Goal: Task Accomplishment & Management: Complete application form

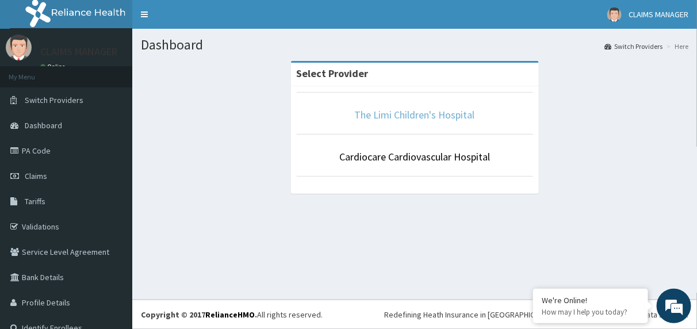
click at [392, 115] on link "The Limi Children's Hospital" at bounding box center [415, 114] width 120 height 13
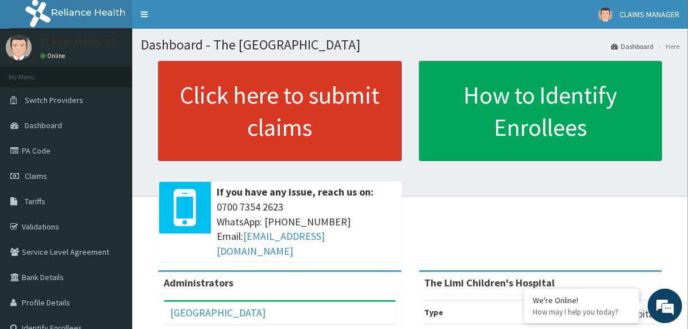
click at [262, 135] on link "Click here to submit claims" at bounding box center [280, 111] width 244 height 100
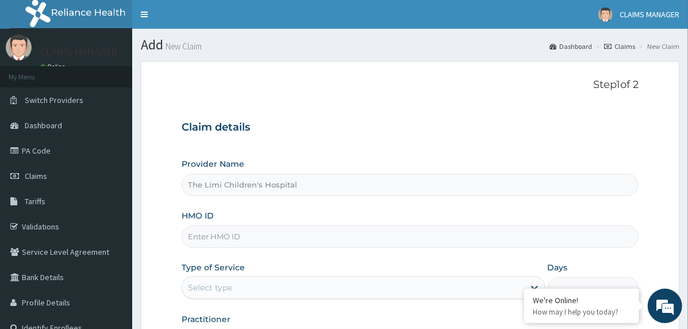
click at [241, 240] on input "HMO ID" at bounding box center [410, 236] width 457 height 22
paste input "CGF/10015/C"
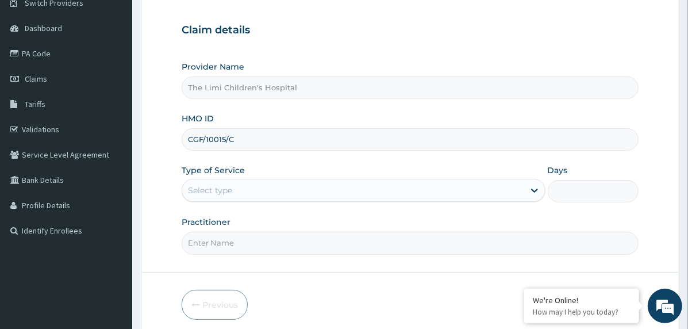
scroll to position [115, 0]
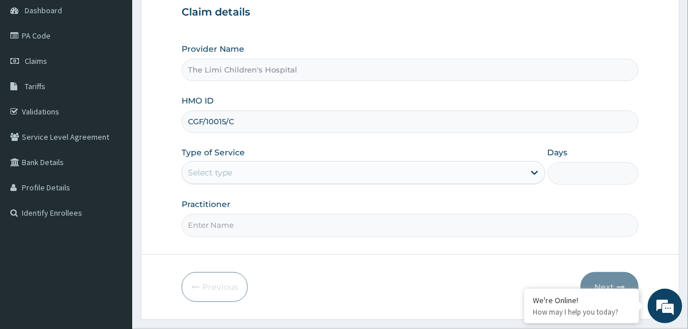
type input "CGF/10015/C"
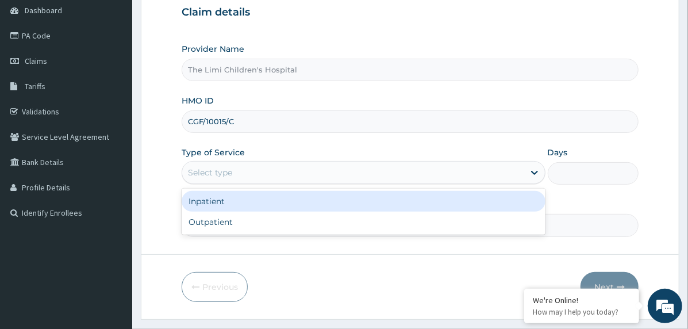
click at [232, 170] on div "Select type" at bounding box center [353, 172] width 342 height 18
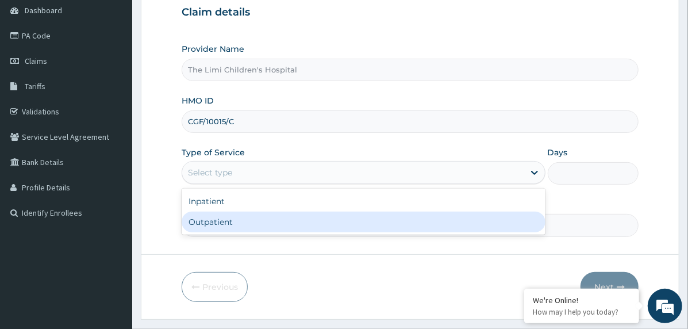
click at [244, 220] on div "Outpatient" at bounding box center [364, 222] width 364 height 21
type input "1"
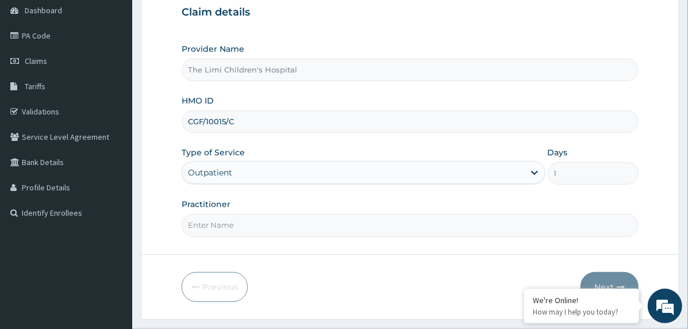
click at [244, 221] on input "Practitioner" at bounding box center [410, 225] width 457 height 22
type input "doctor"
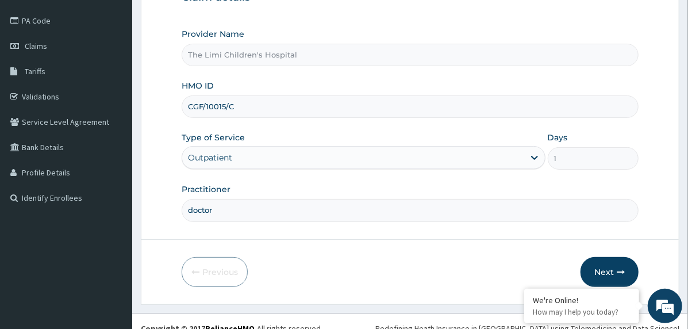
scroll to position [143, 0]
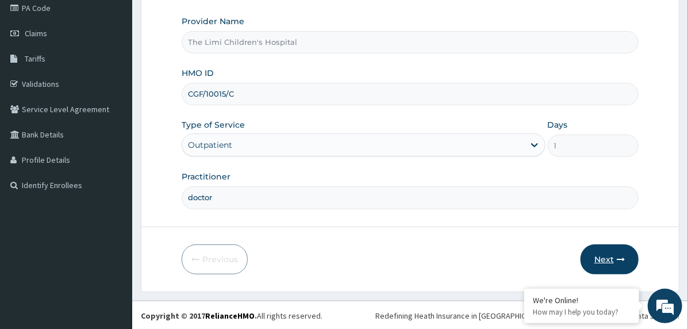
click at [595, 252] on button "Next" at bounding box center [610, 259] width 58 height 30
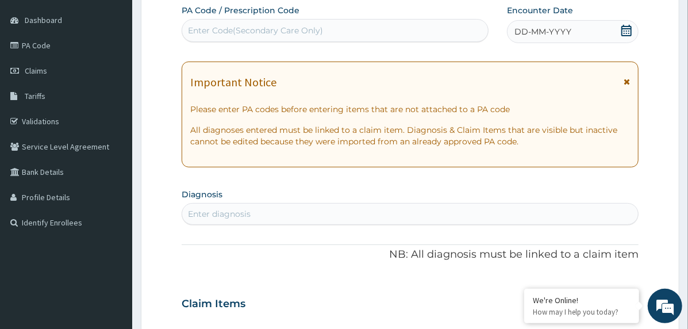
scroll to position [28, 0]
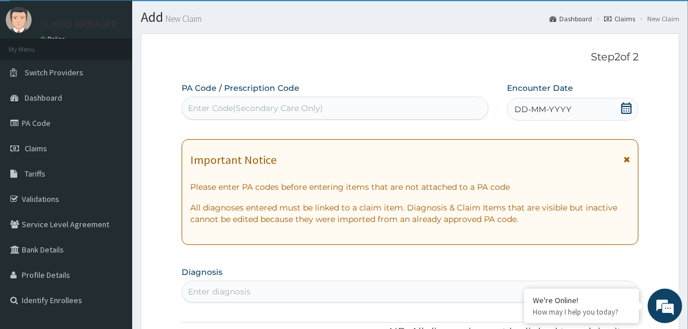
click at [630, 107] on icon at bounding box center [626, 107] width 11 height 11
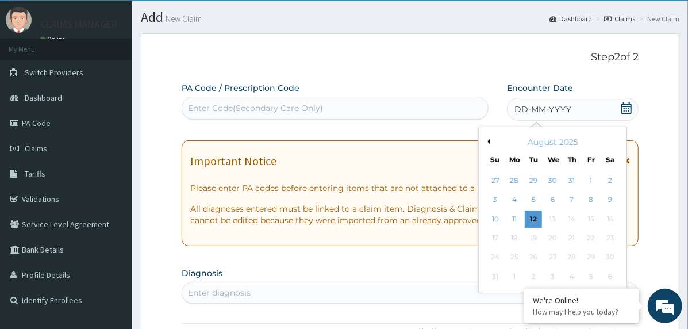
click at [489, 139] on button "Previous Month" at bounding box center [488, 142] width 6 height 6
click at [513, 236] on div "21" at bounding box center [514, 237] width 17 height 17
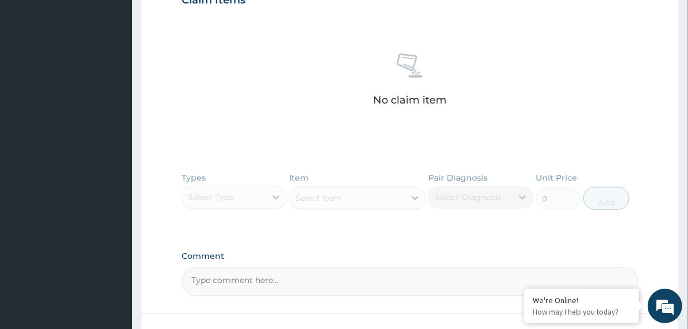
scroll to position [488, 0]
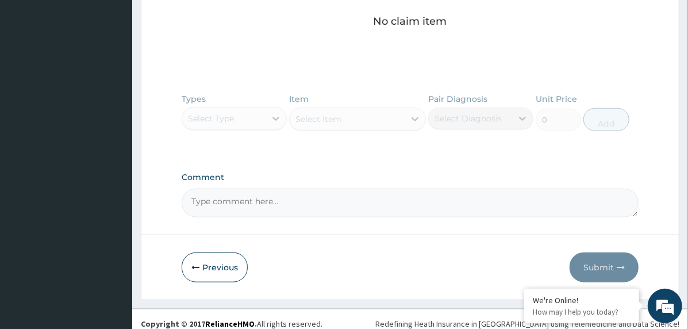
click at [270, 209] on textarea "Comment" at bounding box center [410, 203] width 457 height 29
paste textarea "PA/7B7232"
click at [339, 193] on textarea "PA/7B7232" at bounding box center [410, 203] width 457 height 29
paste textarea "PA/00B016"
type textarea "PA/7B7232, PA/00B016"
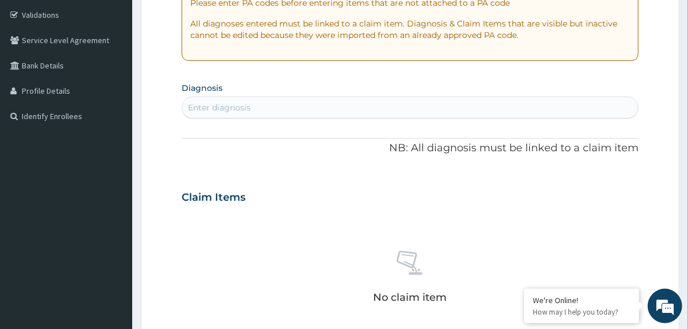
scroll to position [200, 0]
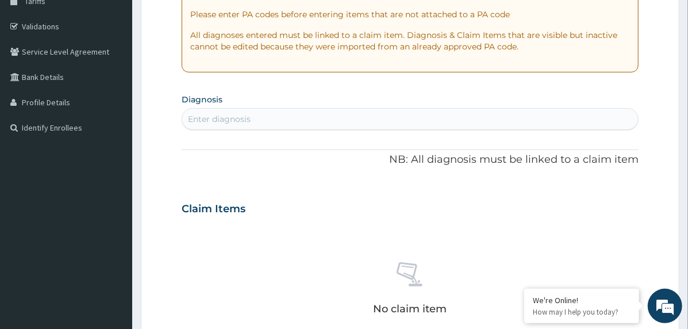
click at [276, 114] on div "Enter diagnosis" at bounding box center [410, 119] width 456 height 18
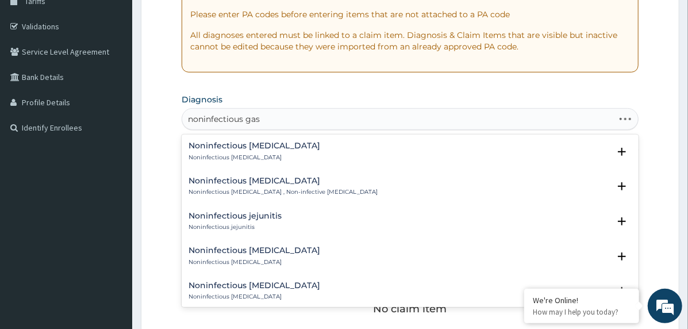
type input "noninfectious gast"
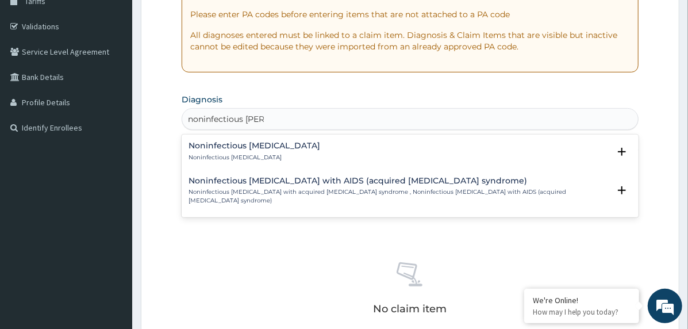
click at [246, 144] on h4 "Noninfectious gastroenteritis" at bounding box center [255, 145] width 132 height 9
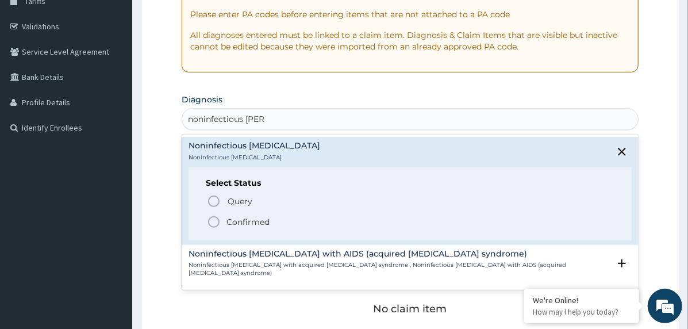
click at [233, 218] on p "Confirmed" at bounding box center [248, 221] width 43 height 11
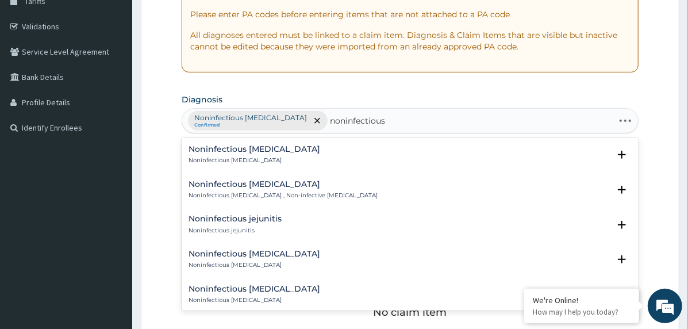
type input "noninfectious c"
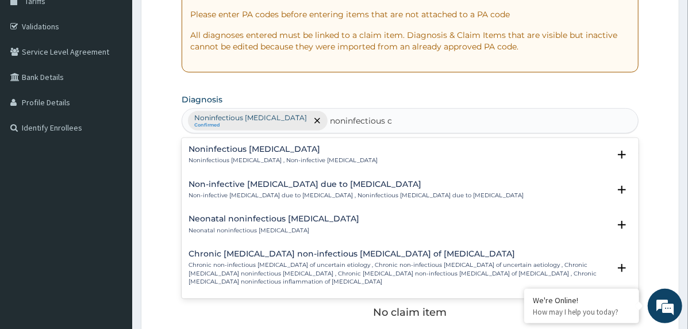
click at [267, 152] on h4 "Noninfectious colitis" at bounding box center [283, 149] width 189 height 9
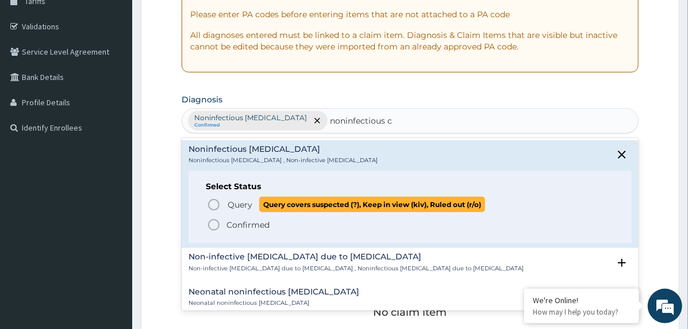
click at [250, 201] on span "Query" at bounding box center [240, 204] width 25 height 11
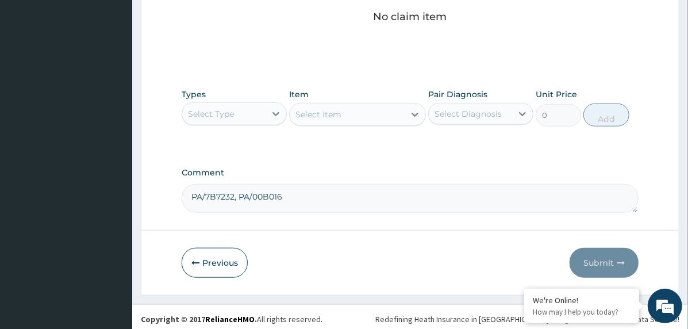
scroll to position [498, 0]
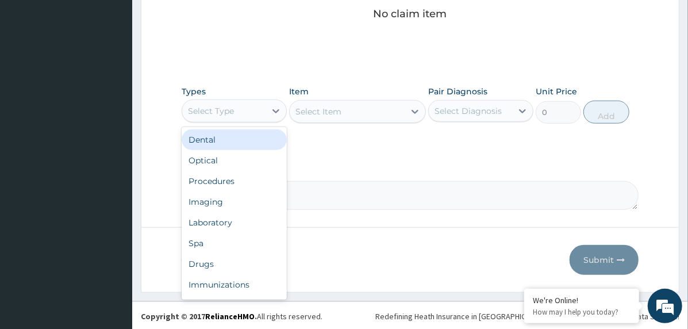
click at [242, 111] on div "Select Type" at bounding box center [223, 111] width 83 height 18
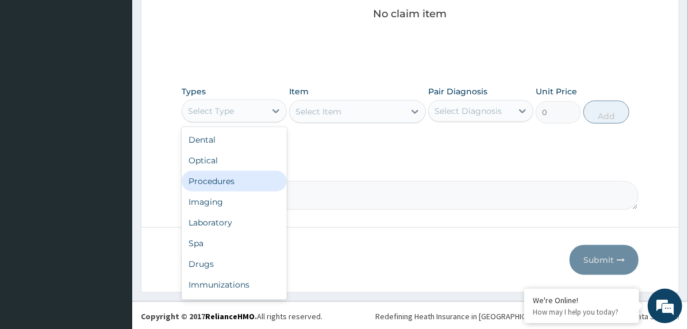
click at [259, 181] on div "Procedures" at bounding box center [234, 181] width 105 height 21
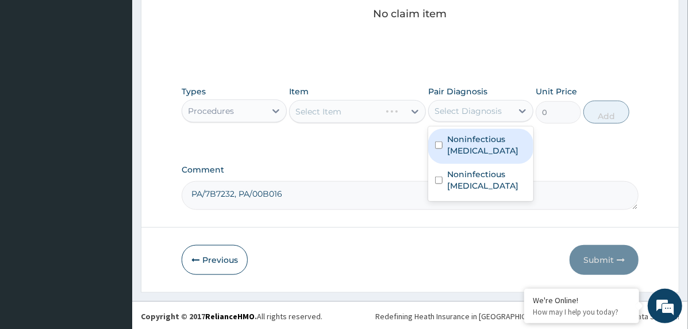
click at [435, 114] on div "Select Diagnosis" at bounding box center [468, 110] width 67 height 11
click at [428, 145] on div "Types Procedures Item Select Item Pair Diagnosis option Noninfectious gastroent…" at bounding box center [410, 113] width 457 height 67
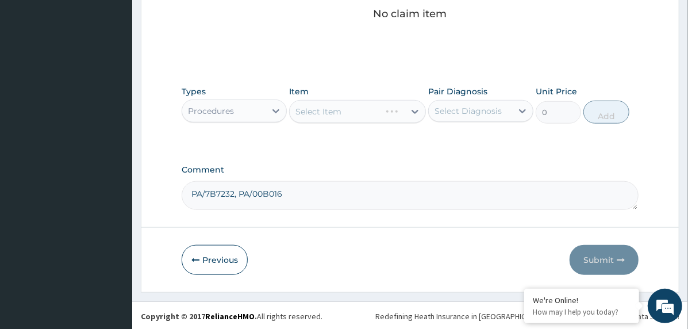
click at [454, 120] on div "Select Diagnosis" at bounding box center [480, 111] width 105 height 22
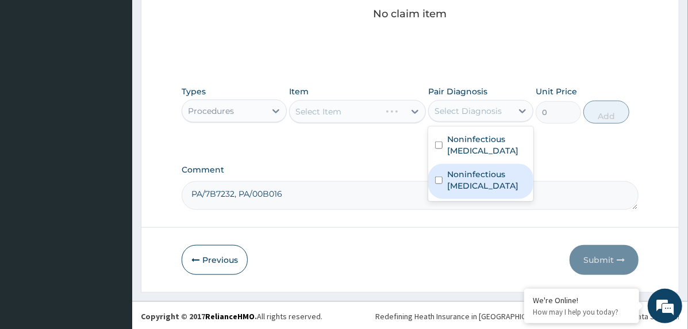
click at [454, 165] on div "Noninfectious colitis" at bounding box center [480, 181] width 105 height 35
checkbox input "true"
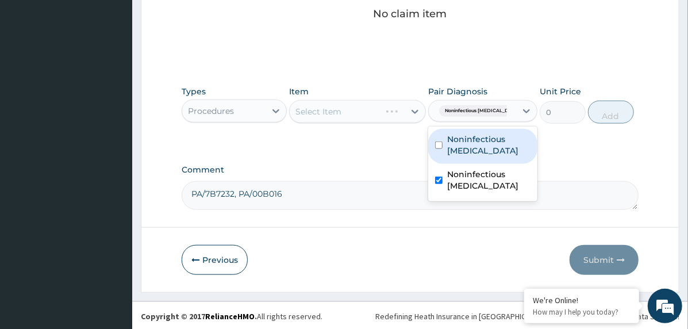
click at [456, 138] on label "Noninfectious gastroenteritis" at bounding box center [488, 144] width 83 height 23
checkbox input "true"
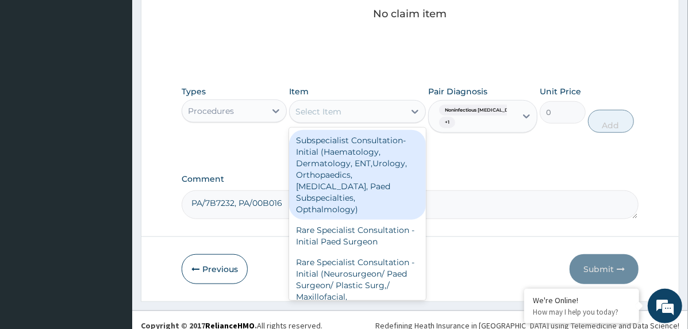
click at [379, 114] on div "Select Item" at bounding box center [347, 111] width 115 height 18
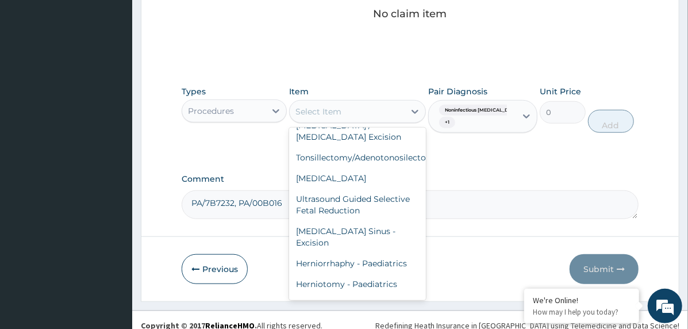
scroll to position [8505, 0]
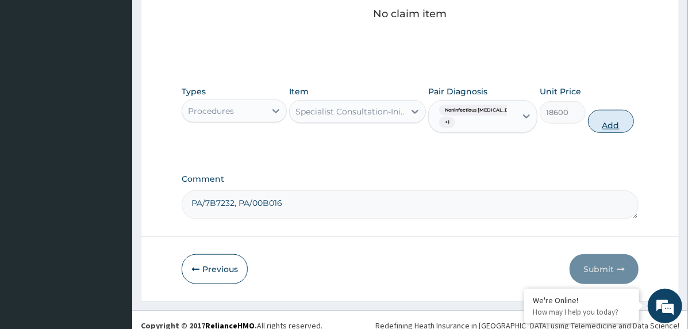
drag, startPoint x: 604, startPoint y: 122, endPoint x: 571, endPoint y: 154, distance: 45.6
click at [605, 122] on button "Add" at bounding box center [611, 121] width 46 height 23
type input "0"
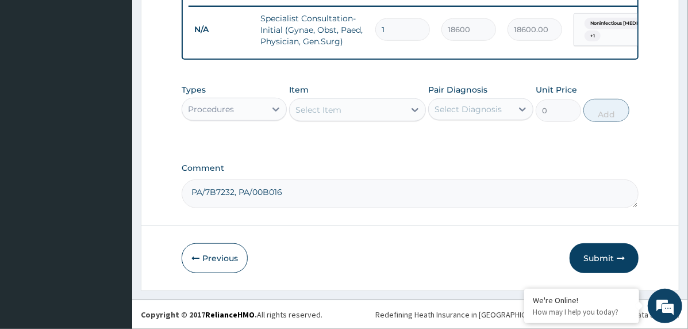
scroll to position [459, 0]
click at [237, 98] on div "Procedures" at bounding box center [234, 109] width 105 height 23
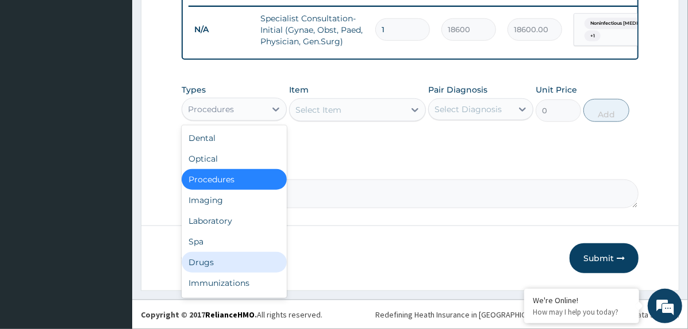
click at [236, 262] on div "Drugs" at bounding box center [234, 262] width 105 height 21
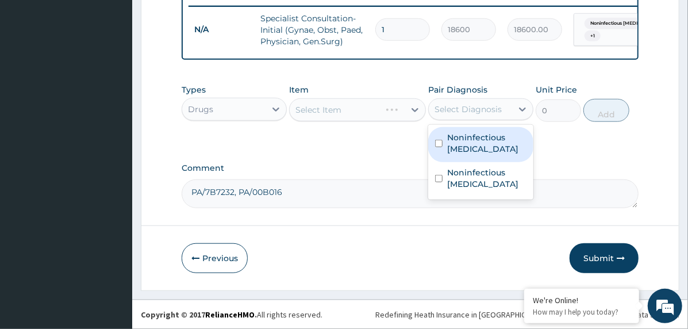
click at [463, 106] on div "Select Diagnosis" at bounding box center [468, 108] width 67 height 11
drag, startPoint x: 467, startPoint y: 140, endPoint x: 459, endPoint y: 168, distance: 29.7
click at [467, 141] on label "Noninfectious gastroenteritis" at bounding box center [486, 143] width 79 height 23
checkbox input "true"
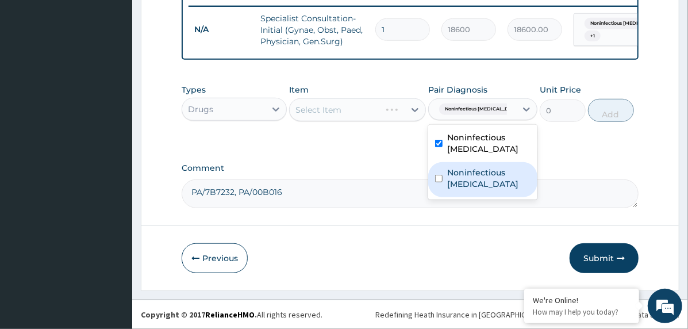
click at [458, 175] on label "Noninfectious colitis" at bounding box center [488, 178] width 83 height 23
checkbox input "true"
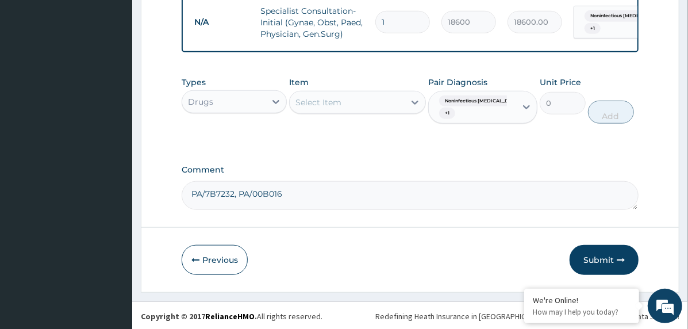
click at [347, 106] on div "Select Item" at bounding box center [347, 102] width 115 height 18
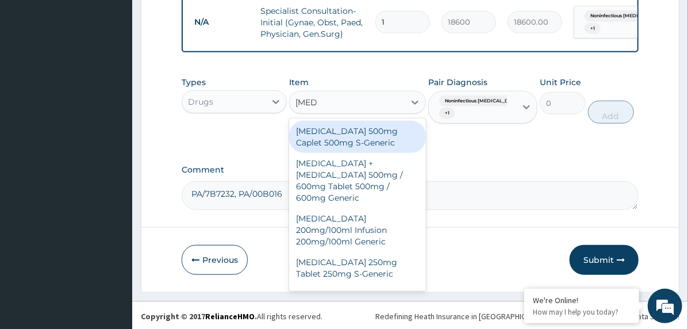
type input "ciprof"
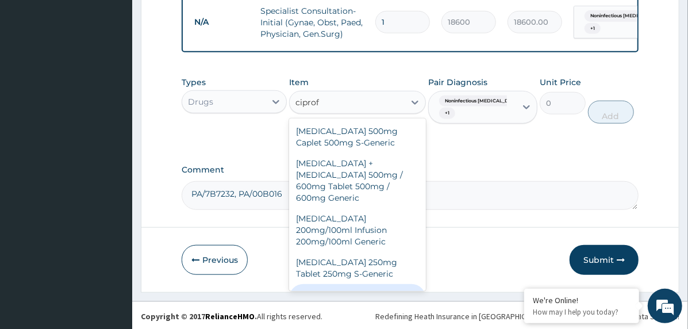
click at [365, 291] on div "Ciprofloxacin 500mg Tablet 500mg Generic" at bounding box center [357, 300] width 137 height 32
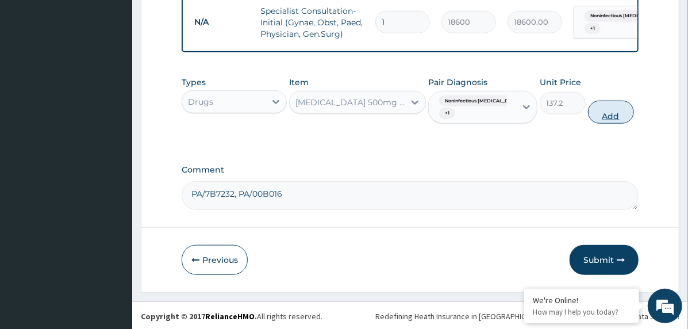
click at [606, 119] on button "Add" at bounding box center [611, 112] width 46 height 23
type input "0"
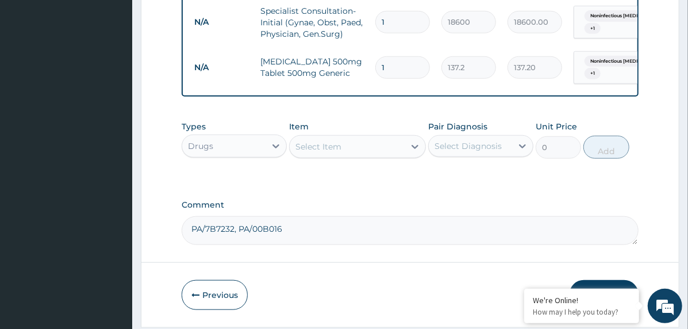
click at [384, 67] on input "1" at bounding box center [402, 67] width 55 height 22
type input "3"
type input "411.60"
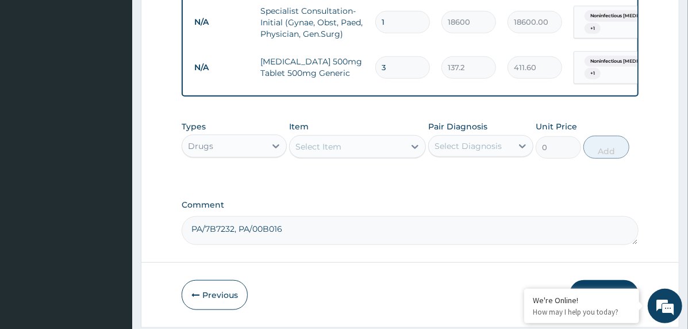
type input "3"
click at [339, 148] on div "Select Item" at bounding box center [347, 146] width 115 height 18
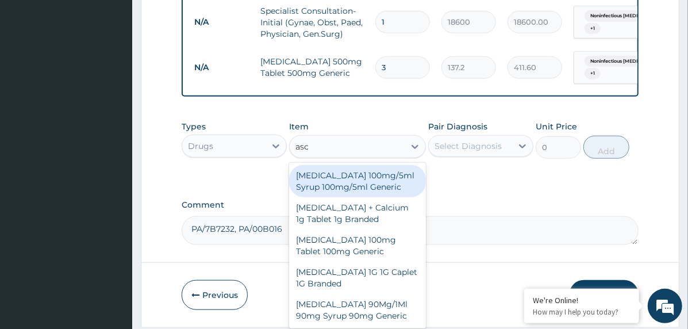
type input "asco"
click at [370, 189] on div "Ascorbic Acid 100mg/5ml Syrup 100mg/5ml Generic" at bounding box center [357, 181] width 137 height 32
type input "600"
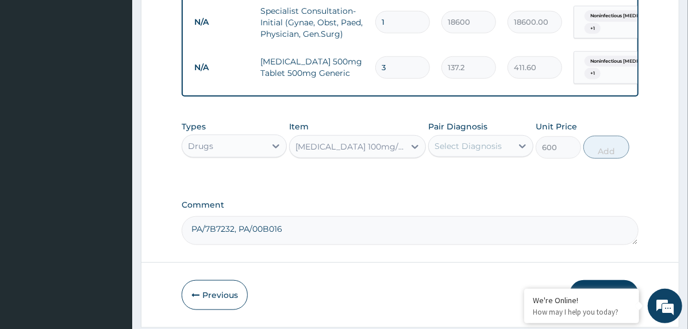
click at [479, 152] on div "Select Diagnosis" at bounding box center [468, 145] width 67 height 11
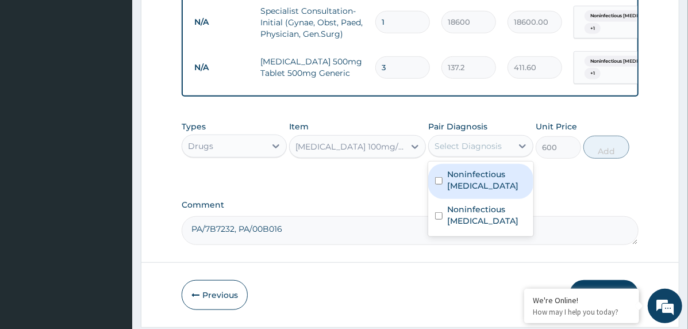
drag, startPoint x: 487, startPoint y: 187, endPoint x: 489, endPoint y: 231, distance: 43.2
click at [487, 191] on label "Noninfectious gastroenteritis" at bounding box center [486, 179] width 79 height 23
checkbox input "true"
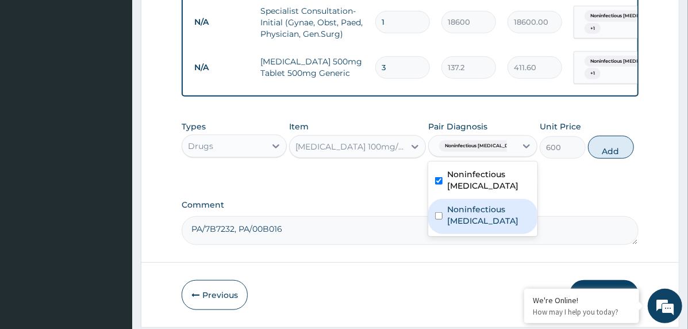
click at [489, 227] on label "Noninfectious colitis" at bounding box center [488, 215] width 83 height 23
checkbox input "true"
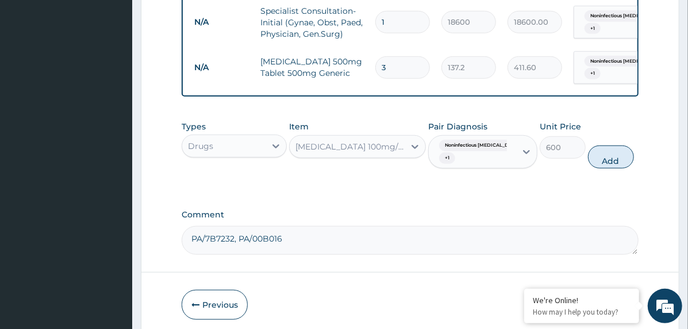
click at [636, 151] on div "Types Drugs Item Ascorbic Acid 100mg/5ml Syrup 100mg/5ml Generic Pair Diagnosis…" at bounding box center [410, 144] width 457 height 59
click at [611, 167] on button "Add" at bounding box center [611, 156] width 46 height 23
type input "0"
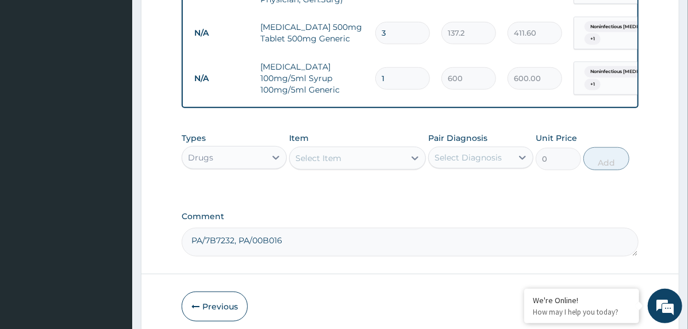
scroll to position [550, 0]
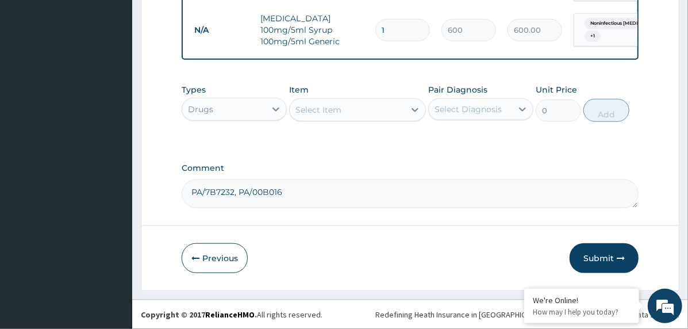
drag, startPoint x: 596, startPoint y: 258, endPoint x: 584, endPoint y: 266, distance: 14.2
click at [596, 259] on button "Submit" at bounding box center [604, 258] width 69 height 30
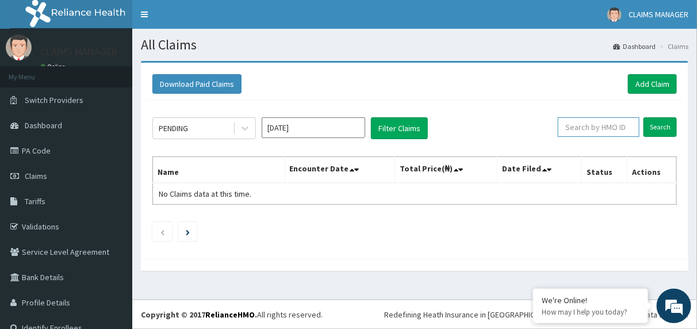
click at [580, 128] on input "text" at bounding box center [599, 127] width 82 height 20
paste input "CGF/10015/C"
type input "CGF/10015/C"
click at [644, 126] on input "Search" at bounding box center [659, 127] width 33 height 20
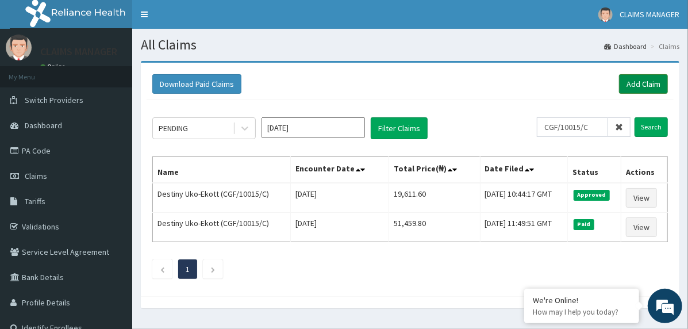
click at [656, 77] on link "Add Claim" at bounding box center [643, 84] width 49 height 20
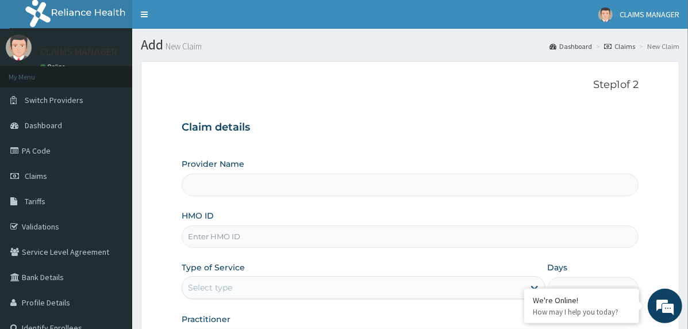
type input "The Limi Children's Hospital"
click at [297, 240] on input "HMO ID" at bounding box center [410, 236] width 457 height 22
paste input "CGF/10015/C"
type input "CGF/10015/C"
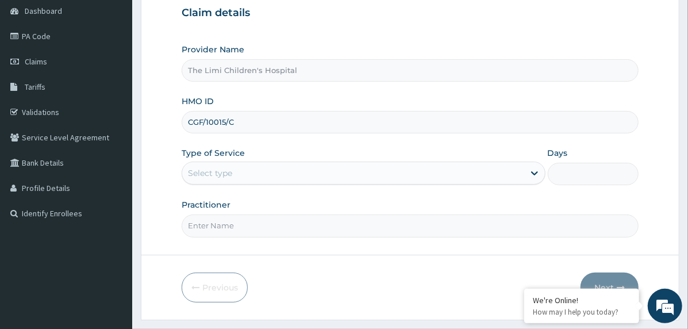
scroll to position [115, 0]
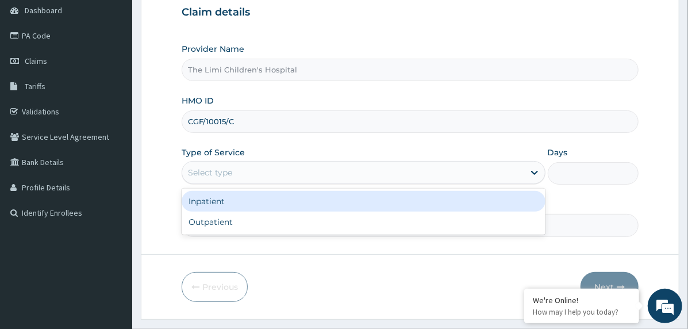
click at [231, 173] on div "Select type" at bounding box center [210, 172] width 44 height 11
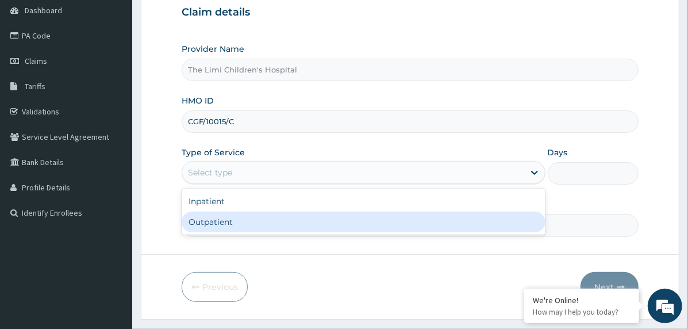
click at [245, 225] on div "Outpatient" at bounding box center [364, 222] width 364 height 21
type input "1"
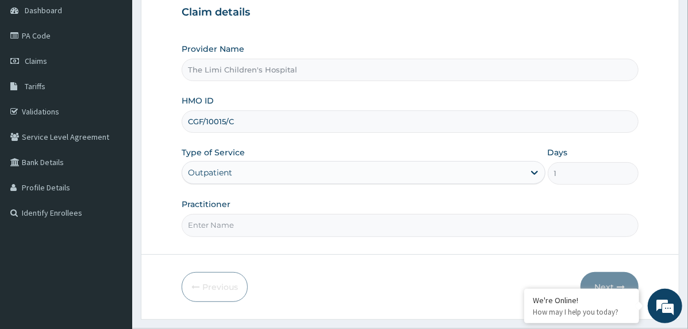
click at [250, 225] on input "Practitioner" at bounding box center [410, 225] width 457 height 22
type input "doctor"
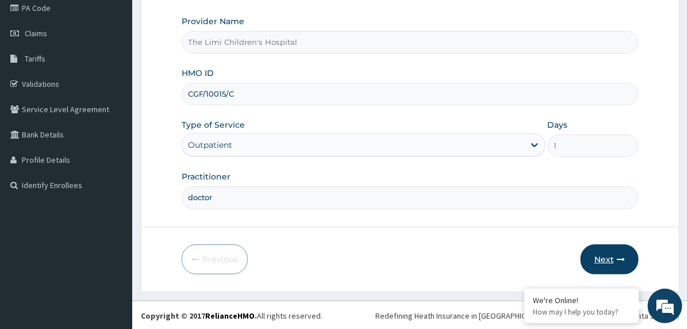
click at [596, 251] on button "Next" at bounding box center [610, 259] width 58 height 30
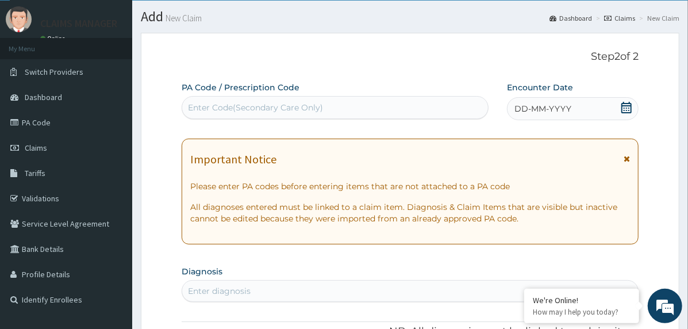
scroll to position [28, 0]
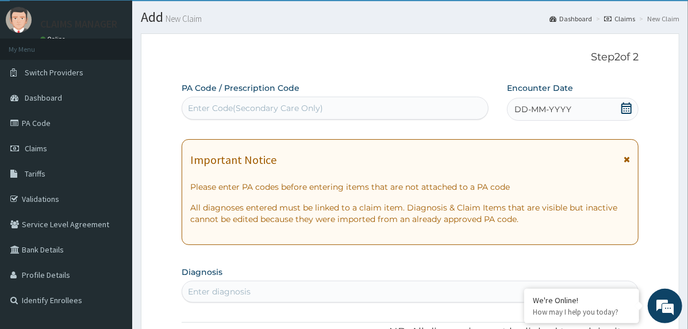
drag, startPoint x: 630, startPoint y: 104, endPoint x: 623, endPoint y: 108, distance: 8.2
click at [631, 105] on icon at bounding box center [626, 107] width 11 height 11
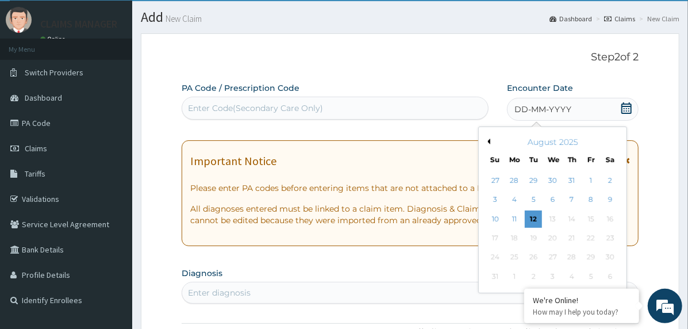
drag, startPoint x: 489, startPoint y: 139, endPoint x: 495, endPoint y: 147, distance: 9.8
click at [488, 140] on button "Previous Month" at bounding box center [488, 142] width 6 height 6
click at [564, 216] on div "17" at bounding box center [571, 218] width 17 height 17
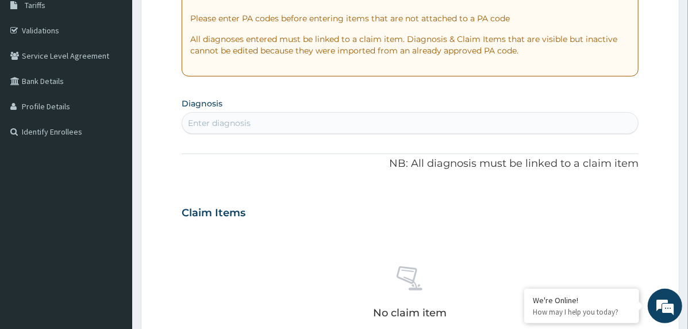
scroll to position [200, 0]
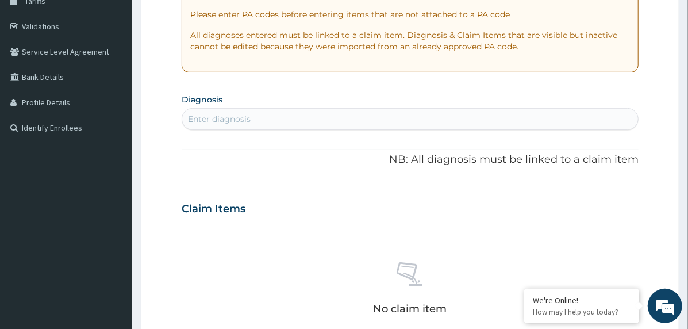
click at [323, 120] on div "Enter diagnosis" at bounding box center [410, 119] width 456 height 18
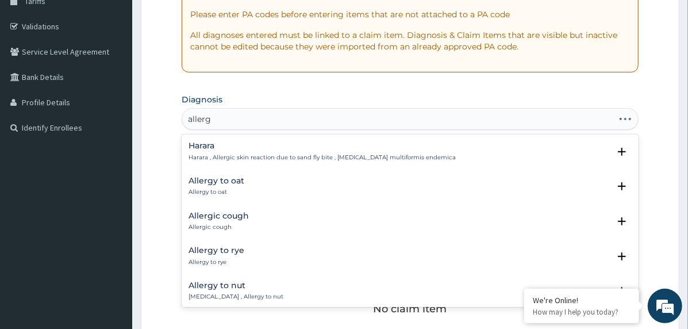
type input "allergy"
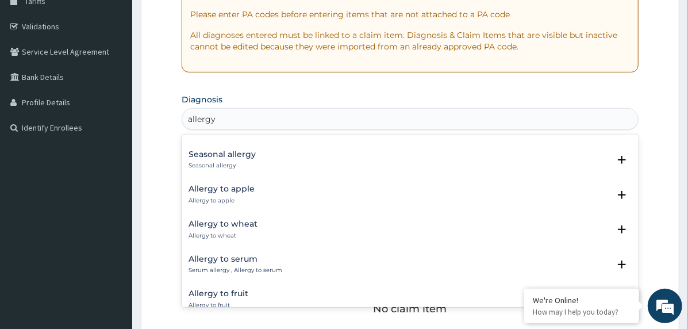
scroll to position [690, 0]
click at [250, 154] on h4 "Seasonal allergy" at bounding box center [222, 153] width 67 height 9
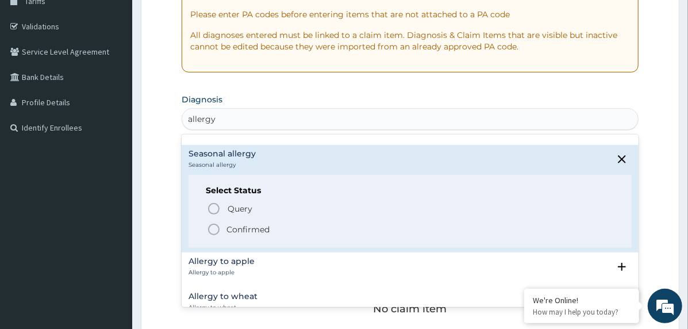
click at [232, 235] on span "Confirmed" at bounding box center [411, 229] width 408 height 14
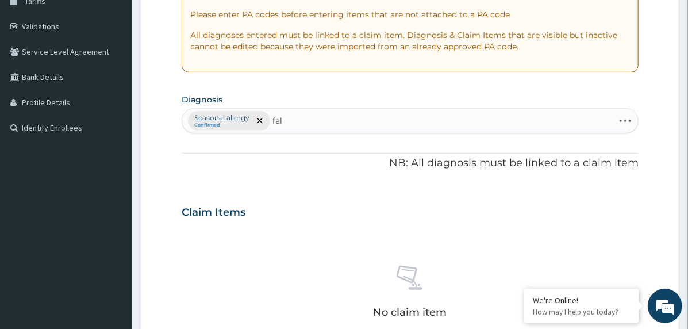
type input "falc"
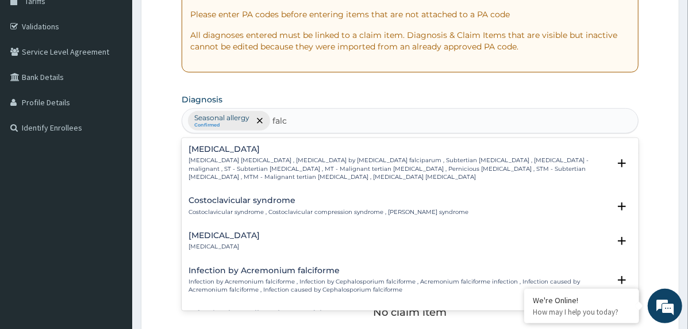
click at [232, 155] on div "Falciparum malaria Falciparum malaria , Malignant tertian malaria , Malaria by …" at bounding box center [399, 163] width 421 height 36
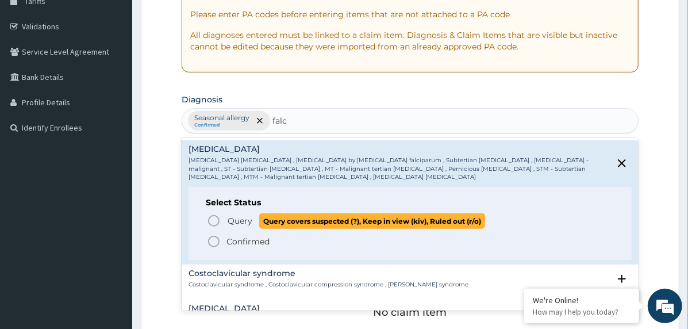
click at [242, 216] on span "Query" at bounding box center [240, 220] width 25 height 11
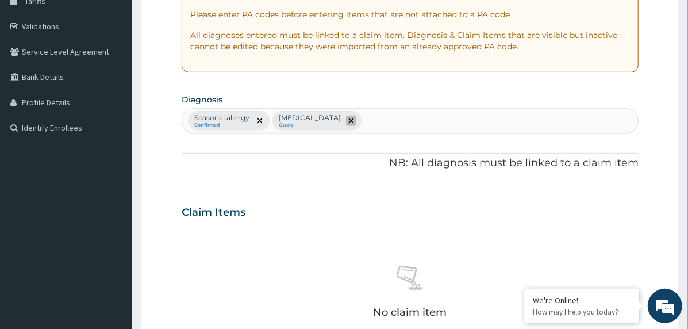
click at [356, 121] on span "remove selection option" at bounding box center [351, 121] width 10 height 10
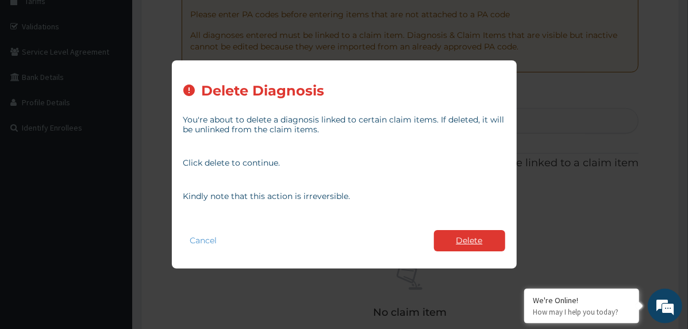
click at [442, 238] on button "Delete" at bounding box center [469, 240] width 71 height 21
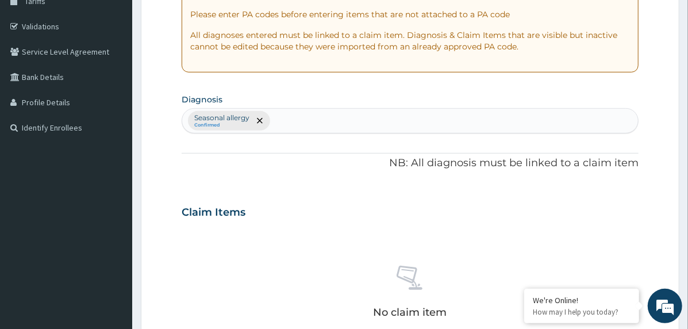
click at [317, 120] on div "Seasonal allergy Confirmed" at bounding box center [410, 121] width 456 height 24
type input "falc"
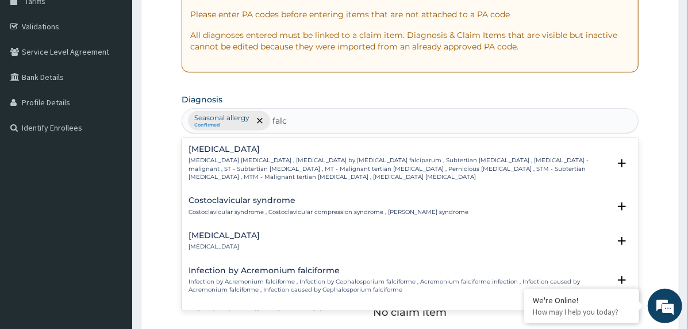
click at [239, 156] on p "Falciparum malaria , Malignant tertian malaria , Malaria by Plasmodium falcipar…" at bounding box center [399, 168] width 421 height 25
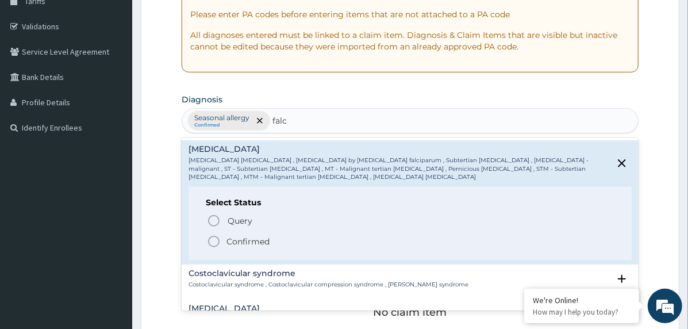
click at [229, 241] on p "Confirmed" at bounding box center [248, 241] width 43 height 11
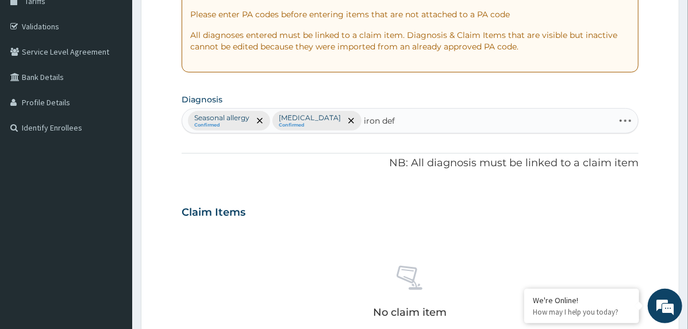
type input "iron defi"
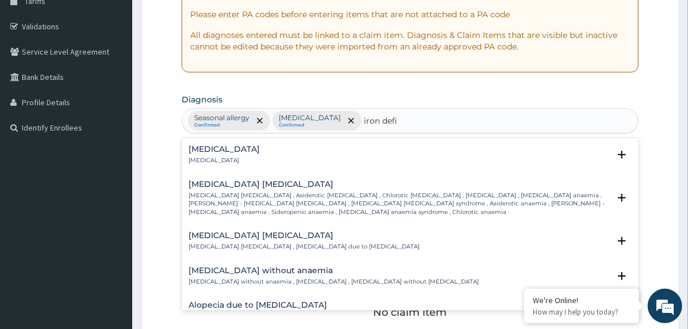
click at [247, 185] on h4 "Iron deficiency anemia" at bounding box center [399, 184] width 421 height 9
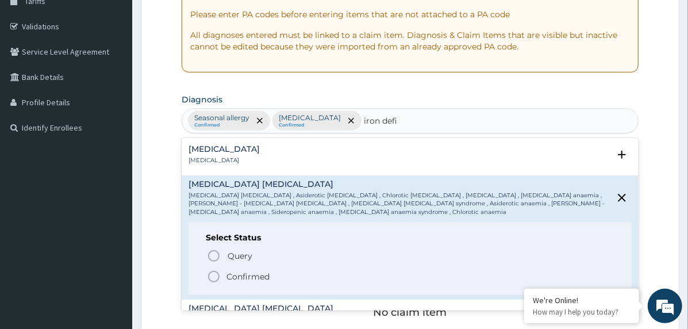
click at [231, 271] on p "Confirmed" at bounding box center [248, 276] width 43 height 11
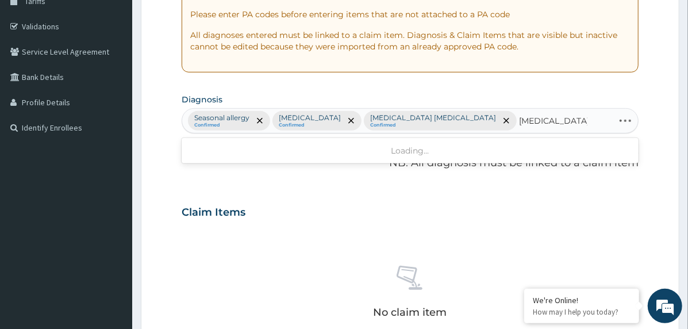
type input "salmonella enteri"
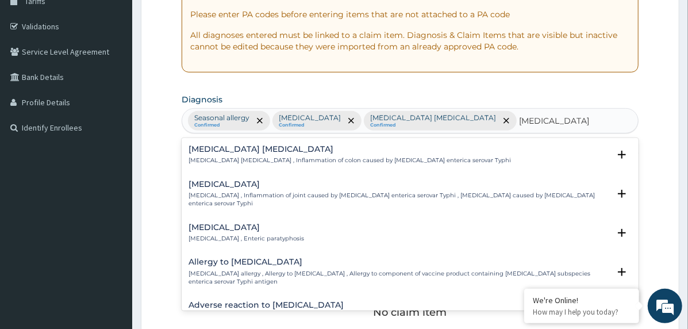
click at [219, 151] on h4 "Typhoid colitis" at bounding box center [350, 149] width 323 height 9
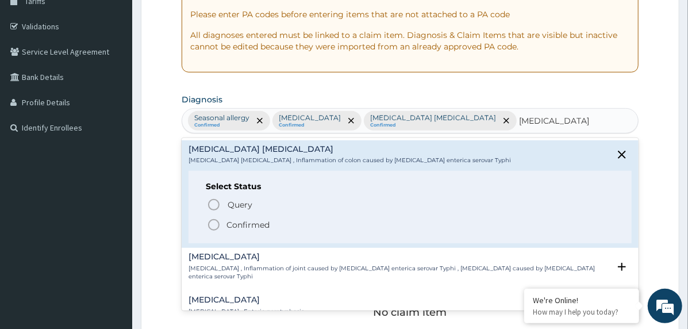
click at [223, 218] on span "Confirmed" at bounding box center [411, 225] width 408 height 14
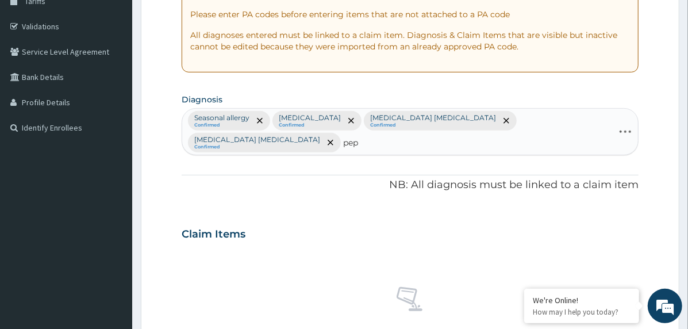
type input "pept"
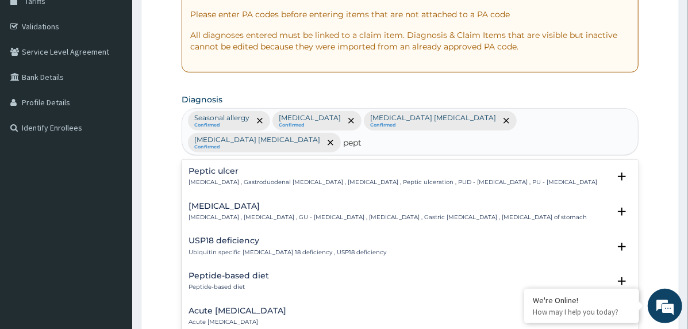
click at [213, 167] on h4 "Peptic ulcer" at bounding box center [393, 171] width 409 height 9
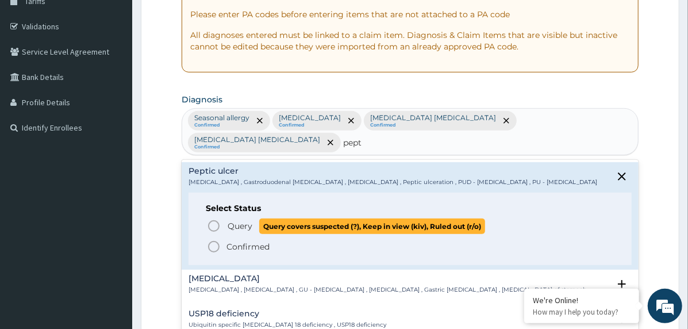
click at [227, 218] on p "Query Query covers suspected (?), Keep in view (kiv), Ruled out (r/o)" at bounding box center [356, 226] width 259 height 16
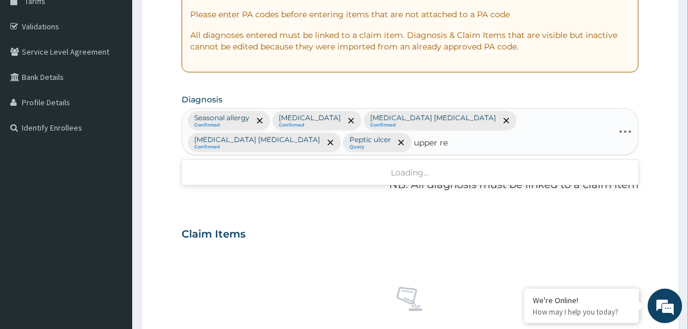
type input "upper res"
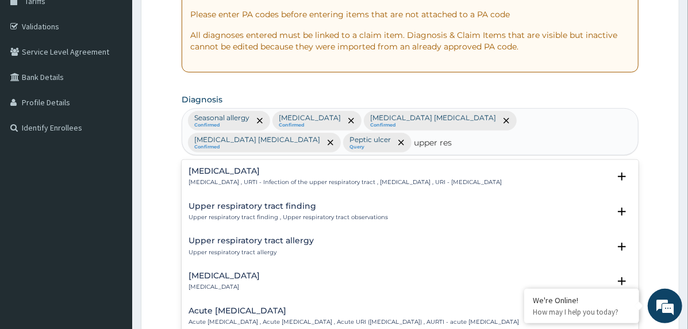
click at [224, 306] on h4 "Acute upper respiratory infection" at bounding box center [354, 310] width 331 height 9
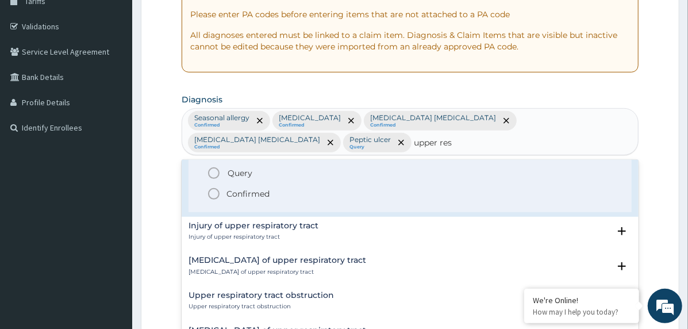
scroll to position [172, 0]
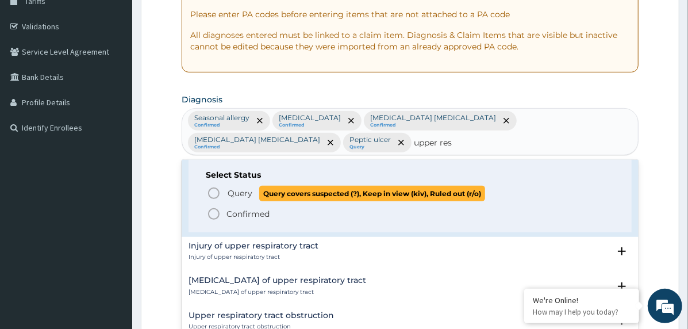
click at [244, 194] on span "Query" at bounding box center [240, 192] width 25 height 11
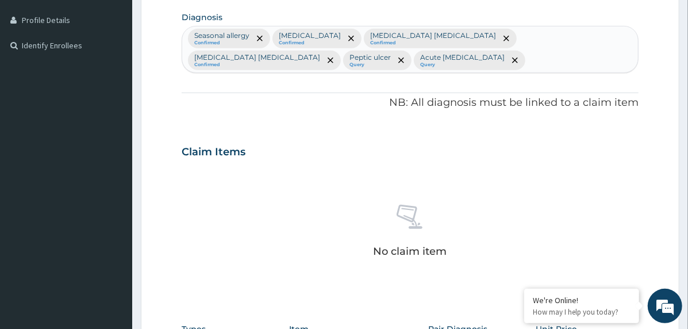
scroll to position [488, 0]
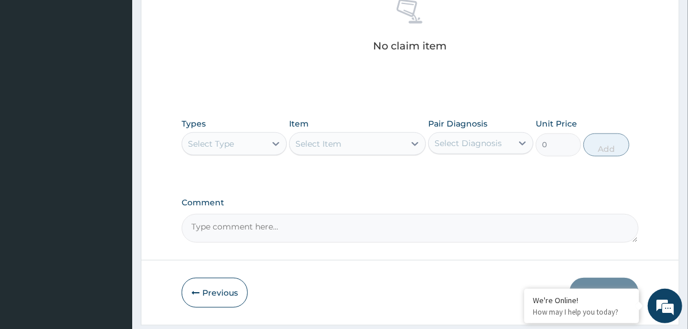
click at [295, 223] on textarea "Comment" at bounding box center [410, 228] width 457 height 29
paste textarea "PA/D639CF"
type textarea "PA/D639CF"
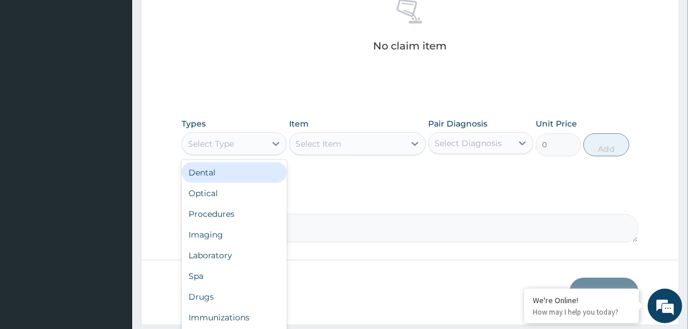
click at [262, 140] on div "Select Type" at bounding box center [223, 144] width 83 height 18
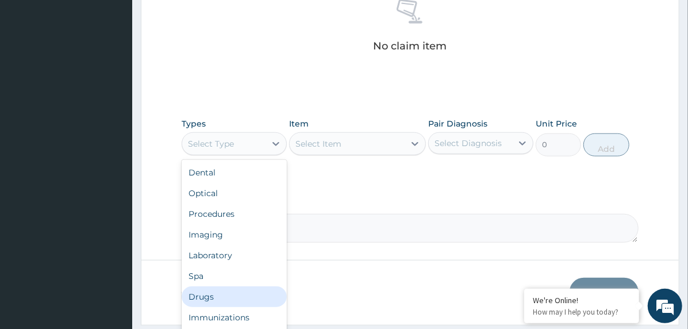
click at [241, 290] on div "Drugs" at bounding box center [234, 296] width 105 height 21
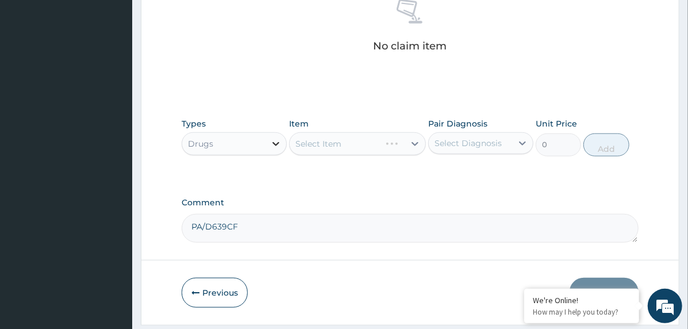
click at [281, 148] on icon at bounding box center [275, 143] width 11 height 11
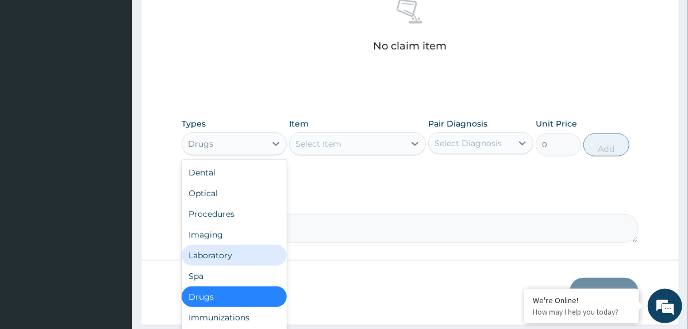
click at [247, 259] on div "Laboratory" at bounding box center [234, 255] width 105 height 21
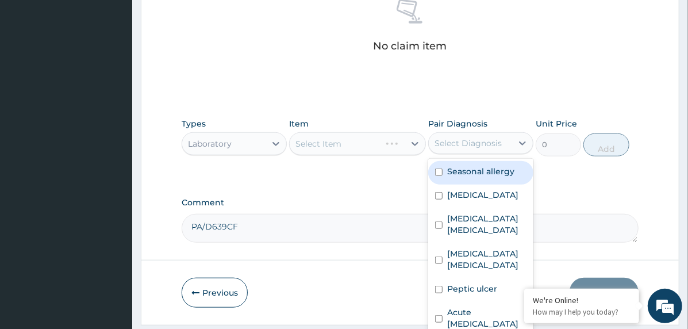
click at [451, 141] on div "Select Diagnosis" at bounding box center [468, 142] width 67 height 11
click at [461, 181] on div "Seasonal allergy" at bounding box center [480, 173] width 105 height 24
checkbox input "true"
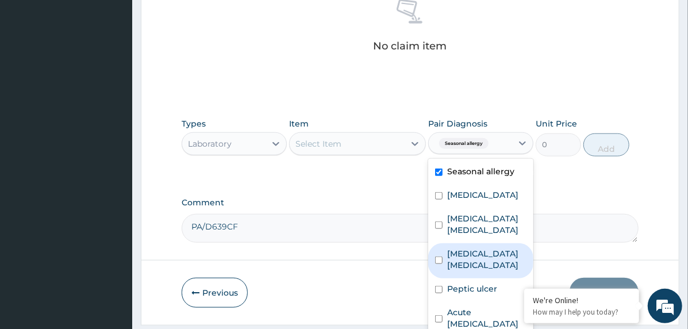
drag, startPoint x: 463, startPoint y: 262, endPoint x: 465, endPoint y: 276, distance: 13.9
click at [463, 267] on label "[MEDICAL_DATA] [MEDICAL_DATA]" at bounding box center [486, 259] width 79 height 23
checkbox input "true"
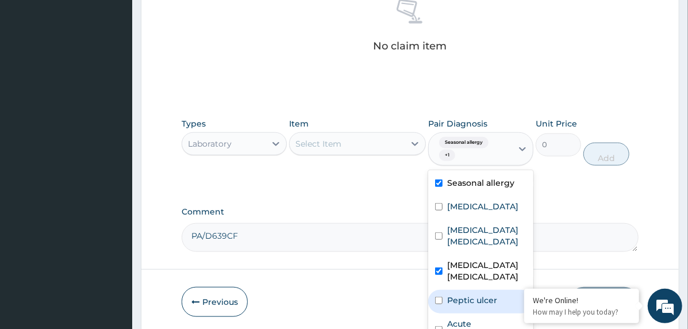
click at [466, 298] on label "Peptic ulcer" at bounding box center [472, 299] width 50 height 11
checkbox input "true"
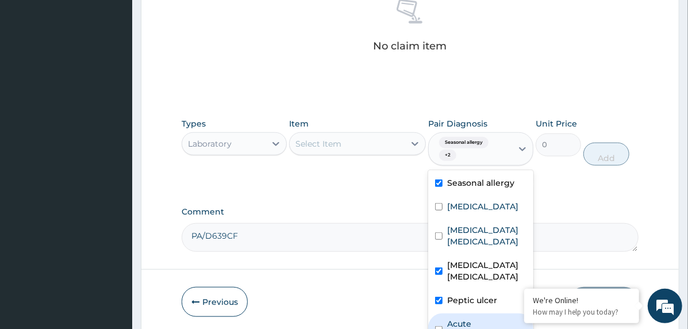
click at [466, 319] on label "Acute [MEDICAL_DATA]" at bounding box center [486, 329] width 79 height 23
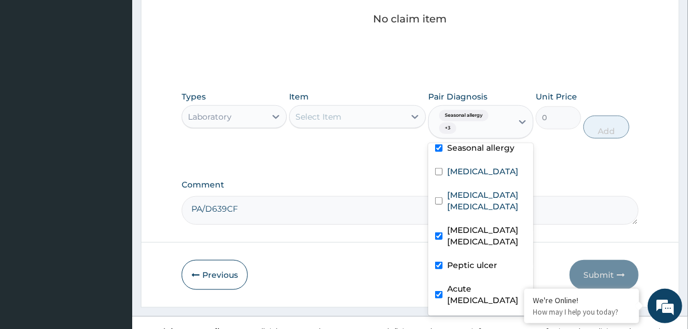
scroll to position [530, 0]
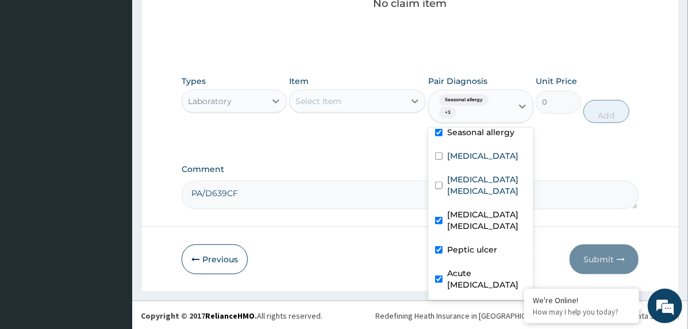
click at [475, 267] on label "Acute upper respiratory infection" at bounding box center [486, 278] width 79 height 23
checkbox input "false"
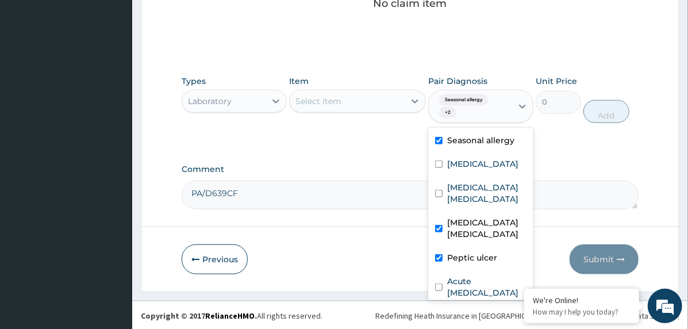
scroll to position [19, 0]
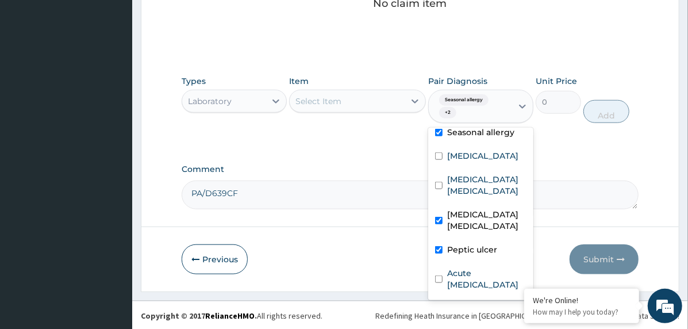
click at [573, 244] on div "Submit" at bounding box center [604, 259] width 69 height 30
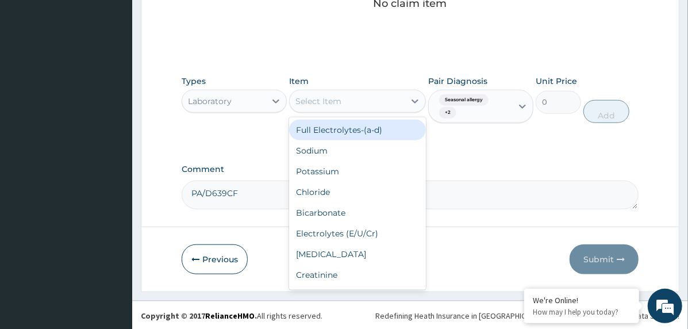
click at [354, 93] on div "Select Item" at bounding box center [347, 101] width 115 height 18
click at [510, 116] on div "Seasonal allergy + 2" at bounding box center [470, 106] width 83 height 32
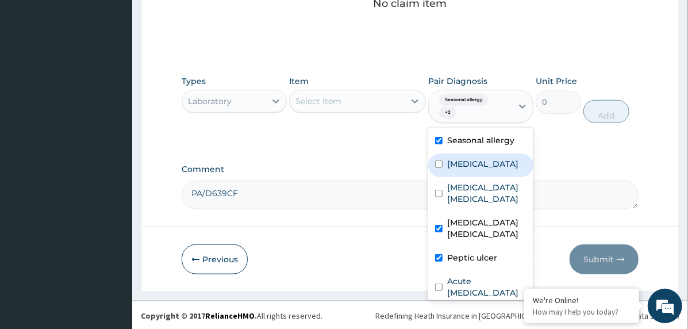
click at [499, 162] on label "Falciparum malaria" at bounding box center [482, 163] width 71 height 11
checkbox input "true"
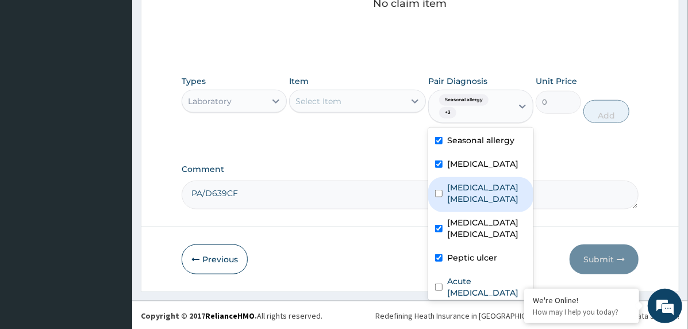
click at [477, 197] on label "Iron deficiency anemia" at bounding box center [486, 193] width 79 height 23
checkbox input "true"
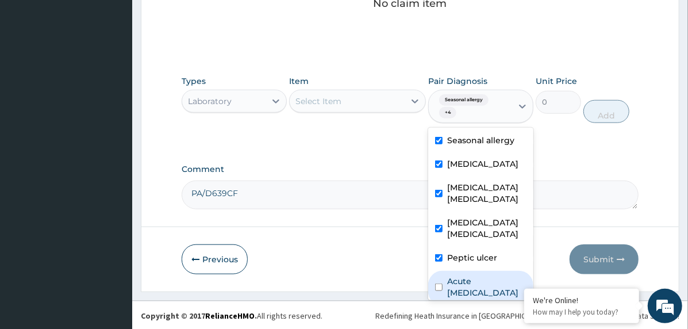
click at [475, 282] on label "Acute upper respiratory infection" at bounding box center [486, 286] width 79 height 23
checkbox input "true"
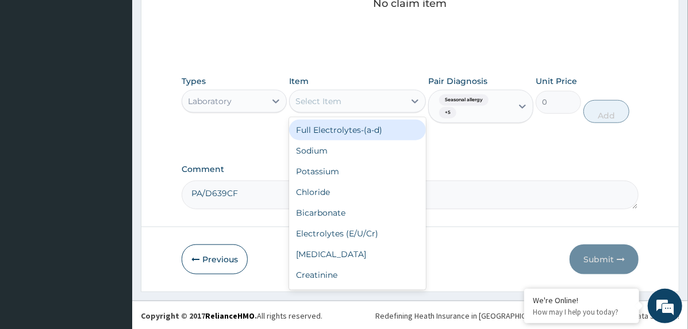
click at [342, 101] on div "Select Item" at bounding box center [347, 101] width 115 height 18
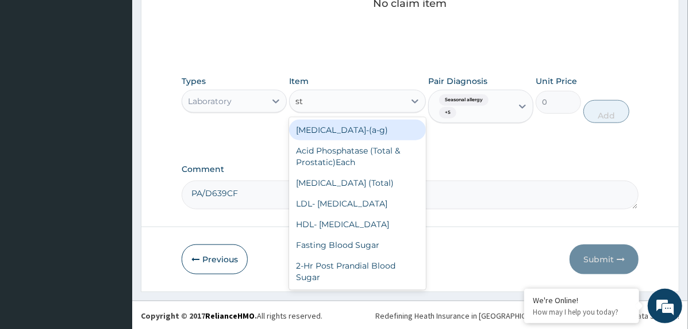
type input "sto"
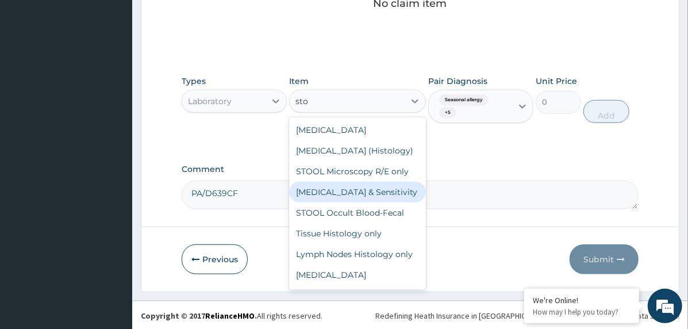
click at [346, 202] on div "STOOL Culture & Sensitivity" at bounding box center [357, 192] width 137 height 21
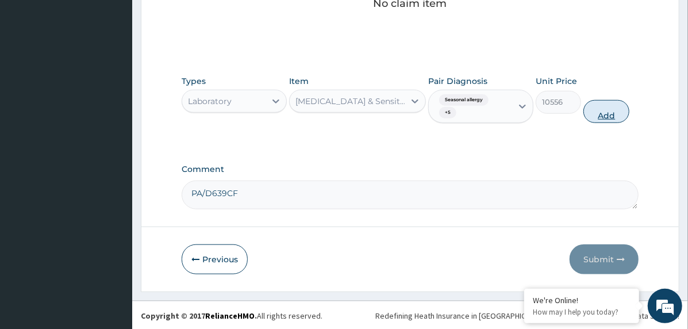
click at [611, 113] on button "Add" at bounding box center [607, 111] width 46 height 23
type input "0"
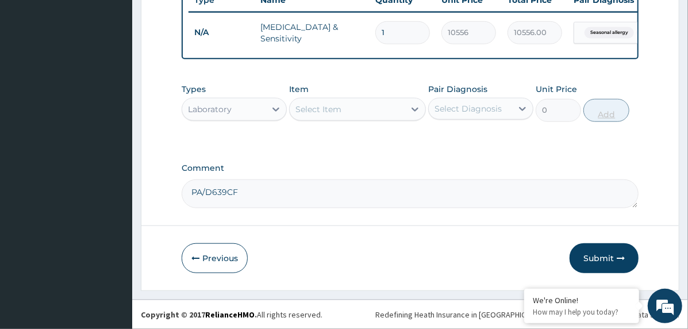
scroll to position [474, 0]
click at [606, 262] on button "Submit" at bounding box center [604, 258] width 69 height 30
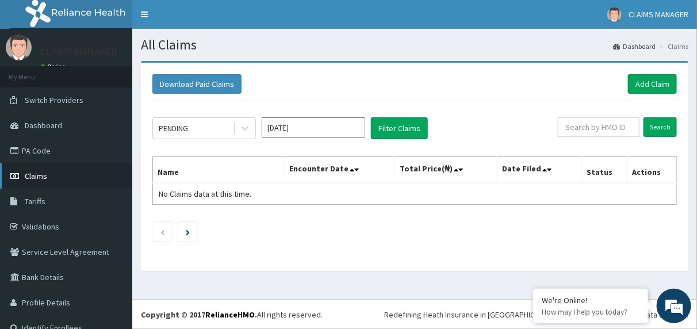
click at [58, 174] on link "Claims" at bounding box center [66, 175] width 132 height 25
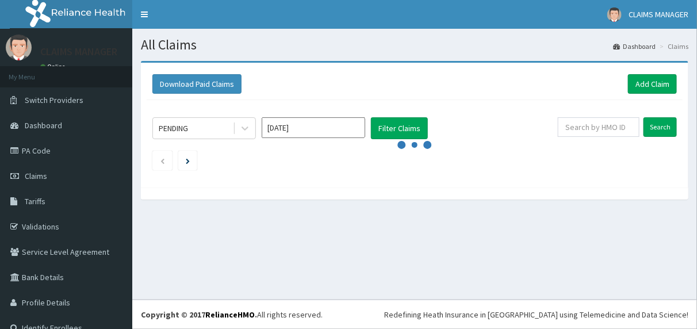
click at [71, 144] on link "PA Code" at bounding box center [66, 150] width 132 height 25
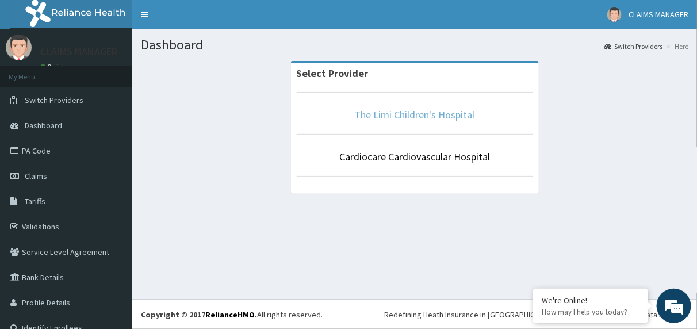
click at [419, 112] on link "The Limi Children's Hospital" at bounding box center [415, 114] width 120 height 13
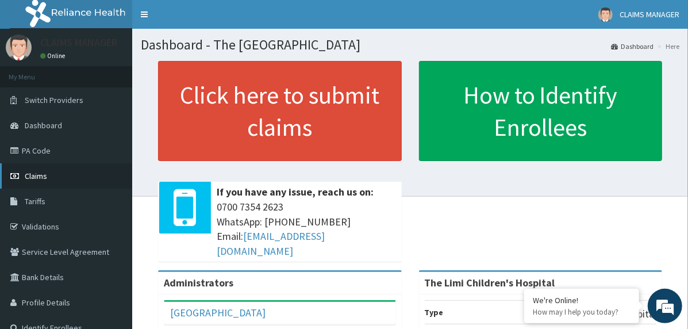
click at [50, 182] on link "Claims" at bounding box center [66, 175] width 132 height 25
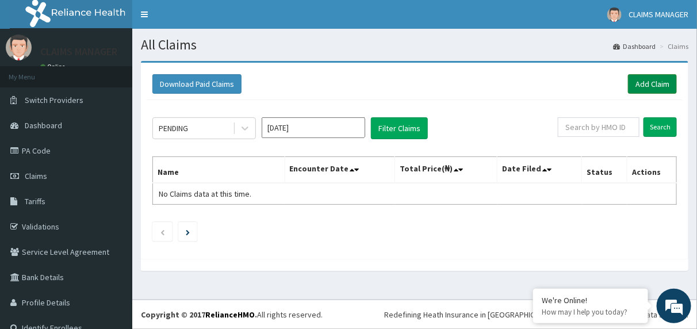
click at [662, 78] on link "Add Claim" at bounding box center [652, 84] width 49 height 20
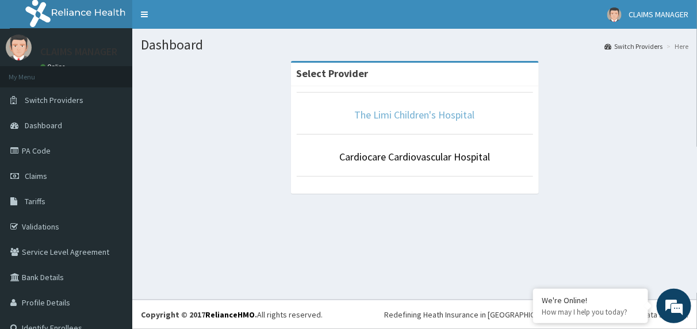
click at [381, 108] on link "The Limi Children's Hospital" at bounding box center [415, 114] width 120 height 13
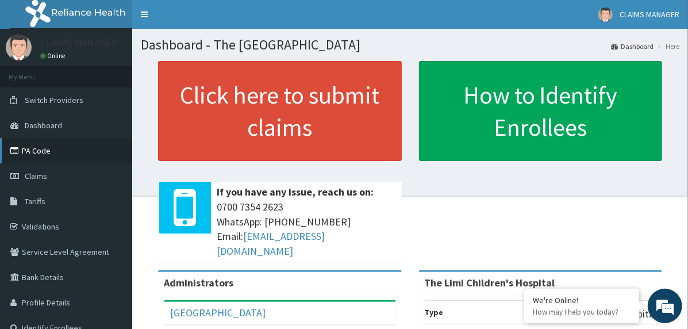
click at [55, 152] on link "PA Code" at bounding box center [66, 150] width 132 height 25
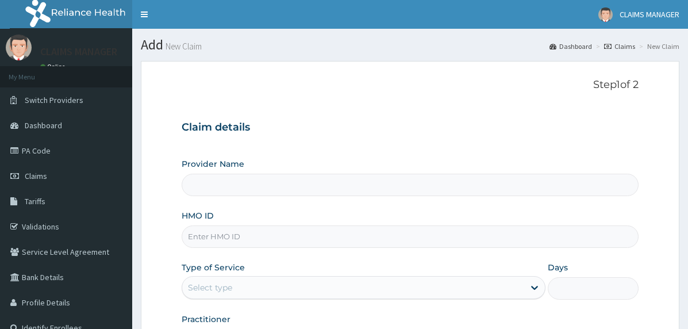
type input "The Limi Children's Hospital"
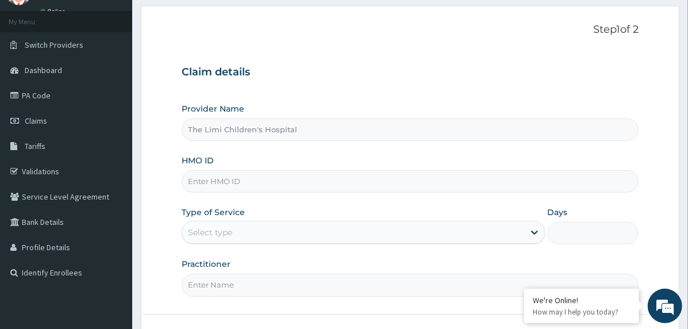
scroll to position [143, 0]
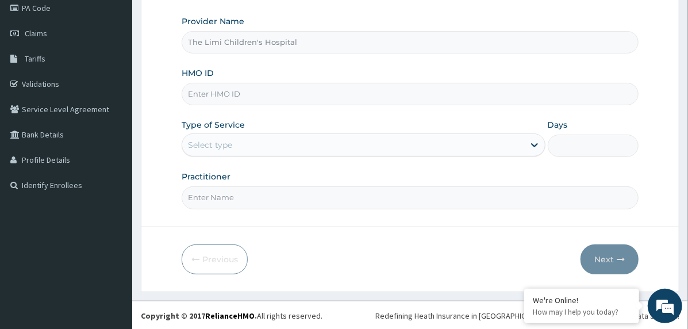
click at [286, 89] on input "HMO ID" at bounding box center [410, 94] width 457 height 22
paste input "CGF/10015/C"
type input "CGF/10015/C"
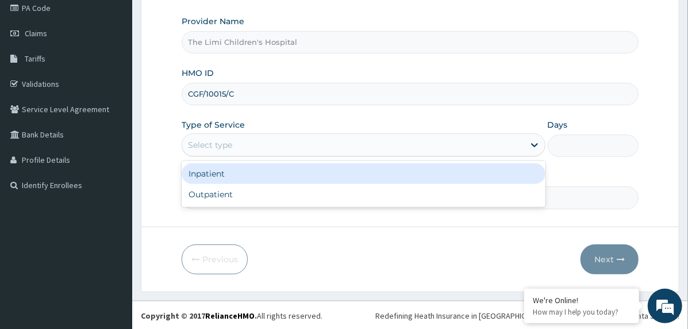
click at [256, 137] on div "Select type" at bounding box center [353, 145] width 342 height 18
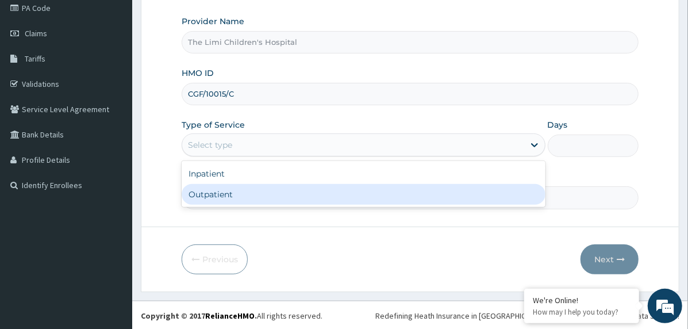
click at [259, 187] on div "Outpatient" at bounding box center [364, 194] width 364 height 21
type input "1"
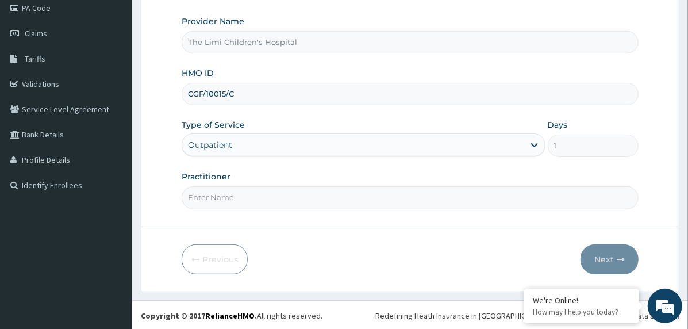
drag, startPoint x: 259, startPoint y: 190, endPoint x: 260, endPoint y: 195, distance: 5.9
click at [259, 190] on input "Practitioner" at bounding box center [410, 197] width 457 height 22
type input "doctor"
click at [604, 264] on button "Next" at bounding box center [610, 259] width 58 height 30
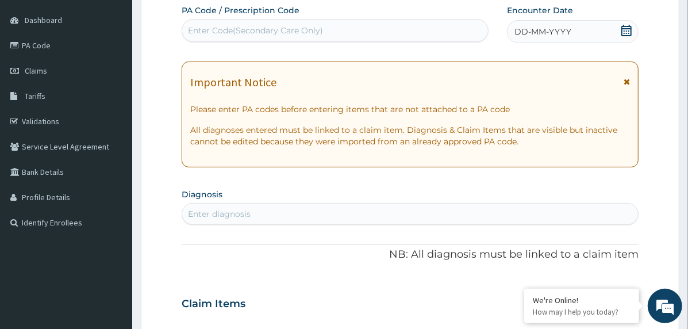
scroll to position [85, 0]
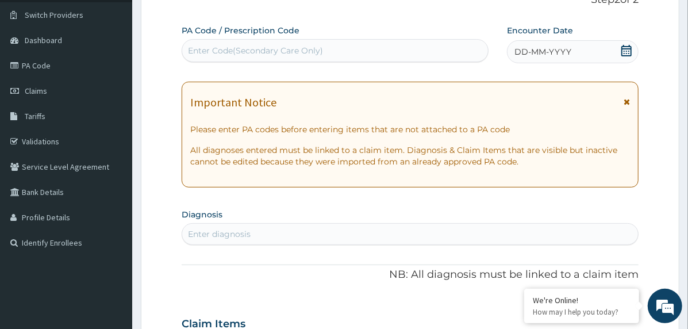
click at [627, 48] on icon at bounding box center [626, 50] width 10 height 11
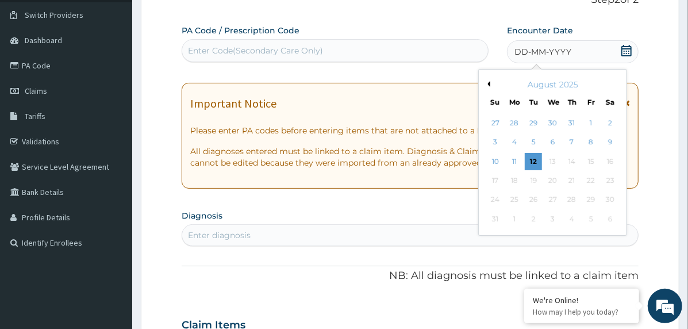
click at [487, 82] on button "Previous Month" at bounding box center [488, 84] width 6 height 6
click at [551, 160] on div "16" at bounding box center [552, 161] width 17 height 17
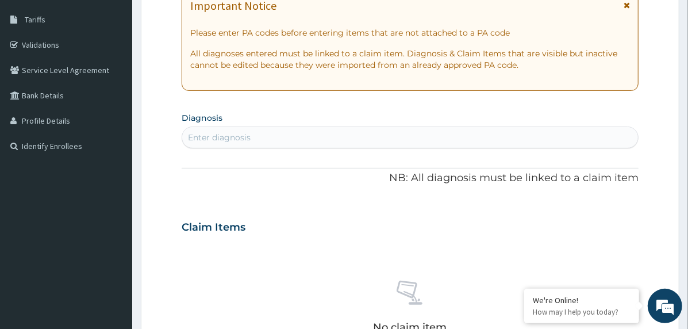
scroll to position [200, 0]
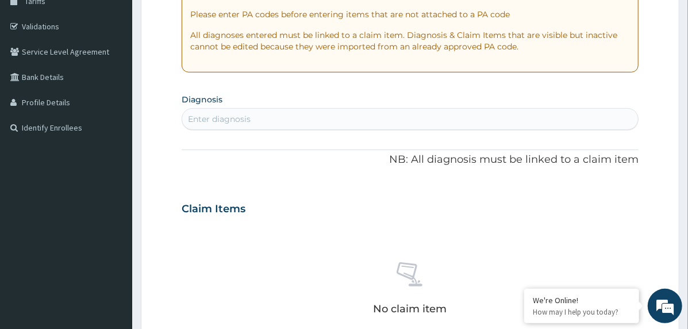
click at [325, 123] on div "Enter diagnosis" at bounding box center [410, 119] width 456 height 18
type input "allergy"
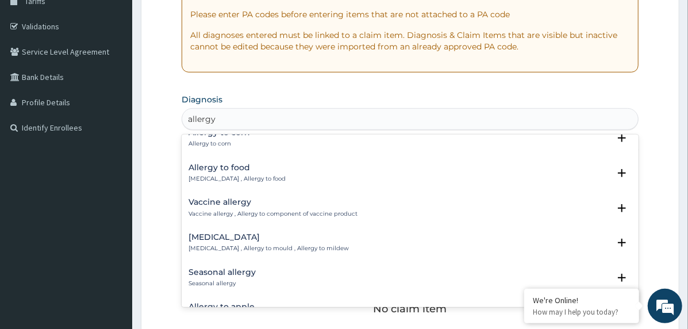
scroll to position [575, 0]
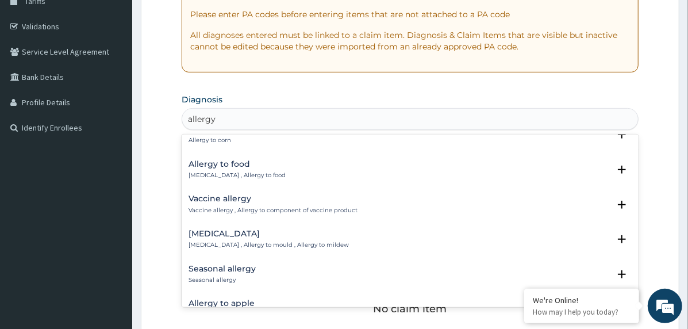
click at [231, 266] on h4 "Seasonal allergy" at bounding box center [222, 268] width 67 height 9
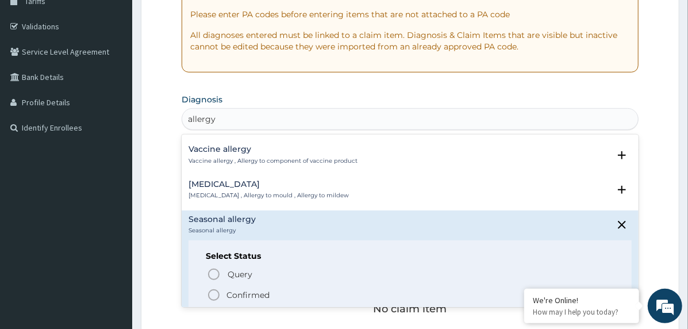
scroll to position [690, 0]
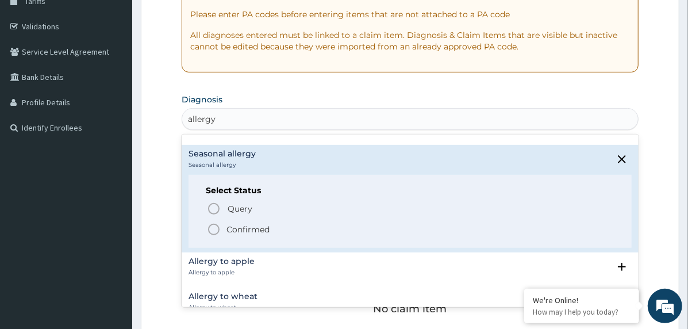
click at [247, 226] on p "Confirmed" at bounding box center [248, 229] width 43 height 11
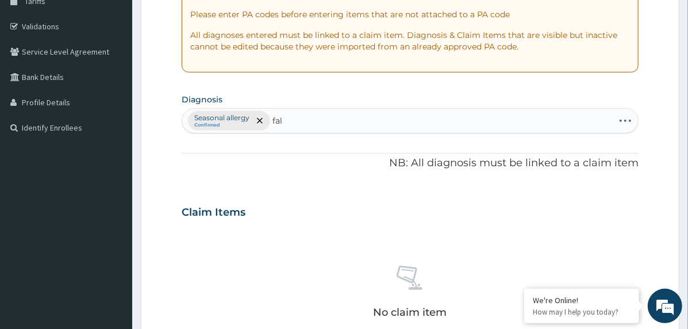
type input "falc"
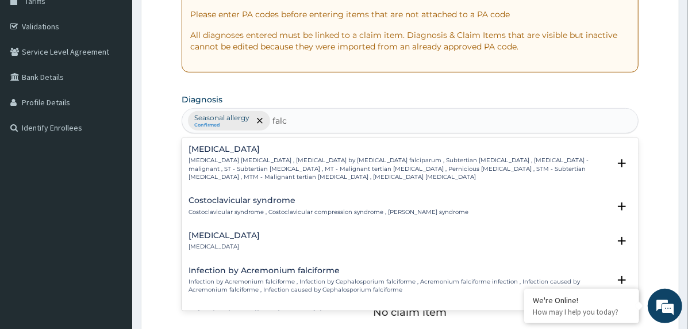
click at [222, 166] on p "Falciparum malaria , Malignant tertian malaria , Malaria by Plasmodium falcipar…" at bounding box center [399, 168] width 421 height 25
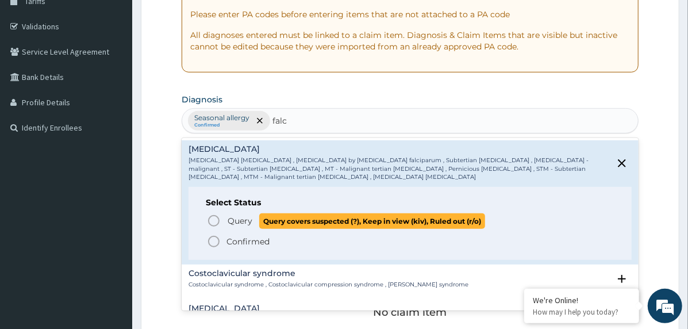
click at [227, 217] on p "Query Query covers suspected (?), Keep in view (kiv), Ruled out (r/o)" at bounding box center [356, 221] width 259 height 16
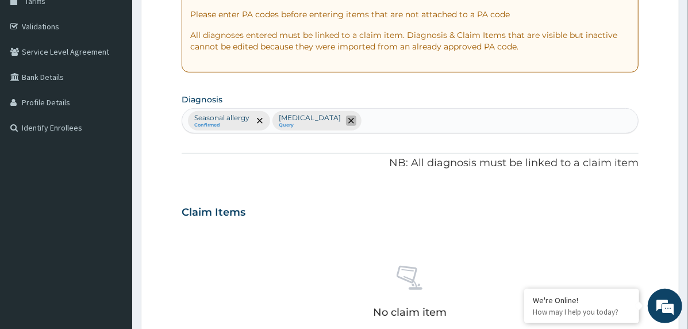
click at [354, 122] on icon "remove selection option" at bounding box center [351, 121] width 6 height 6
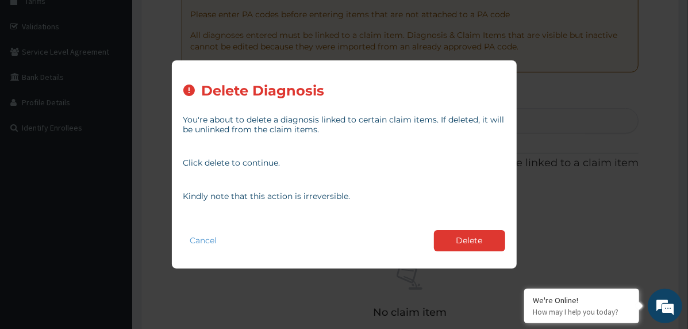
click at [474, 241] on button "Delete" at bounding box center [469, 240] width 71 height 21
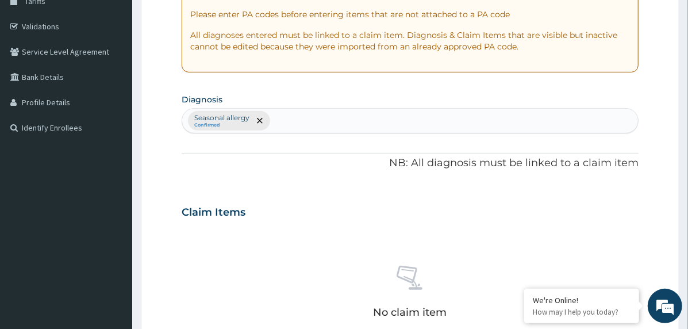
click at [328, 130] on div "Seasonal allergy Confirmed" at bounding box center [410, 121] width 456 height 24
type input "falc"
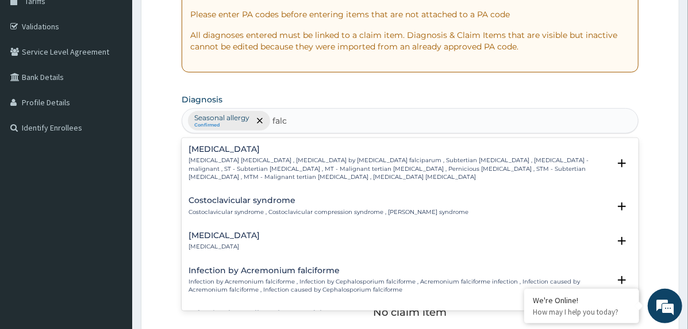
click at [225, 160] on p "Falciparum malaria , Malignant tertian malaria , Malaria by Plasmodium falcipar…" at bounding box center [399, 168] width 421 height 25
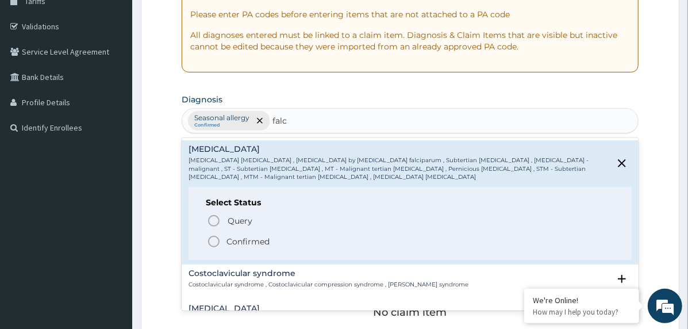
click at [227, 236] on p "Confirmed" at bounding box center [248, 241] width 43 height 11
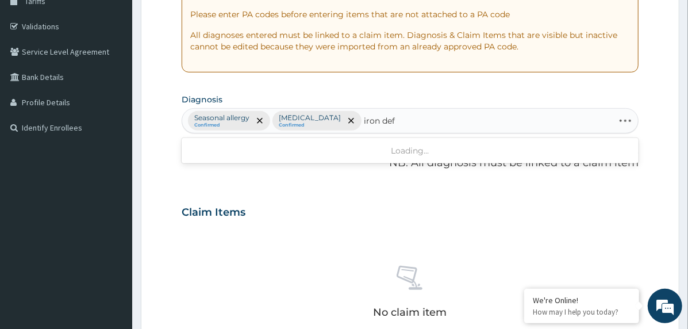
type input "iron defi"
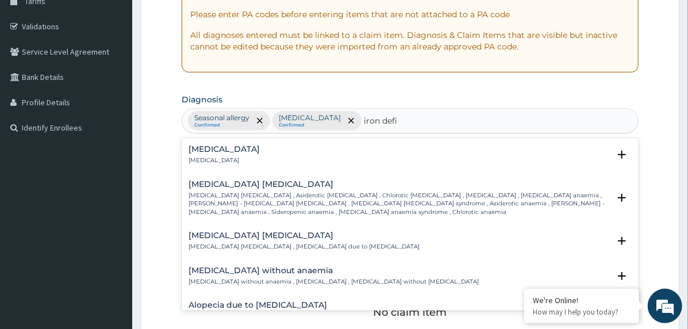
click at [233, 188] on div "Iron deficiency anemia Iron deficiency anemia , Asiderotic anemia , Chlorotic a…" at bounding box center [399, 198] width 421 height 36
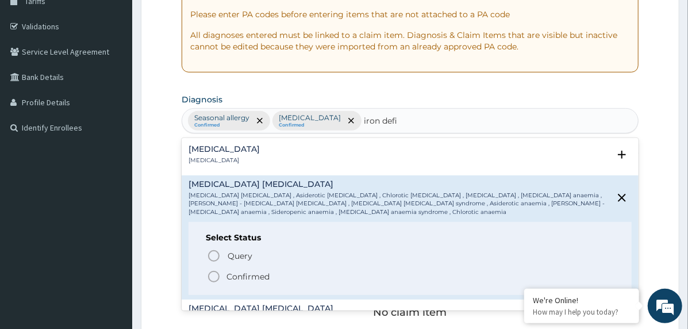
click at [220, 271] on icon "status option filled" at bounding box center [214, 277] width 14 height 14
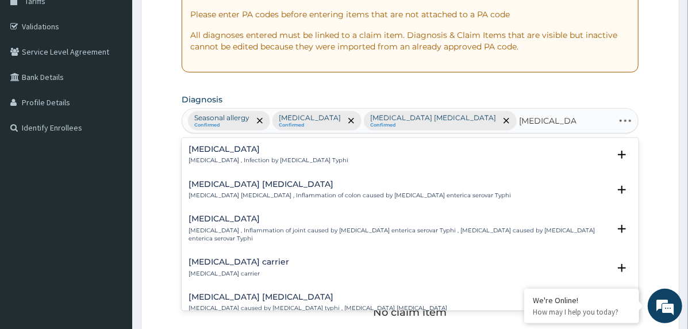
type input "salmonella ent"
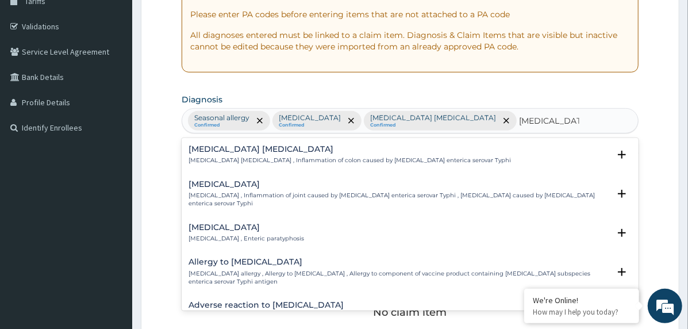
click at [220, 147] on h4 "Typhoid colitis" at bounding box center [350, 149] width 323 height 9
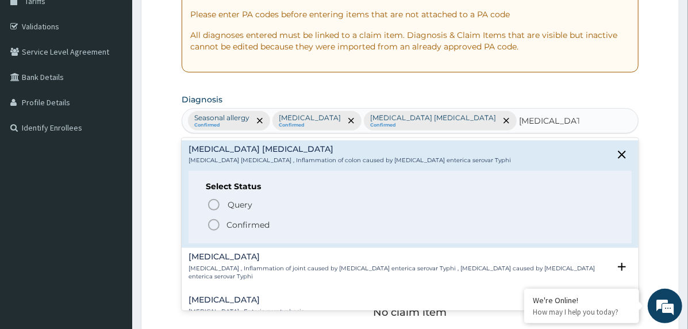
click at [217, 221] on circle "status option filled" at bounding box center [214, 225] width 10 height 10
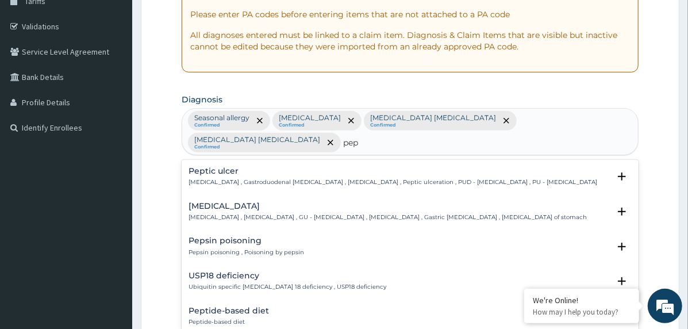
type input "pept"
click at [208, 178] on p "Peptic ulcer , Gastroduodenal ulcer , Peptic ulcer disease , Peptic ulceration …" at bounding box center [393, 182] width 409 height 8
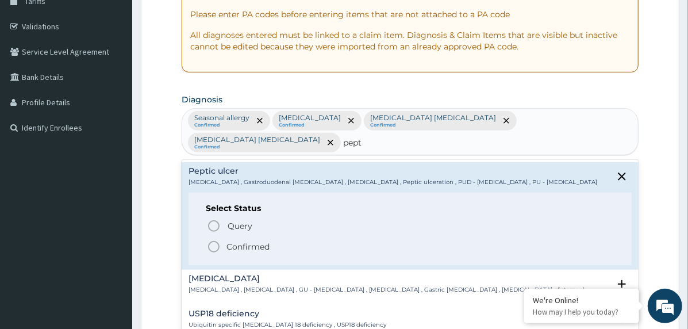
click at [213, 240] on icon "status option filled" at bounding box center [214, 247] width 14 height 14
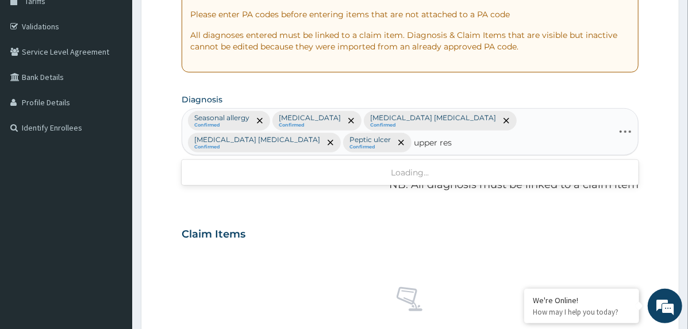
type input "upper resp"
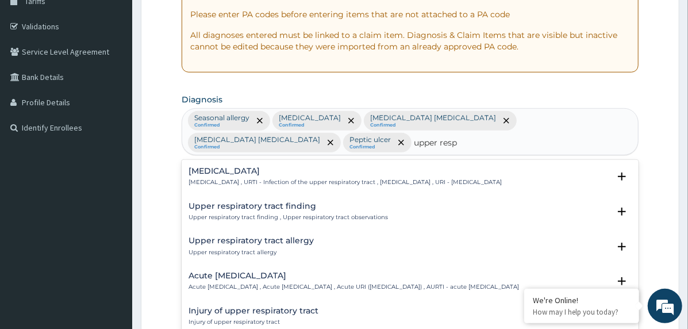
click at [195, 271] on h4 "Acute upper respiratory infection" at bounding box center [354, 275] width 331 height 9
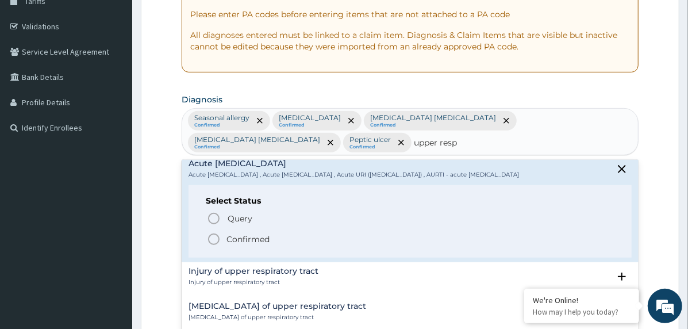
scroll to position [115, 0]
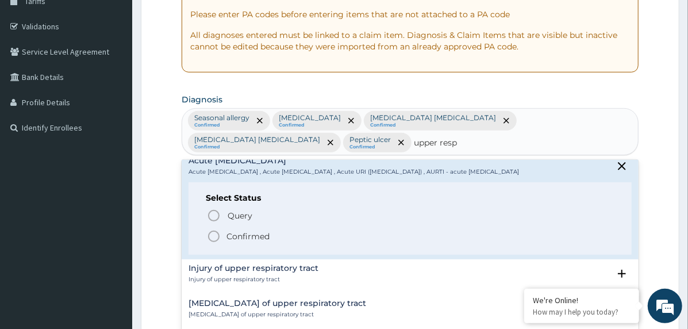
click at [237, 242] on p "Confirmed" at bounding box center [248, 236] width 43 height 11
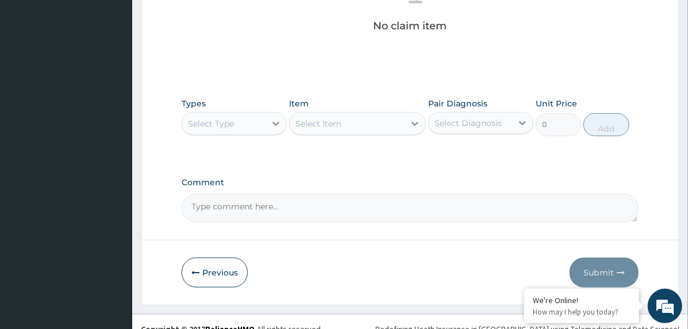
scroll to position [521, 0]
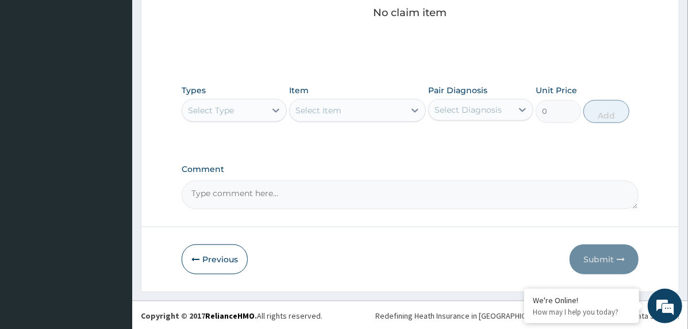
click at [256, 197] on textarea "Comment" at bounding box center [410, 195] width 457 height 29
paste textarea "PA/17A0B6"
paste textarea "PA/F135BD"
type textarea "PA/17A0B6, PA/F135BD"
click at [243, 101] on div "Select Type" at bounding box center [223, 110] width 83 height 18
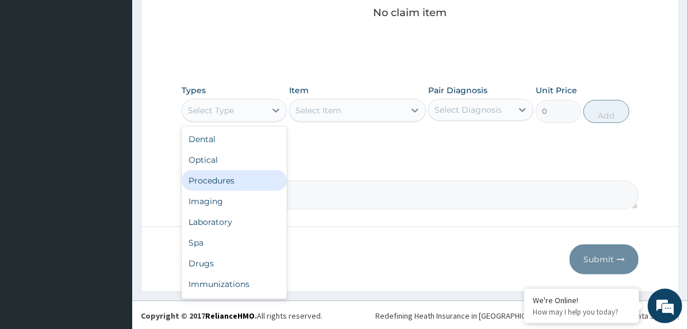
click at [241, 179] on div "Procedures" at bounding box center [234, 180] width 105 height 21
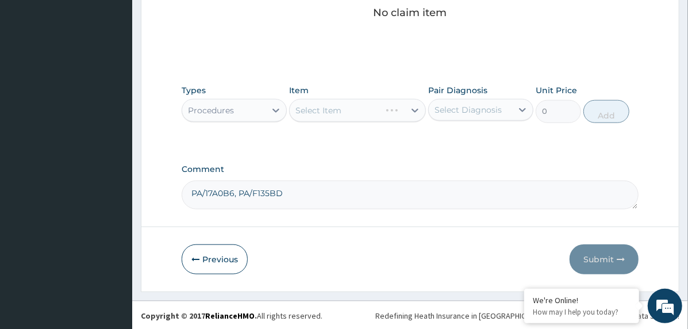
click at [463, 112] on div "Select Diagnosis" at bounding box center [468, 109] width 67 height 11
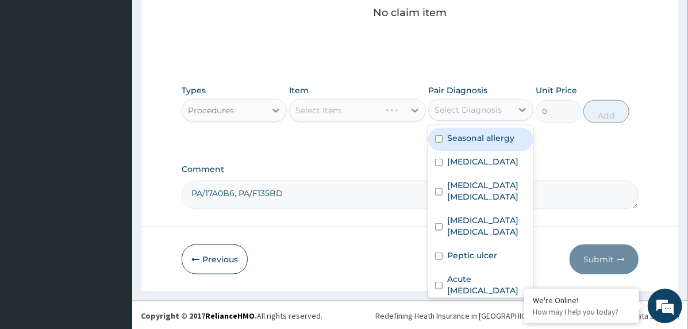
click at [474, 139] on label "Seasonal allergy" at bounding box center [480, 137] width 67 height 11
checkbox input "true"
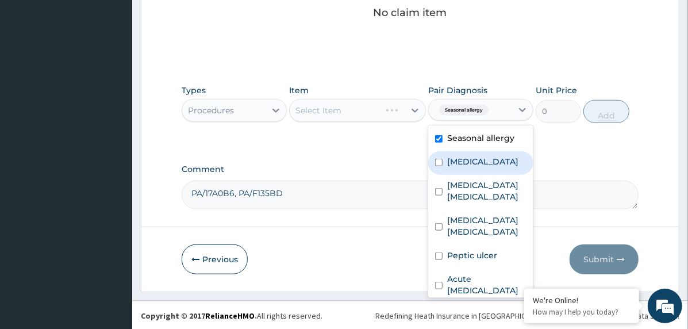
click at [467, 163] on label "Falciparum malaria" at bounding box center [482, 161] width 71 height 11
checkbox input "true"
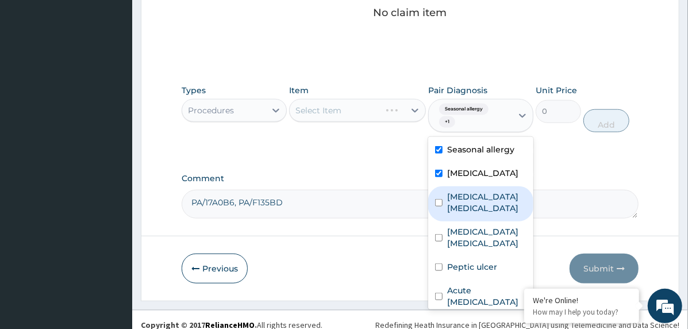
click at [472, 209] on label "Iron deficiency anemia" at bounding box center [486, 202] width 79 height 23
checkbox input "true"
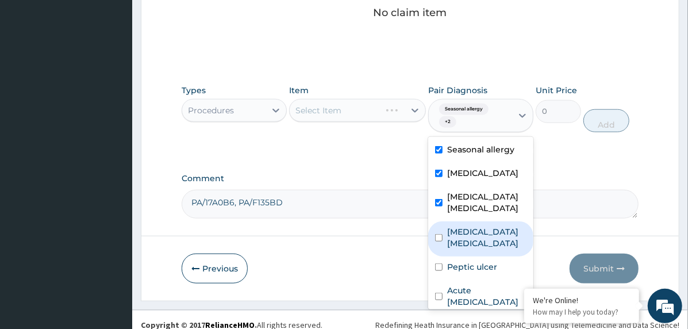
click at [467, 244] on label "Typhoid colitis" at bounding box center [486, 237] width 79 height 23
checkbox input "true"
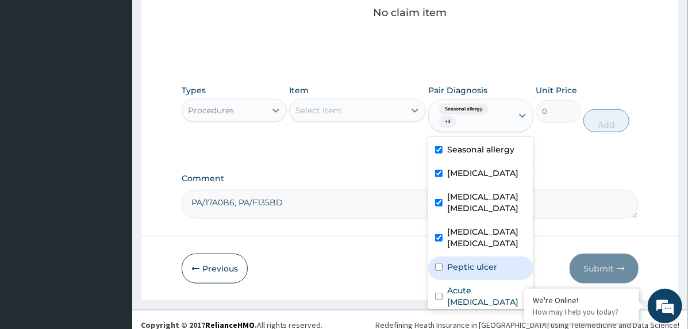
click at [468, 271] on label "Peptic ulcer" at bounding box center [472, 266] width 50 height 11
checkbox input "true"
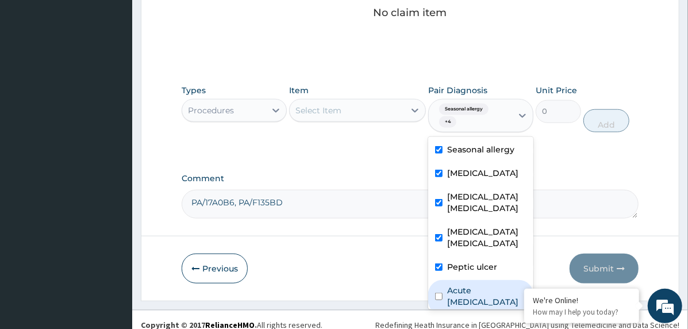
drag, startPoint x: 472, startPoint y: 300, endPoint x: 474, endPoint y: 281, distance: 19.1
click at [472, 300] on label "Acute upper respiratory infection" at bounding box center [486, 296] width 79 height 23
checkbox input "true"
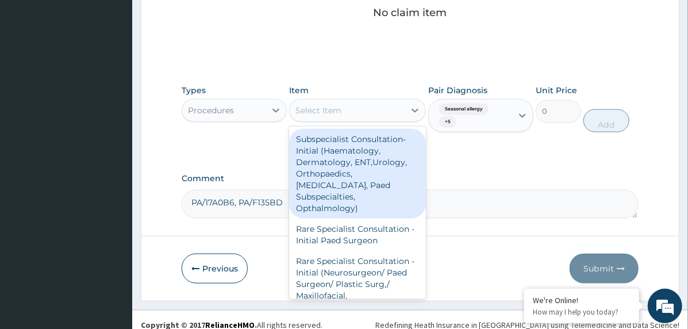
click at [381, 109] on div "Select Item" at bounding box center [347, 110] width 115 height 18
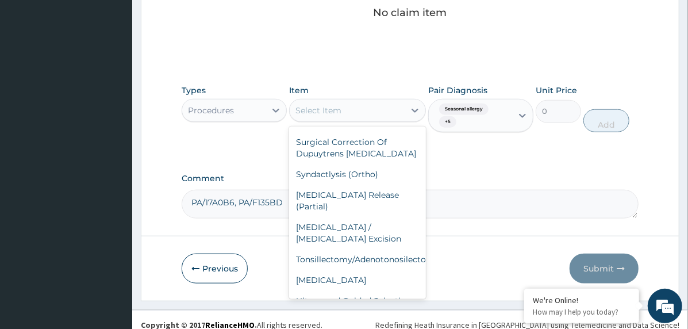
scroll to position [8505, 0]
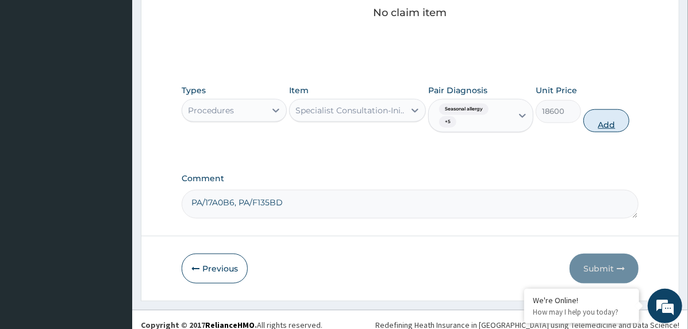
click at [607, 124] on button "Add" at bounding box center [607, 120] width 46 height 23
type input "0"
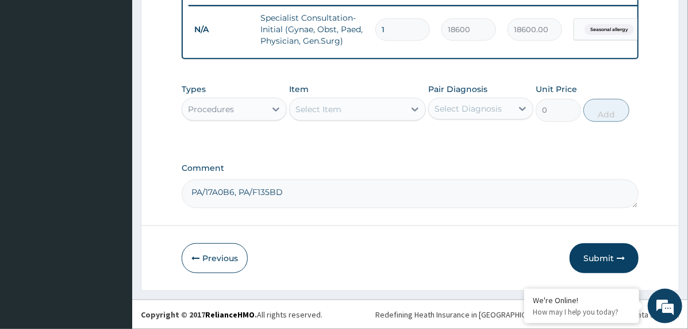
scroll to position [481, 0]
click at [265, 113] on div "Procedures" at bounding box center [223, 109] width 83 height 18
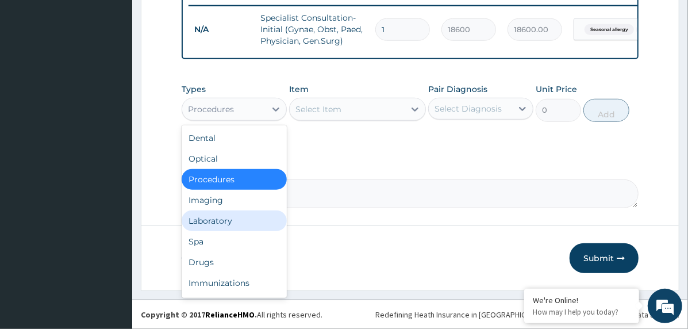
click at [218, 221] on div "Laboratory" at bounding box center [234, 220] width 105 height 21
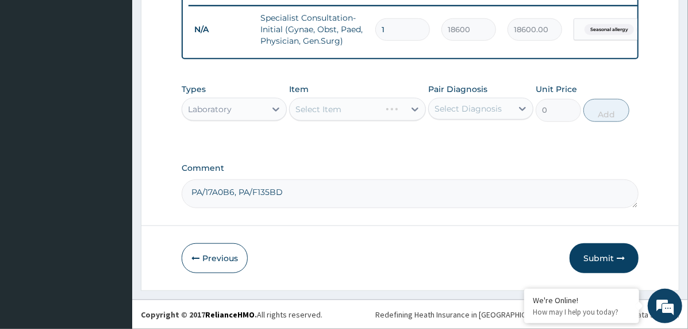
click at [486, 97] on div "Pair Diagnosis Select Diagnosis" at bounding box center [480, 102] width 105 height 38
click at [486, 110] on div "Select Diagnosis" at bounding box center [468, 108] width 67 height 11
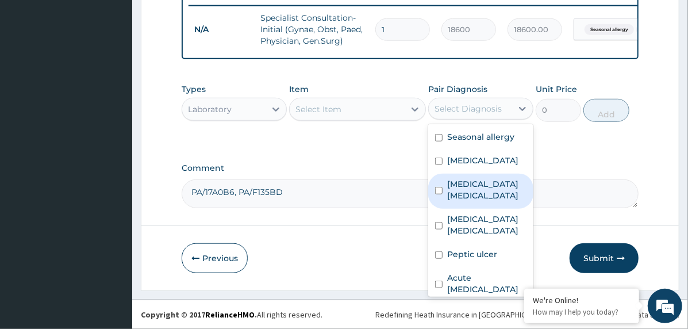
click at [476, 201] on label "Iron deficiency anemia" at bounding box center [486, 189] width 79 height 23
checkbox input "true"
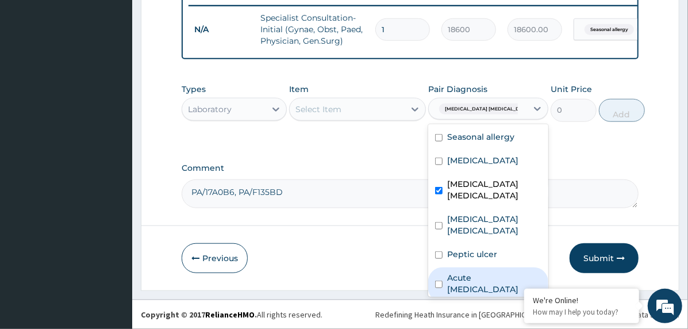
click at [462, 279] on label "Acute upper respiratory infection" at bounding box center [494, 283] width 94 height 23
checkbox input "true"
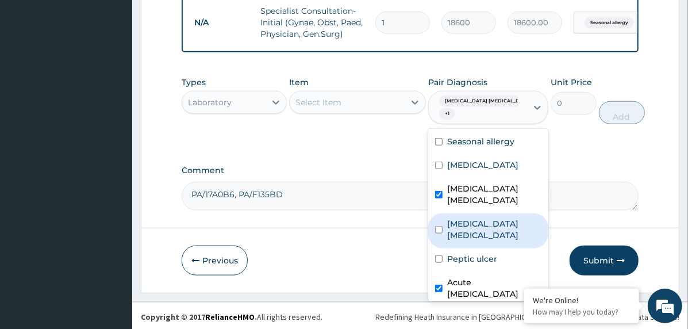
click at [484, 241] on label "Typhoid colitis" at bounding box center [494, 229] width 94 height 23
checkbox input "true"
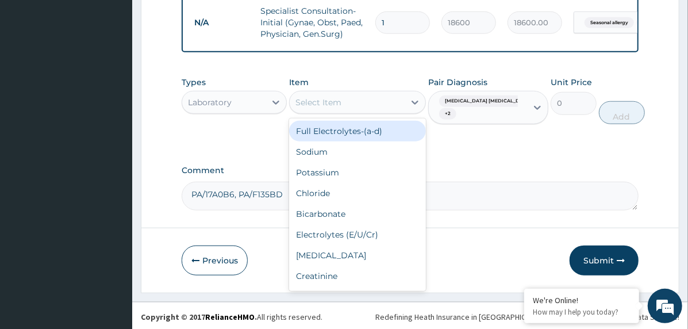
click at [346, 110] on div "Select Item" at bounding box center [347, 102] width 115 height 18
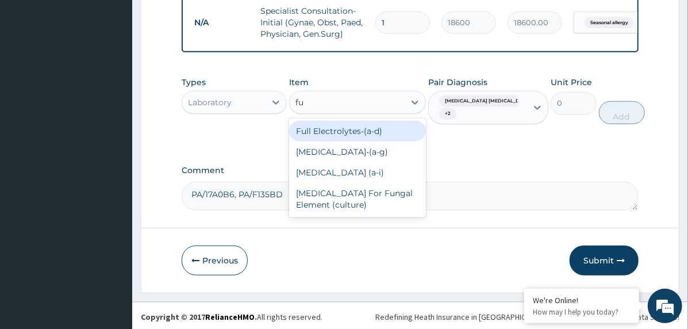
type input "ful"
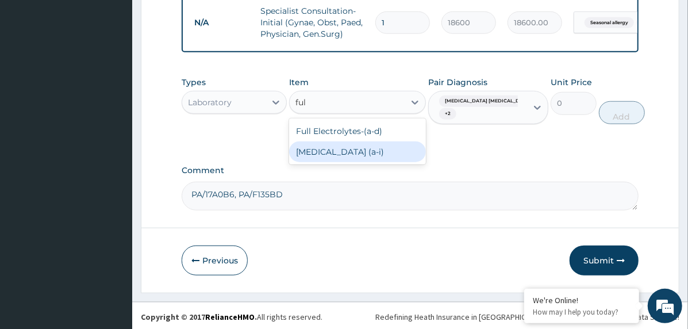
click at [343, 162] on div "[MEDICAL_DATA] (a‐i)" at bounding box center [357, 151] width 137 height 21
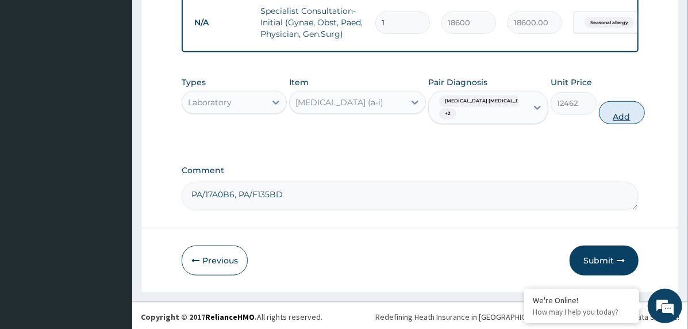
click at [604, 116] on button "Add" at bounding box center [622, 112] width 46 height 23
type input "0"
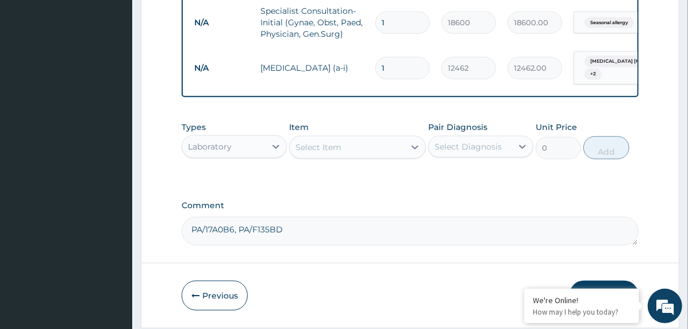
click at [328, 153] on div "Select Item" at bounding box center [319, 146] width 46 height 11
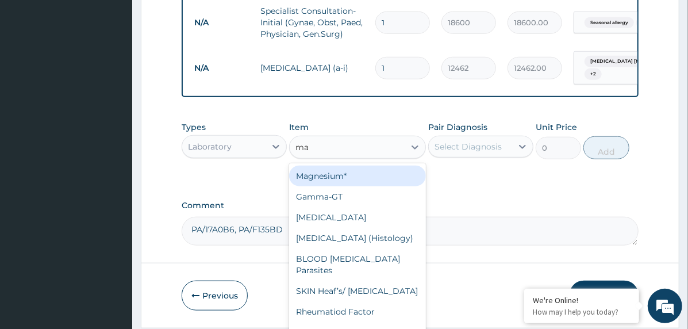
type input "mal"
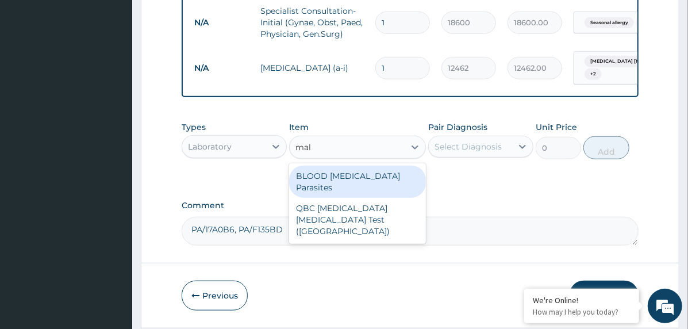
drag, startPoint x: 342, startPoint y: 179, endPoint x: 456, endPoint y: 158, distance: 116.4
click at [344, 178] on div "BLOOD [MEDICAL_DATA] Parasites" at bounding box center [357, 182] width 137 height 32
type input "3255"
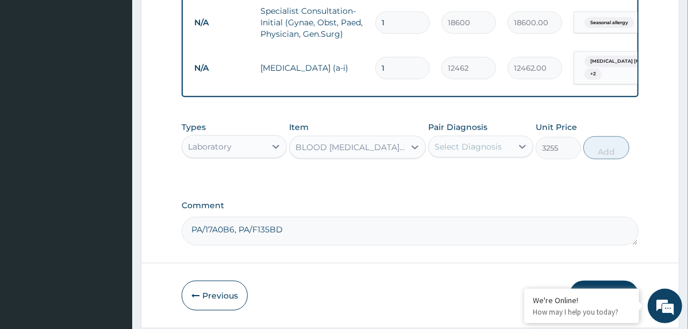
click at [470, 152] on div "Select Diagnosis" at bounding box center [468, 146] width 67 height 11
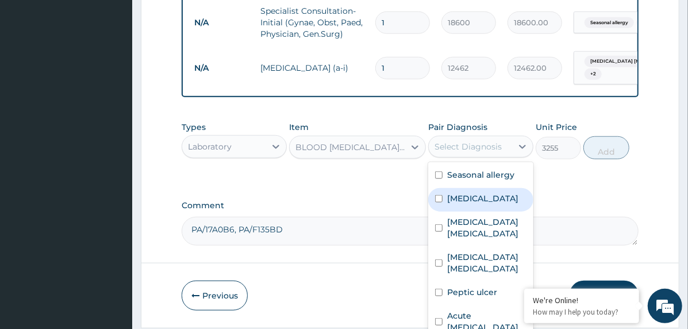
click at [483, 204] on label "[MEDICAL_DATA]" at bounding box center [482, 198] width 71 height 11
checkbox input "true"
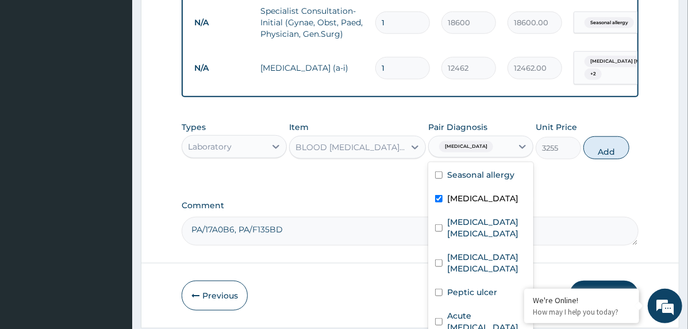
drag, startPoint x: 609, startPoint y: 153, endPoint x: 598, endPoint y: 168, distance: 18.2
click at [609, 155] on button "Add" at bounding box center [607, 147] width 46 height 23
type input "0"
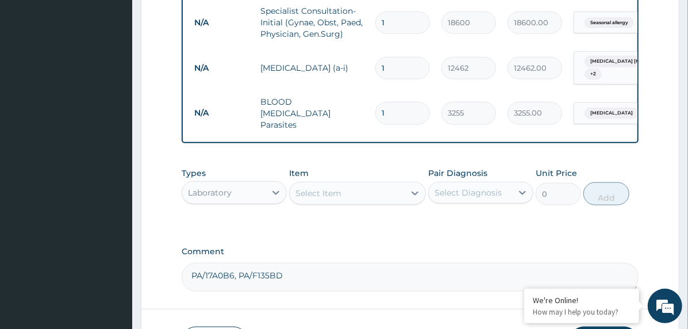
click at [311, 194] on div "Select Item" at bounding box center [319, 192] width 46 height 11
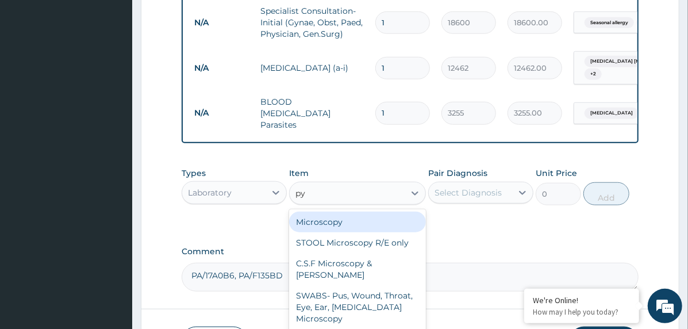
type input "pyl"
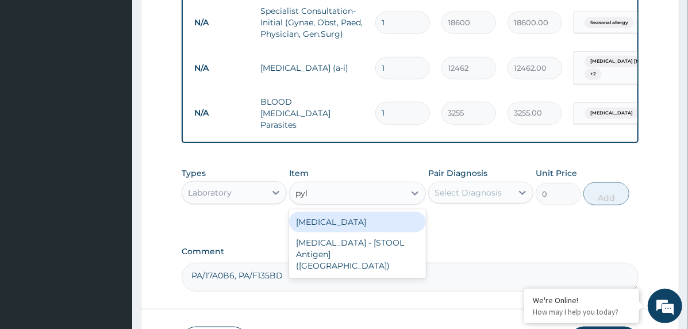
drag, startPoint x: 349, startPoint y: 217, endPoint x: 432, endPoint y: 220, distance: 82.8
click at [351, 220] on div "Helicobacter Pylori" at bounding box center [357, 222] width 137 height 21
type input "5000"
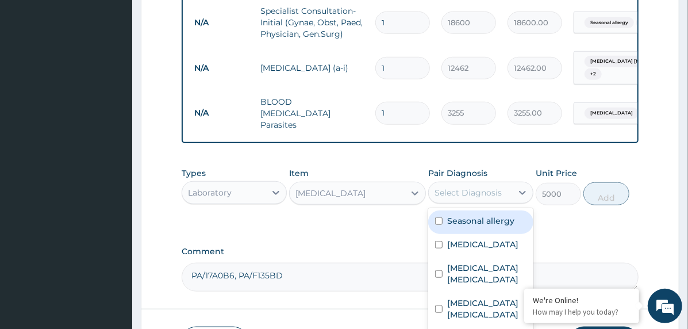
click at [465, 203] on div "Select Diagnosis" at bounding box center [480, 193] width 105 height 22
click at [504, 221] on label "Seasonal allergy" at bounding box center [480, 220] width 67 height 11
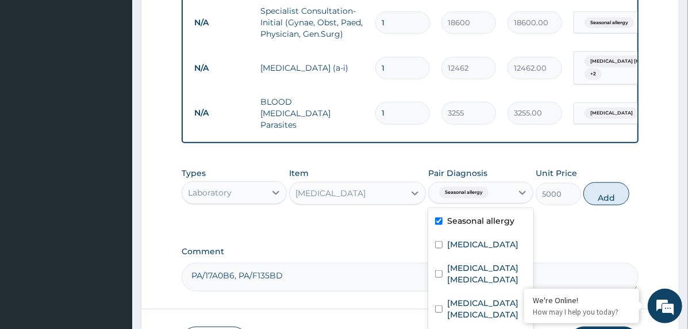
scroll to position [565, 0]
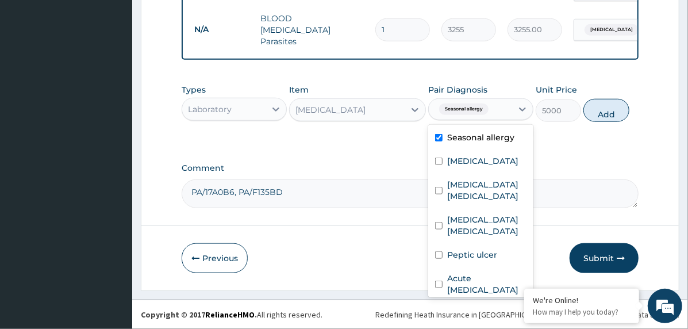
click at [491, 133] on label "Seasonal allergy" at bounding box center [480, 137] width 67 height 11
checkbox input "false"
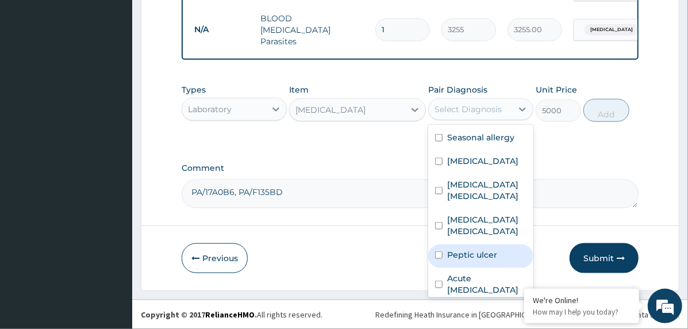
click at [490, 257] on label "Peptic ulcer" at bounding box center [472, 254] width 50 height 11
checkbox input "true"
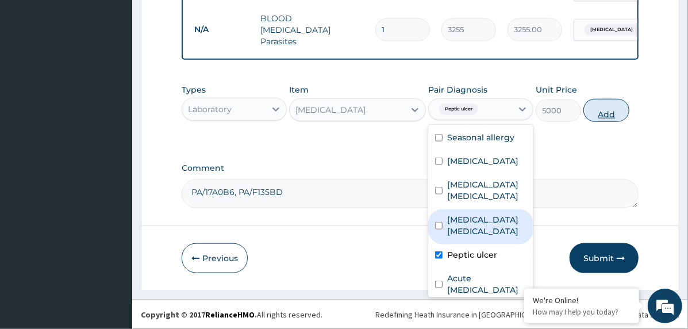
click at [613, 106] on button "Add" at bounding box center [607, 110] width 46 height 23
type input "0"
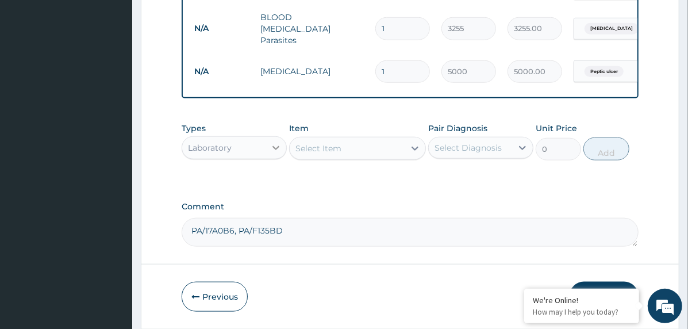
click at [266, 152] on div at bounding box center [276, 147] width 21 height 21
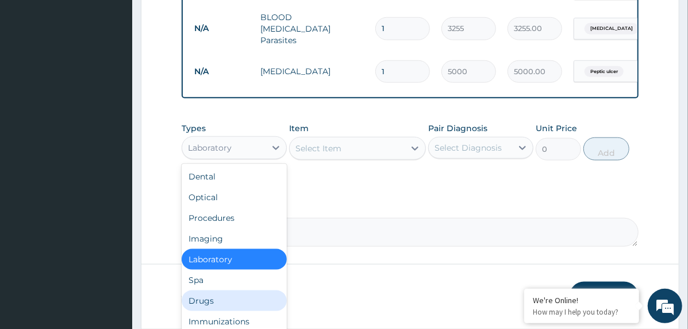
click at [222, 301] on div "Drugs" at bounding box center [234, 300] width 105 height 21
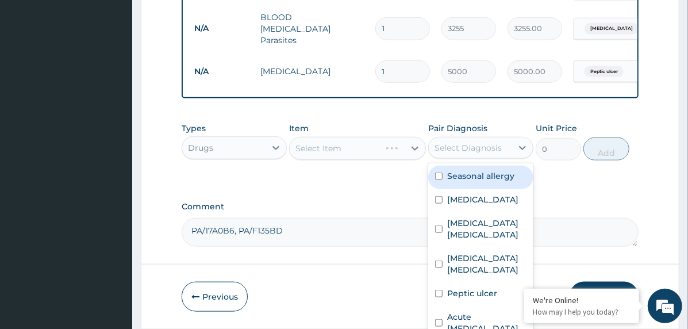
click at [463, 140] on div "Select Diagnosis" at bounding box center [470, 148] width 83 height 18
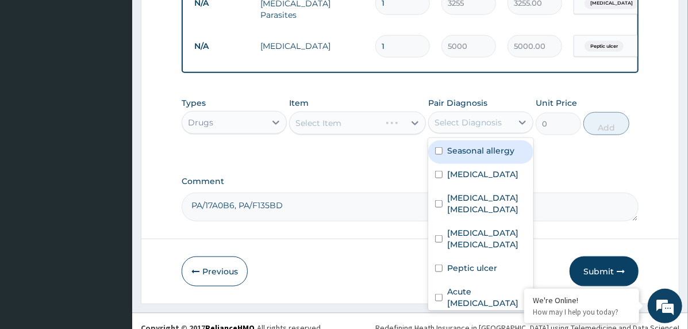
scroll to position [605, 0]
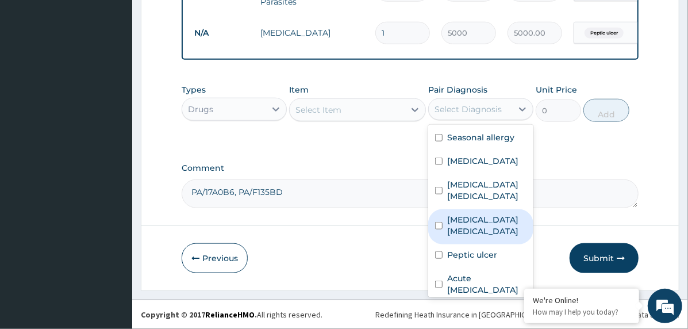
click at [487, 230] on label "Typhoid colitis" at bounding box center [486, 225] width 79 height 23
checkbox input "true"
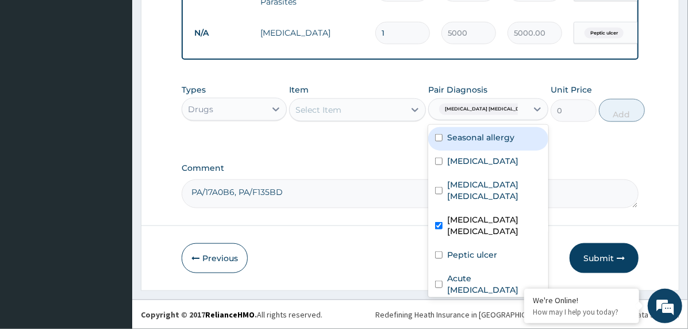
click at [501, 149] on div "Seasonal allergy" at bounding box center [488, 139] width 120 height 24
checkbox input "true"
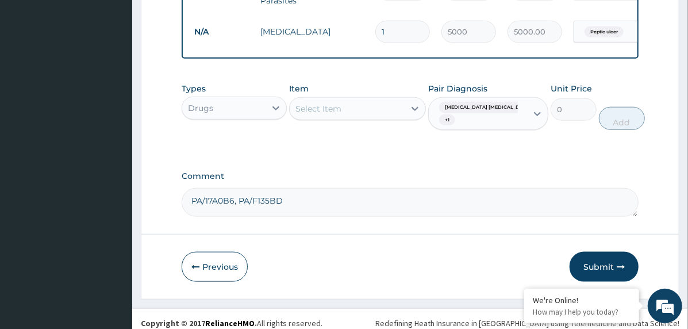
click at [349, 109] on div "Select Item" at bounding box center [347, 108] width 115 height 18
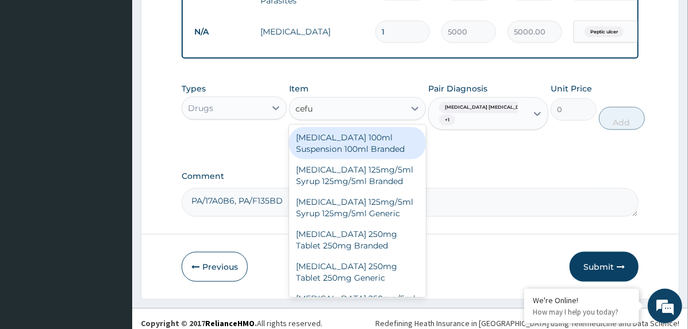
type input "cefur"
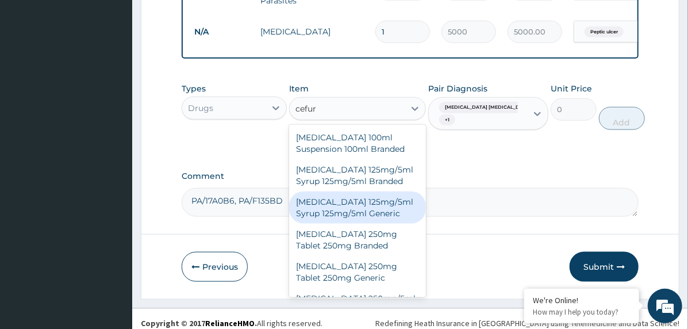
click at [363, 213] on div "Cefuroxime 125mg/5ml Syrup 125mg/5ml Generic" at bounding box center [357, 207] width 137 height 32
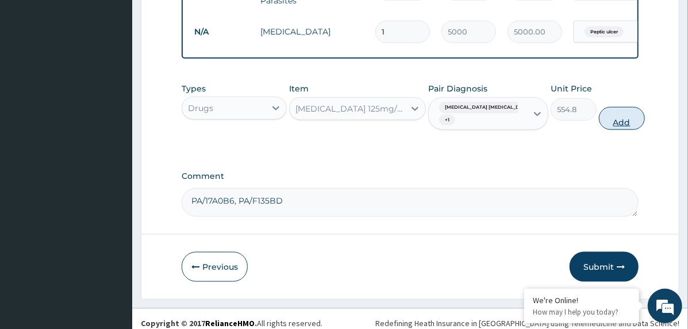
click at [599, 118] on button "Add" at bounding box center [622, 118] width 46 height 23
type input "0"
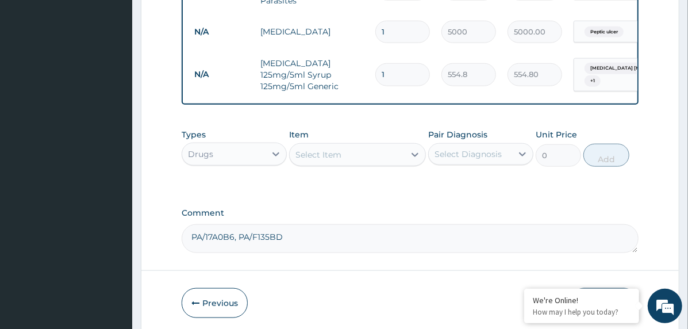
click at [346, 151] on div "Select Item" at bounding box center [347, 154] width 115 height 18
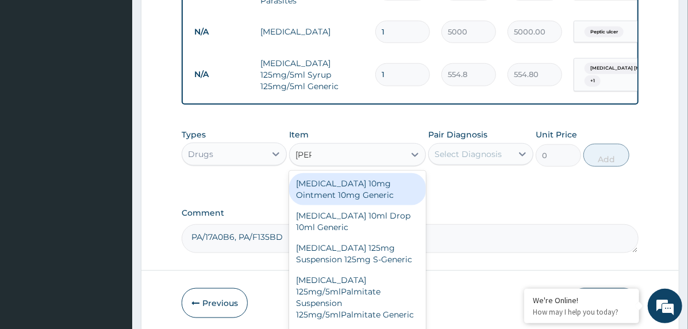
type input "lorat"
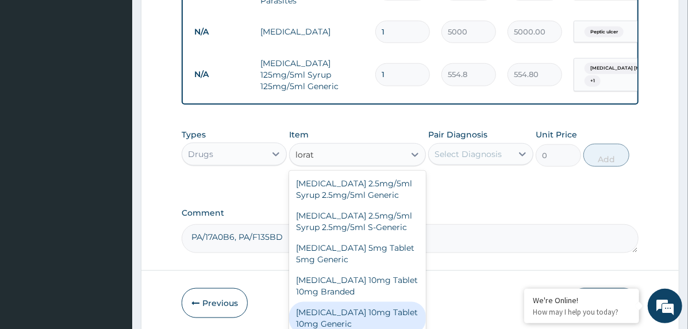
click at [346, 310] on div "Loratadine 10mg Tablet 10mg Generic" at bounding box center [357, 318] width 137 height 32
type input "60"
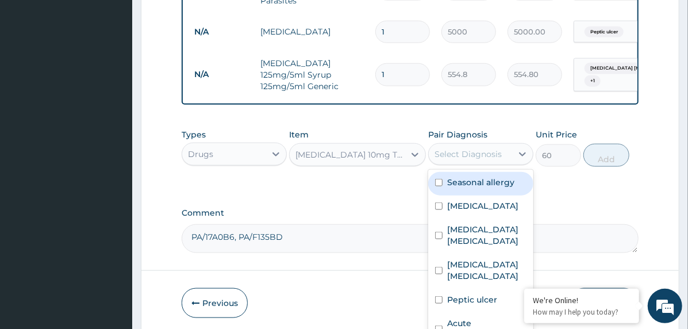
click at [490, 149] on div "Select Diagnosis" at bounding box center [468, 153] width 67 height 11
click at [497, 177] on label "Seasonal allergy" at bounding box center [480, 182] width 67 height 11
checkbox input "true"
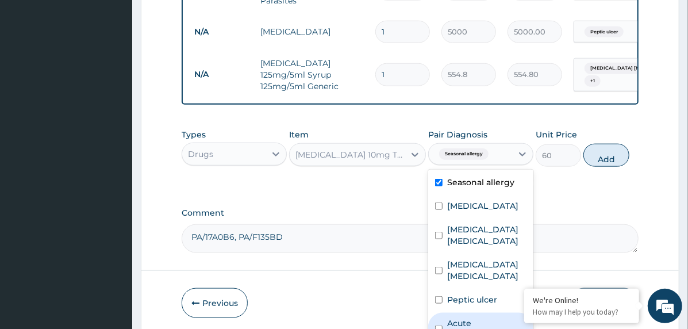
click at [474, 323] on label "Acute upper respiratory infection" at bounding box center [486, 328] width 79 height 23
checkbox input "true"
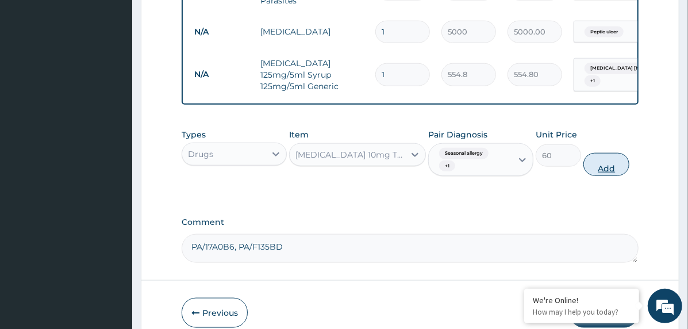
click at [603, 155] on button "Add" at bounding box center [607, 164] width 46 height 23
type input "0"
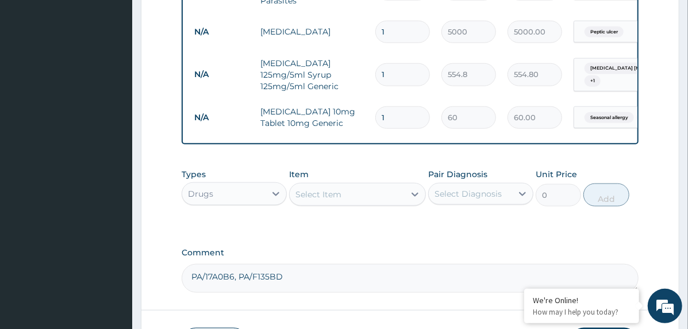
type input "0.00"
type input "5"
type input "300.00"
type input "5"
click at [364, 186] on div "Select Item" at bounding box center [347, 194] width 115 height 18
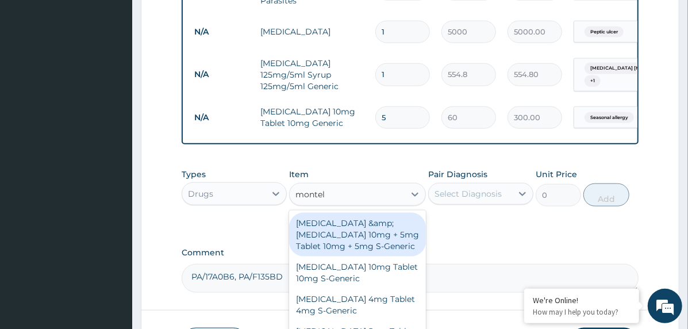
type input "montelu"
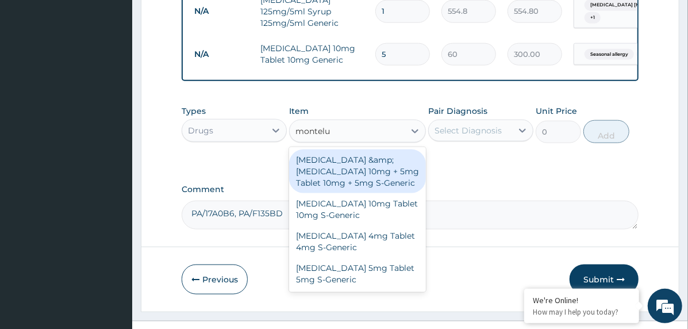
scroll to position [685, 0]
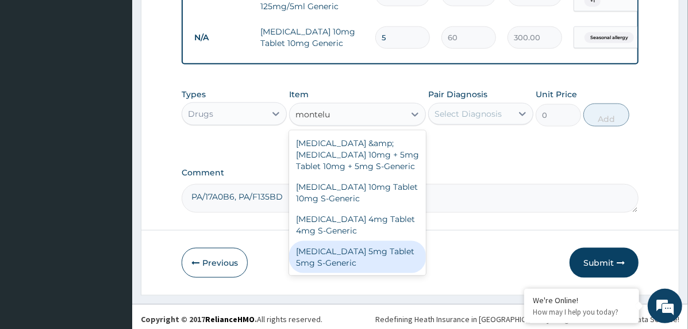
click at [394, 254] on div "Montelukast 5mg Tablet 5mg S-Generic" at bounding box center [357, 257] width 137 height 32
type input "616"
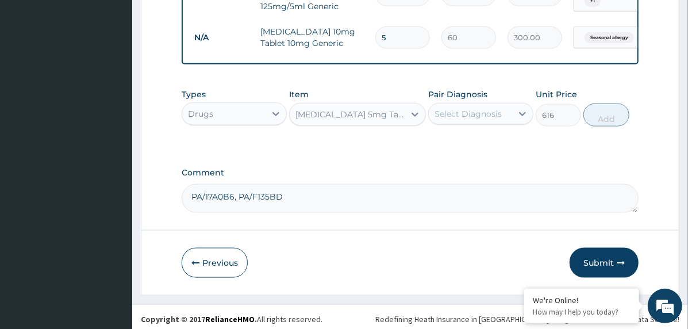
click at [486, 110] on div "Select Diagnosis" at bounding box center [468, 113] width 67 height 11
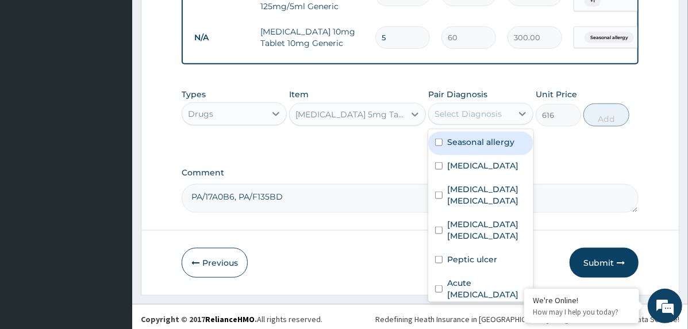
click at [470, 144] on div "Seasonal allergy" at bounding box center [480, 144] width 105 height 24
checkbox input "true"
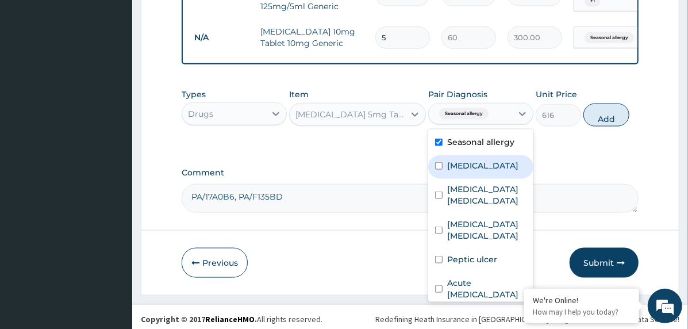
click at [473, 166] on label "Falciparum malaria" at bounding box center [482, 165] width 71 height 11
checkbox input "true"
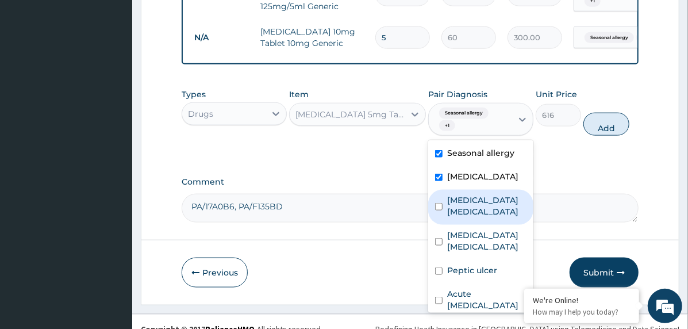
click at [474, 205] on label "Iron deficiency anemia" at bounding box center [486, 205] width 79 height 23
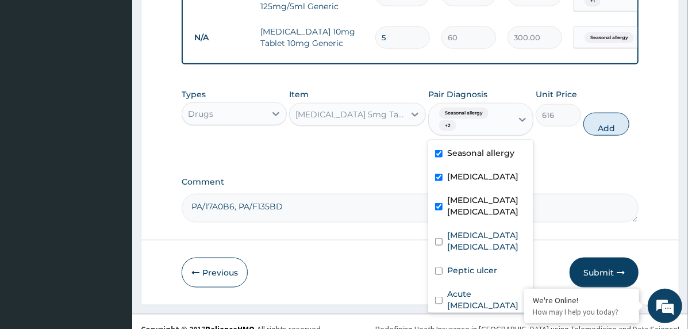
click at [490, 216] on label "Iron deficiency anemia" at bounding box center [486, 205] width 79 height 23
checkbox input "false"
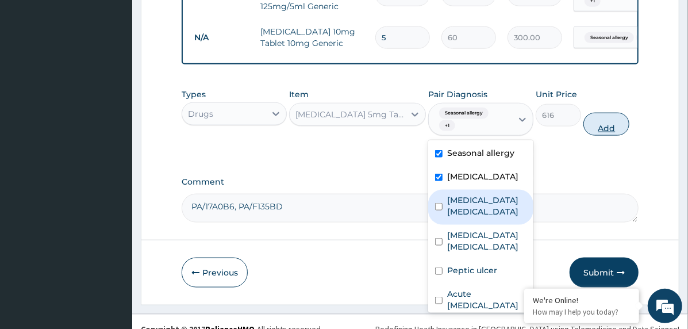
drag, startPoint x: 620, startPoint y: 120, endPoint x: 616, endPoint y: 126, distance: 7.4
click at [620, 121] on button "Add" at bounding box center [607, 124] width 46 height 23
type input "0"
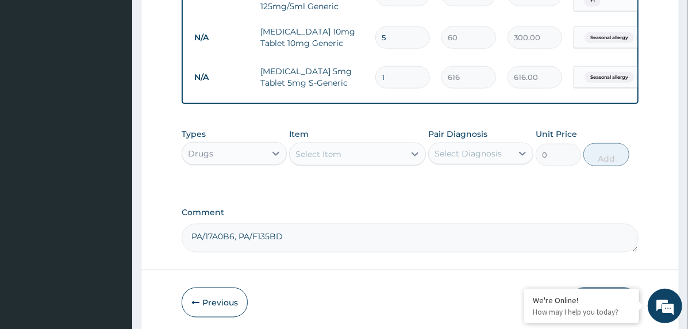
type input "0.00"
type input "5"
type input "3080.00"
type input "5"
click at [333, 151] on div "Select Item" at bounding box center [319, 153] width 46 height 11
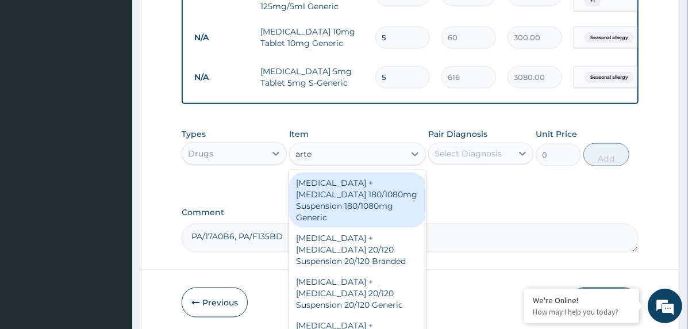
type input "artem"
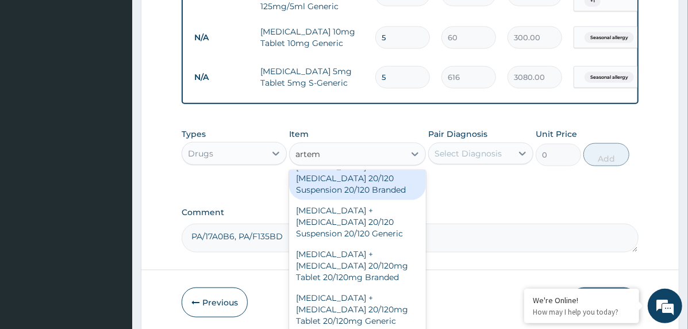
scroll to position [115, 0]
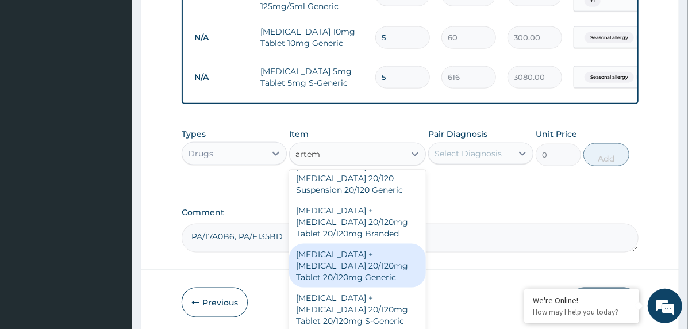
click at [373, 244] on div "Artemether + Lumefantrine 20/120mg Tablet 20/120mg Generic" at bounding box center [357, 266] width 137 height 44
type input "78"
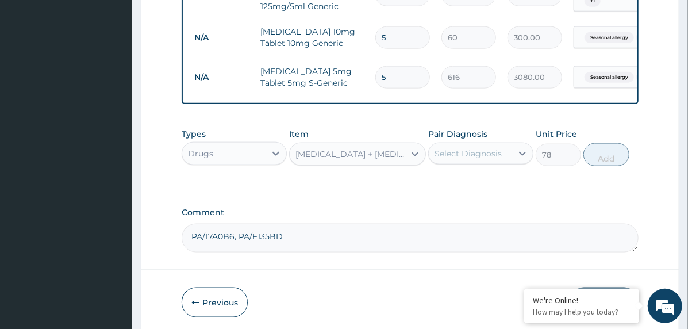
click at [485, 150] on div "Select Diagnosis" at bounding box center [468, 153] width 67 height 11
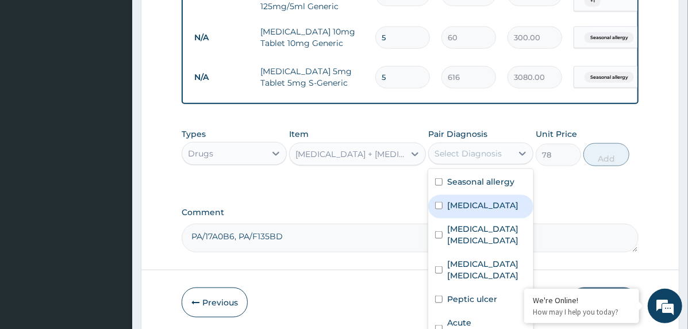
click at [492, 202] on label "Falciparum malaria" at bounding box center [482, 204] width 71 height 11
checkbox input "true"
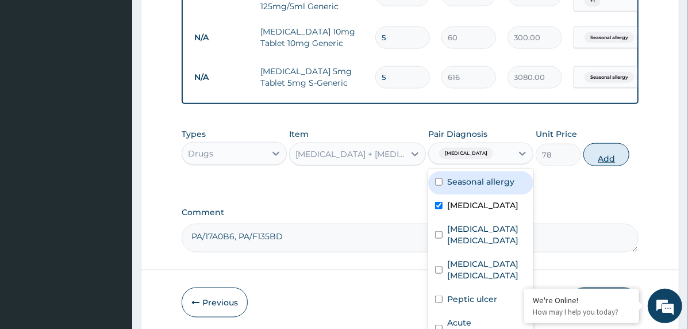
click at [600, 153] on button "Add" at bounding box center [607, 154] width 46 height 23
type input "0"
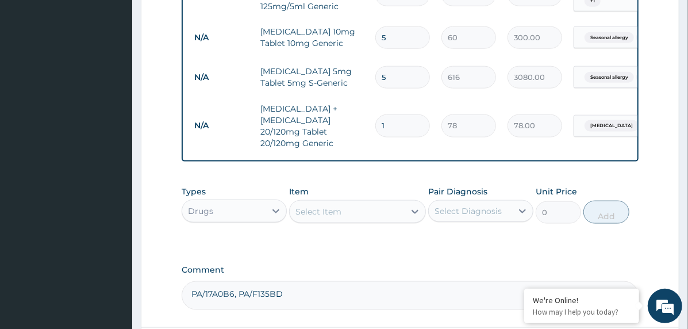
type input "18"
type input "1404.00"
type input "18"
click at [347, 202] on div "Select Item" at bounding box center [347, 211] width 115 height 18
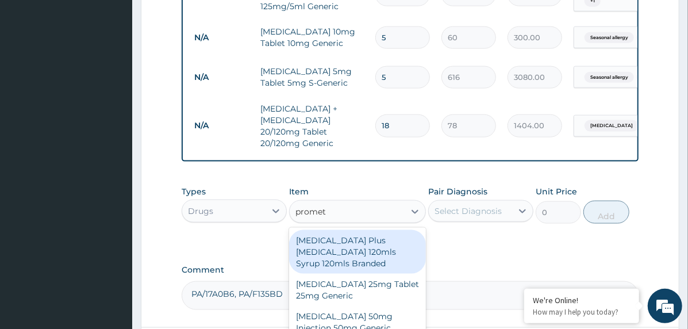
type input "prometh"
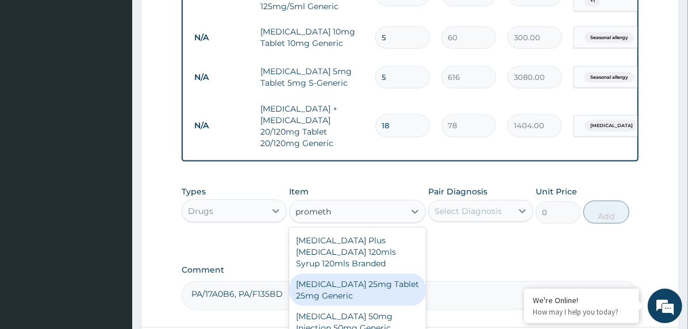
click at [359, 274] on div "Promethazine 25mg Tablet 25mg Generic" at bounding box center [357, 290] width 137 height 32
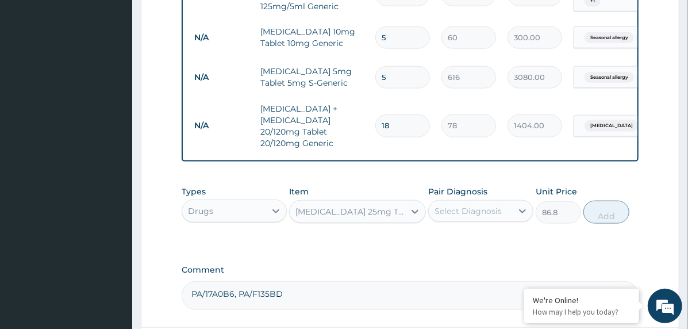
click at [356, 206] on div "Promethazine 25mg Tablet 25mg Generic" at bounding box center [351, 211] width 110 height 11
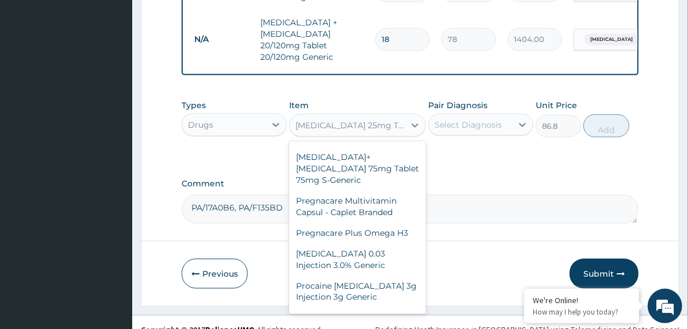
scroll to position [48202, 0]
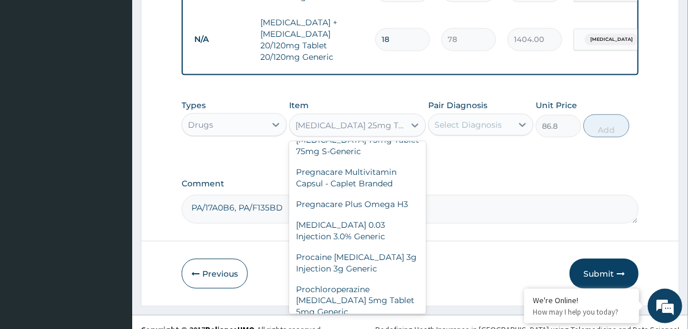
type input "600"
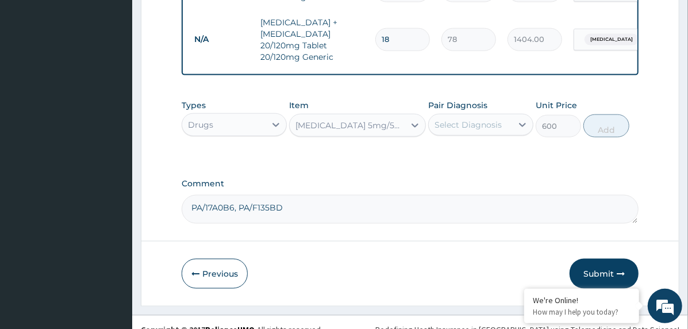
click at [469, 119] on div "Select Diagnosis" at bounding box center [468, 124] width 67 height 11
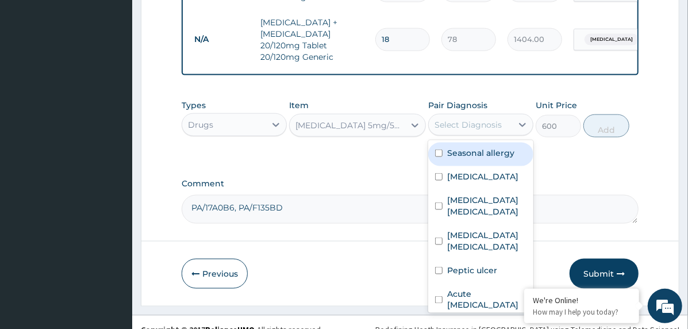
click at [487, 147] on label "Seasonal allergy" at bounding box center [480, 152] width 67 height 11
checkbox input "true"
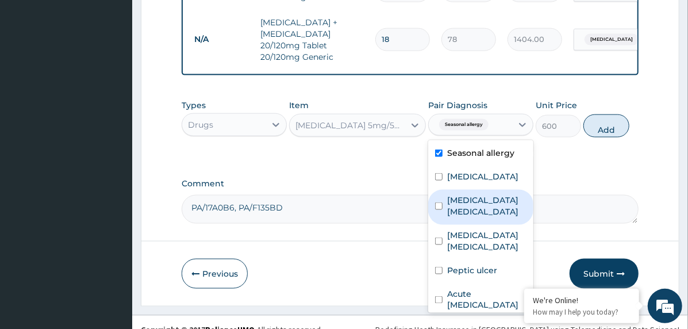
click at [467, 205] on label "Iron deficiency anemia" at bounding box center [486, 205] width 79 height 23
checkbox input "true"
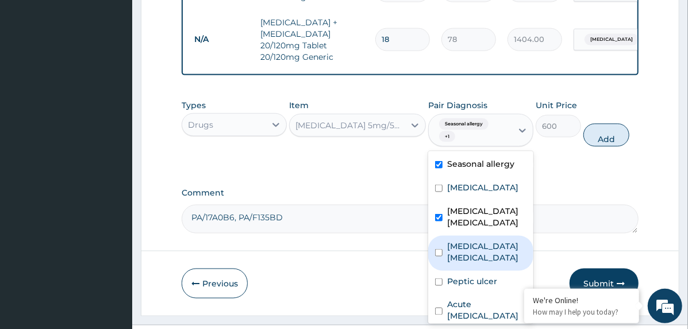
click at [465, 252] on div "Typhoid colitis" at bounding box center [480, 253] width 105 height 35
checkbox input "true"
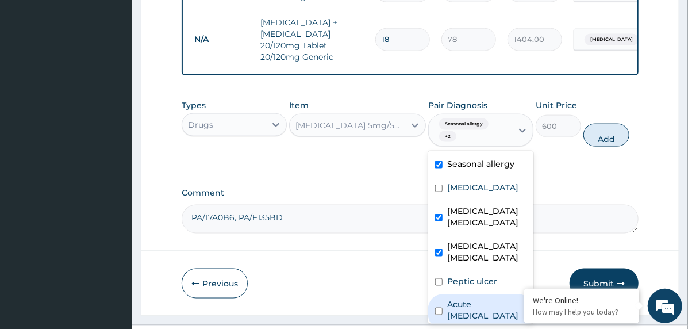
drag, startPoint x: 477, startPoint y: 283, endPoint x: 486, endPoint y: 277, distance: 10.8
click at [479, 294] on div "Acute upper respiratory infection" at bounding box center [480, 311] width 105 height 35
checkbox input "true"
click at [604, 124] on button "Add" at bounding box center [607, 135] width 46 height 23
type input "0"
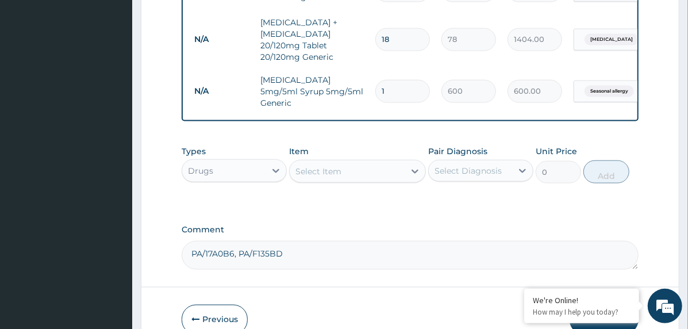
click at [355, 162] on div "Select Item" at bounding box center [347, 171] width 115 height 18
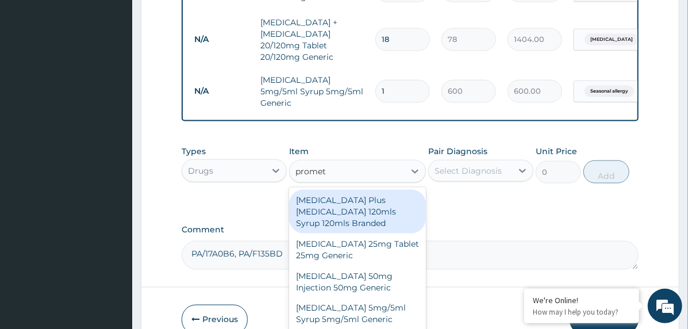
type input "prometh"
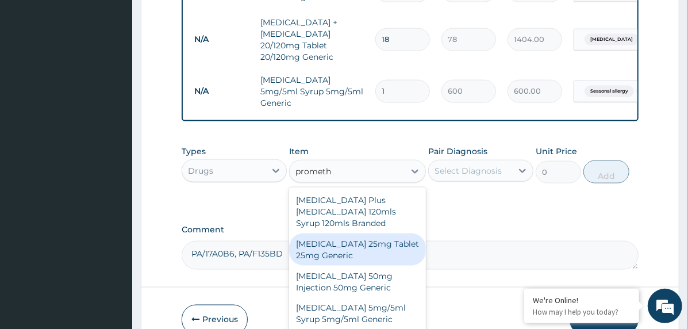
click at [347, 233] on div "Promethazine 25mg Tablet 25mg Generic" at bounding box center [357, 249] width 137 height 32
type input "86.8"
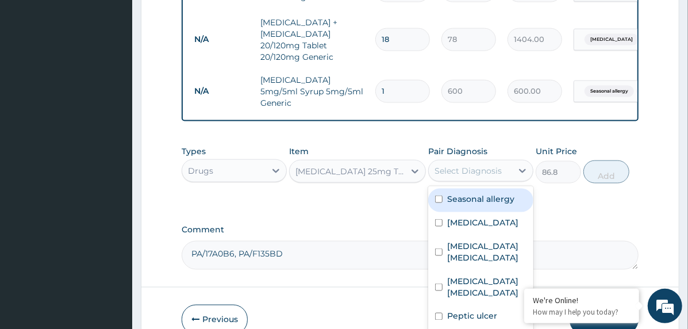
click at [471, 165] on div "Select Diagnosis" at bounding box center [468, 170] width 67 height 11
click at [502, 193] on label "Seasonal allergy" at bounding box center [480, 198] width 67 height 11
checkbox input "true"
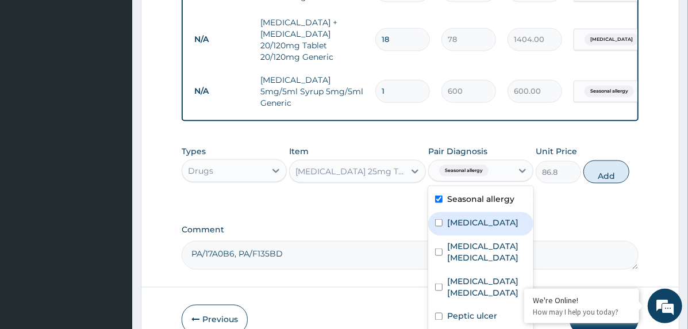
click at [492, 217] on label "Falciparum malaria" at bounding box center [482, 222] width 71 height 11
checkbox input "true"
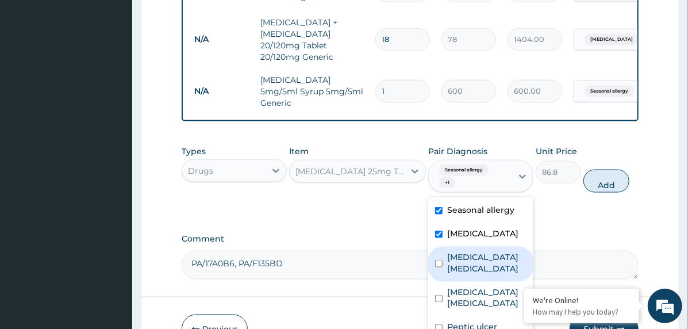
click at [490, 251] on label "Iron deficiency anemia" at bounding box center [486, 262] width 79 height 23
checkbox input "true"
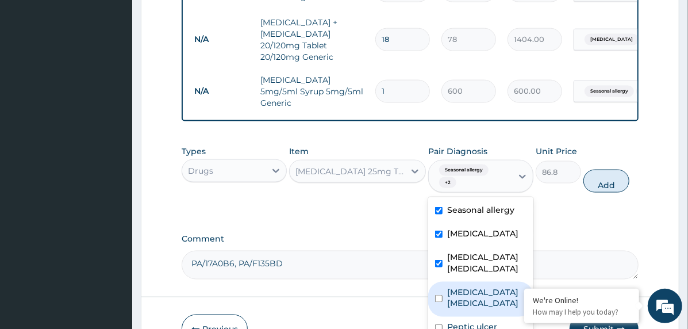
click at [491, 286] on label "Typhoid colitis" at bounding box center [486, 297] width 79 height 23
checkbox input "true"
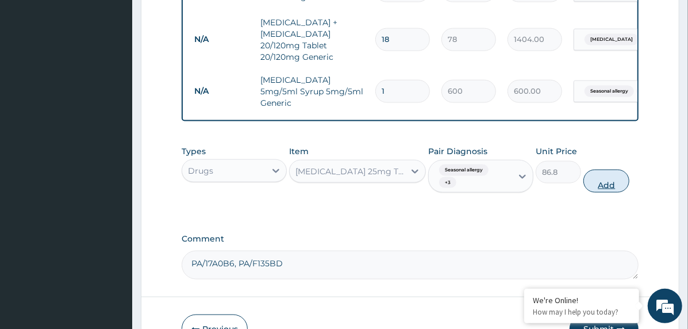
click at [609, 170] on button "Add" at bounding box center [607, 181] width 46 height 23
type input "0"
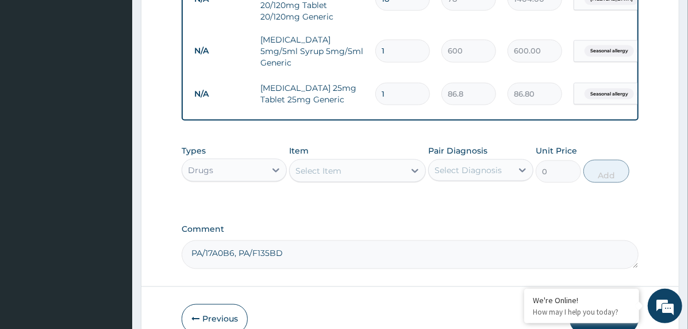
scroll to position [851, 0]
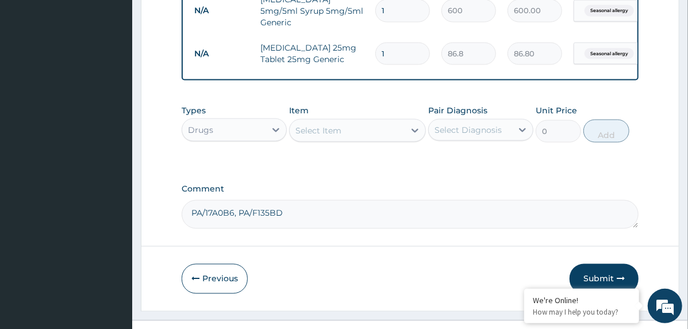
click at [376, 43] on input "1" at bounding box center [402, 54] width 55 height 22
type input "3"
type input "260.40"
type input "3"
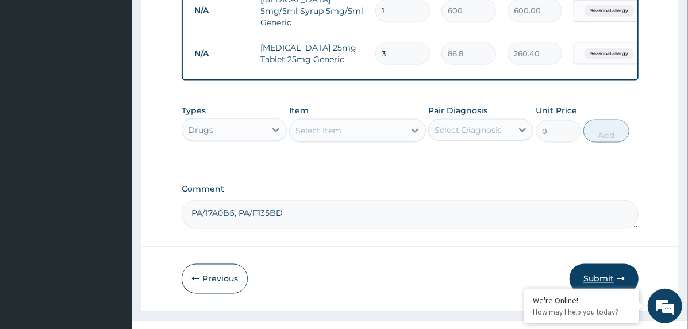
click at [582, 264] on button "Submit" at bounding box center [604, 279] width 69 height 30
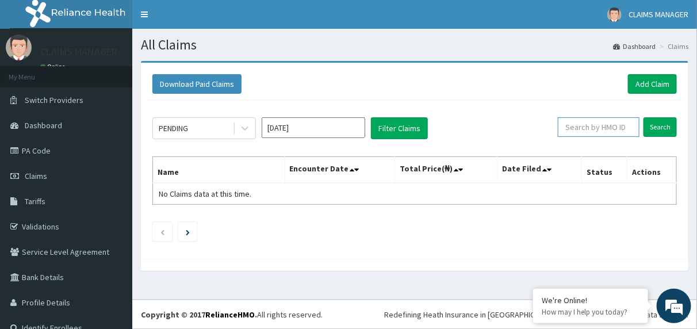
click at [577, 121] on input "text" at bounding box center [599, 127] width 82 height 20
paste input "CGF/10015/C"
type input "CGF/10015/C"
click at [643, 128] on input "Search" at bounding box center [659, 127] width 33 height 20
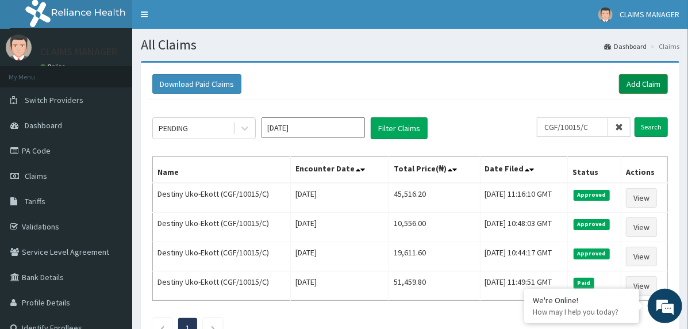
click at [634, 83] on link "Add Claim" at bounding box center [643, 84] width 49 height 20
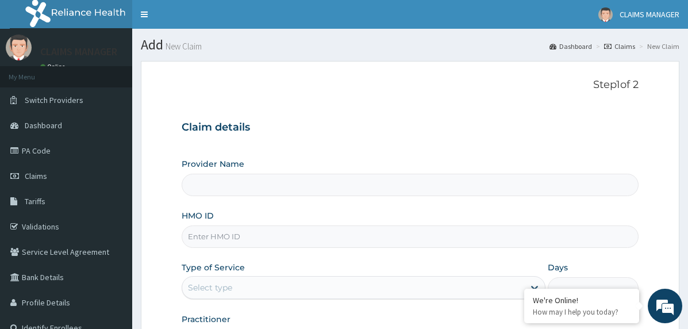
type input "The Limi Children's Hospital"
click at [251, 231] on input "HMO ID" at bounding box center [410, 236] width 457 height 22
paste input "CIL/10051/G"
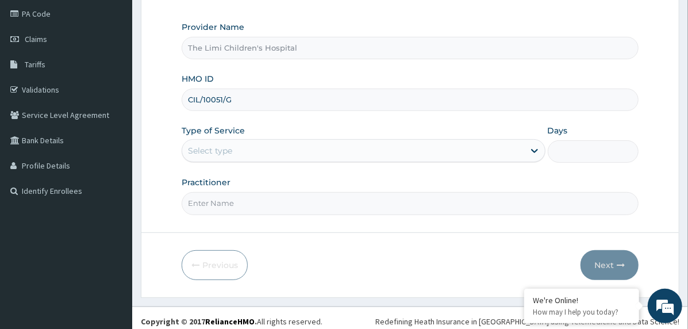
scroll to position [143, 0]
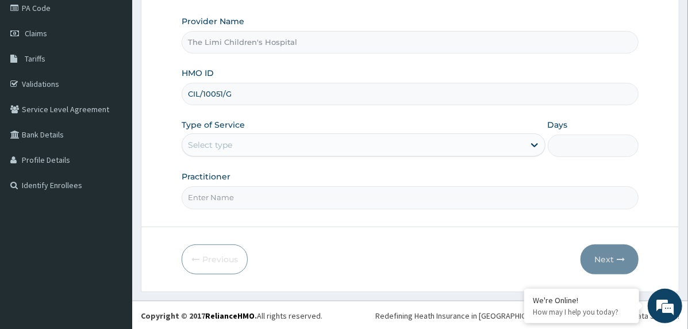
type input "CIL/10051/G"
click at [261, 141] on div "Select type" at bounding box center [353, 145] width 342 height 18
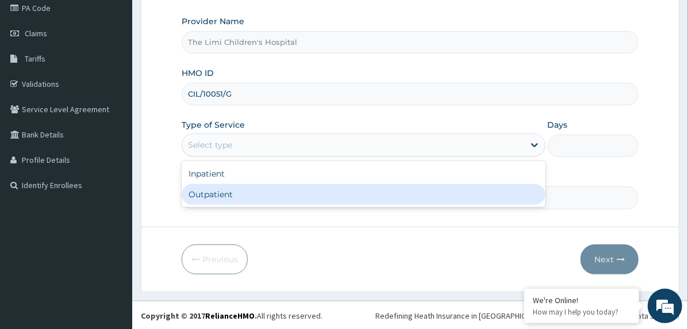
click at [255, 191] on div "Outpatient" at bounding box center [364, 194] width 364 height 21
type input "1"
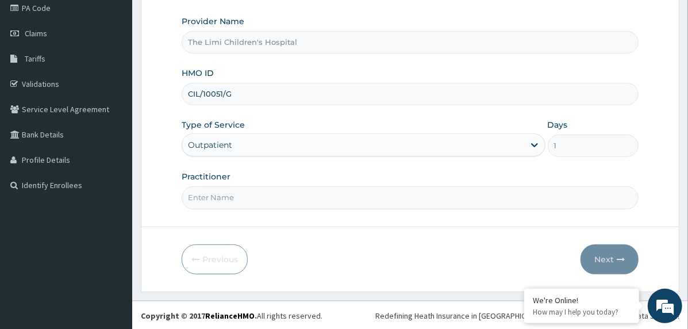
click at [255, 191] on input "Practitioner" at bounding box center [410, 197] width 457 height 22
type input "doctor"
click at [597, 256] on button "Next" at bounding box center [610, 259] width 58 height 30
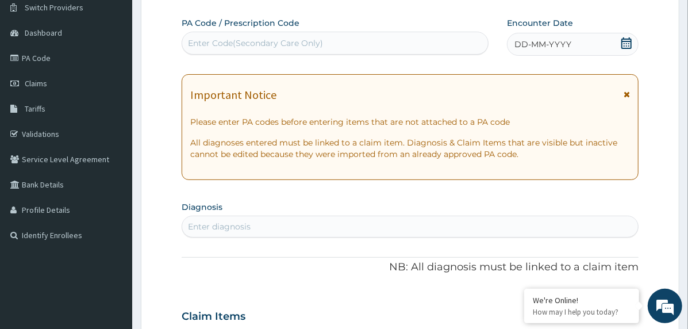
scroll to position [28, 0]
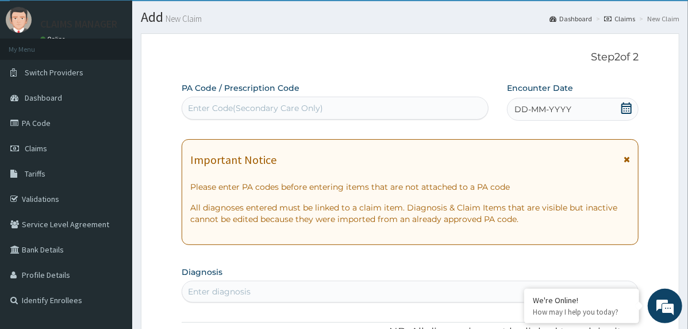
click at [630, 109] on icon at bounding box center [626, 107] width 11 height 11
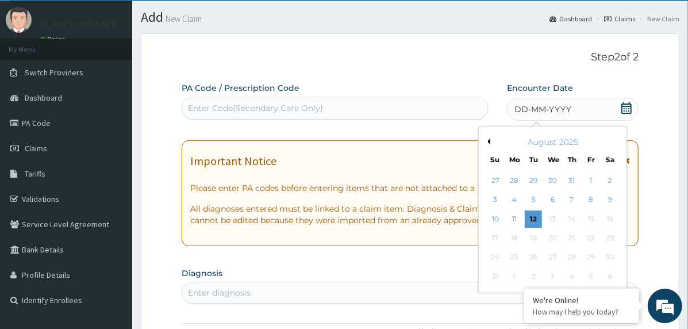
click at [487, 140] on button "Previous Month" at bounding box center [488, 142] width 6 height 6
click at [586, 218] on div "18" at bounding box center [590, 218] width 17 height 17
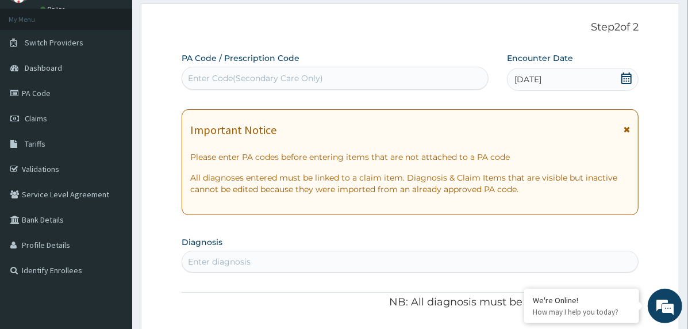
scroll to position [143, 0]
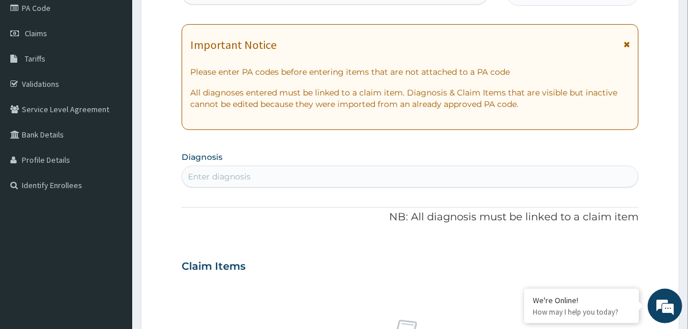
click at [285, 177] on div "Enter diagnosis" at bounding box center [410, 176] width 456 height 18
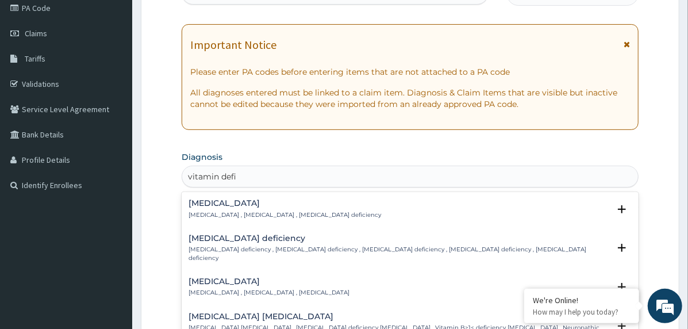
type input "vitamin defic"
click at [229, 278] on div "Vitamin deficiency Vitamin deficiency , Hypovitaminosis , Avitaminosis" at bounding box center [269, 287] width 161 height 20
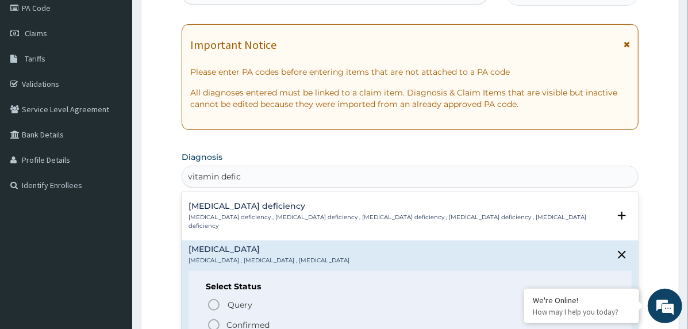
scroll to position [57, 0]
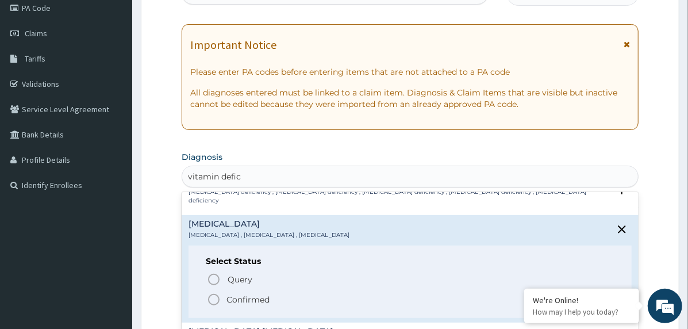
click at [228, 294] on p "Confirmed" at bounding box center [248, 299] width 43 height 11
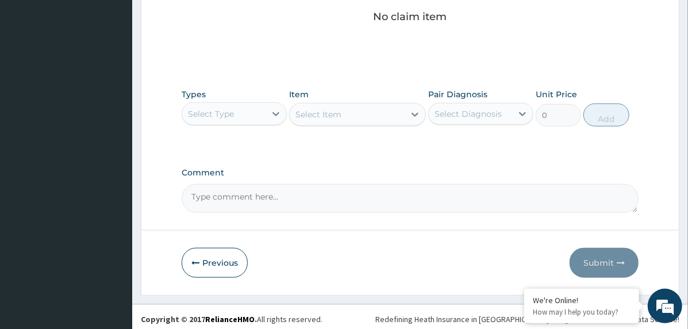
scroll to position [498, 0]
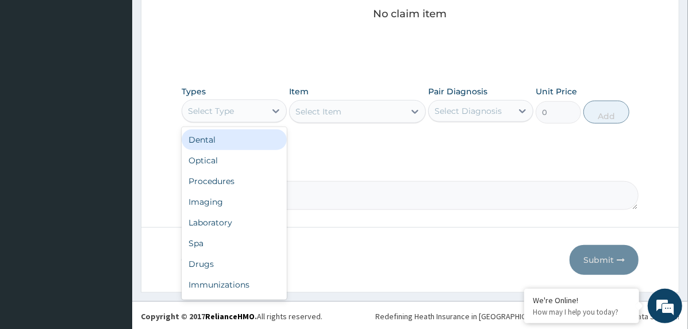
click at [262, 114] on div "Select Type" at bounding box center [223, 111] width 83 height 18
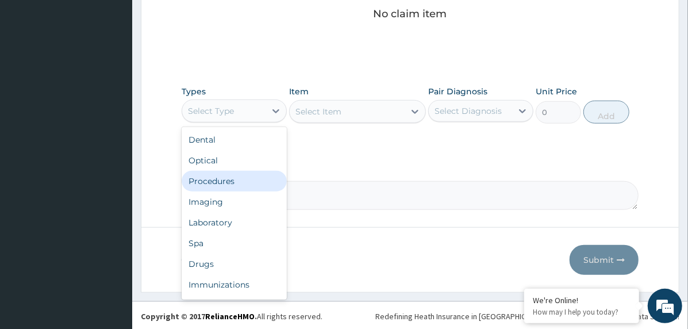
drag, startPoint x: 237, startPoint y: 189, endPoint x: 280, endPoint y: 159, distance: 52.5
click at [237, 188] on div "Procedures" at bounding box center [234, 181] width 105 height 21
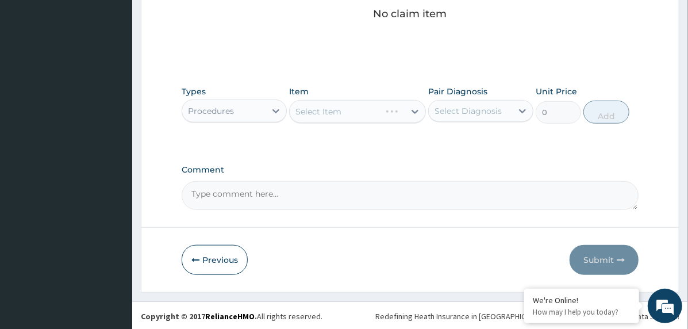
click at [447, 113] on div "Select Diagnosis" at bounding box center [468, 110] width 67 height 11
click at [463, 138] on label "Vitamin deficiency" at bounding box center [482, 138] width 71 height 11
checkbox input "true"
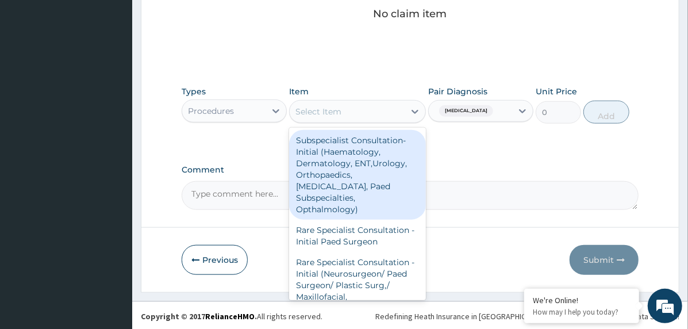
click at [381, 105] on div "Select Item" at bounding box center [347, 111] width 115 height 18
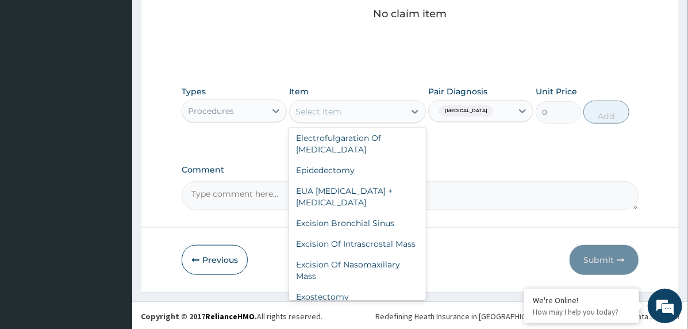
scroll to position [8505, 0]
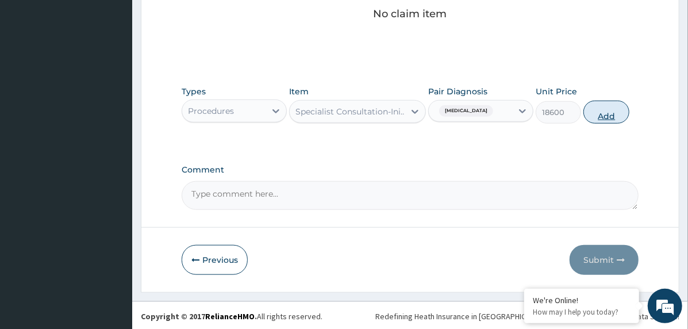
click at [601, 113] on button "Add" at bounding box center [607, 112] width 46 height 23
type input "0"
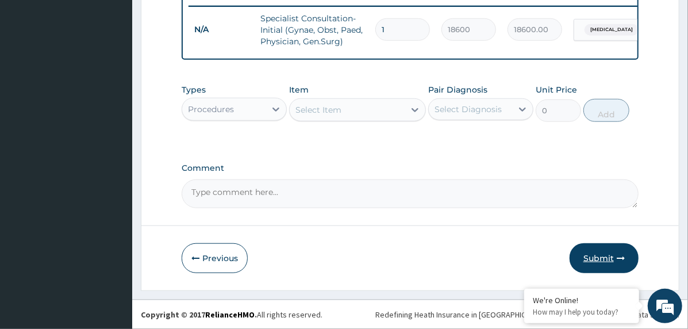
click at [587, 254] on button "Submit" at bounding box center [604, 258] width 69 height 30
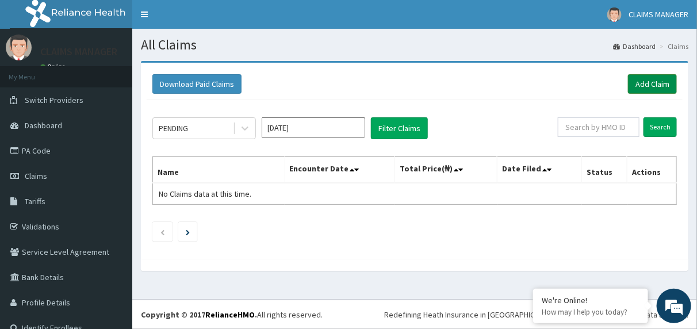
click at [628, 78] on link "Add Claim" at bounding box center [652, 84] width 49 height 20
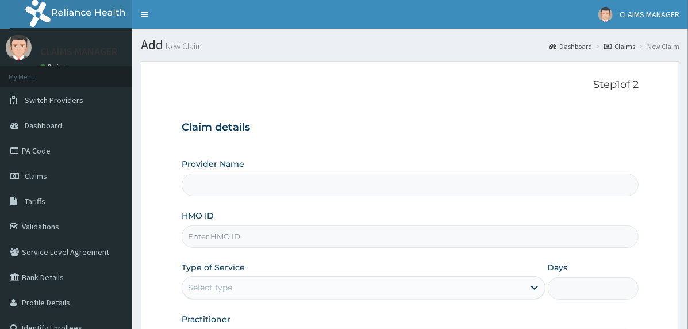
click at [239, 239] on input "HMO ID" at bounding box center [410, 236] width 457 height 22
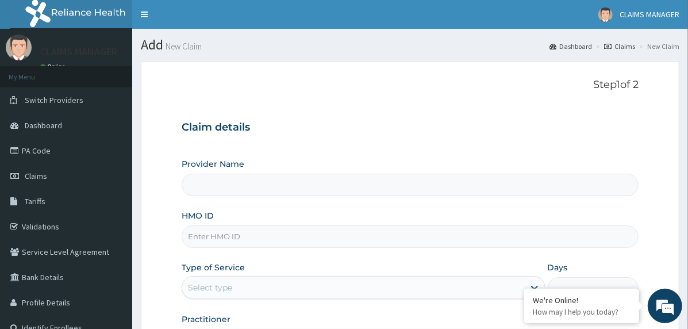
paste input "RSJ/10094/B"
type input "RSJ/10094/B"
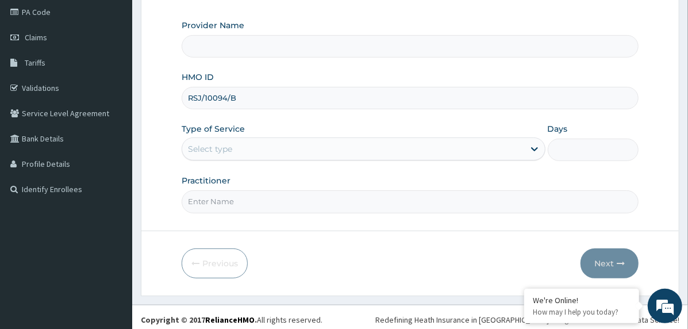
scroll to position [143, 0]
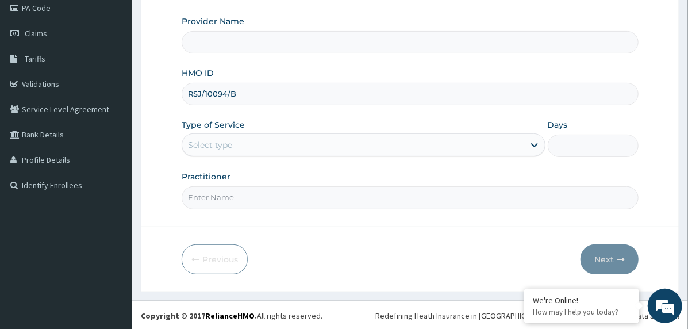
type input "The Limi Children's Hospital"
type input "RSJ/10094/B"
click at [228, 147] on div "Select type" at bounding box center [210, 144] width 44 height 11
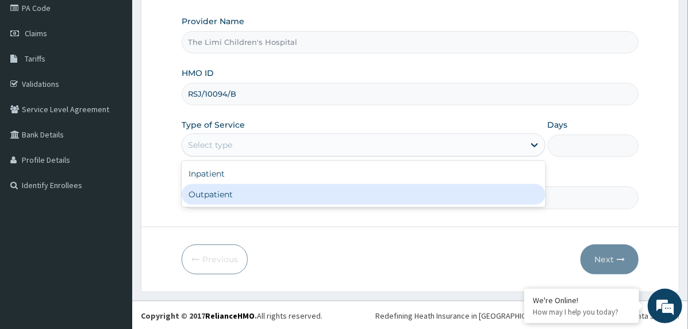
click at [232, 196] on div "Outpatient" at bounding box center [364, 194] width 364 height 21
type input "1"
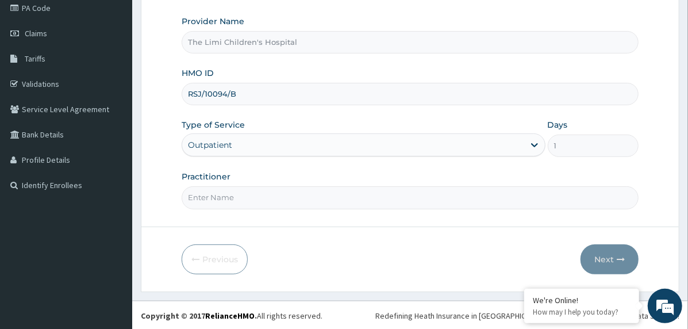
click at [234, 196] on input "Practitioner" at bounding box center [410, 197] width 457 height 22
type input "doctor"
click at [592, 254] on button "Next" at bounding box center [610, 259] width 58 height 30
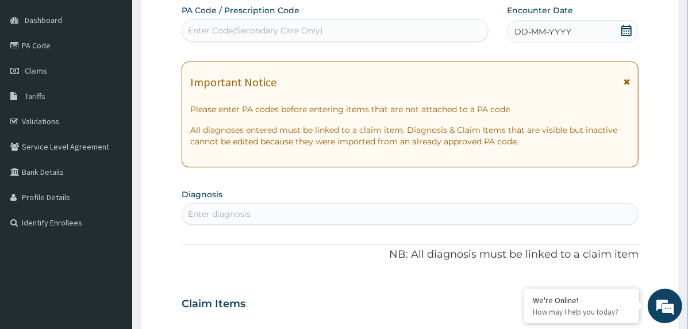
scroll to position [85, 0]
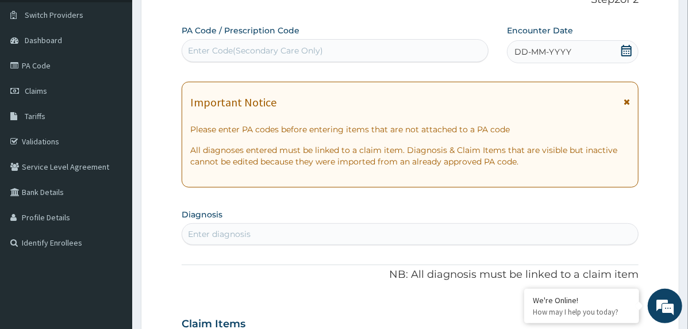
click at [621, 48] on icon at bounding box center [626, 50] width 11 height 11
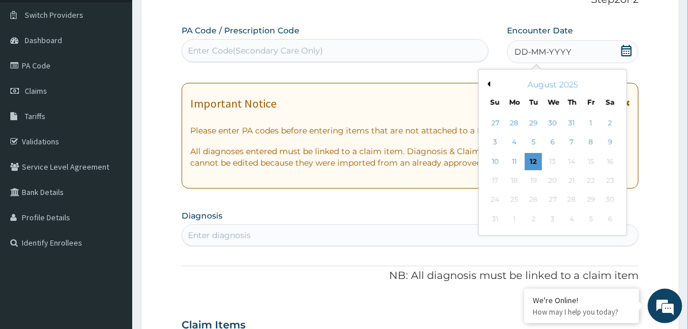
click at [488, 83] on button "Previous Month" at bounding box center [488, 84] width 6 height 6
click at [553, 140] on div "9" at bounding box center [552, 142] width 17 height 17
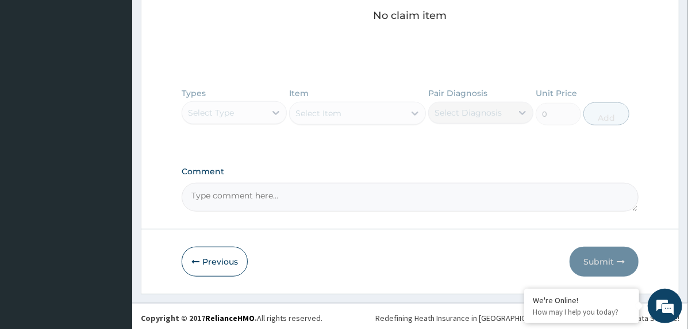
scroll to position [496, 0]
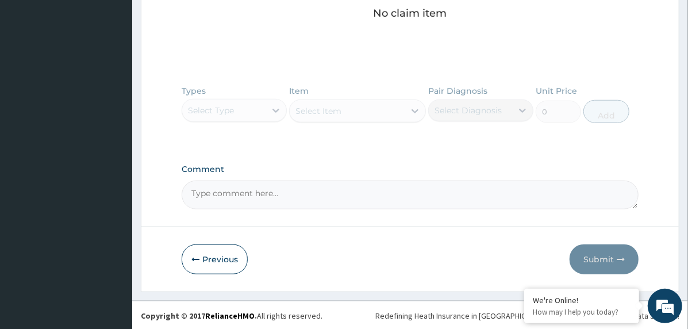
click at [329, 191] on textarea "Comment" at bounding box center [410, 195] width 457 height 29
paste textarea "PA/4A7E8B"
type textarea "PA/4A7E8B"
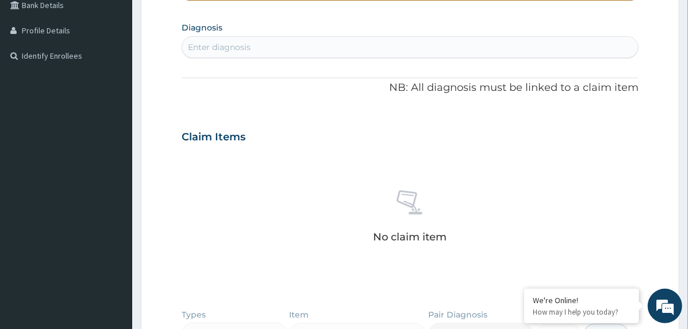
scroll to position [266, 0]
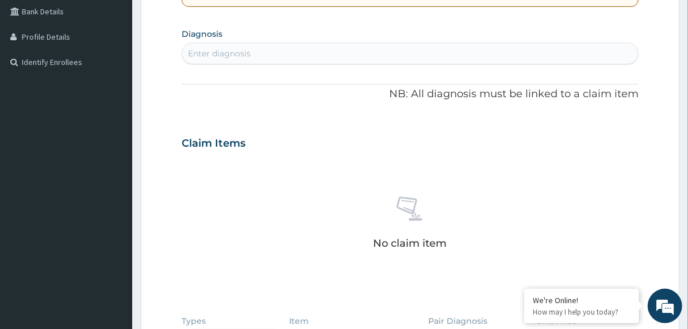
click at [257, 48] on div "Enter diagnosis" at bounding box center [410, 53] width 456 height 18
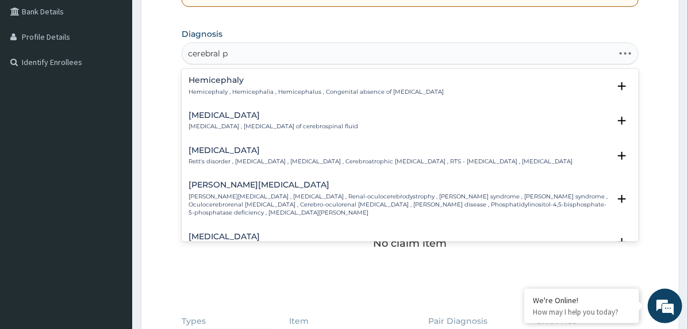
type input "cerebral pa"
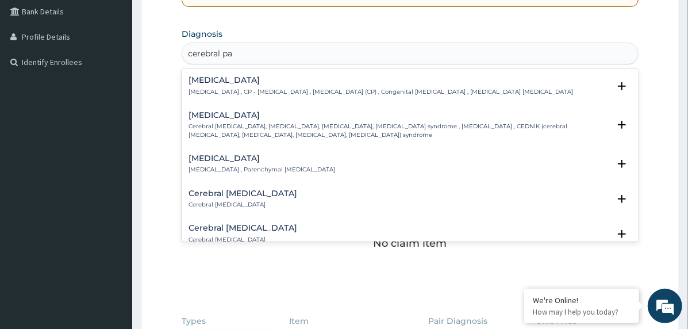
click at [222, 78] on h4 "[MEDICAL_DATA]" at bounding box center [381, 80] width 385 height 9
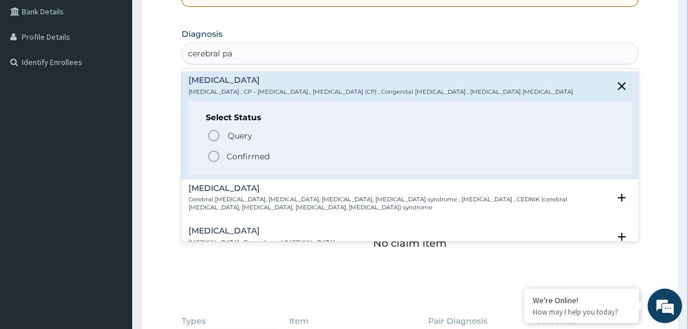
click at [218, 155] on circle "status option filled" at bounding box center [214, 156] width 10 height 10
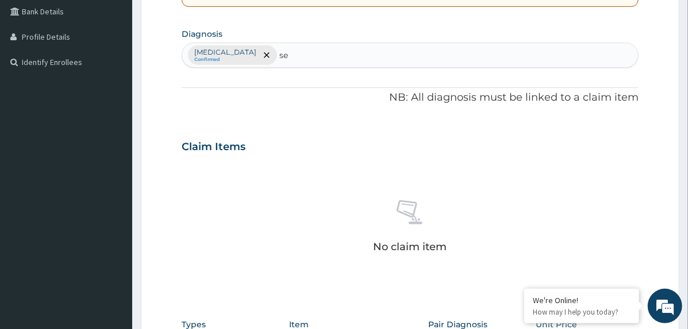
type input "sep"
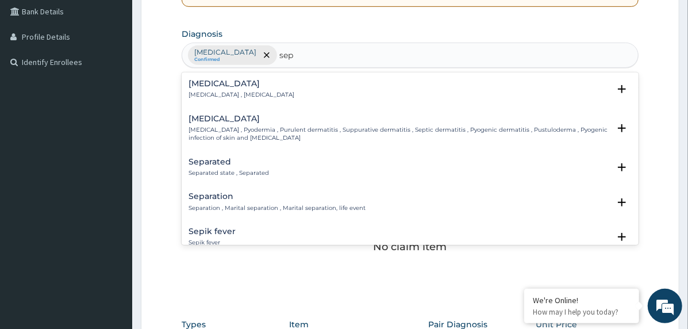
click at [198, 83] on h4 "[MEDICAL_DATA]" at bounding box center [242, 83] width 106 height 9
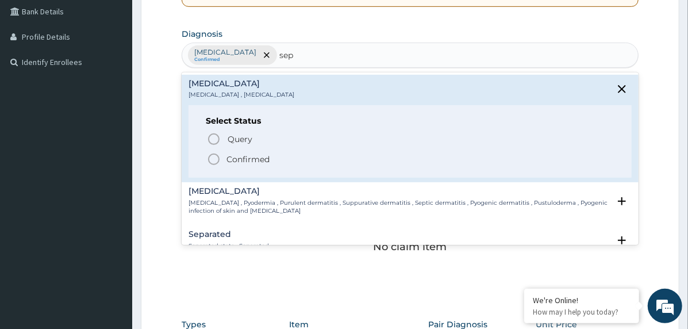
drag, startPoint x: 216, startPoint y: 155, endPoint x: 237, endPoint y: 162, distance: 22.4
click at [216, 156] on icon "status option filled" at bounding box center [214, 159] width 14 height 14
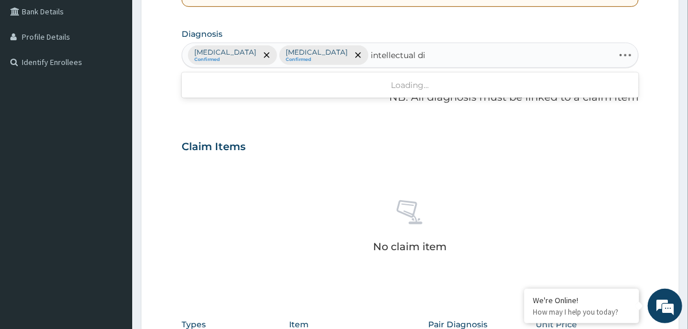
type input "intellectual dis"
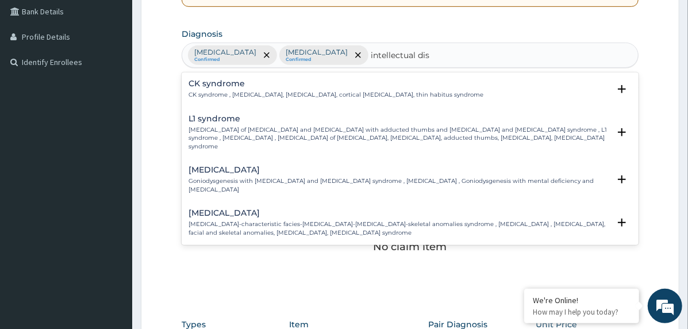
click at [251, 93] on p "CK syndrome , X-linked intellectual disability, microcephaly, cortical malforma…" at bounding box center [336, 95] width 295 height 8
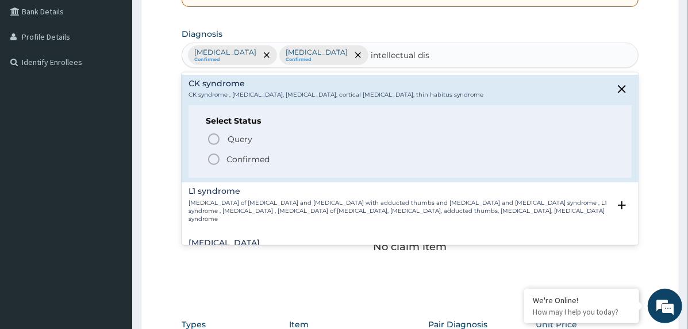
click at [232, 157] on p "Confirmed" at bounding box center [248, 159] width 43 height 11
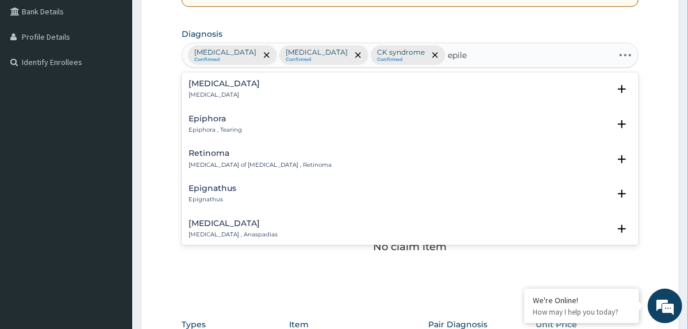
type input "epilep"
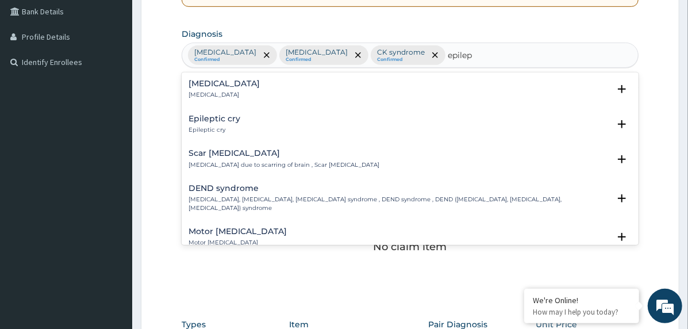
click at [199, 87] on h4 "Epilepsy" at bounding box center [224, 83] width 71 height 9
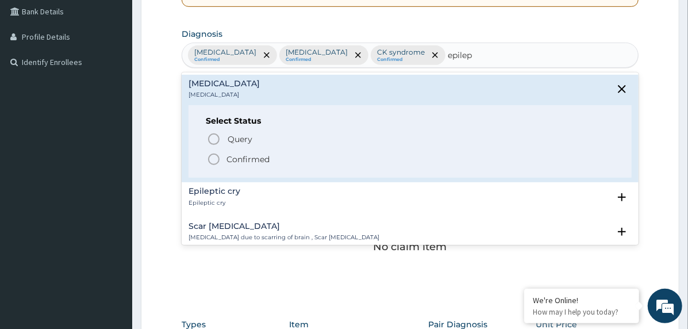
click at [222, 156] on span "Confirmed" at bounding box center [411, 159] width 408 height 14
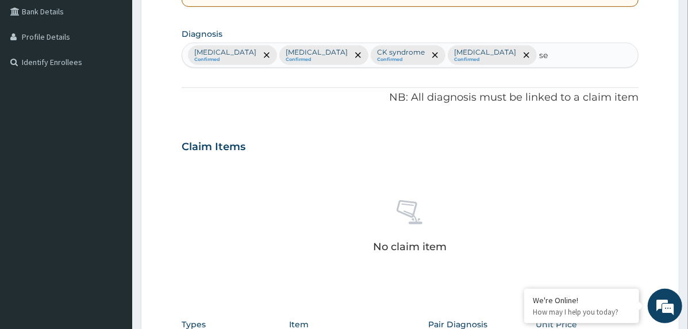
type input "sei"
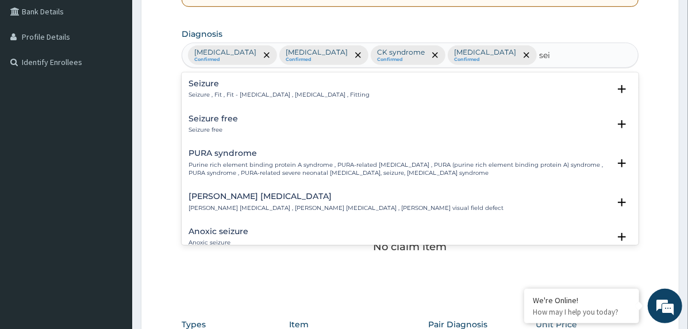
click at [210, 91] on p "Seizure , Fit , Fit - convulsion , Convulsion , Fitting" at bounding box center [279, 95] width 181 height 8
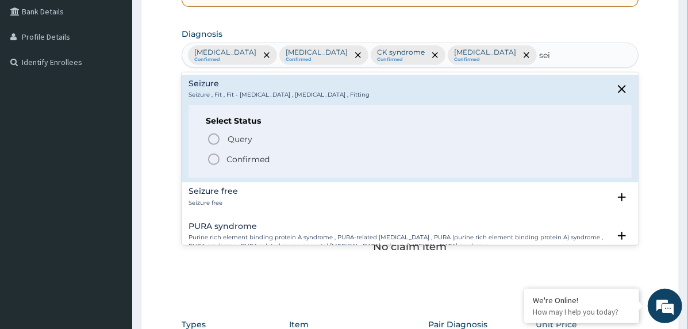
drag, startPoint x: 218, startPoint y: 159, endPoint x: 252, endPoint y: 176, distance: 37.8
click at [218, 161] on circle "status option filled" at bounding box center [214, 159] width 10 height 10
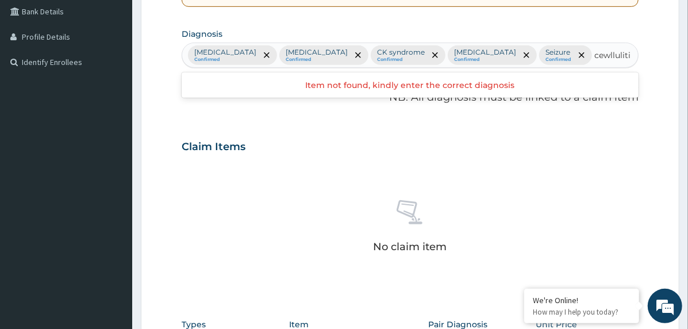
click at [594, 54] on input "cewlluliti" at bounding box center [612, 54] width 37 height 11
type input "celluliti"
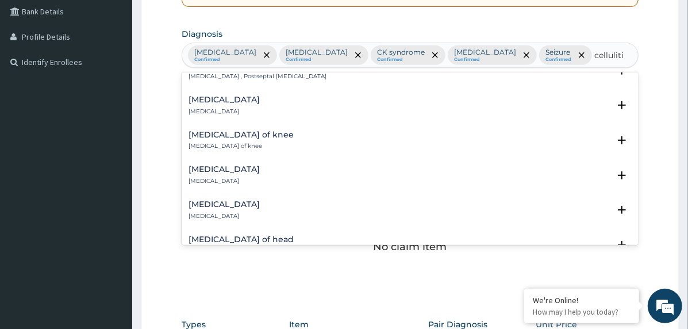
scroll to position [460, 0]
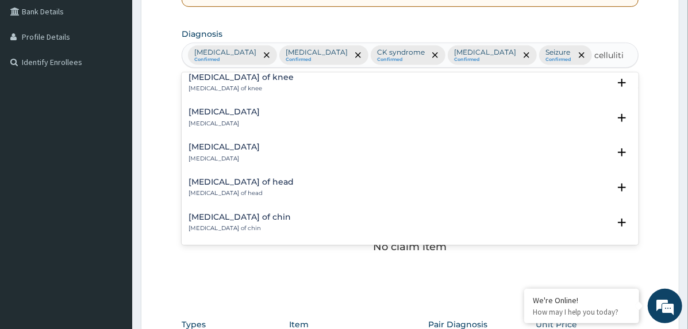
click at [231, 149] on h4 "Cellulitis of hand" at bounding box center [224, 147] width 71 height 9
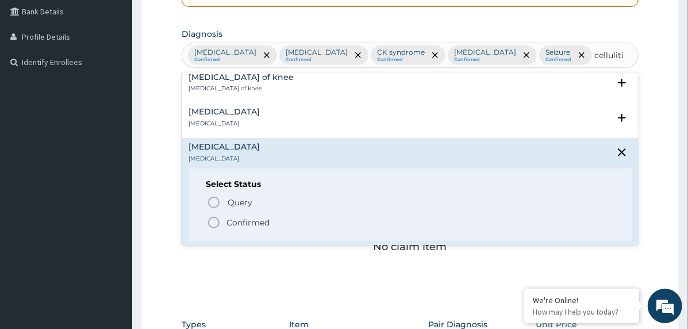
click at [256, 224] on p "Confirmed" at bounding box center [248, 222] width 43 height 11
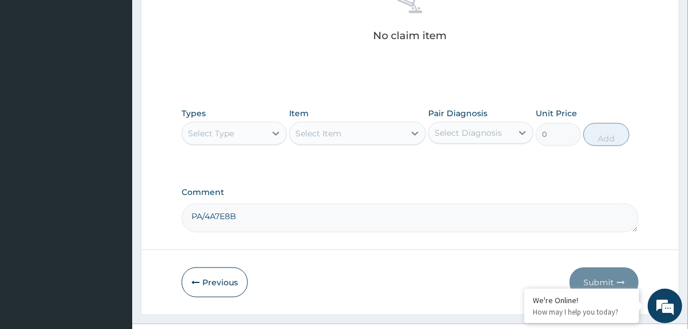
scroll to position [498, 0]
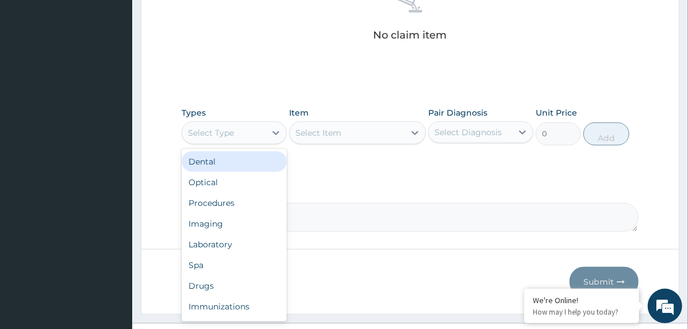
click at [256, 124] on div "Select Type" at bounding box center [223, 133] width 83 height 18
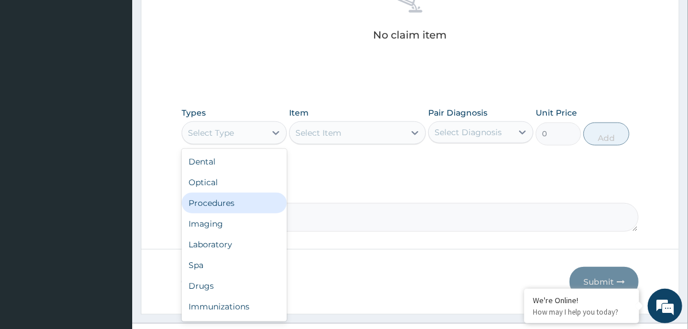
click at [258, 193] on div "Procedures" at bounding box center [234, 203] width 105 height 21
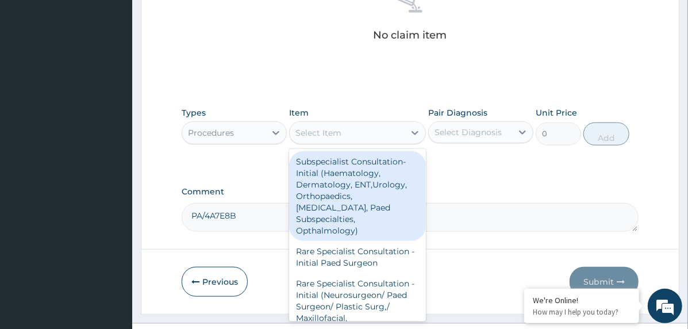
click at [362, 124] on div "Select Item" at bounding box center [347, 133] width 115 height 18
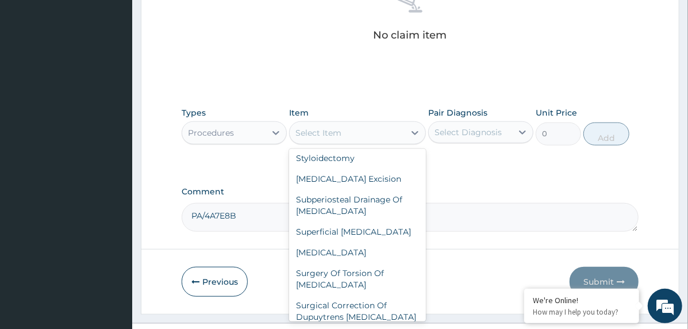
scroll to position [8505, 0]
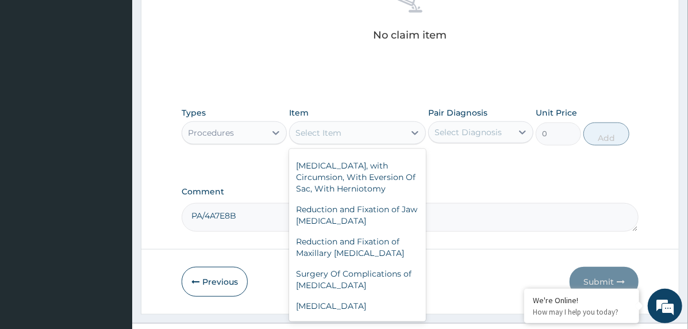
type input "18600"
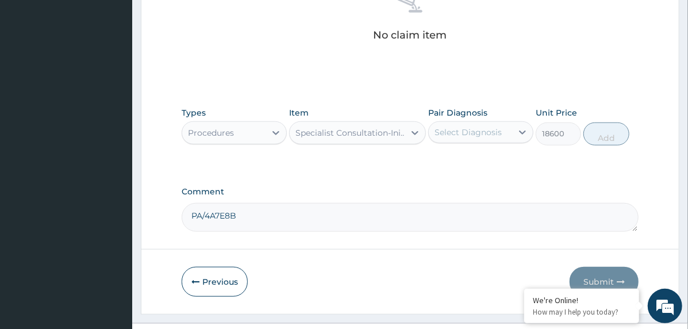
click at [494, 126] on div "Select Diagnosis" at bounding box center [468, 131] width 67 height 11
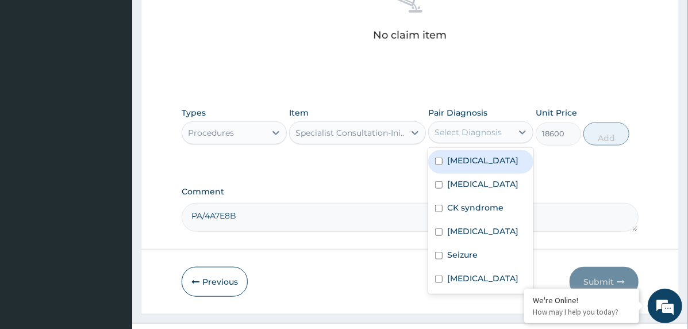
drag, startPoint x: 499, startPoint y: 134, endPoint x: 498, endPoint y: 149, distance: 15.6
click at [498, 155] on label "Cerebral palsy" at bounding box center [482, 160] width 71 height 11
checkbox input "true"
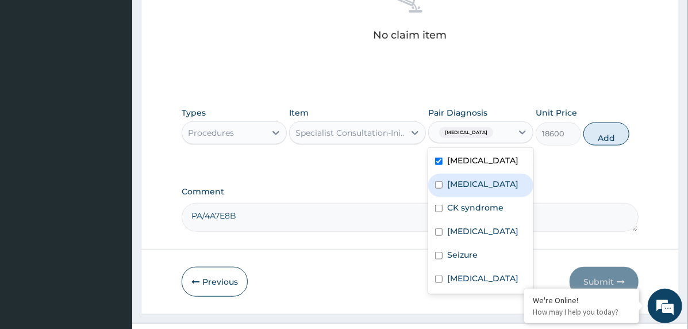
click at [499, 174] on div "Sepsis" at bounding box center [480, 186] width 105 height 24
checkbox input "true"
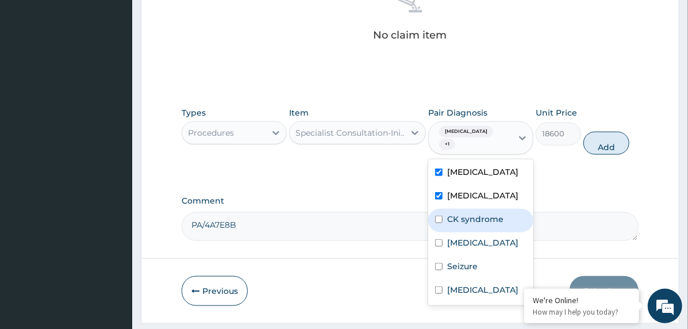
drag, startPoint x: 499, startPoint y: 197, endPoint x: 497, endPoint y: 207, distance: 10.5
click at [498, 213] on label "CK syndrome" at bounding box center [475, 218] width 56 height 11
checkbox input "true"
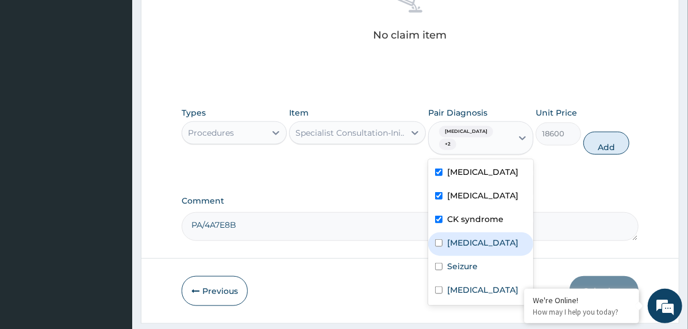
click at [488, 232] on div "Epilepsy" at bounding box center [480, 244] width 105 height 24
checkbox input "true"
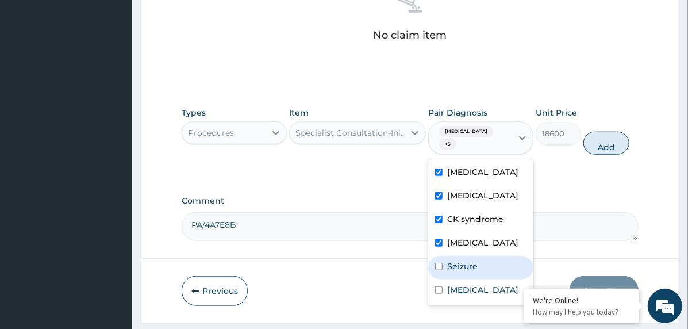
click at [486, 256] on div "Seizure" at bounding box center [480, 268] width 105 height 24
checkbox input "true"
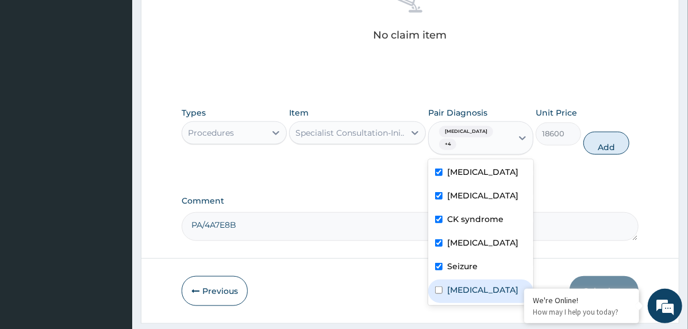
drag, startPoint x: 486, startPoint y: 263, endPoint x: 505, endPoint y: 237, distance: 31.7
click at [486, 284] on label "Cellulitis of hand" at bounding box center [482, 289] width 71 height 11
checkbox input "true"
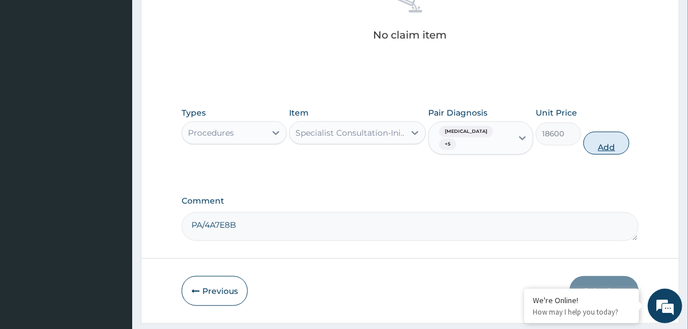
click at [601, 132] on button "Add" at bounding box center [607, 143] width 46 height 23
type input "0"
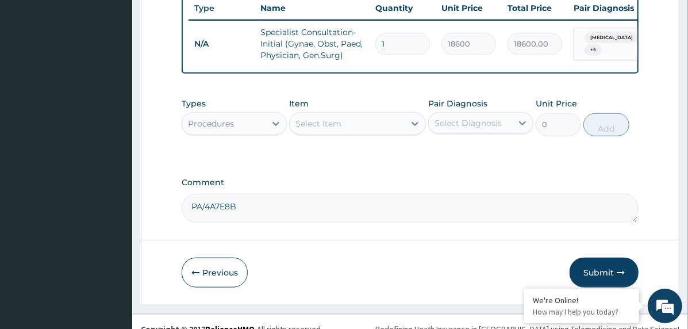
drag, startPoint x: 261, startPoint y: 112, endPoint x: 260, endPoint y: 124, distance: 12.7
click at [260, 114] on div "Procedures" at bounding box center [223, 123] width 83 height 18
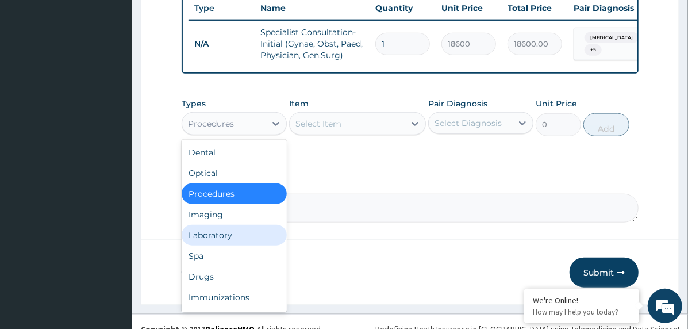
click at [254, 225] on div "Laboratory" at bounding box center [234, 235] width 105 height 21
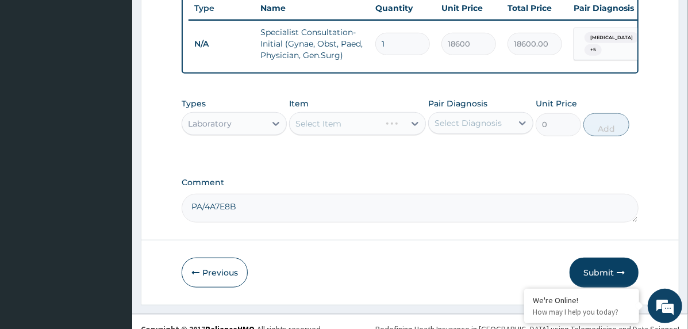
click at [459, 117] on div "Select Diagnosis" at bounding box center [468, 122] width 67 height 11
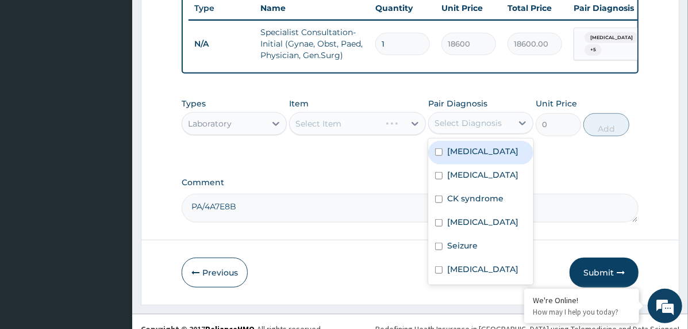
click at [466, 146] on div "Cerebral palsy" at bounding box center [480, 153] width 105 height 24
click at [469, 144] on div "Cerebral palsy" at bounding box center [480, 153] width 105 height 24
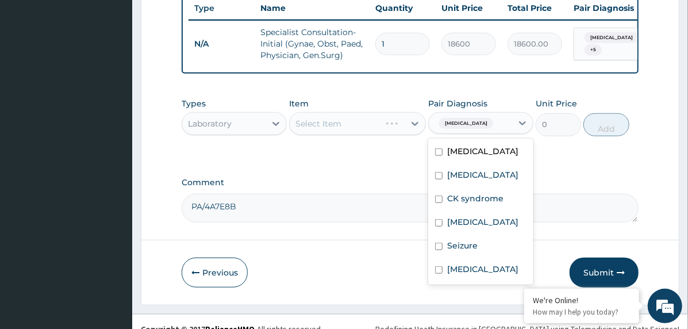
checkbox input "false"
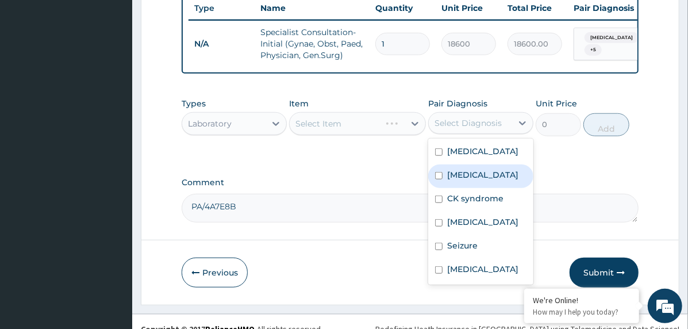
click at [465, 167] on div "Sepsis" at bounding box center [480, 176] width 105 height 24
checkbox input "true"
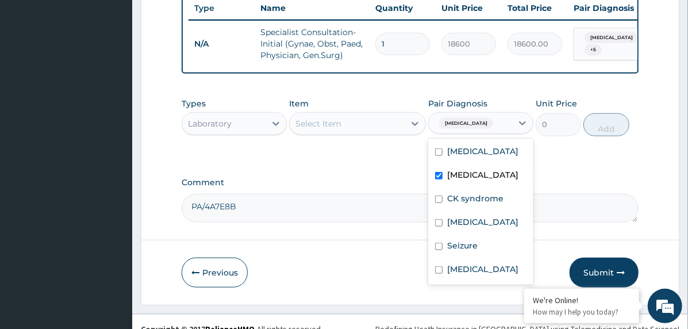
click at [374, 114] on div "Select Item" at bounding box center [347, 123] width 115 height 18
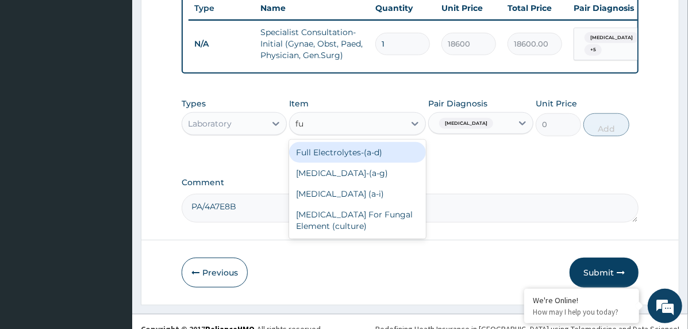
type input "ful"
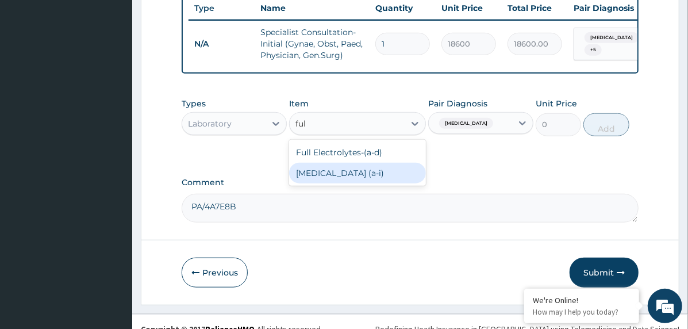
drag, startPoint x: 377, startPoint y: 162, endPoint x: 464, endPoint y: 144, distance: 89.2
click at [377, 163] on div "Full Blood Count (a‐i)" at bounding box center [357, 173] width 137 height 21
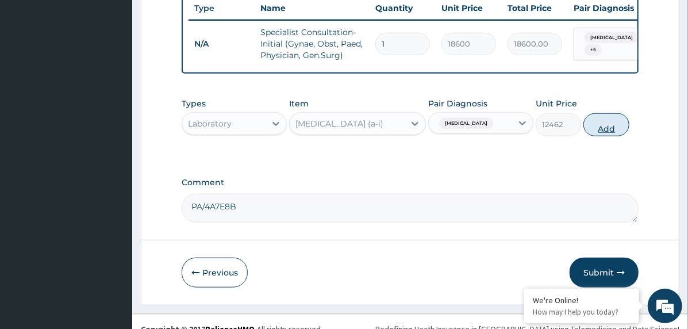
click at [613, 113] on button "Add" at bounding box center [607, 124] width 46 height 23
type input "0"
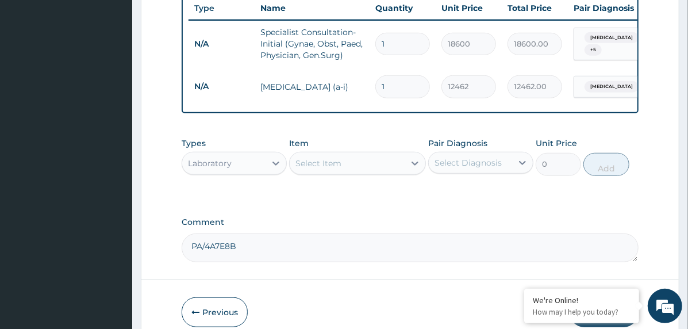
click at [345, 154] on div "Select Item" at bounding box center [347, 163] width 115 height 18
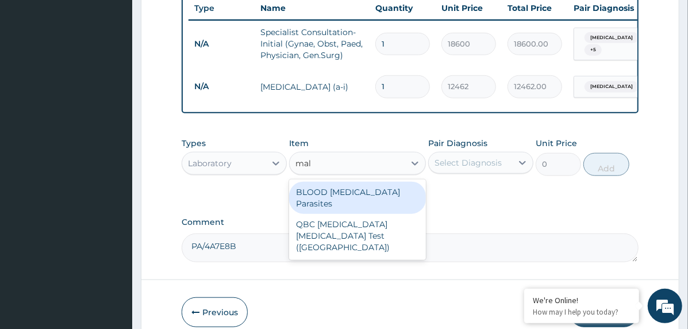
type input "mala"
click at [347, 182] on div "BLOOD Malaria Parasites" at bounding box center [357, 198] width 137 height 32
type input "3255"
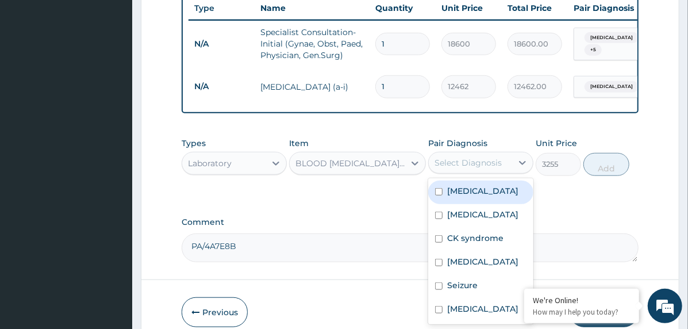
click at [466, 157] on div "Select Diagnosis" at bounding box center [468, 162] width 67 height 11
click at [496, 185] on label "Cerebral palsy" at bounding box center [482, 190] width 71 height 11
checkbox input "true"
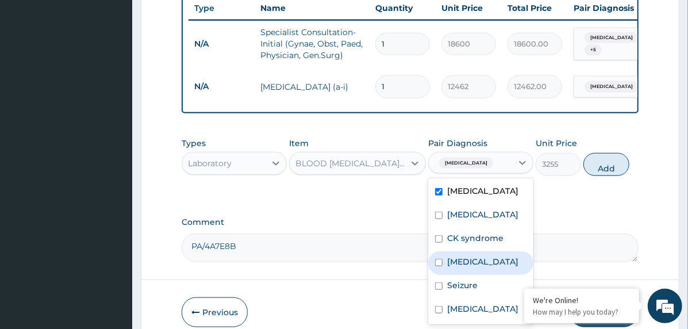
click at [481, 256] on label "Epilepsy" at bounding box center [482, 261] width 71 height 11
checkbox input "true"
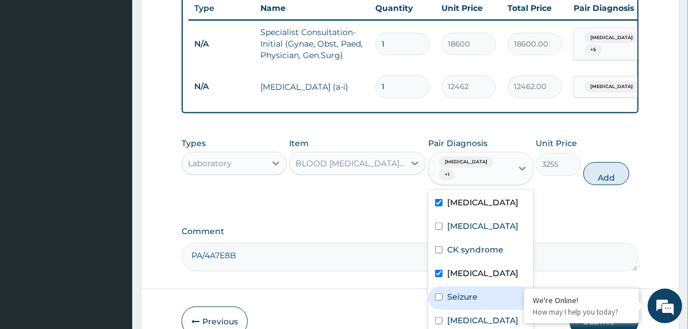
click at [477, 291] on label "Seizure" at bounding box center [462, 296] width 30 height 11
checkbox input "true"
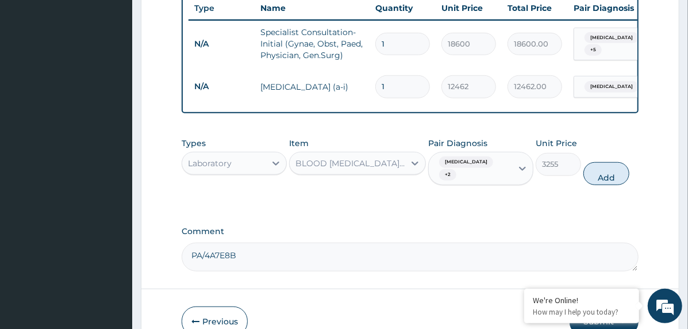
click at [535, 227] on div "Comment PA/4A7E8B" at bounding box center [410, 249] width 457 height 45
click at [604, 162] on button "Add" at bounding box center [607, 173] width 46 height 23
type input "0"
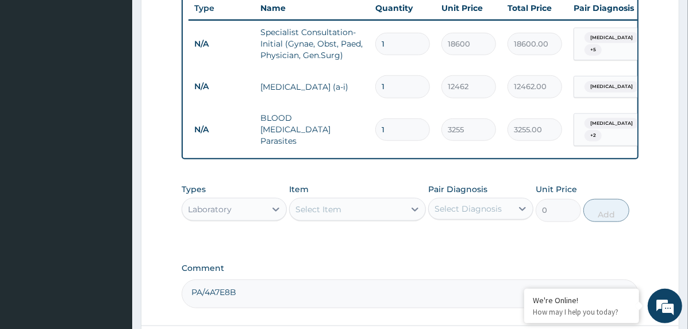
click at [387, 200] on div "Select Item" at bounding box center [347, 209] width 115 height 18
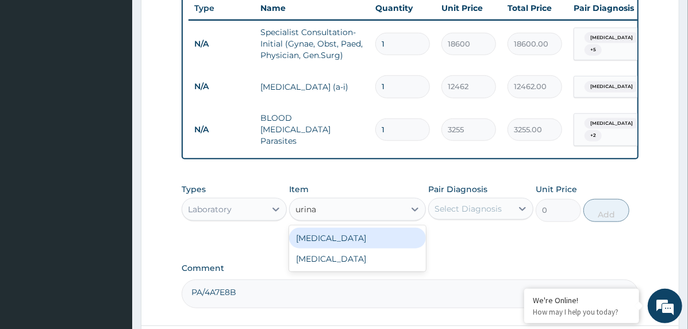
type input "urinal"
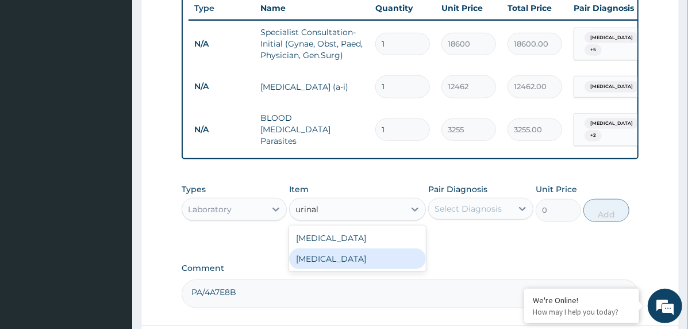
click at [382, 248] on div "Urinalysis" at bounding box center [357, 258] width 137 height 21
type input "2093"
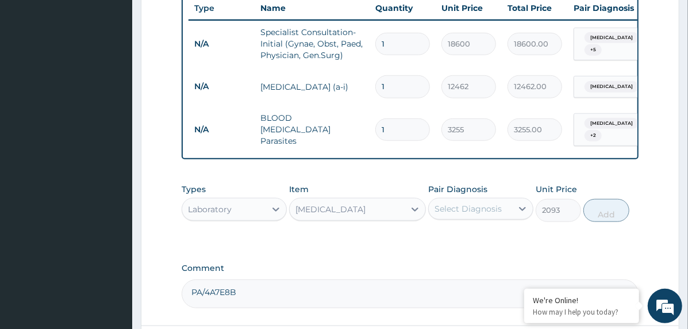
click at [483, 203] on div "Select Diagnosis" at bounding box center [468, 208] width 67 height 11
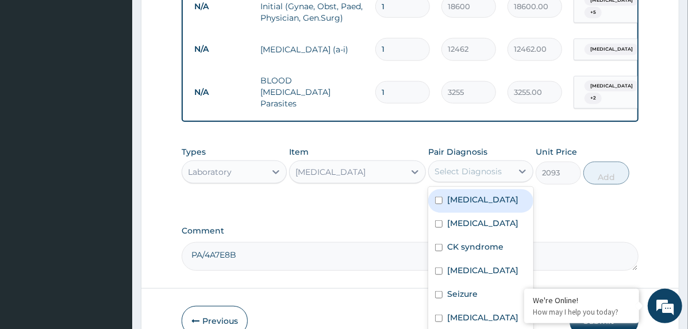
scroll to position [539, 0]
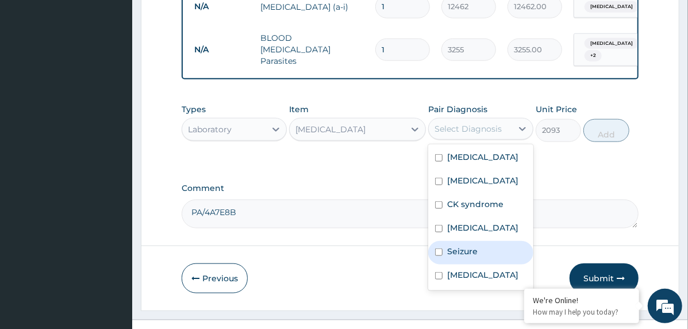
click at [477, 241] on div "Seizure" at bounding box center [480, 253] width 105 height 24
checkbox input "true"
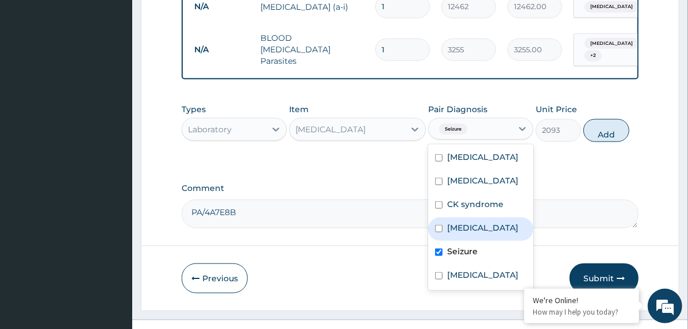
click at [484, 217] on div "Epilepsy" at bounding box center [480, 229] width 105 height 24
checkbox input "true"
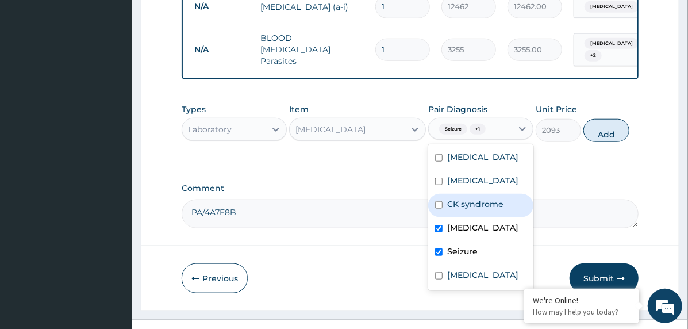
click at [496, 194] on div "CK syndrome" at bounding box center [480, 206] width 105 height 24
checkbox input "true"
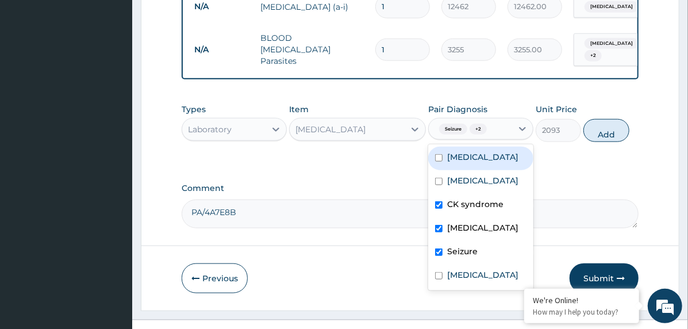
click at [515, 147] on div "Cerebral palsy" at bounding box center [480, 159] width 105 height 24
checkbox input "true"
click at [601, 119] on button "Add" at bounding box center [607, 130] width 46 height 23
type input "0"
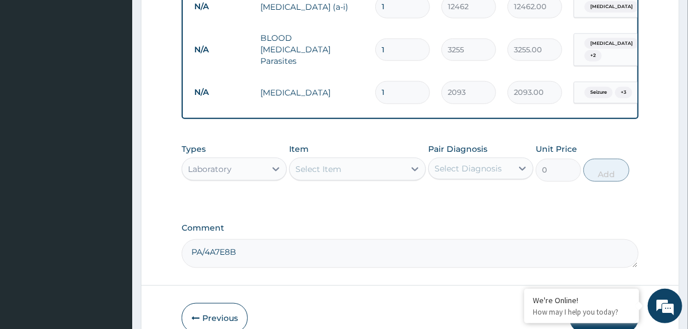
click at [373, 160] on div "Select Item" at bounding box center [357, 169] width 137 height 23
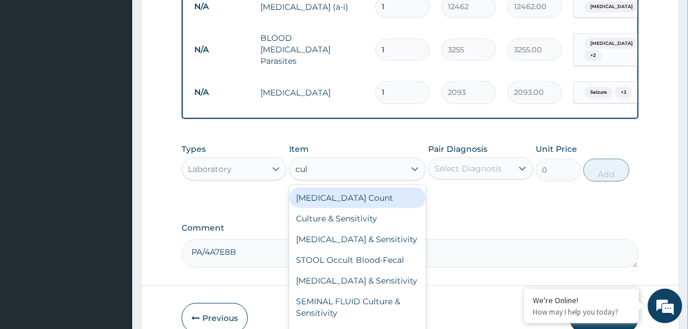
type input "cult"
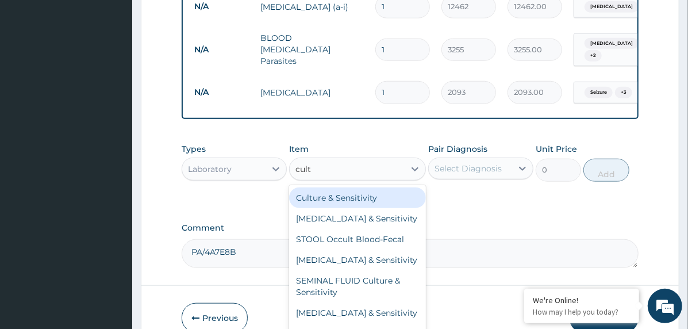
click at [377, 187] on div "Culture & Sensitivity" at bounding box center [357, 197] width 137 height 21
type input "10556"
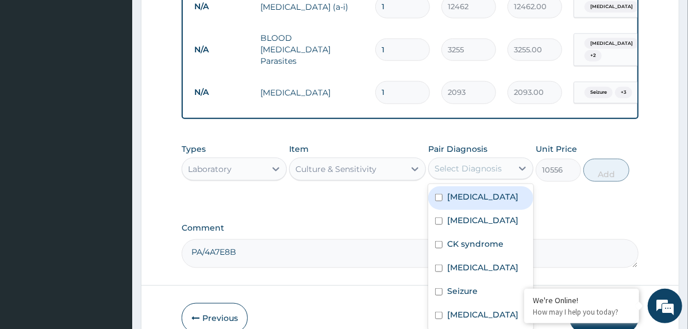
click at [499, 163] on div "Select Diagnosis" at bounding box center [468, 168] width 67 height 11
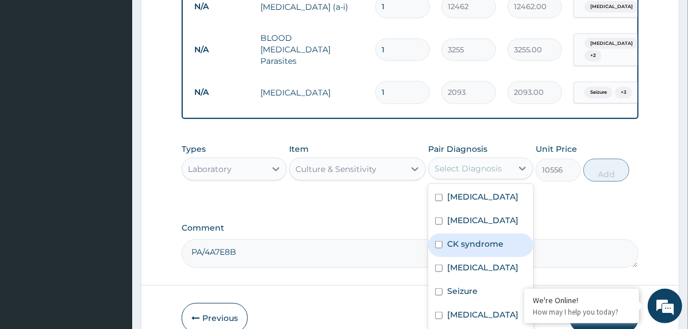
click at [479, 233] on div "CK syndrome" at bounding box center [480, 245] width 105 height 24
checkbox input "true"
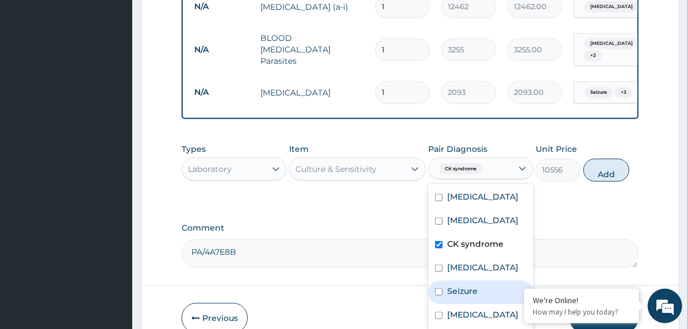
click at [473, 285] on label "Seizure" at bounding box center [462, 290] width 30 height 11
checkbox input "true"
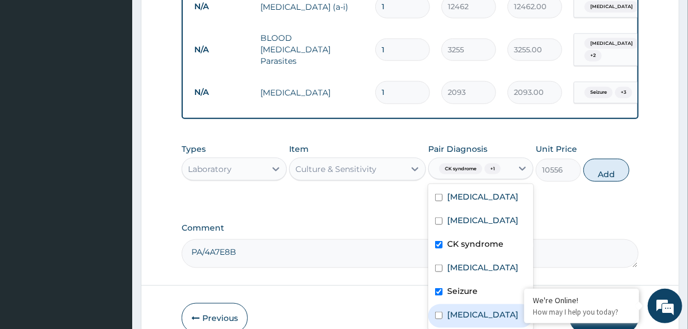
click at [473, 309] on label "Cellulitis of hand" at bounding box center [482, 314] width 71 height 11
checkbox input "true"
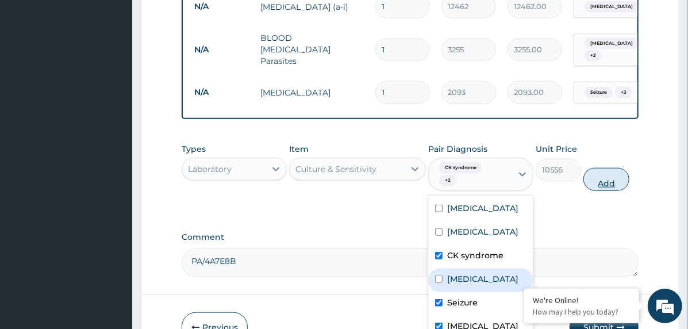
click at [605, 168] on button "Add" at bounding box center [607, 179] width 46 height 23
type input "0"
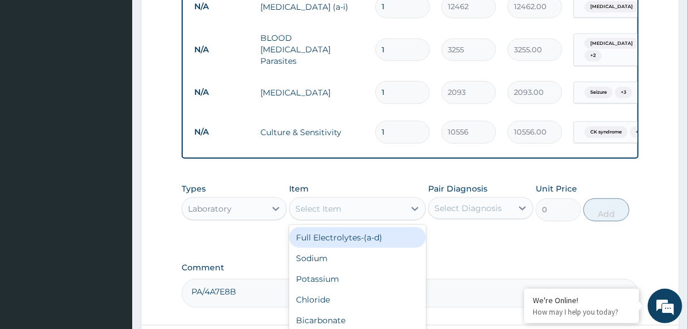
click at [316, 203] on div "Select Item" at bounding box center [319, 208] width 46 height 11
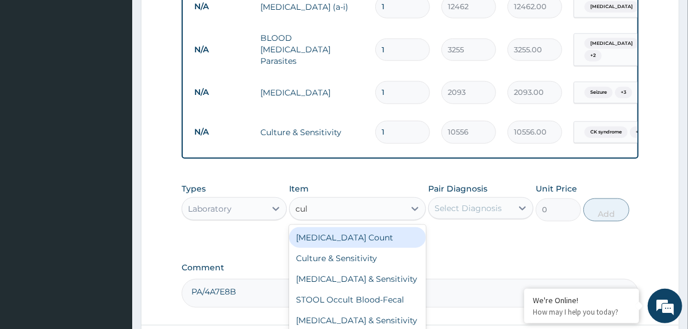
type input "cult"
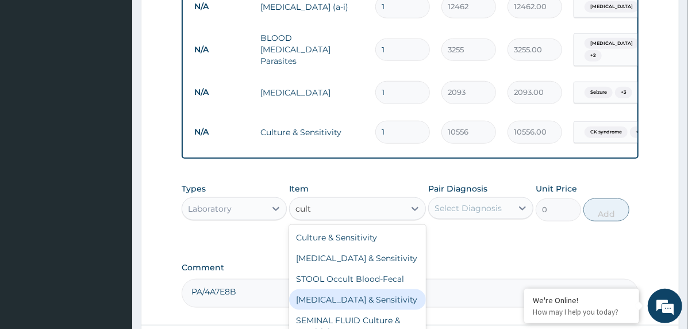
click at [338, 289] on div "BLOOD Culture & Sensitivity" at bounding box center [357, 299] width 137 height 21
type input "15345"
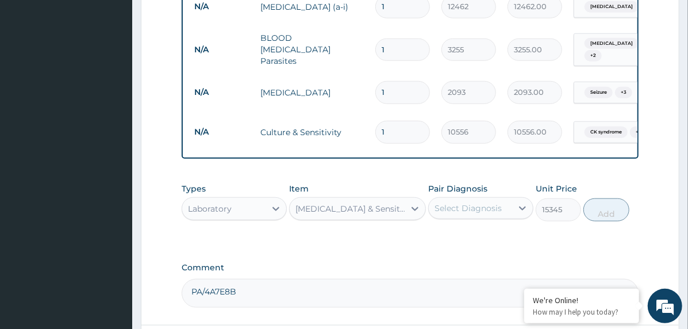
click at [480, 202] on div "Select Diagnosis" at bounding box center [468, 207] width 67 height 11
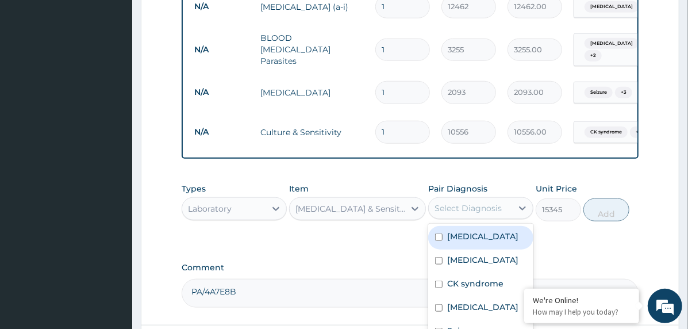
click at [481, 231] on label "Cerebral palsy" at bounding box center [482, 236] width 71 height 11
checkbox input "true"
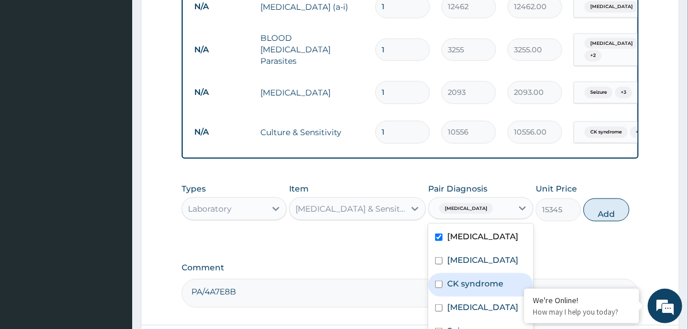
click at [478, 278] on label "CK syndrome" at bounding box center [475, 283] width 56 height 11
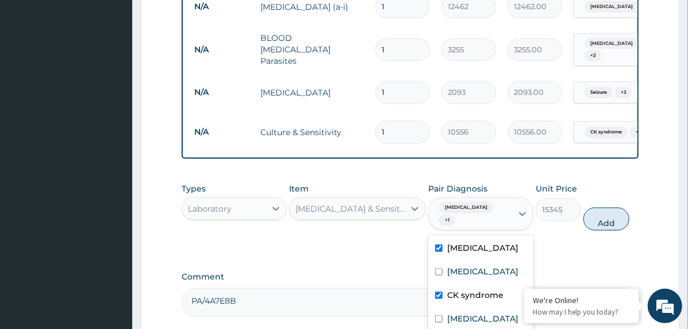
click at [478, 288] on div "CK syndrome" at bounding box center [480, 297] width 105 height 24
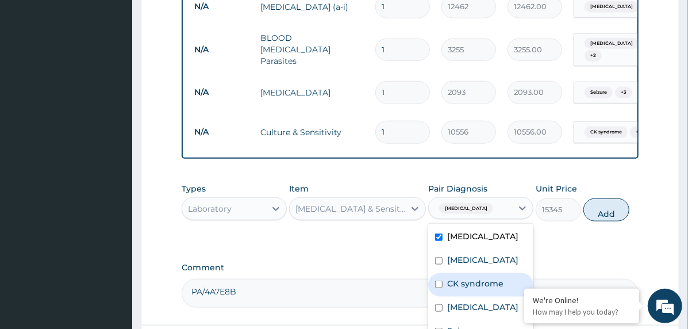
drag, startPoint x: 484, startPoint y: 265, endPoint x: 485, endPoint y: 296, distance: 30.5
click at [485, 278] on label "CK syndrome" at bounding box center [475, 283] width 56 height 11
checkbox input "true"
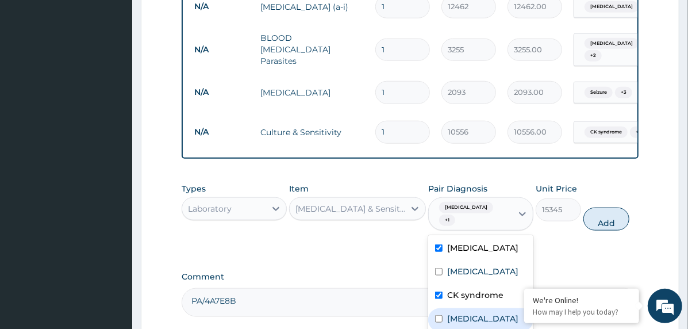
drag, startPoint x: 481, startPoint y: 309, endPoint x: 479, endPoint y: 316, distance: 6.6
click at [480, 310] on div "Epilepsy" at bounding box center [480, 320] width 105 height 24
checkbox input "true"
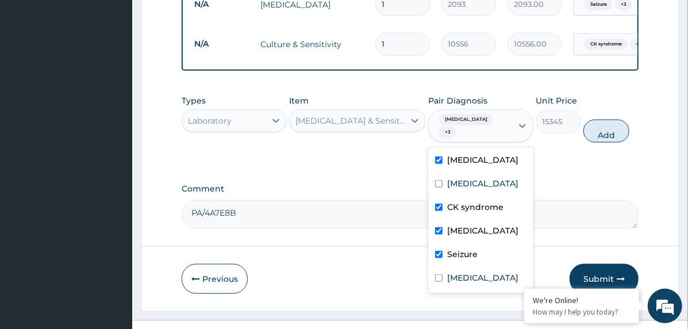
scroll to position [628, 0]
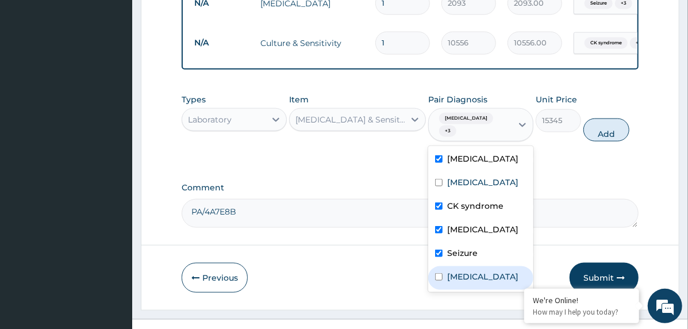
click at [489, 271] on label "Cellulitis of hand" at bounding box center [482, 276] width 71 height 11
checkbox input "true"
click at [616, 118] on button "Add" at bounding box center [607, 129] width 46 height 23
type input "0"
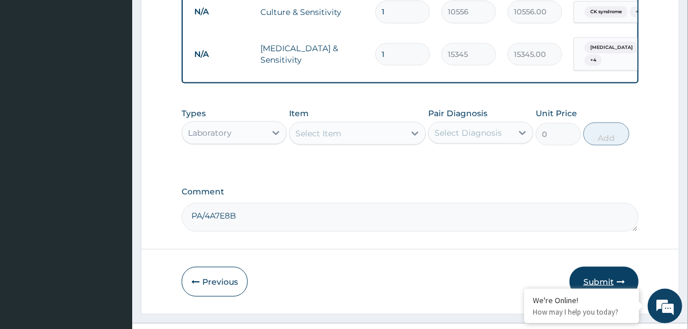
click at [600, 267] on button "Submit" at bounding box center [604, 282] width 69 height 30
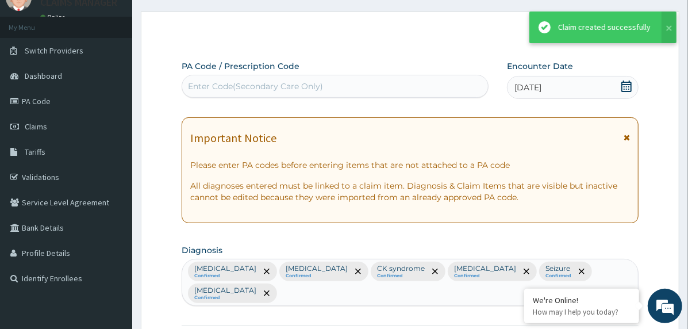
scroll to position [659, 0]
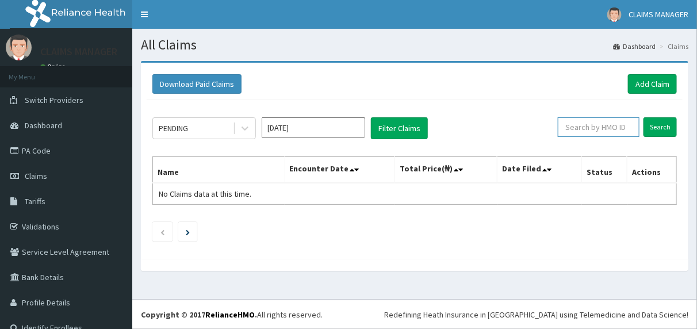
click at [611, 127] on input "text" at bounding box center [599, 127] width 82 height 20
paste input "RSJ/10094/B"
type input "RSJ/10094/B"
click at [650, 122] on input "Search" at bounding box center [659, 127] width 33 height 20
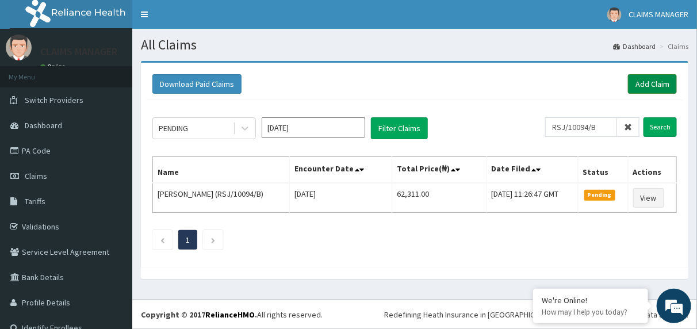
click at [634, 76] on link "Add Claim" at bounding box center [652, 84] width 49 height 20
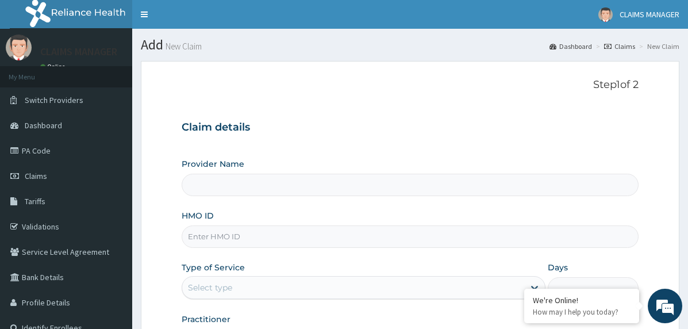
type input "The Limi Children's Hospital"
click at [273, 237] on input "HMO ID" at bounding box center [410, 236] width 457 height 22
paste input "RLD/10092/DD"
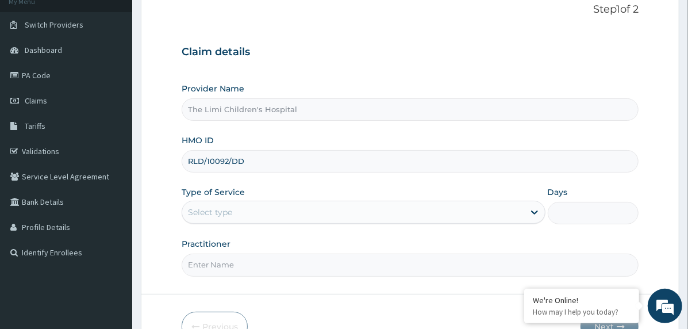
scroll to position [143, 0]
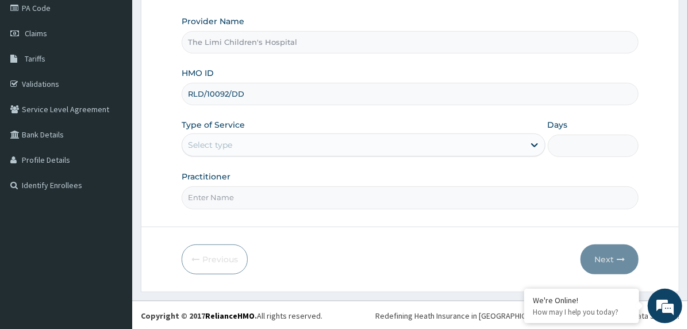
type input "RLD/10092/DD"
click at [240, 144] on div "Select type" at bounding box center [353, 145] width 342 height 18
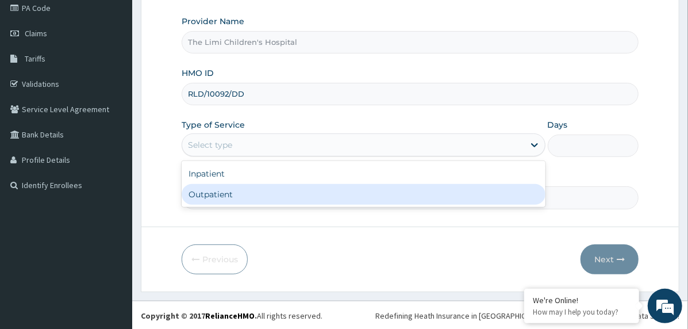
click at [242, 190] on div "Outpatient" at bounding box center [364, 194] width 364 height 21
type input "1"
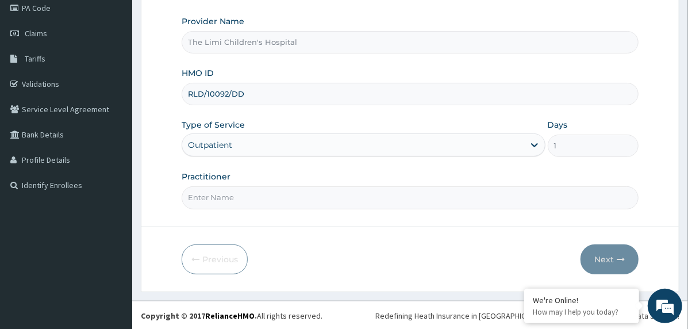
click at [243, 195] on input "Practitioner" at bounding box center [410, 197] width 457 height 22
type input "doctor"
drag, startPoint x: 613, startPoint y: 260, endPoint x: 598, endPoint y: 259, distance: 15.0
click at [611, 262] on button "Next" at bounding box center [610, 259] width 58 height 30
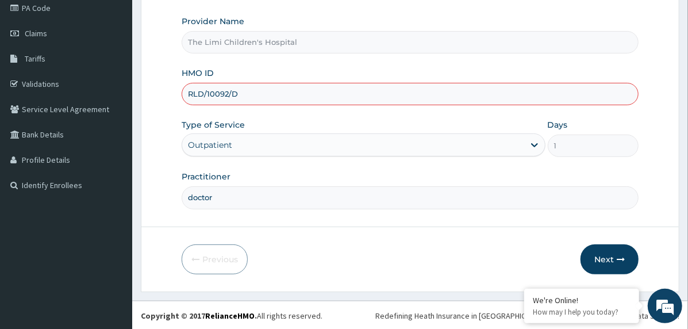
type input "RLD/10092/D"
click at [655, 221] on form "Step 1 of 2 Claim details Provider Name The Limi Children's Hospital HMO ID RLD…" at bounding box center [410, 104] width 539 height 373
click at [598, 251] on button "Next" at bounding box center [610, 259] width 58 height 30
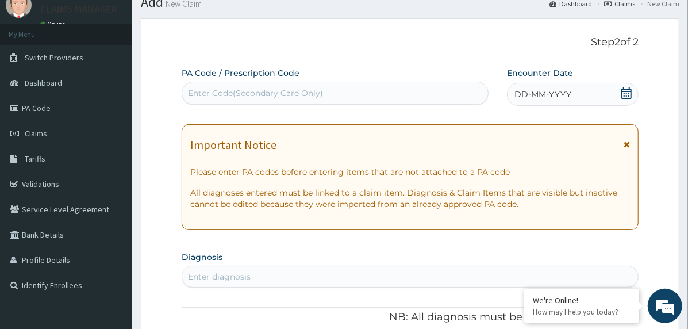
scroll to position [28, 0]
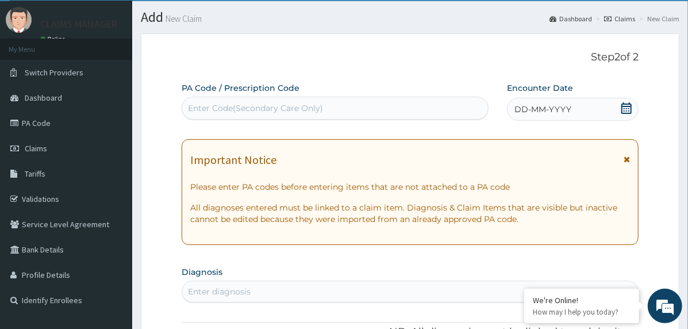
click at [624, 105] on icon at bounding box center [626, 107] width 11 height 11
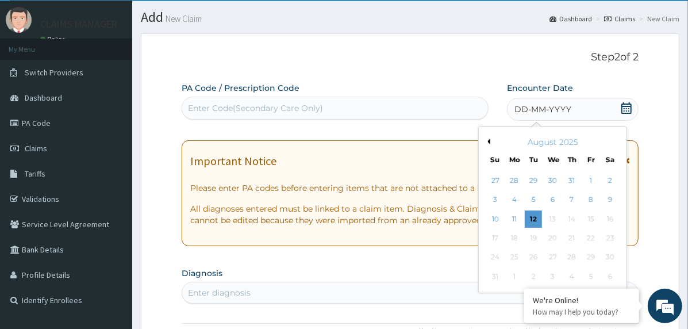
click at [487, 140] on button "Previous Month" at bounding box center [488, 142] width 6 height 6
click at [615, 199] on div "12" at bounding box center [610, 199] width 17 height 17
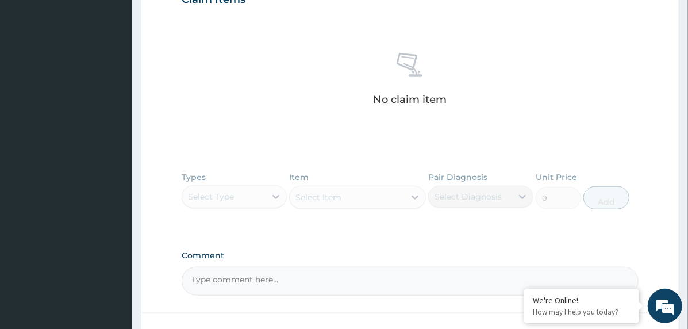
scroll to position [430, 0]
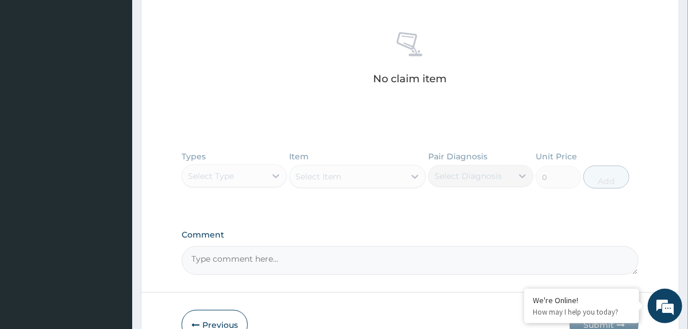
click at [299, 260] on textarea "Comment" at bounding box center [410, 260] width 457 height 29
paste textarea "PA/3F1E84"
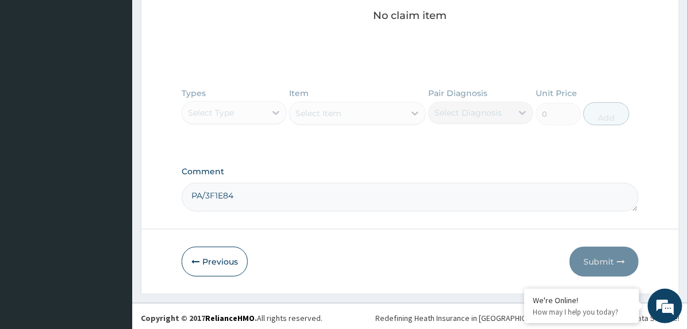
scroll to position [496, 0]
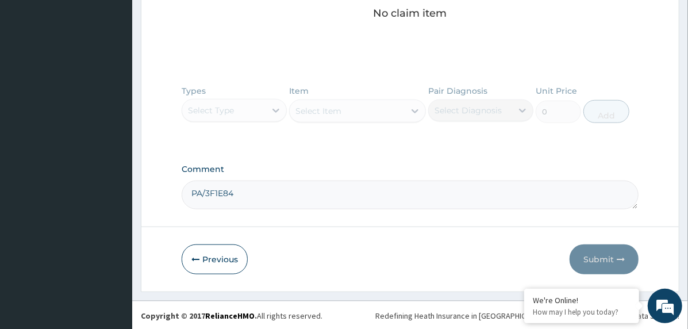
type textarea "PA/3F1E84"
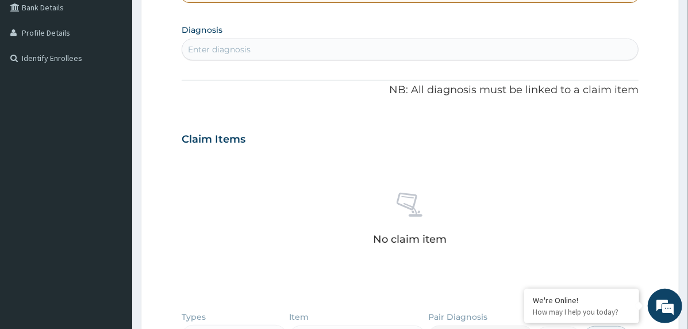
scroll to position [266, 0]
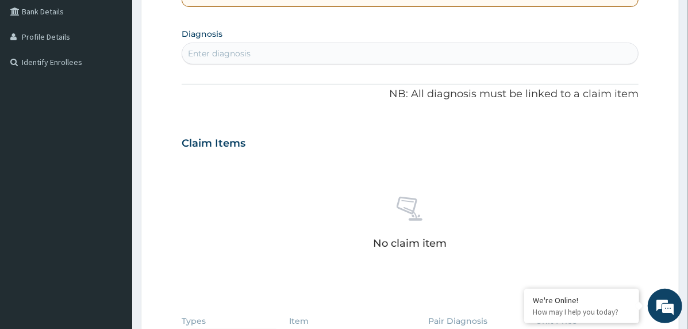
click at [315, 57] on div "Enter diagnosis" at bounding box center [410, 53] width 456 height 18
type input "helminth"
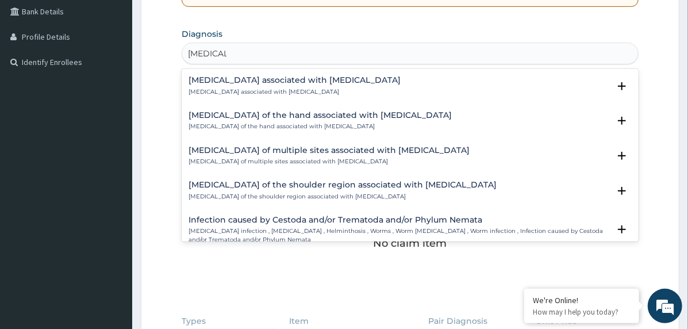
click at [244, 81] on h4 "Arthropathy associated with helminthiasis" at bounding box center [295, 80] width 212 height 9
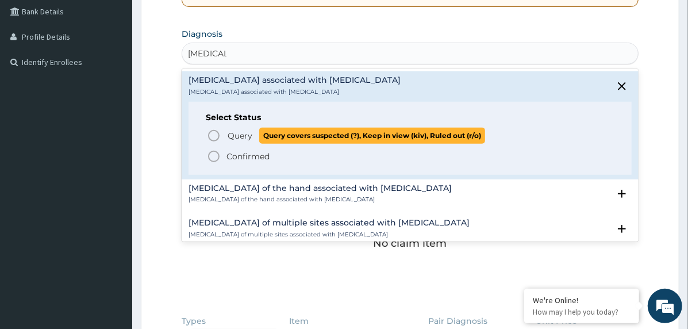
click at [243, 132] on span "Query" at bounding box center [240, 135] width 25 height 11
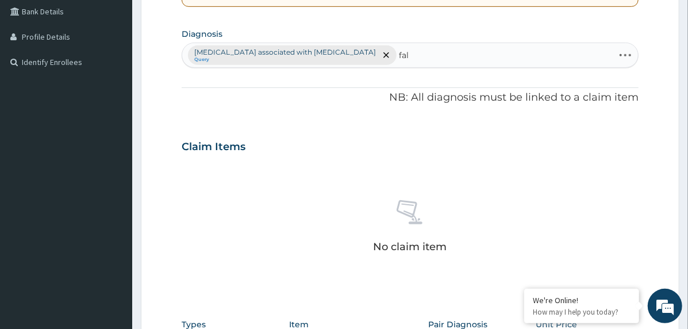
type input "falc"
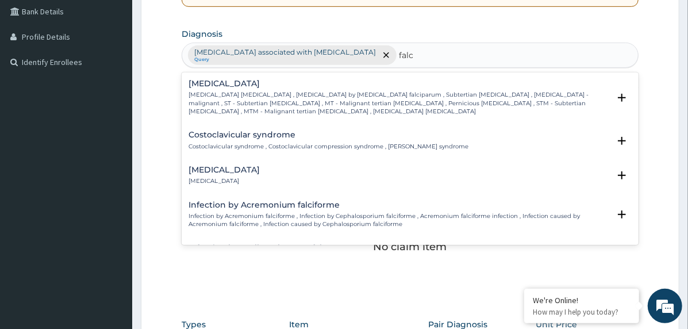
click at [218, 96] on p "Falciparum malaria , Malignant tertian malaria , Malaria by Plasmodium falcipar…" at bounding box center [399, 103] width 421 height 25
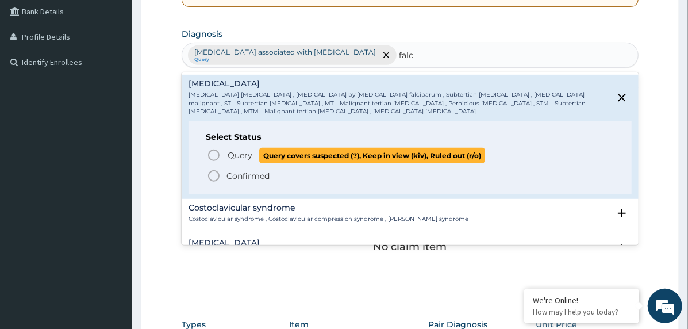
click at [242, 149] on span "Query" at bounding box center [240, 154] width 25 height 11
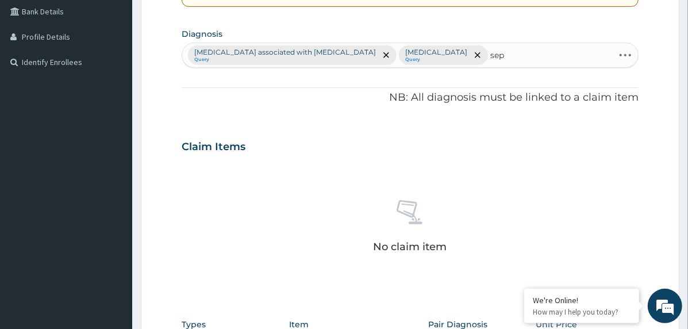
type input "seps"
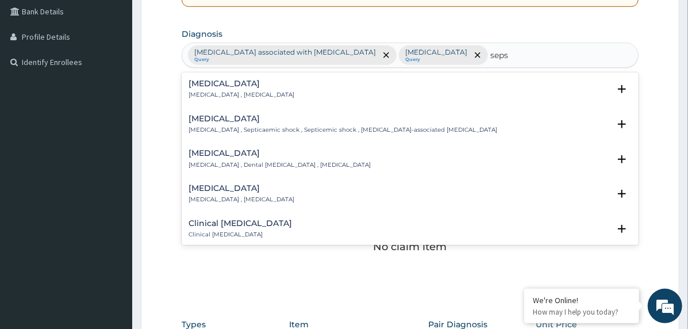
click at [206, 87] on h4 "Sepsis" at bounding box center [242, 83] width 106 height 9
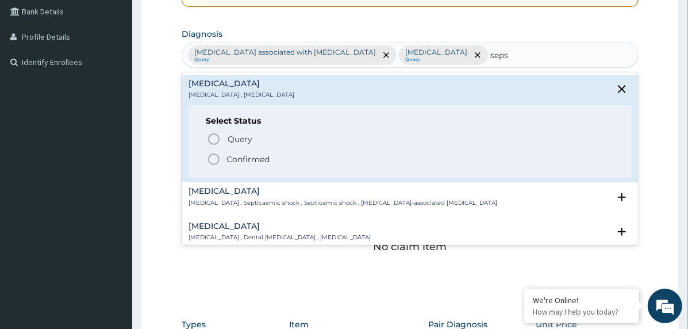
click at [209, 158] on icon "status option filled" at bounding box center [214, 159] width 14 height 14
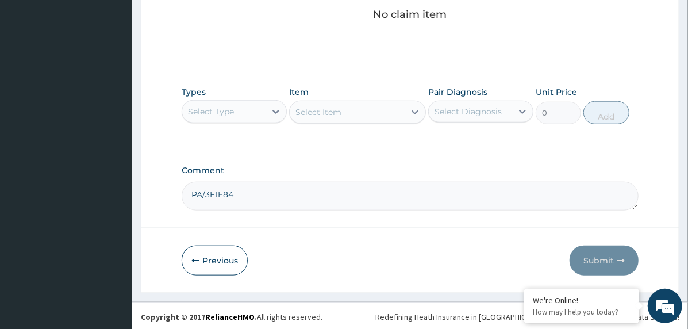
scroll to position [498, 0]
click at [256, 111] on div "Select Type" at bounding box center [223, 111] width 83 height 18
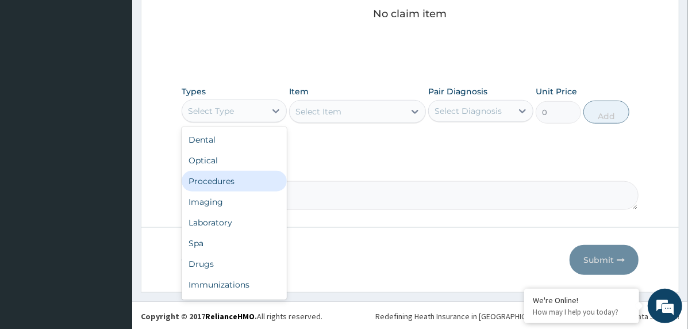
click at [246, 178] on div "Procedures" at bounding box center [234, 181] width 105 height 21
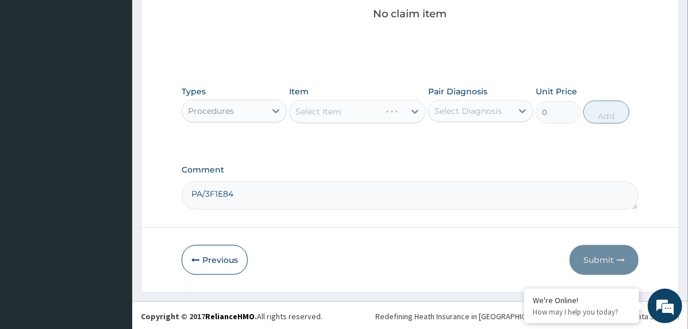
click at [468, 105] on div "Select Diagnosis" at bounding box center [468, 110] width 67 height 11
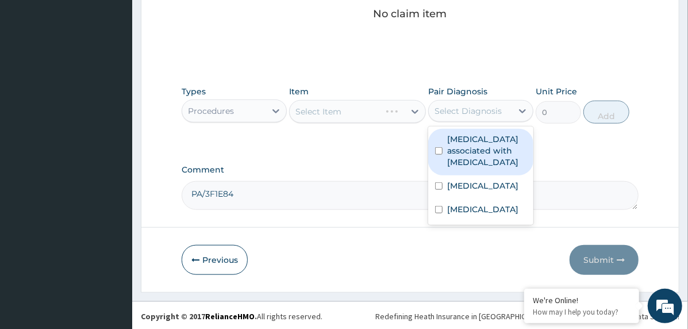
click at [473, 135] on label "Arthropathy associated with helminthiasis" at bounding box center [486, 150] width 79 height 34
checkbox input "true"
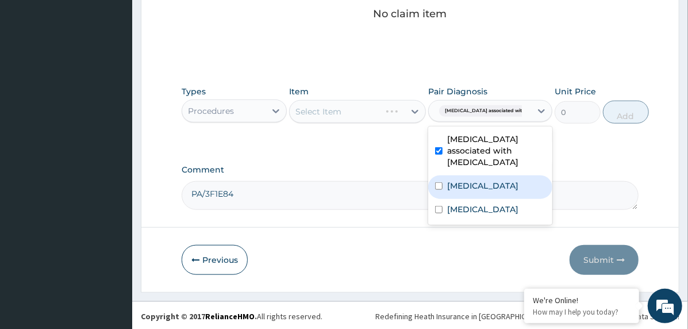
click at [473, 183] on label "Falciparum malaria" at bounding box center [482, 185] width 71 height 11
checkbox input "true"
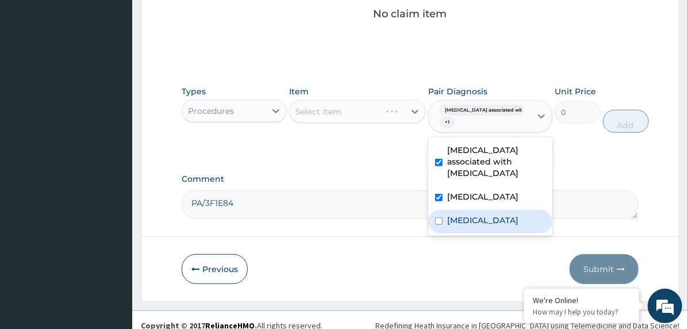
click at [464, 219] on label "Sepsis" at bounding box center [482, 219] width 71 height 11
checkbox input "true"
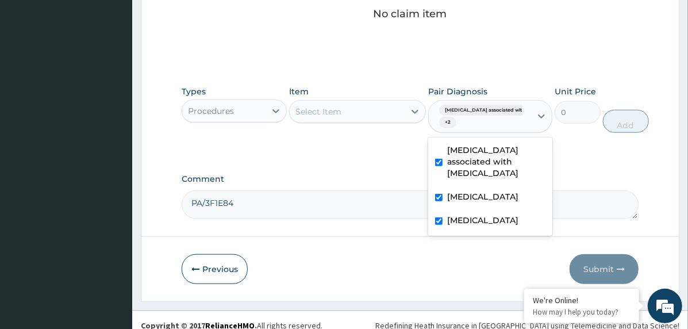
click at [397, 109] on div "Select Item" at bounding box center [347, 111] width 115 height 18
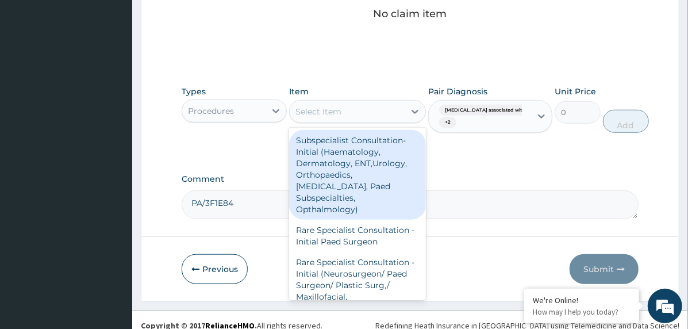
scroll to position [8505, 0]
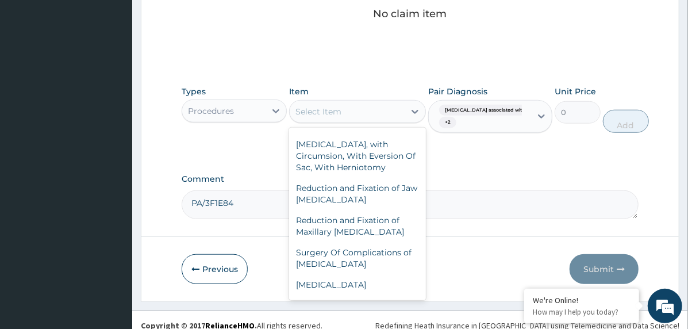
drag, startPoint x: 404, startPoint y: 249, endPoint x: 447, endPoint y: 218, distance: 53.1
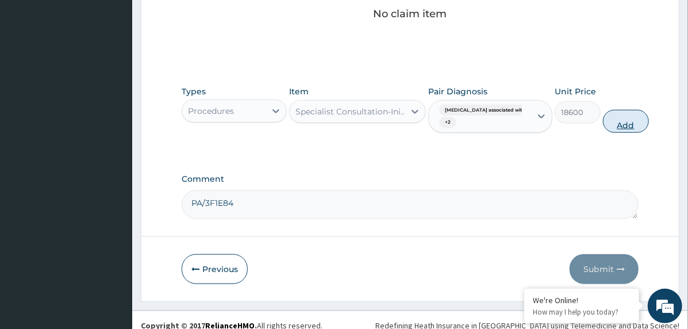
click at [609, 122] on button "Add" at bounding box center [626, 121] width 46 height 23
type input "0"
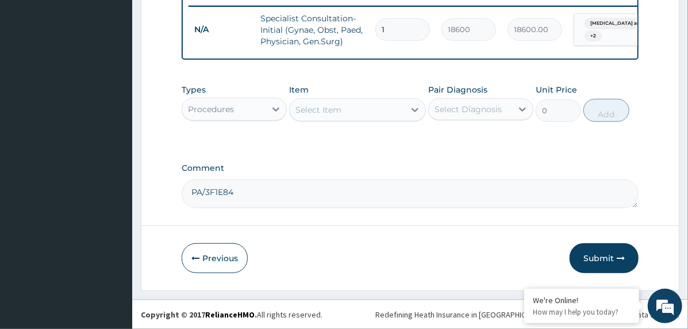
scroll to position [459, 0]
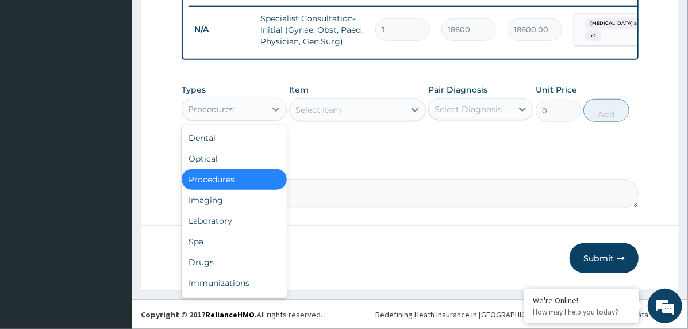
drag, startPoint x: 255, startPoint y: 110, endPoint x: 258, endPoint y: 122, distance: 12.4
click at [254, 110] on div "Procedures" at bounding box center [223, 109] width 83 height 18
click at [263, 220] on div "Laboratory" at bounding box center [234, 220] width 105 height 21
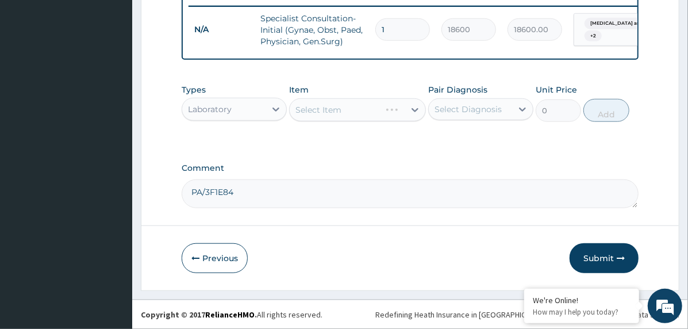
click at [477, 107] on div "Select Diagnosis" at bounding box center [468, 108] width 67 height 11
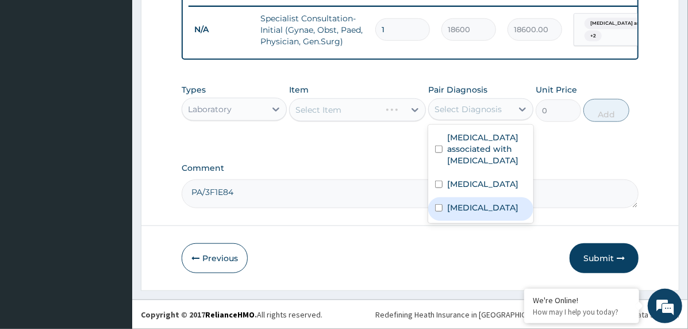
click at [474, 210] on div "Sepsis" at bounding box center [480, 209] width 105 height 24
checkbox input "true"
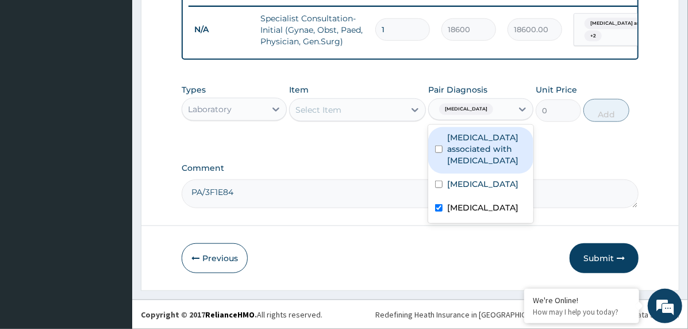
click at [383, 112] on div "Select Item" at bounding box center [347, 110] width 115 height 18
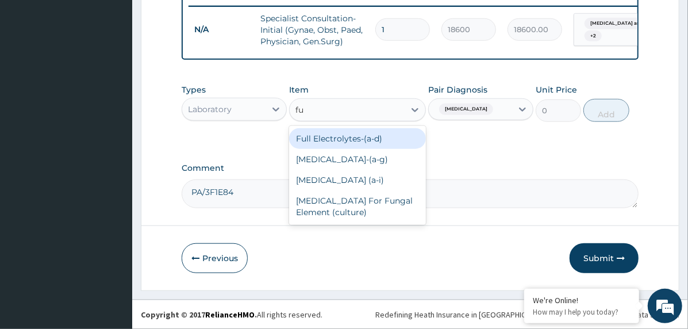
type input "ful"
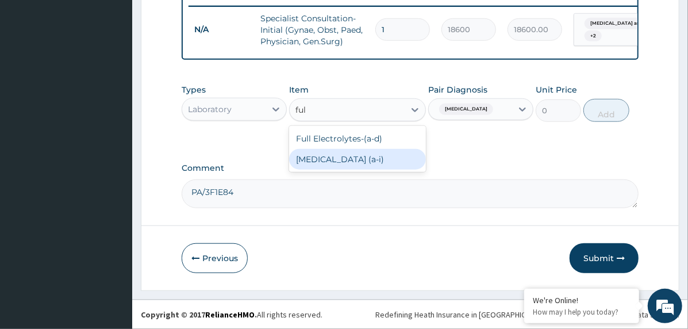
drag, startPoint x: 380, startPoint y: 163, endPoint x: 466, endPoint y: 139, distance: 88.8
click at [380, 163] on div "Full Blood Count (a‐i)" at bounding box center [357, 159] width 137 height 21
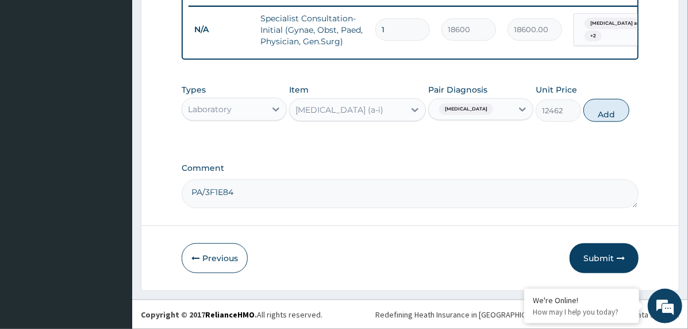
click at [613, 95] on div "Types Laboratory Item option Full Blood Count (a‐i), selected. Select is focuse…" at bounding box center [410, 102] width 457 height 49
click at [605, 114] on button "Add" at bounding box center [607, 110] width 46 height 23
type input "0"
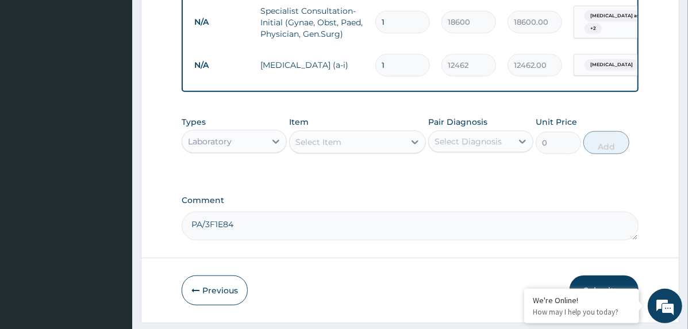
click at [355, 151] on div "Select Item" at bounding box center [347, 142] width 115 height 18
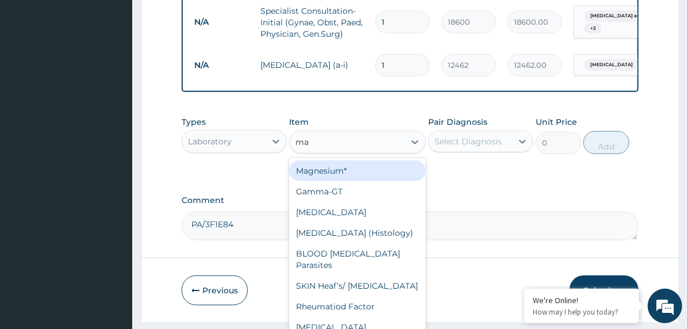
type input "mal"
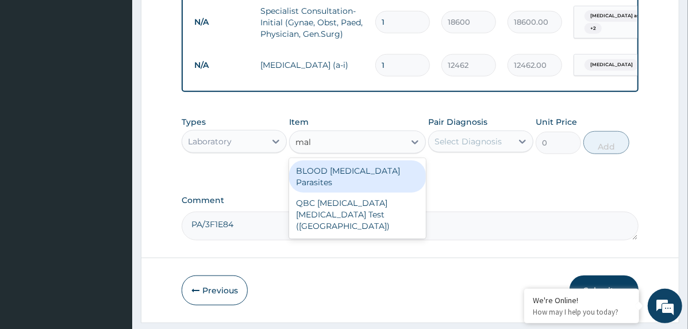
drag, startPoint x: 357, startPoint y: 178, endPoint x: 416, endPoint y: 174, distance: 58.8
click at [357, 178] on div "BLOOD Malaria Parasites" at bounding box center [357, 176] width 137 height 32
type input "3255"
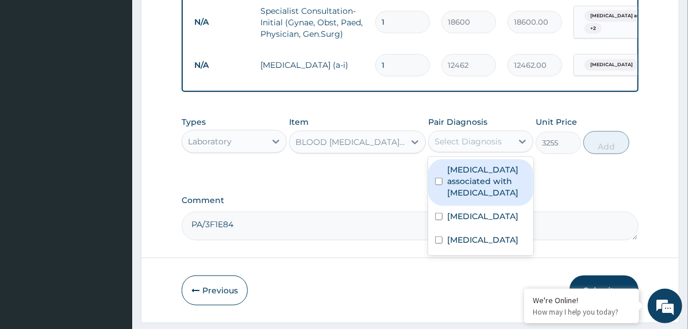
drag, startPoint x: 452, startPoint y: 154, endPoint x: 463, endPoint y: 176, distance: 24.9
click at [452, 147] on div "Select Diagnosis" at bounding box center [468, 141] width 67 height 11
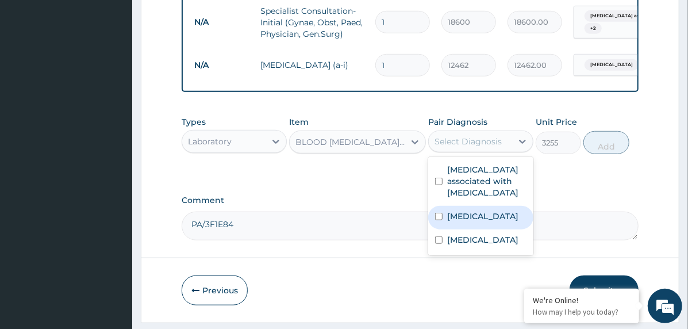
click at [469, 222] on label "Falciparum malaria" at bounding box center [482, 215] width 71 height 11
checkbox input "true"
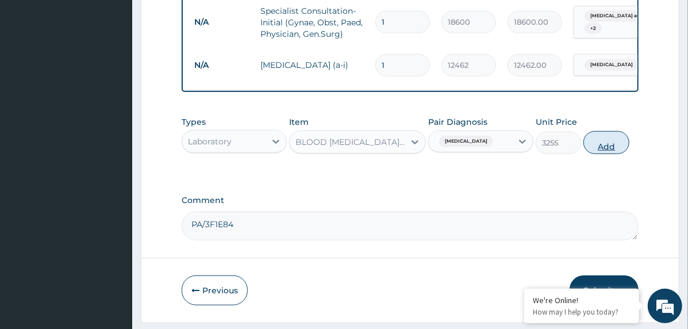
click at [611, 153] on button "Add" at bounding box center [607, 142] width 46 height 23
type input "0"
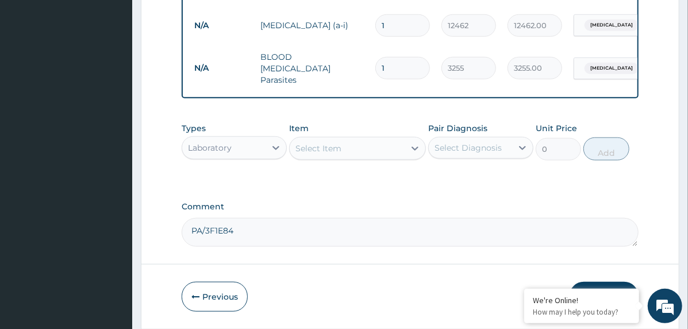
scroll to position [539, 0]
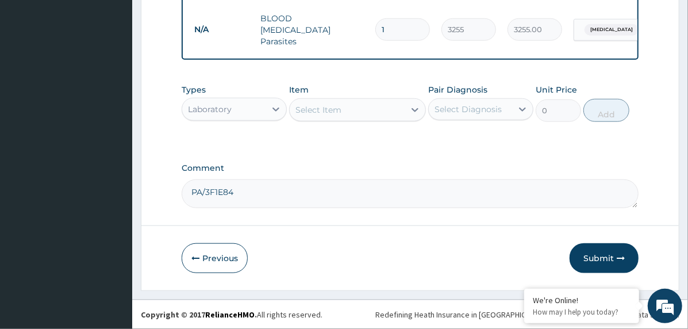
click at [231, 104] on div "Laboratory" at bounding box center [210, 108] width 44 height 11
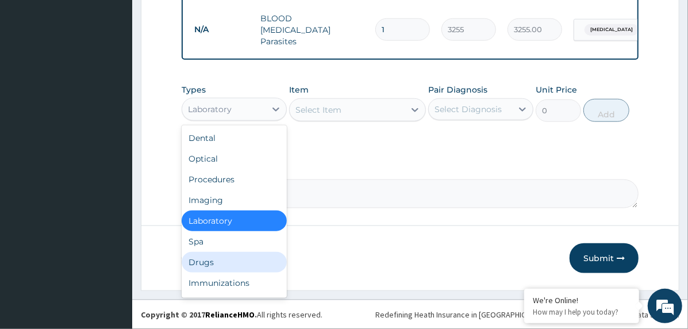
click at [239, 254] on div "Drugs" at bounding box center [234, 262] width 105 height 21
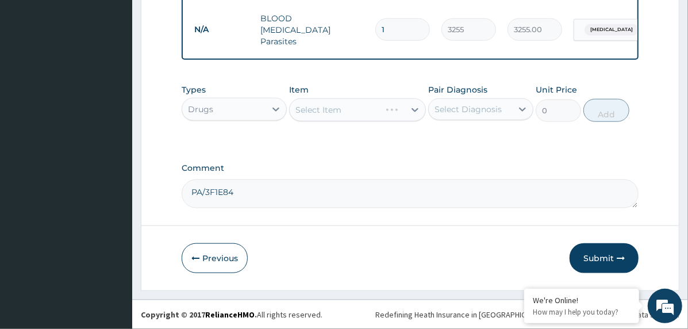
click at [466, 109] on div "Select Diagnosis" at bounding box center [468, 108] width 67 height 11
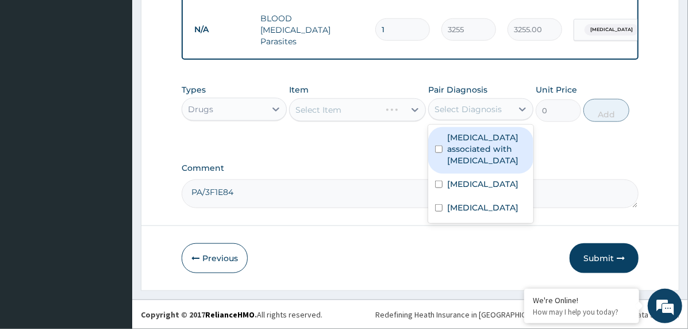
click at [468, 145] on label "Arthropathy associated with helminthiasis" at bounding box center [486, 149] width 79 height 34
checkbox input "true"
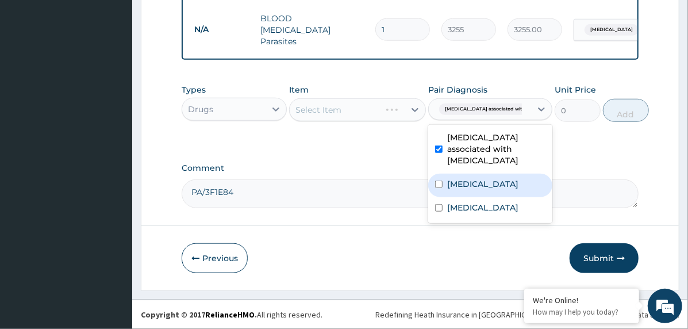
click at [463, 182] on label "Falciparum malaria" at bounding box center [482, 183] width 71 height 11
checkbox input "true"
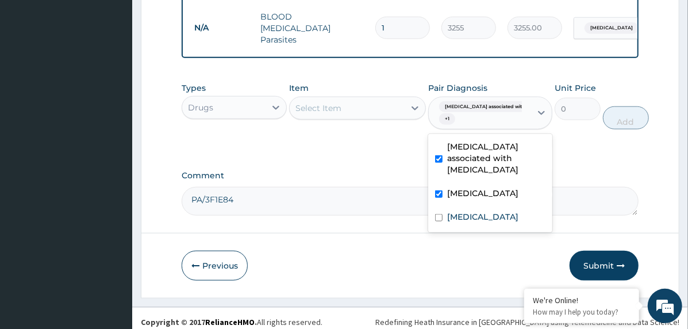
click at [381, 114] on div "Select Item" at bounding box center [347, 108] width 115 height 18
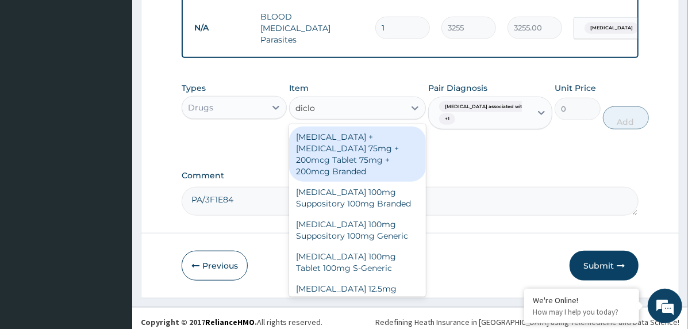
type input "diclof"
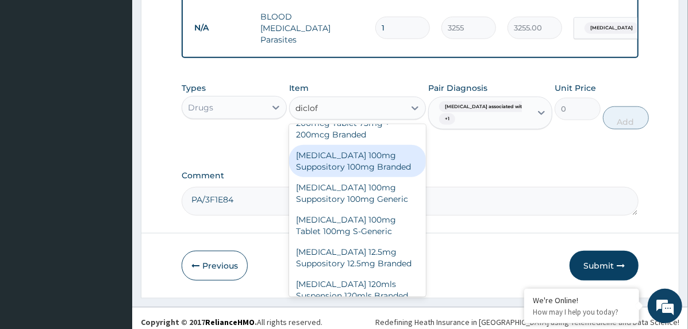
scroll to position [57, 0]
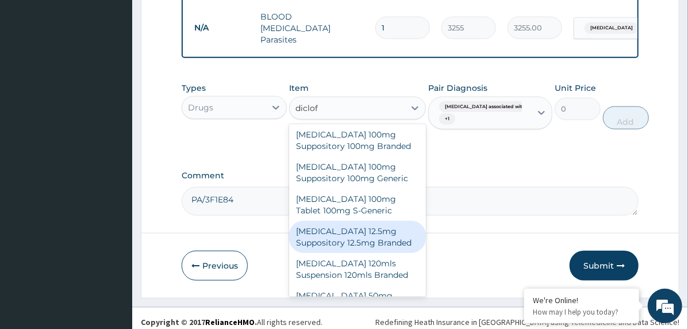
click at [357, 247] on div "Diclofenac 12.5mg Suppository 12.5mg Branded" at bounding box center [357, 237] width 137 height 32
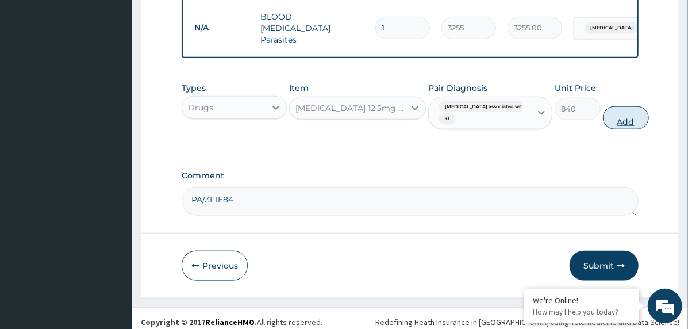
click at [623, 121] on button "Add" at bounding box center [626, 117] width 46 height 23
type input "0"
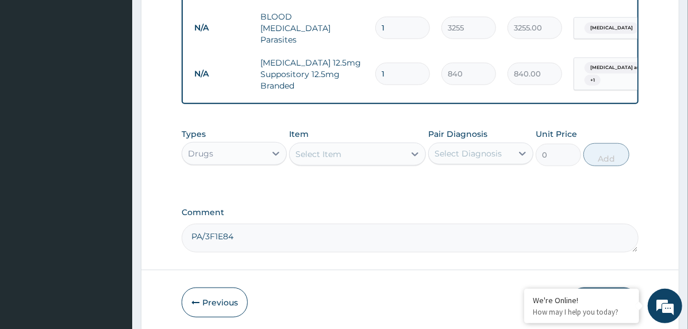
click at [380, 67] on input "1" at bounding box center [402, 74] width 55 height 22
type input "2"
type input "1680.00"
type input "2"
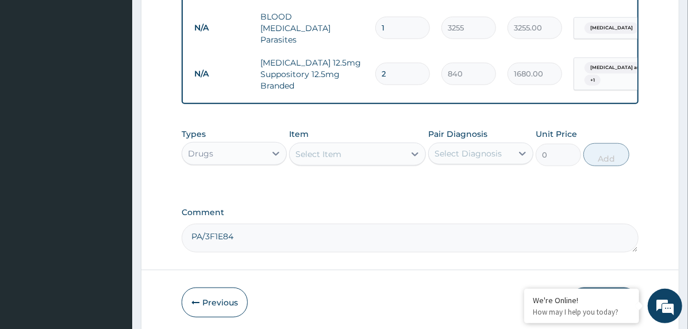
click at [366, 155] on div "Select Item" at bounding box center [347, 154] width 115 height 18
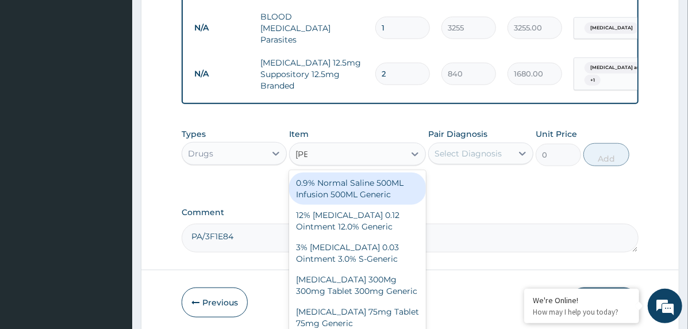
type input "salb"
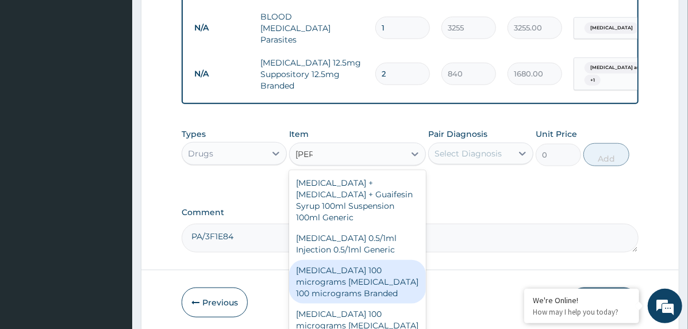
scroll to position [115, 0]
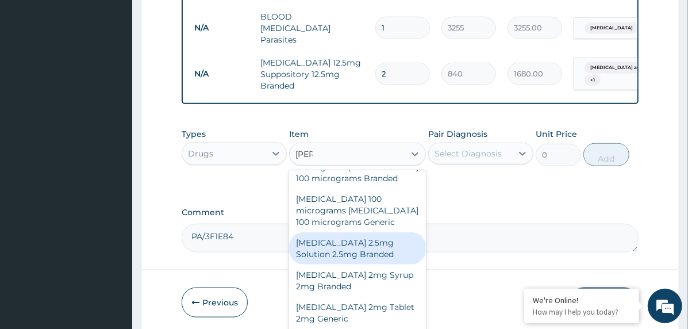
click at [363, 240] on div "Salbutamol 2.5mg Solution 2.5mg Branded" at bounding box center [357, 248] width 137 height 32
type input "540"
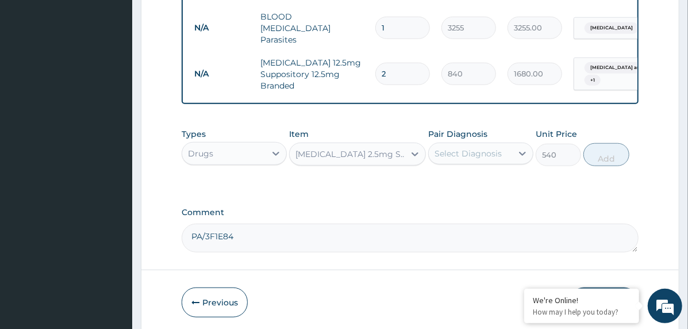
click at [507, 155] on div "Select Diagnosis" at bounding box center [470, 153] width 83 height 18
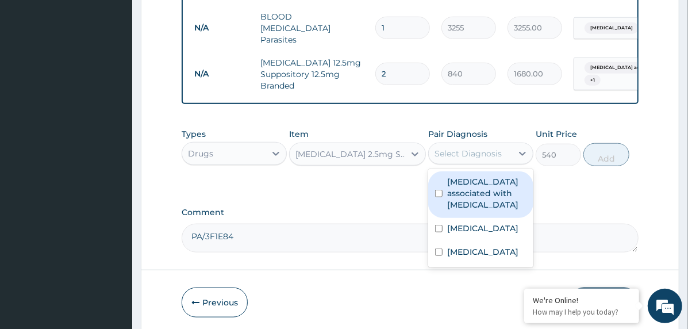
click at [501, 191] on label "Arthropathy associated with helminthiasis" at bounding box center [486, 193] width 79 height 34
checkbox input "true"
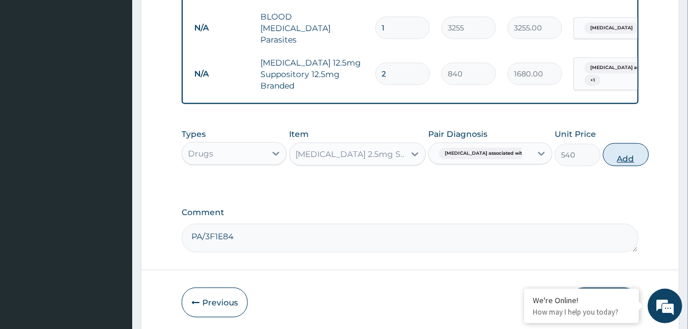
click at [616, 151] on button "Add" at bounding box center [626, 154] width 46 height 23
type input "0"
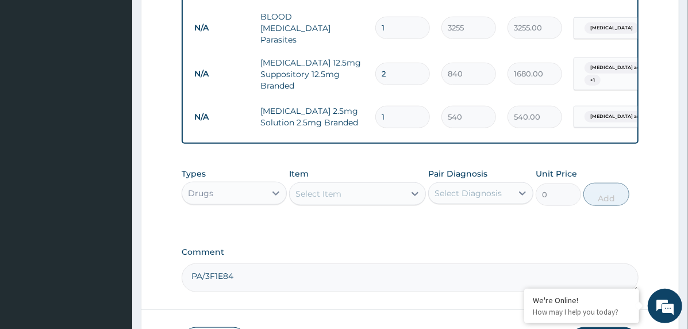
click at [378, 192] on div "Select Item" at bounding box center [347, 194] width 115 height 18
type input "face"
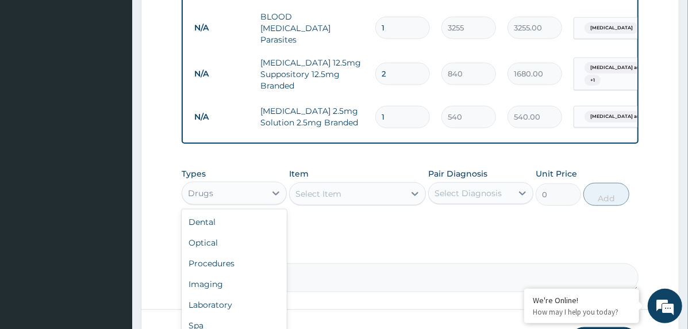
click at [258, 202] on div "Drugs" at bounding box center [223, 193] width 83 height 18
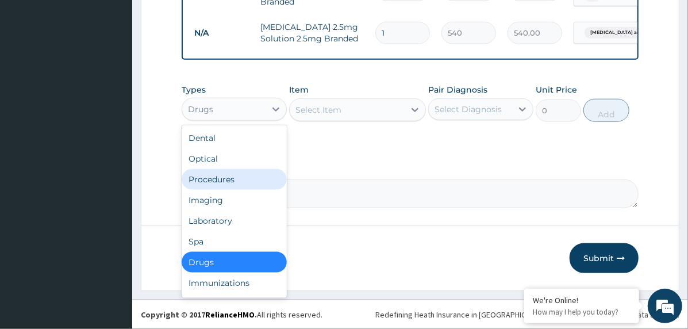
scroll to position [625, 0]
click at [222, 183] on div "Procedures" at bounding box center [234, 179] width 105 height 21
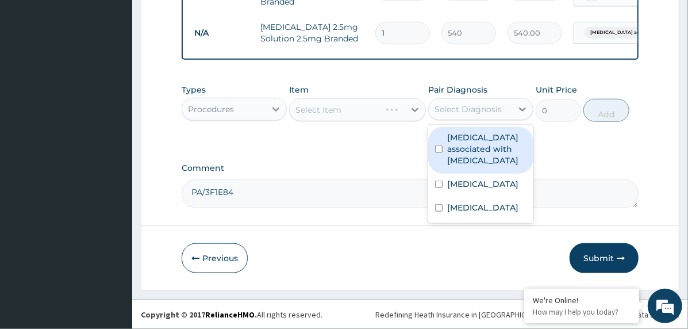
click at [470, 101] on div "Select Diagnosis" at bounding box center [470, 109] width 83 height 18
click at [476, 149] on label "[MEDICAL_DATA] associated with [MEDICAL_DATA]" at bounding box center [486, 149] width 79 height 34
checkbox input "true"
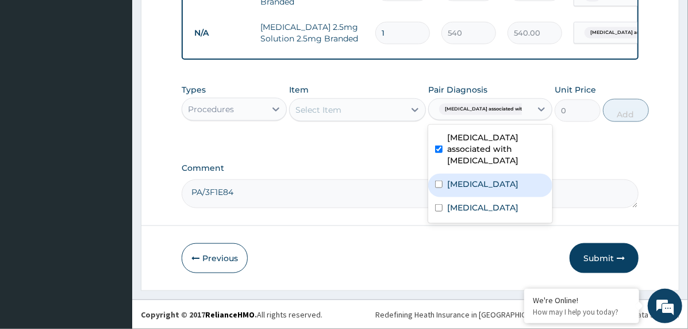
drag, startPoint x: 474, startPoint y: 183, endPoint x: 470, endPoint y: 190, distance: 7.2
click at [473, 185] on label "[MEDICAL_DATA]" at bounding box center [482, 183] width 71 height 11
checkbox input "true"
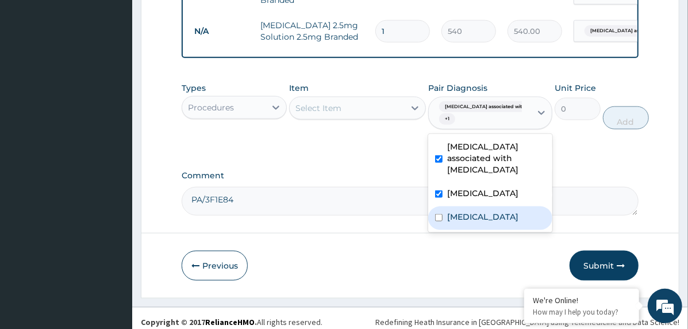
click at [458, 214] on label "[MEDICAL_DATA]" at bounding box center [482, 216] width 71 height 11
checkbox input "true"
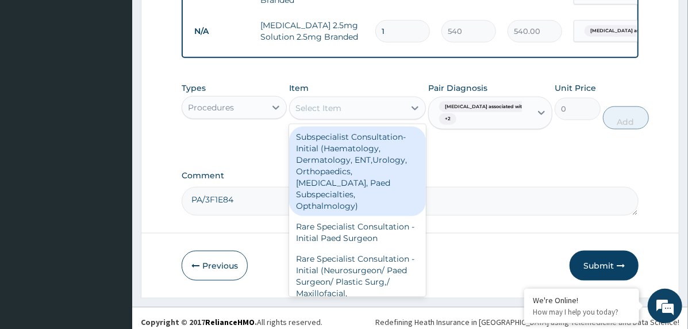
click at [397, 112] on div "Select Item" at bounding box center [347, 108] width 115 height 18
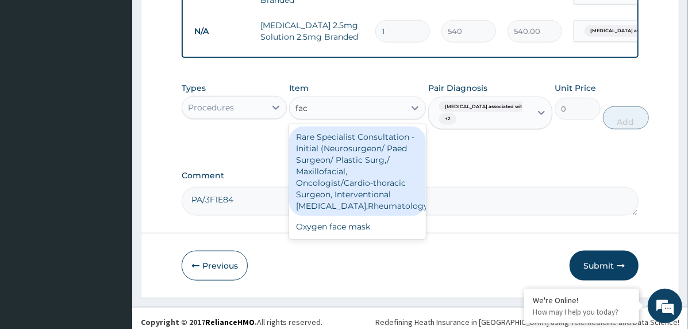
type input "face"
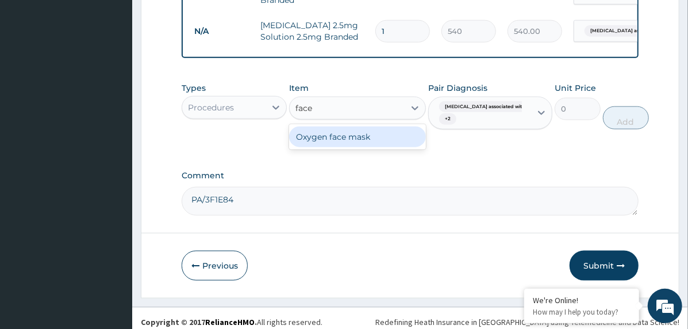
click at [394, 141] on div "Oxygen face mask" at bounding box center [357, 136] width 137 height 21
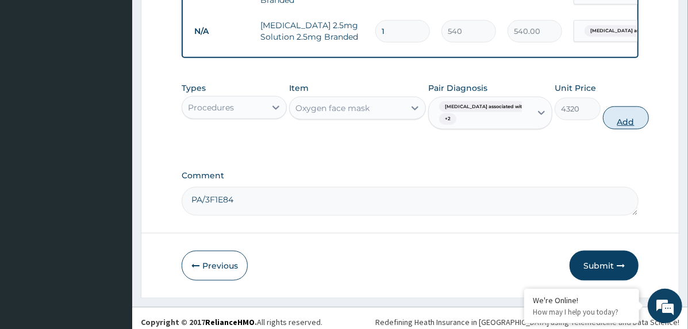
drag, startPoint x: 622, startPoint y: 122, endPoint x: 596, endPoint y: 149, distance: 37.4
click at [621, 126] on button "Add" at bounding box center [626, 117] width 46 height 23
type input "0"
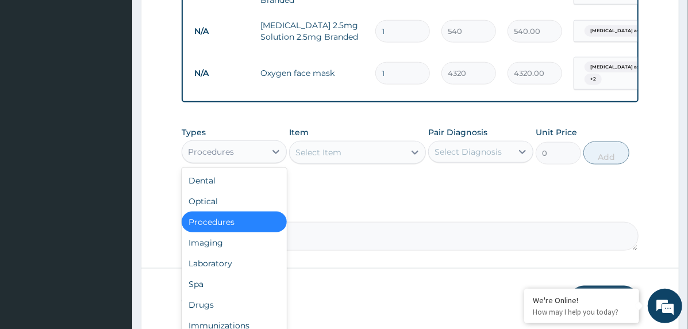
click at [245, 154] on div "Procedures" at bounding box center [223, 152] width 83 height 18
drag, startPoint x: 228, startPoint y: 305, endPoint x: 305, endPoint y: 254, distance: 92.5
click at [228, 306] on div "Drugs" at bounding box center [234, 304] width 105 height 21
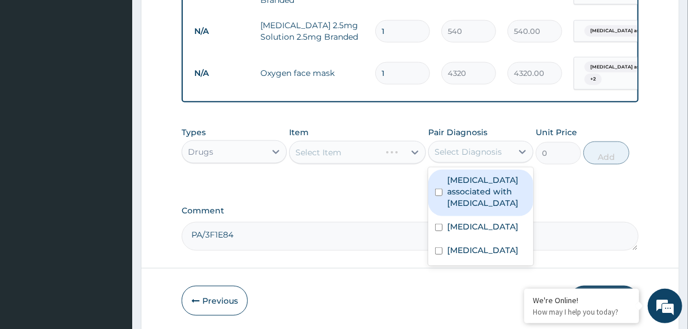
click at [461, 154] on div "Select Diagnosis" at bounding box center [468, 151] width 67 height 11
click at [475, 201] on label "Arthropathy associated with helminthiasis" at bounding box center [486, 191] width 79 height 34
checkbox input "true"
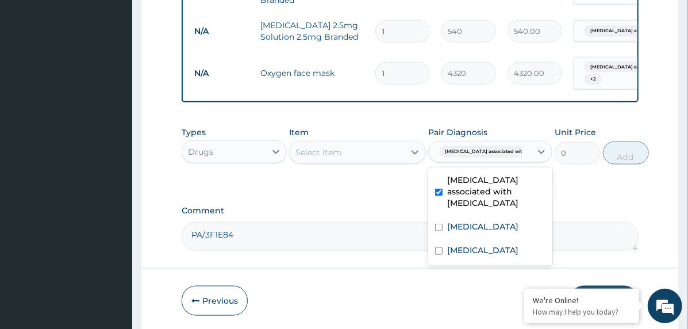
click at [376, 158] on div "Select Item" at bounding box center [347, 152] width 115 height 18
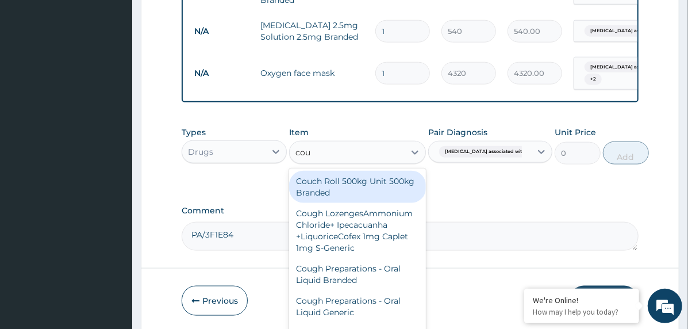
type input "coug"
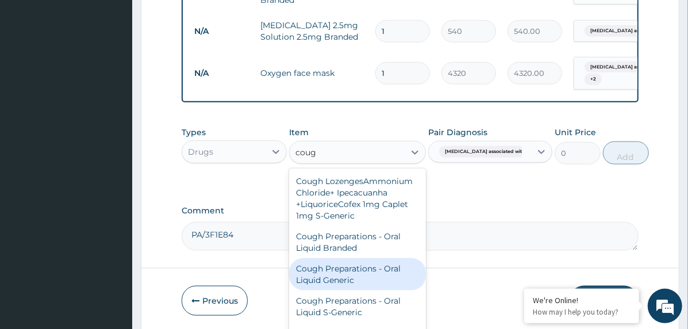
click at [365, 287] on div "Cough Preparations - Oral Liquid Generic" at bounding box center [357, 274] width 137 height 32
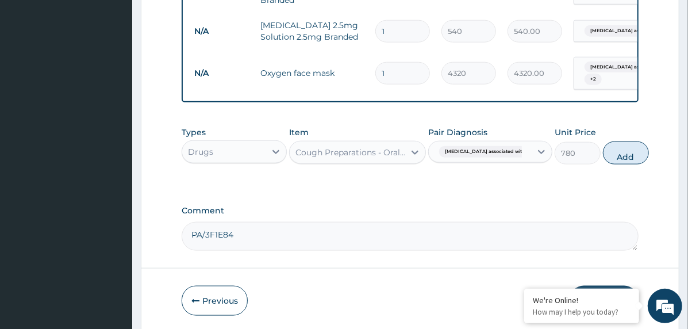
click at [608, 149] on button "Add" at bounding box center [626, 152] width 46 height 23
type input "0"
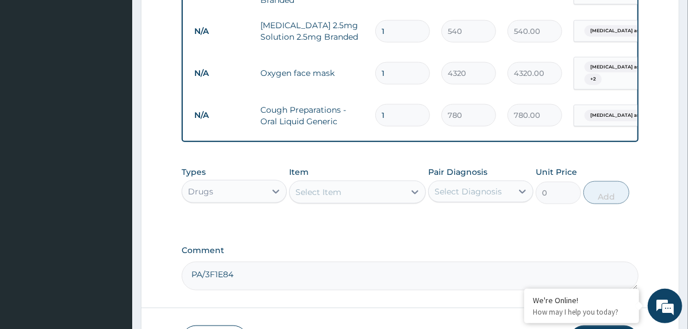
click at [381, 199] on div "Select Item" at bounding box center [347, 192] width 115 height 18
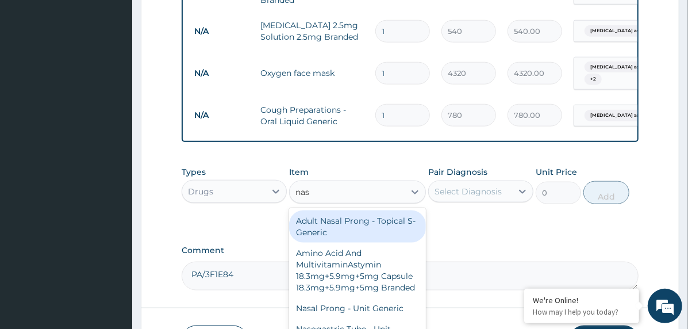
type input "nasa"
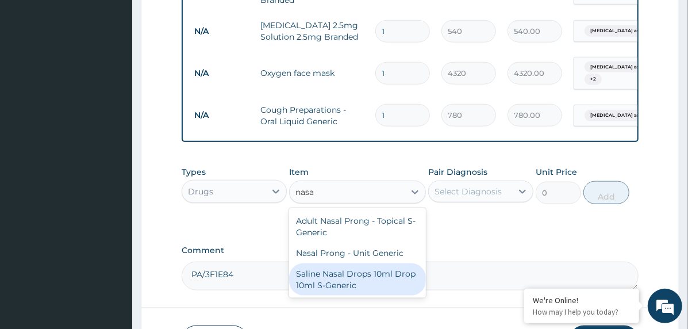
click at [358, 274] on div "Saline Nasal Drops 10ml Drop 10ml S-Generic" at bounding box center [357, 279] width 137 height 32
type input "4480"
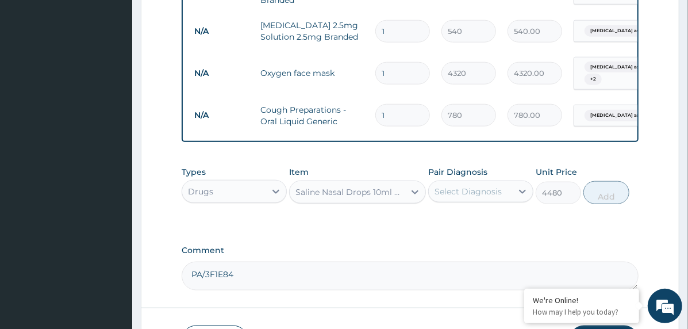
click at [481, 197] on div "Select Diagnosis" at bounding box center [468, 191] width 67 height 11
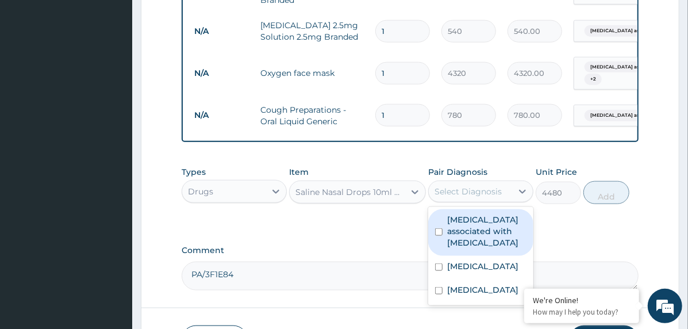
drag, startPoint x: 491, startPoint y: 246, endPoint x: 559, endPoint y: 225, distance: 71.5
click at [493, 246] on label "Arthropathy associated with helminthiasis" at bounding box center [486, 231] width 79 height 34
checkbox input "true"
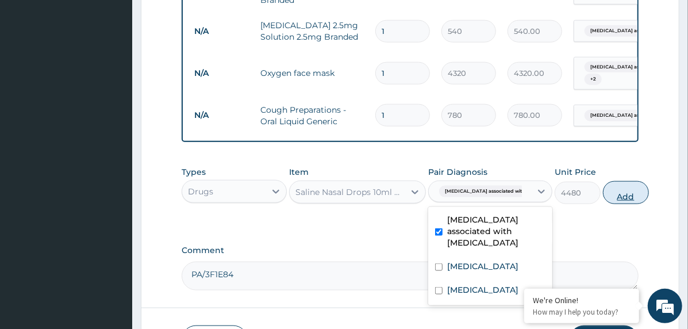
click at [612, 204] on button "Add" at bounding box center [626, 192] width 46 height 23
type input "0"
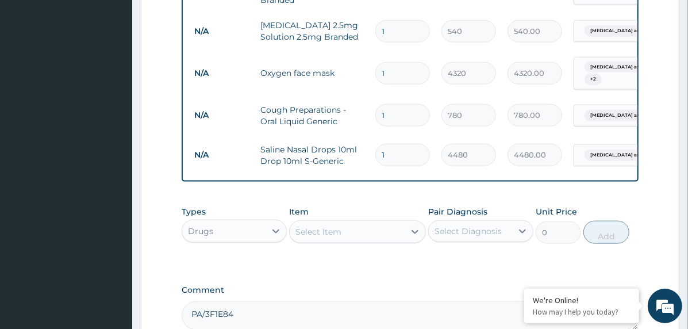
click at [351, 241] on div "Select Item" at bounding box center [347, 231] width 115 height 18
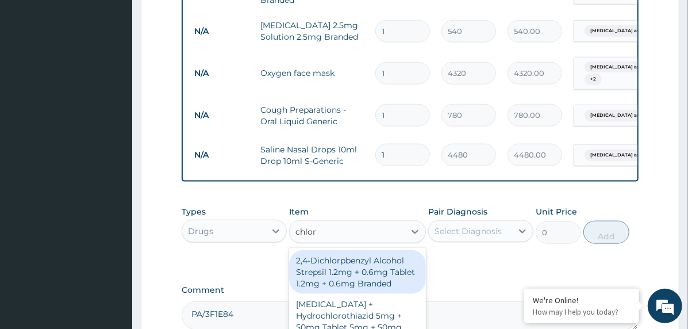
type input "chlorp"
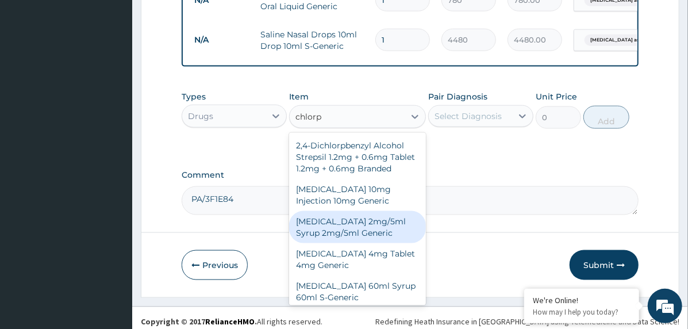
click at [361, 239] on div "[MEDICAL_DATA] 2mg/5ml Syrup 2mg/5ml Generic" at bounding box center [357, 227] width 137 height 32
type input "1104"
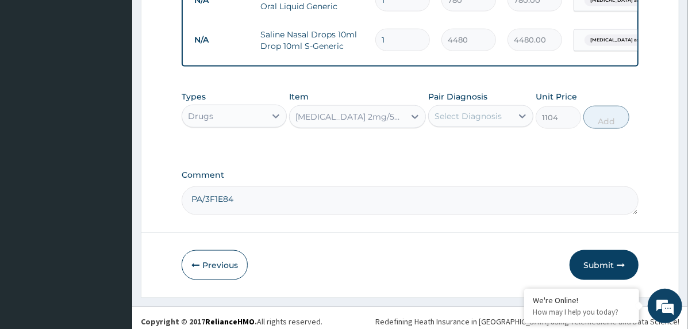
click at [493, 116] on div "Select Diagnosis" at bounding box center [468, 115] width 67 height 11
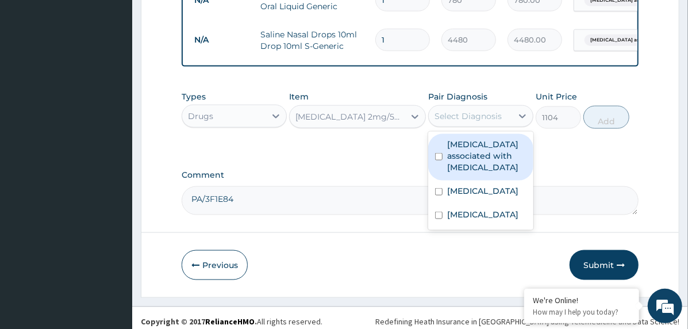
click at [494, 150] on label "Arthropathy associated with helminthiasis" at bounding box center [486, 156] width 79 height 34
checkbox input "true"
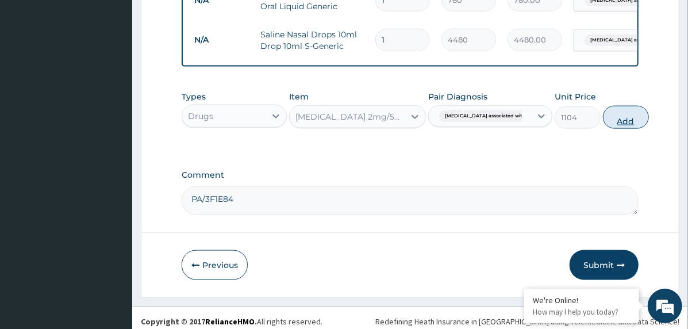
click at [611, 123] on button "Add" at bounding box center [626, 117] width 46 height 23
type input "0"
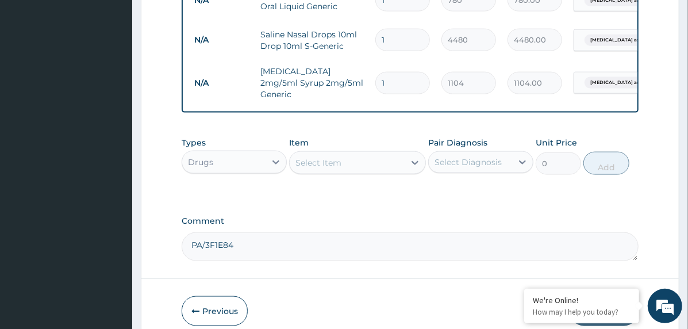
click at [353, 163] on div "Select Item" at bounding box center [347, 163] width 115 height 18
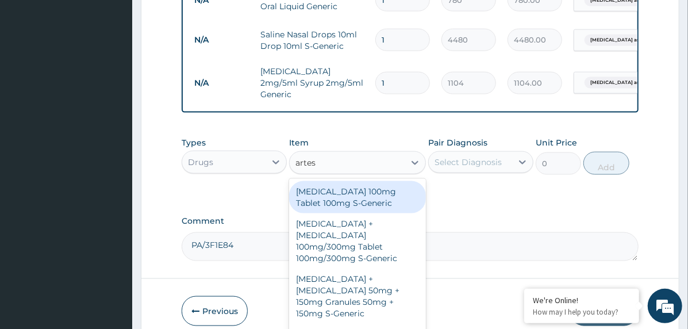
type input "artesu"
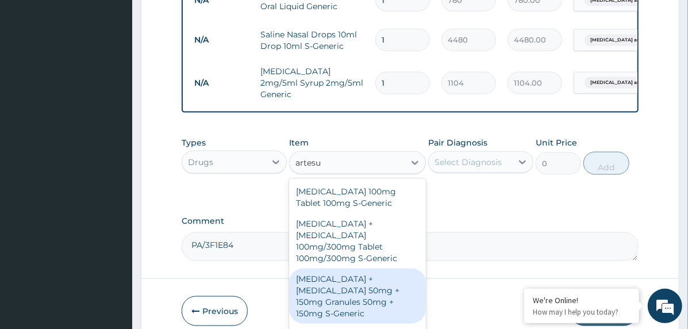
click at [352, 268] on div "Artesunate + Amodiaquine 50mg + 150mg Granules 50mg + 150mg S-Generic" at bounding box center [357, 295] width 137 height 55
type input "212.8"
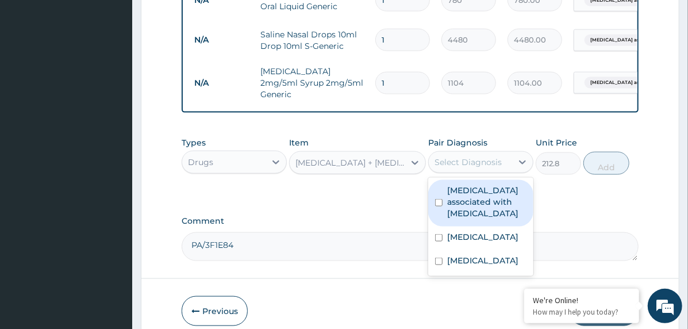
click at [489, 162] on div "Select Diagnosis" at bounding box center [468, 161] width 67 height 11
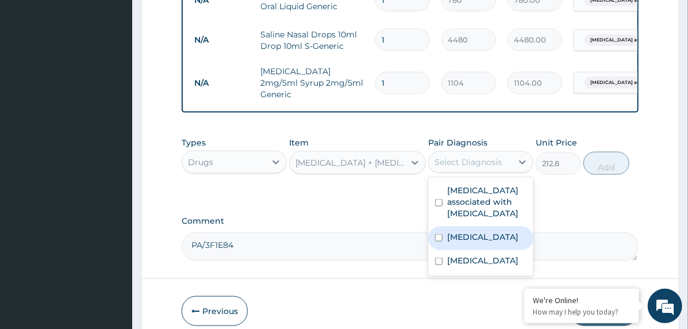
click at [477, 248] on div "Falciparum malaria" at bounding box center [480, 239] width 105 height 24
checkbox input "true"
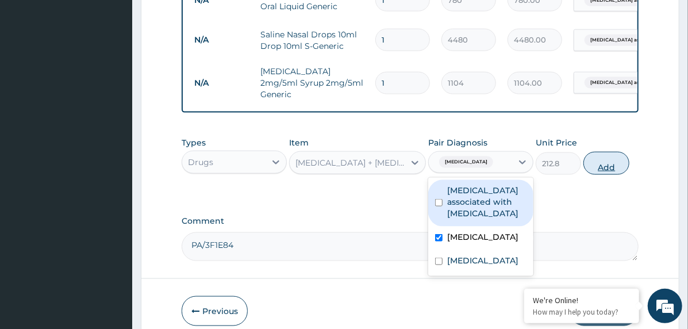
click at [604, 162] on button "Add" at bounding box center [607, 163] width 46 height 23
type input "0"
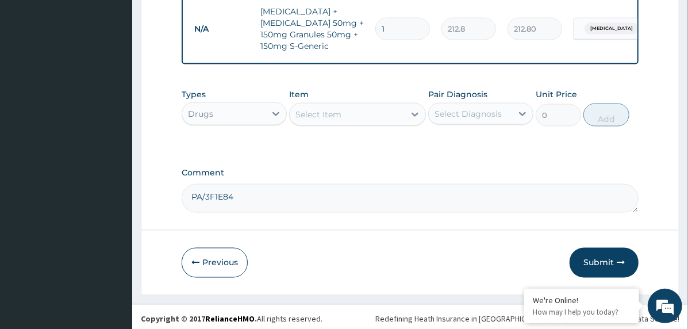
scroll to position [853, 0]
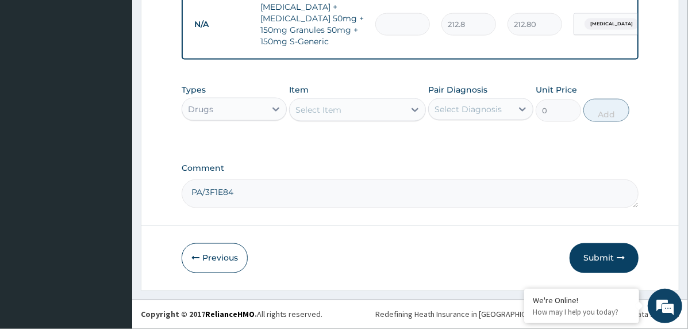
type input "0.00"
type input "6"
type input "1276.80"
type input "6"
click at [360, 109] on div "Select Item" at bounding box center [347, 110] width 115 height 18
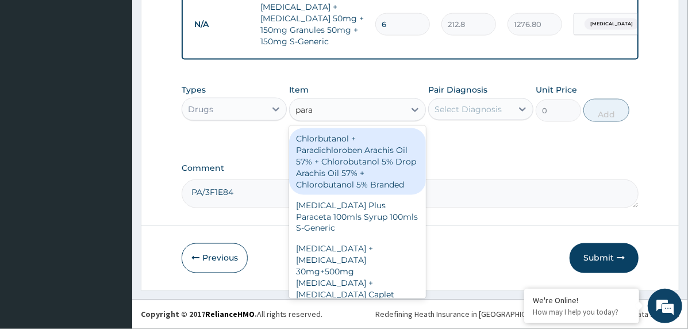
type input "parac"
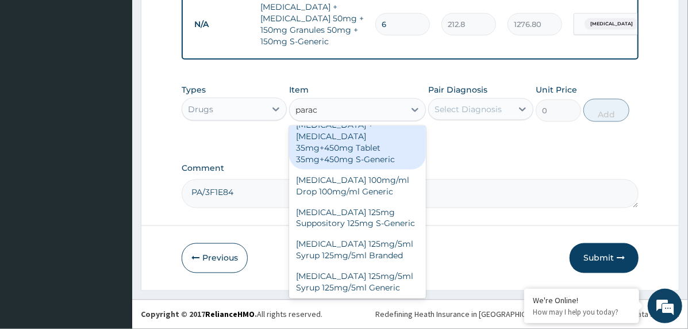
scroll to position [345, 0]
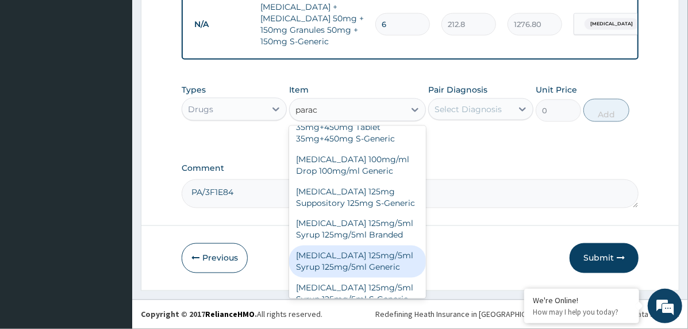
click at [353, 245] on div "Paracetamol 125mg/5ml Syrup 125mg/5ml Generic" at bounding box center [357, 261] width 137 height 32
type input "600"
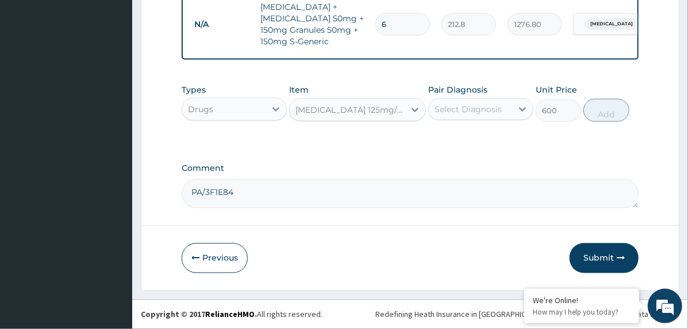
click at [477, 110] on div "Select Diagnosis" at bounding box center [468, 108] width 67 height 11
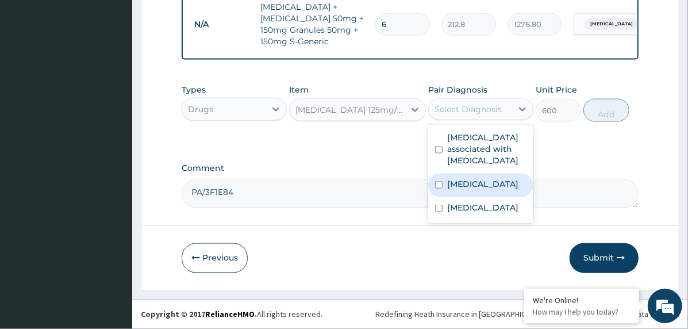
click at [491, 184] on label "Falciparum malaria" at bounding box center [482, 183] width 71 height 11
checkbox input "true"
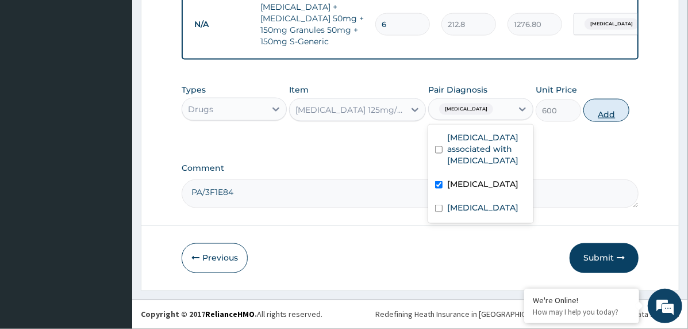
click at [605, 110] on button "Add" at bounding box center [607, 110] width 46 height 23
type input "0"
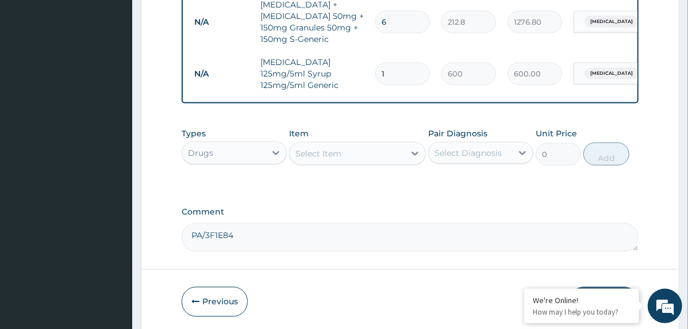
click at [334, 154] on div "Select Item" at bounding box center [319, 153] width 46 height 11
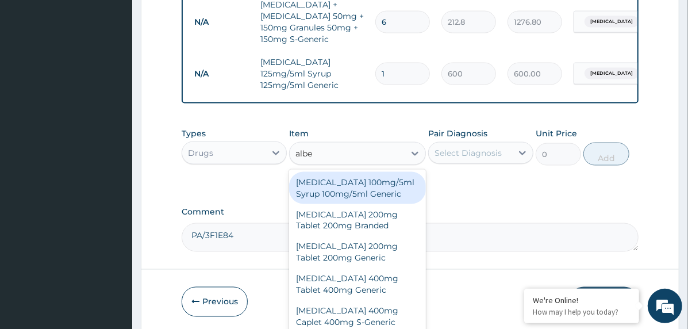
type input "alben"
drag, startPoint x: 347, startPoint y: 181, endPoint x: 386, endPoint y: 218, distance: 53.7
click at [347, 183] on div "[MEDICAL_DATA] 100mg/5ml Syrup 100mg/5ml Generic" at bounding box center [357, 188] width 137 height 32
type input "600"
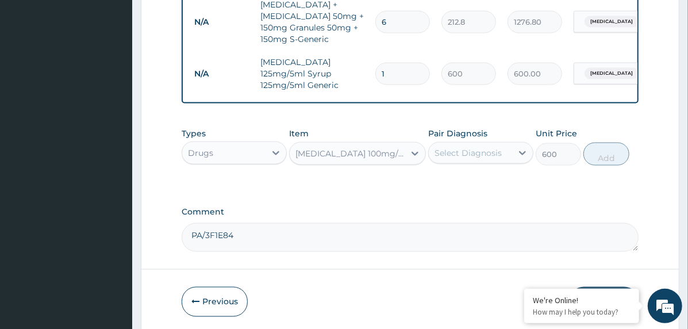
click at [474, 149] on div "Select Diagnosis" at bounding box center [468, 152] width 67 height 11
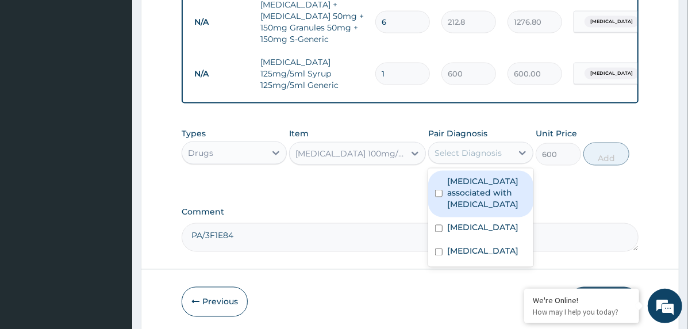
click at [484, 189] on label "Arthropathy associated with helminthiasis" at bounding box center [486, 192] width 79 height 34
checkbox input "true"
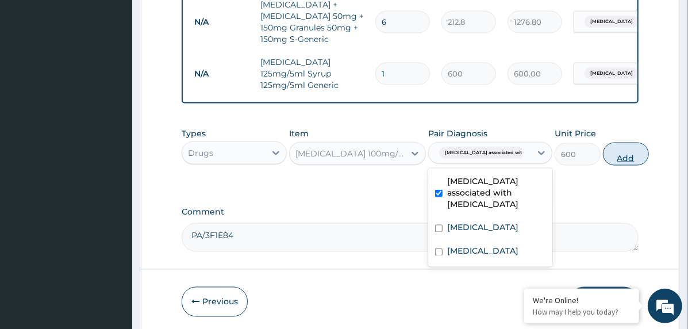
click at [605, 154] on button "Add" at bounding box center [626, 154] width 46 height 23
type input "0"
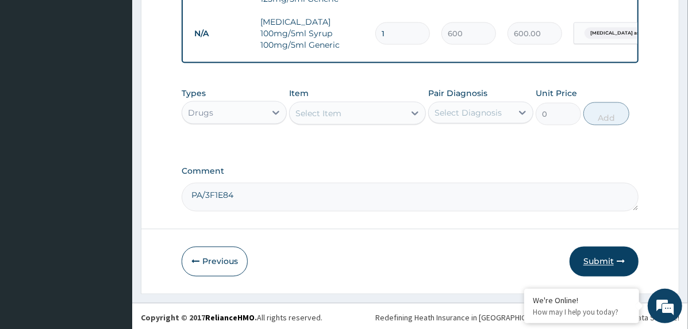
click at [592, 252] on button "Submit" at bounding box center [604, 262] width 69 height 30
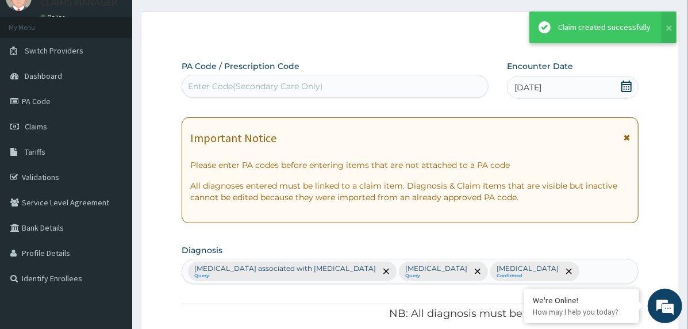
scroll to position [939, 0]
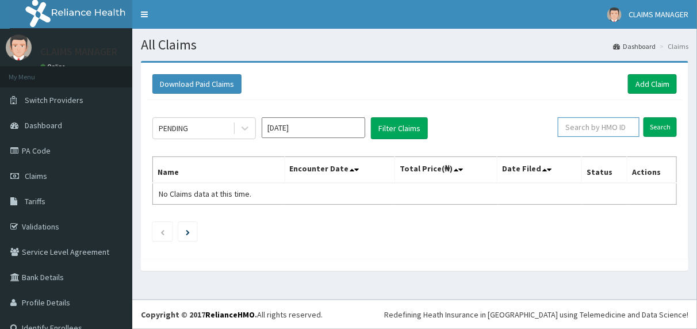
click at [581, 130] on input "text" at bounding box center [599, 127] width 82 height 20
paste input "RLD/10092/DD"
click at [649, 126] on input "Search" at bounding box center [659, 127] width 33 height 20
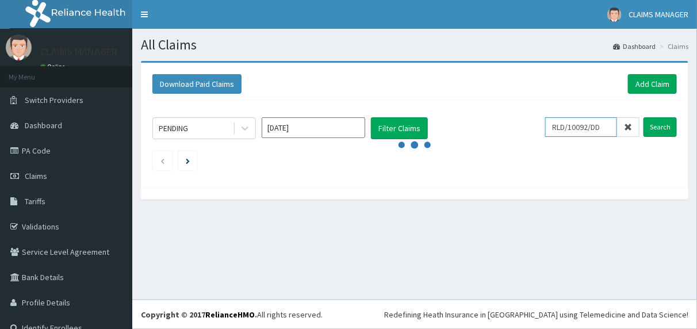
click at [603, 125] on input "RLD/10092/DD" at bounding box center [581, 127] width 72 height 20
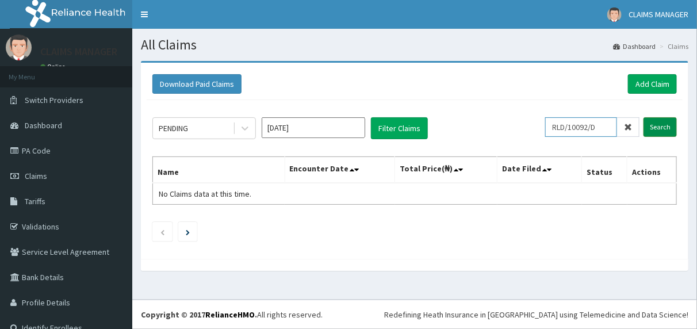
type input "RLD/10092/D"
click at [653, 123] on input "Search" at bounding box center [659, 127] width 33 height 20
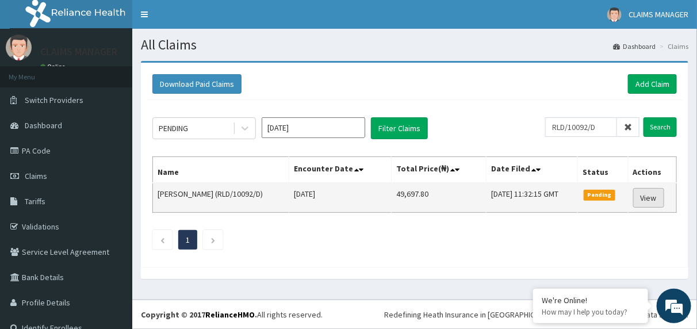
click at [639, 196] on link "View" at bounding box center [648, 198] width 31 height 20
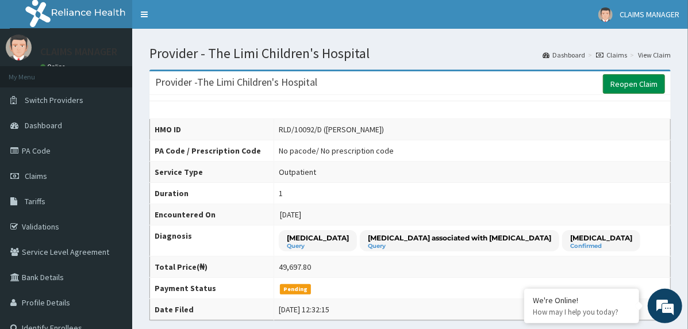
click at [629, 78] on link "Reopen Claim" at bounding box center [634, 84] width 62 height 20
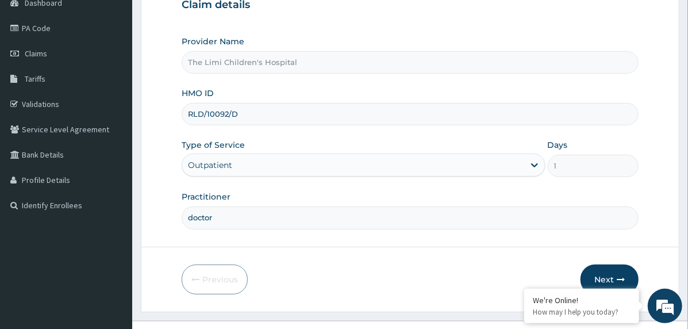
scroll to position [143, 0]
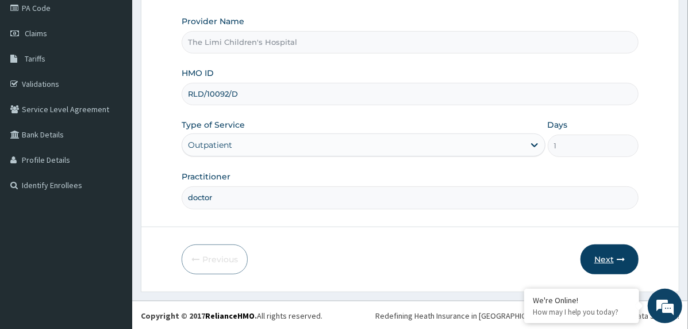
click at [609, 255] on button "Next" at bounding box center [610, 259] width 58 height 30
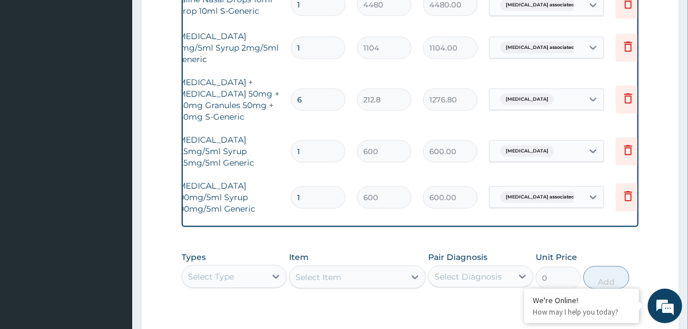
scroll to position [0, 94]
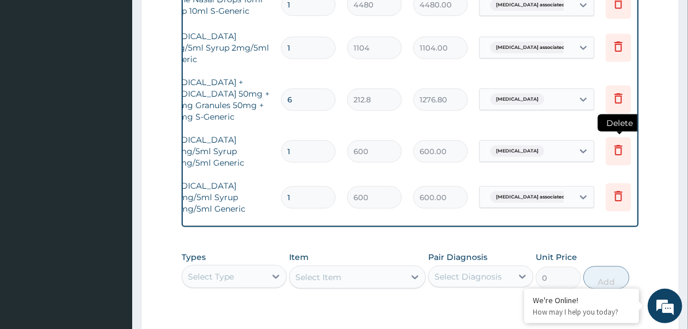
click at [615, 145] on icon at bounding box center [619, 150] width 8 height 10
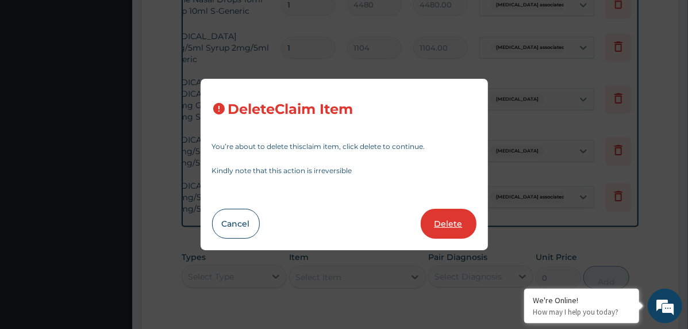
click at [454, 222] on button "Delete" at bounding box center [449, 224] width 56 height 30
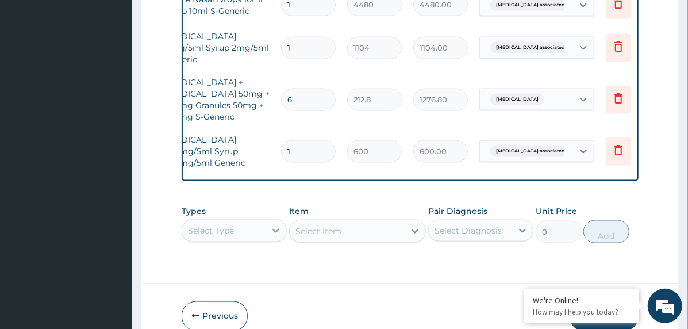
click at [275, 235] on div "Select Type" at bounding box center [234, 230] width 105 height 23
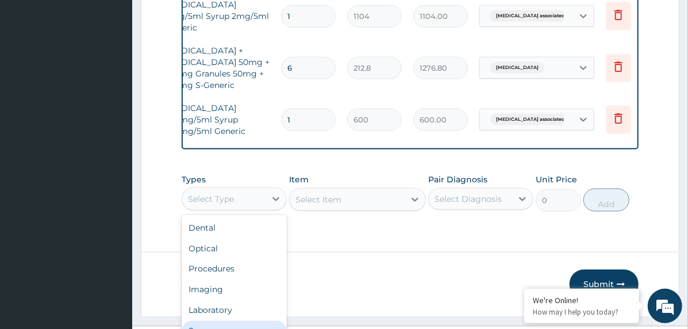
scroll to position [39, 0]
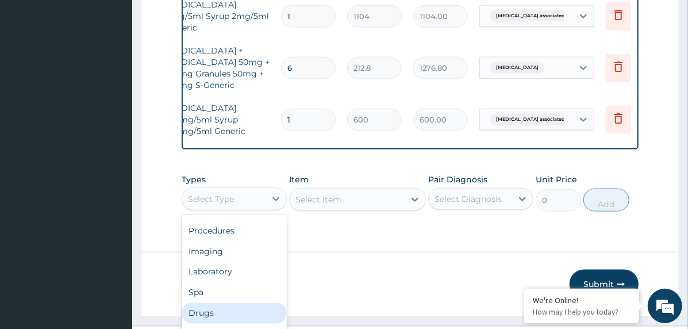
click at [222, 313] on div "Drugs" at bounding box center [234, 313] width 105 height 21
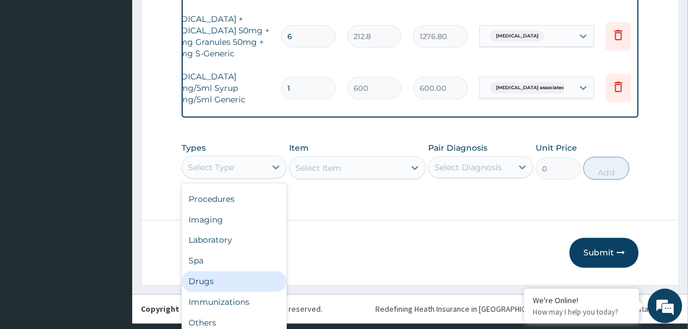
scroll to position [0, 0]
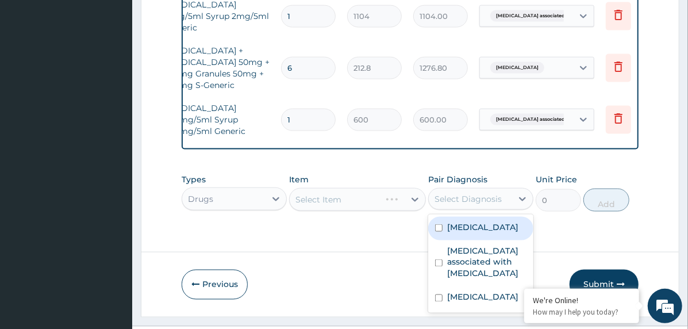
click at [491, 205] on div "Select Diagnosis" at bounding box center [468, 198] width 67 height 11
click at [478, 233] on label "Falciparum malaria" at bounding box center [482, 226] width 71 height 11
checkbox input "true"
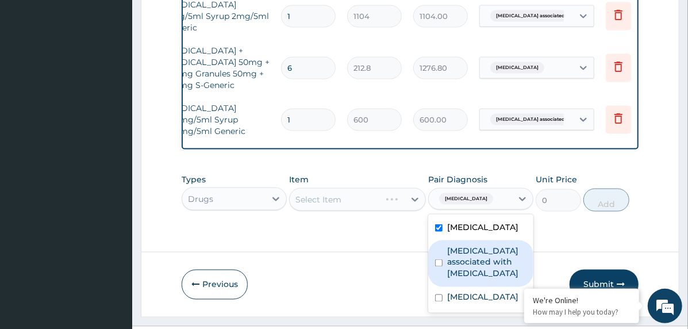
click at [477, 261] on label "Arthropathy associated with helminthiasis" at bounding box center [486, 262] width 79 height 34
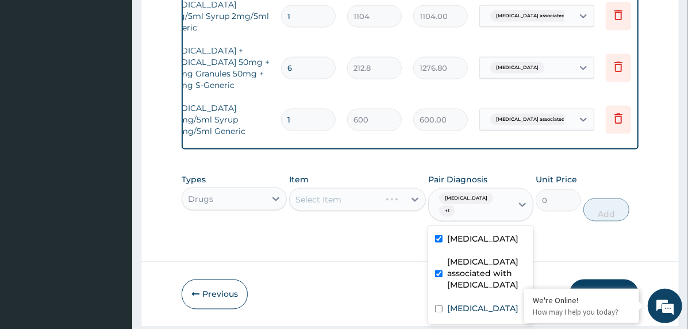
click at [451, 271] on label "Arthropathy associated with helminthiasis" at bounding box center [486, 273] width 79 height 34
checkbox input "false"
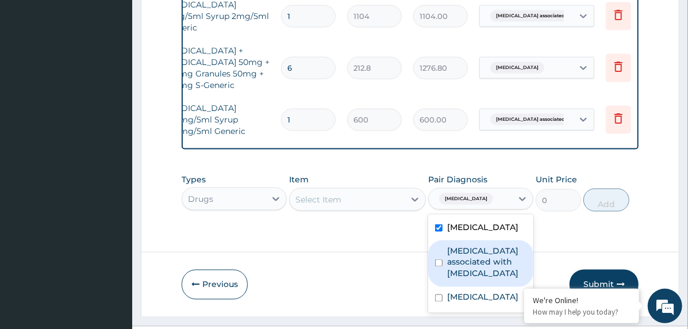
click at [380, 197] on div "Select Item" at bounding box center [347, 199] width 115 height 18
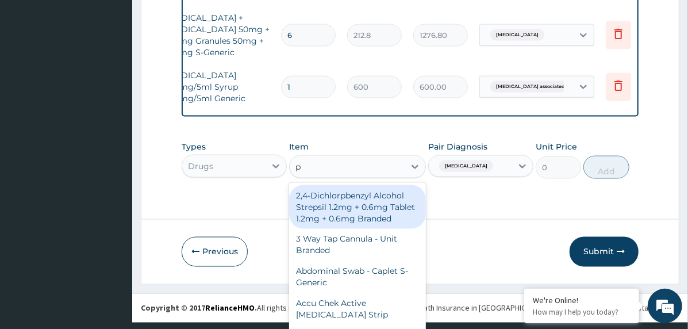
scroll to position [33, 0]
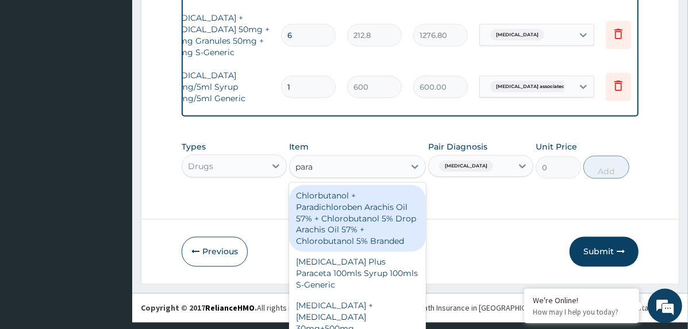
type input "parac"
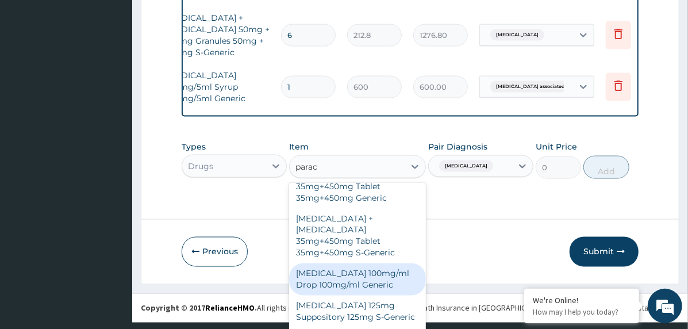
scroll to position [345, 0]
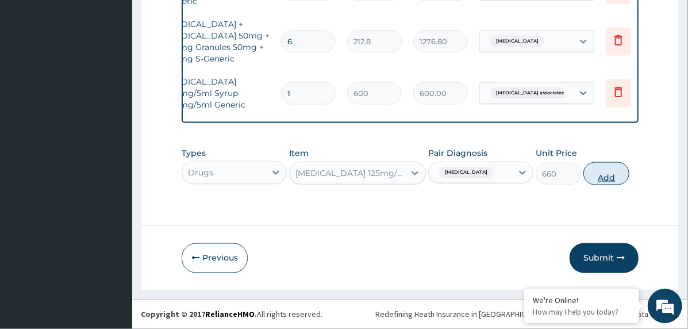
click at [617, 171] on button "Add" at bounding box center [607, 173] width 46 height 23
type input "0"
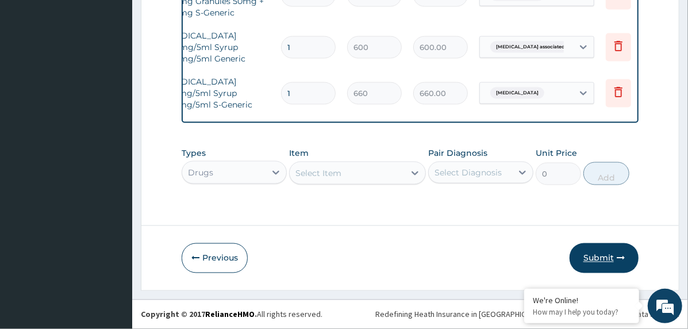
click at [608, 259] on button "Submit" at bounding box center [604, 258] width 69 height 30
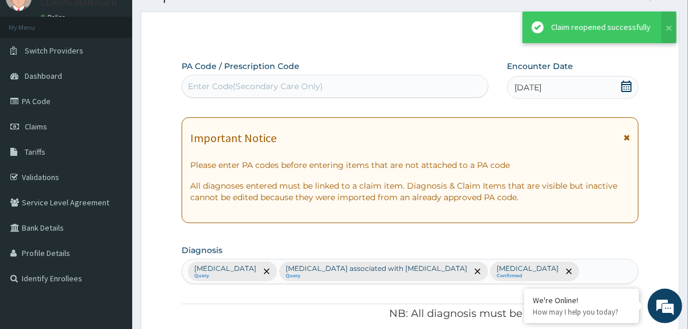
scroll to position [881, 0]
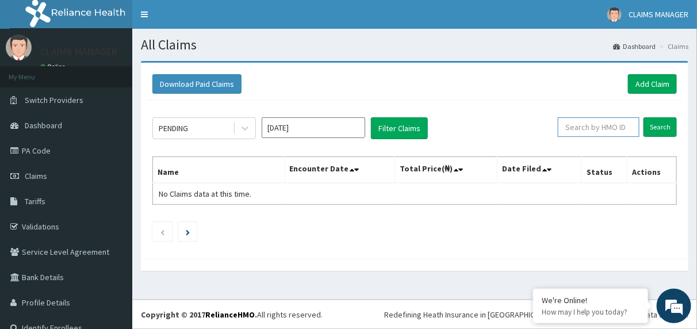
paste input "RLD/10092/DD"
type input "RLD/10092/D"
click at [653, 122] on input "Search" at bounding box center [659, 127] width 33 height 20
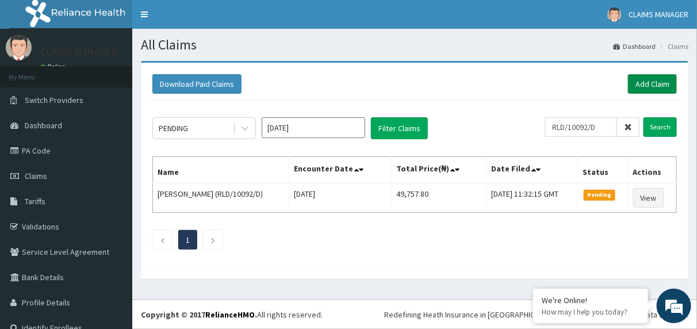
drag, startPoint x: 631, startPoint y: 83, endPoint x: 626, endPoint y: 86, distance: 6.2
click at [632, 83] on link "Add Claim" at bounding box center [652, 84] width 49 height 20
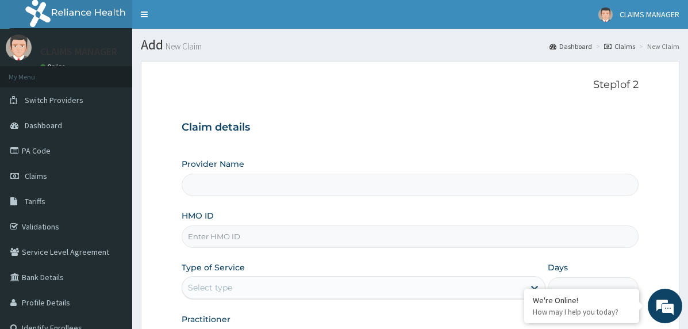
type input "The Limi Children's Hospital"
click at [251, 241] on input "HMO ID" at bounding box center [410, 236] width 457 height 22
paste input "ARM/10225/B"
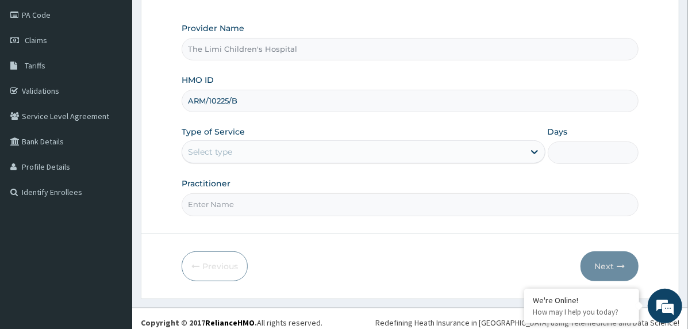
scroll to position [143, 0]
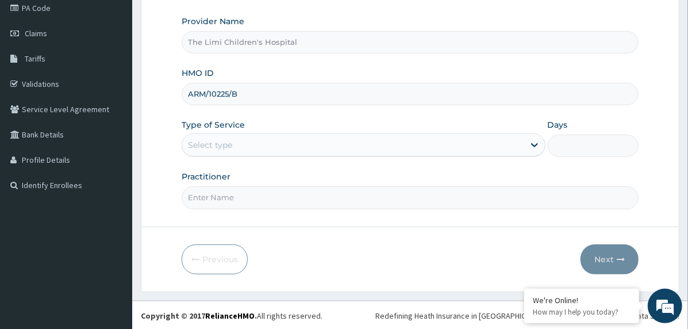
type input "ARM/10225/B"
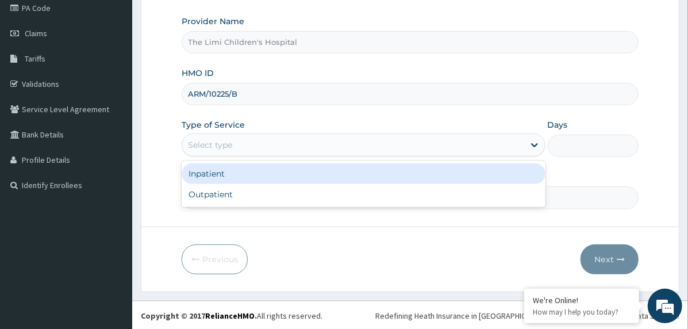
click at [255, 144] on div "Select type" at bounding box center [353, 145] width 342 height 18
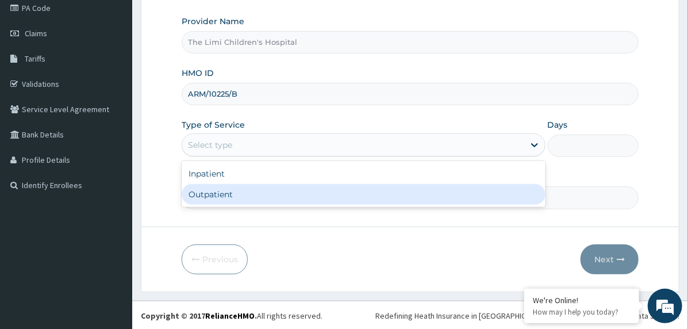
click at [251, 190] on div "Outpatient" at bounding box center [364, 194] width 364 height 21
type input "1"
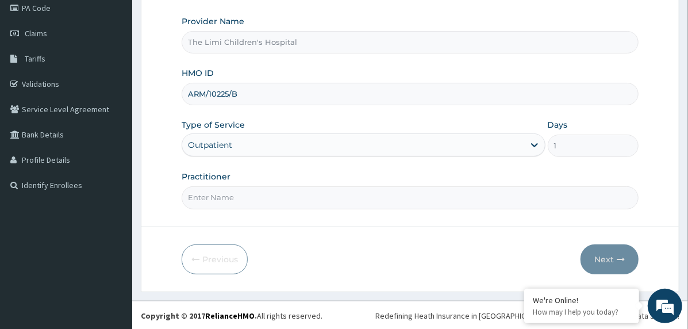
click at [251, 191] on input "Practitioner" at bounding box center [410, 197] width 457 height 22
type input "doctor"
click at [595, 253] on button "Next" at bounding box center [610, 259] width 58 height 30
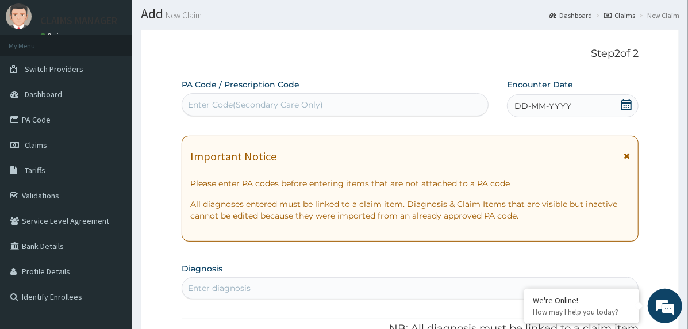
scroll to position [28, 0]
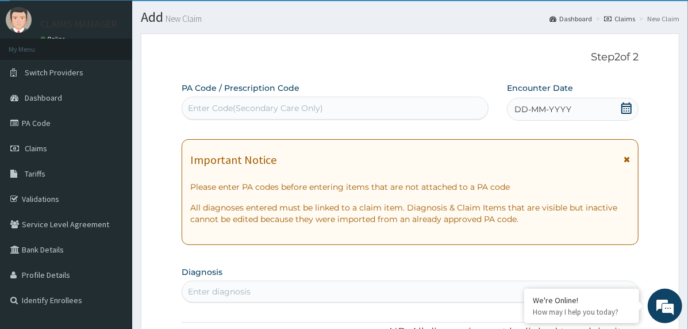
click at [628, 108] on icon at bounding box center [626, 107] width 11 height 11
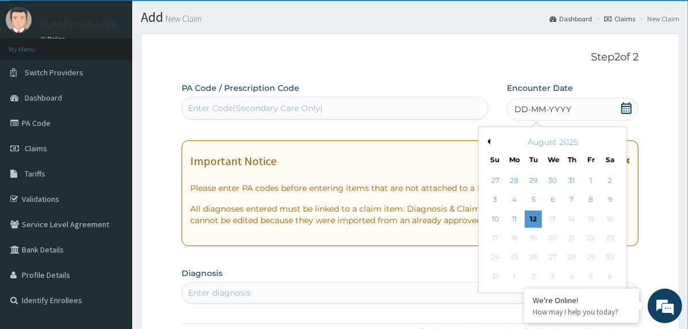
click at [486, 141] on button "Previous Month" at bounding box center [488, 142] width 6 height 6
click at [535, 182] on div "1" at bounding box center [533, 180] width 17 height 17
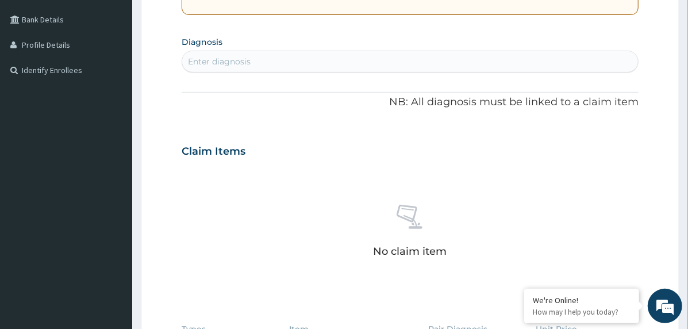
scroll to position [430, 0]
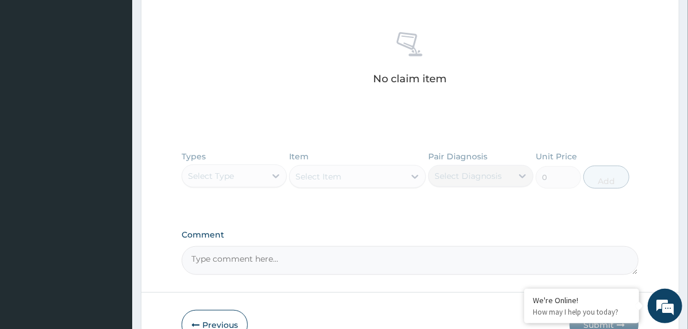
click at [286, 258] on textarea "Comment" at bounding box center [410, 260] width 457 height 29
paste textarea "PA/863C5A"
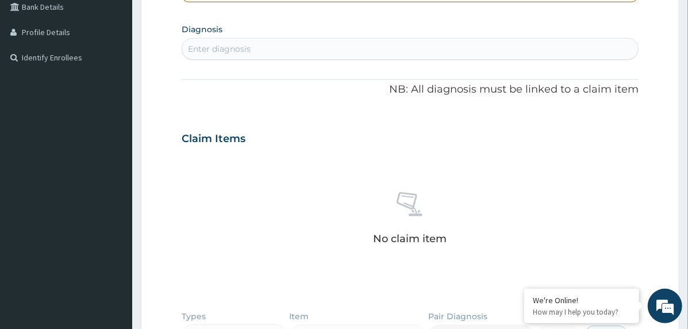
scroll to position [258, 0]
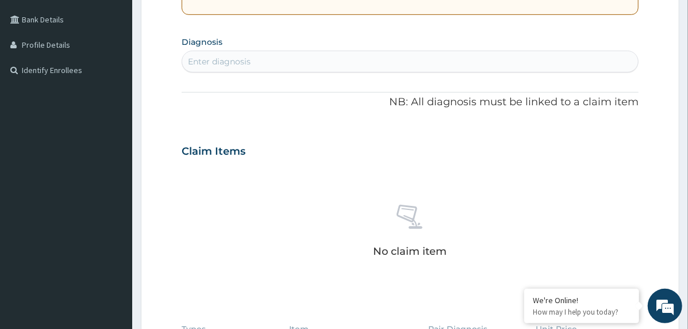
type textarea "PA/863C5A"
click at [264, 64] on div "Enter diagnosis" at bounding box center [410, 61] width 456 height 18
type input "escheri"
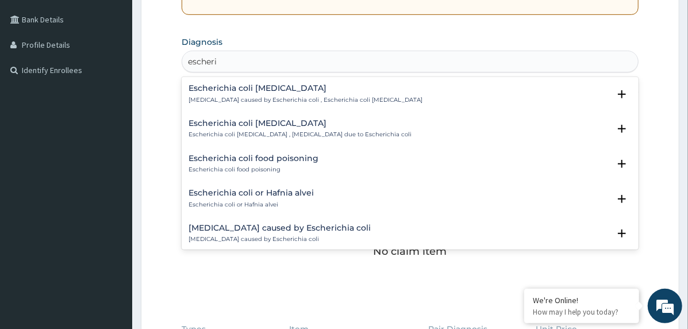
click at [248, 96] on p "Colitis caused by Escherichia coli , Escherichia coli colitis" at bounding box center [306, 100] width 234 height 8
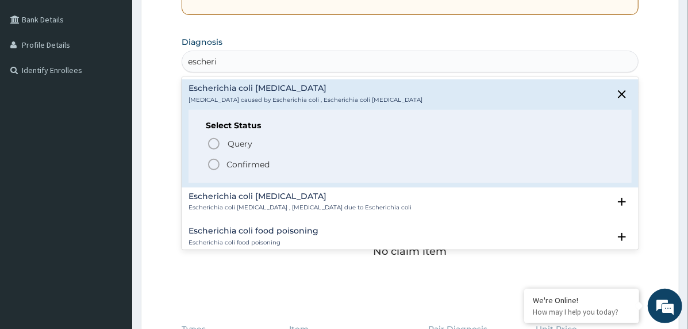
drag, startPoint x: 237, startPoint y: 160, endPoint x: 263, endPoint y: 164, distance: 26.3
click at [236, 161] on p "Confirmed" at bounding box center [248, 164] width 43 height 11
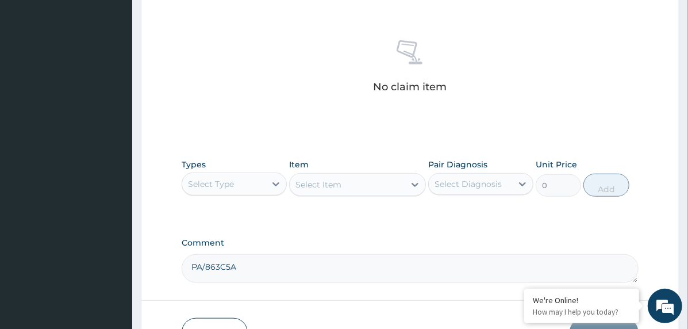
scroll to position [430, 0]
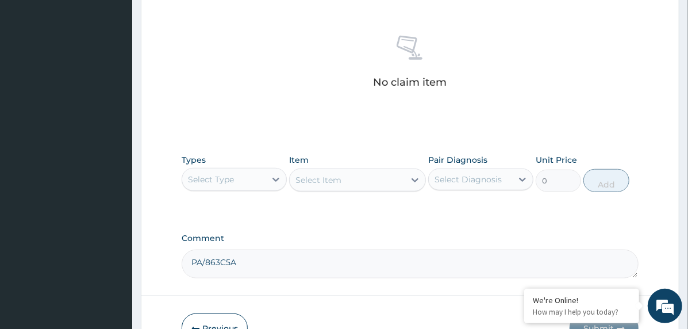
click at [242, 174] on div "Select Type" at bounding box center [223, 179] width 83 height 18
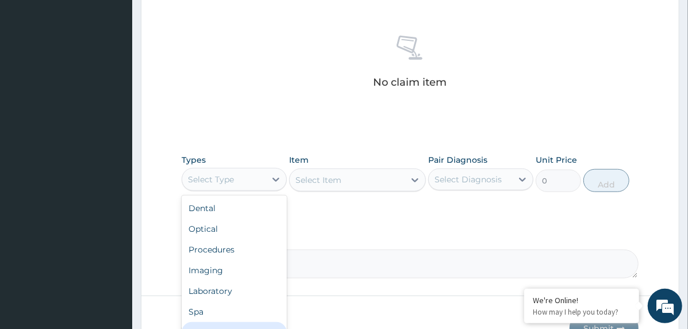
scroll to position [39, 0]
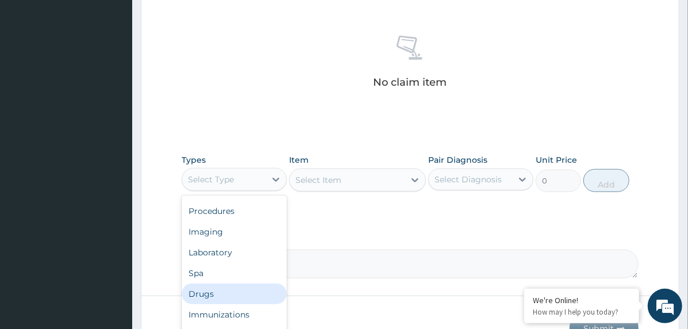
click at [241, 287] on div "Drugs" at bounding box center [234, 293] width 105 height 21
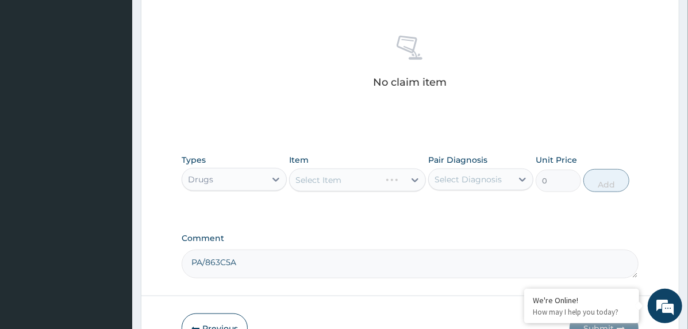
click at [452, 176] on div "Select Diagnosis" at bounding box center [468, 179] width 67 height 11
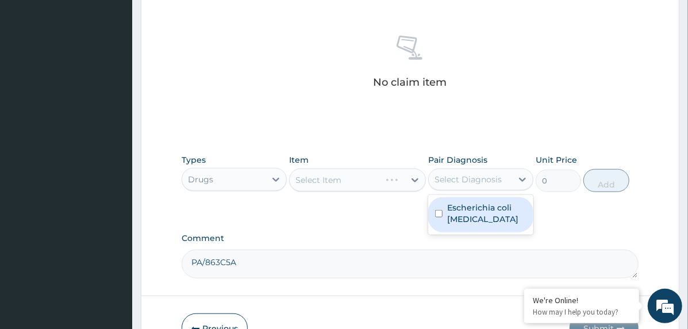
click at [454, 213] on label "Escherichia coli colitis" at bounding box center [486, 213] width 79 height 23
checkbox input "true"
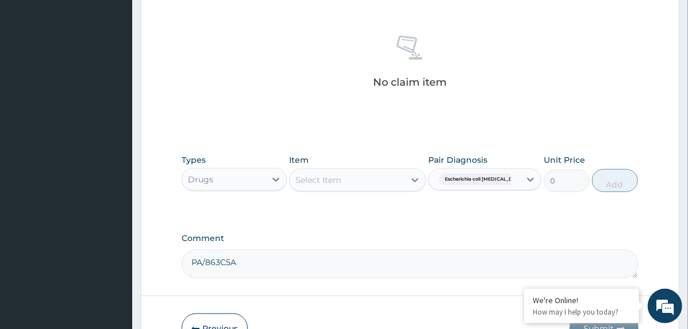
click at [378, 178] on div "Select Item" at bounding box center [347, 180] width 115 height 18
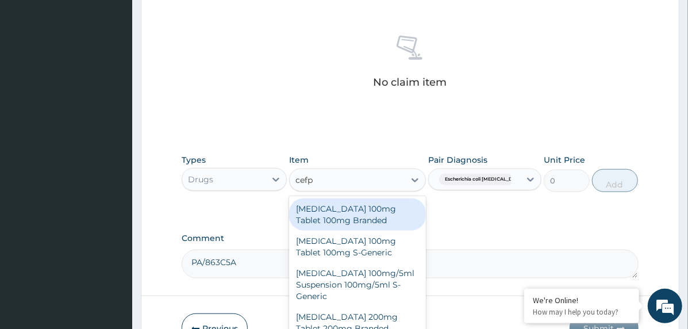
type input "cefpo"
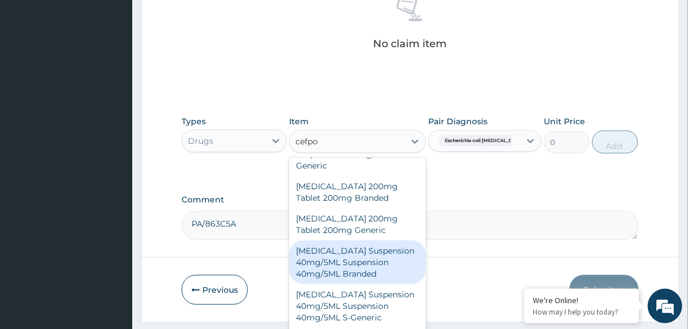
scroll to position [488, 0]
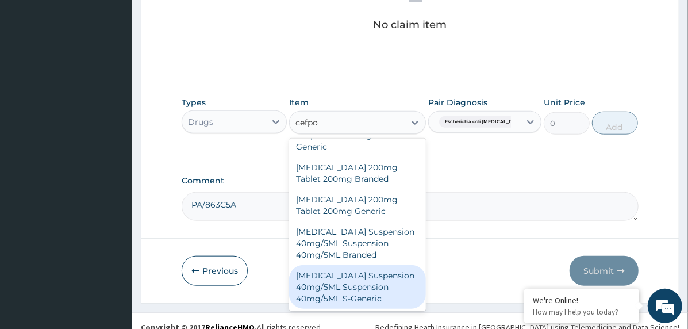
click at [356, 290] on div "Cefpodoxime Suspension 40mg/5ML Suspension 40mg/5ML S-Generic" at bounding box center [357, 287] width 137 height 44
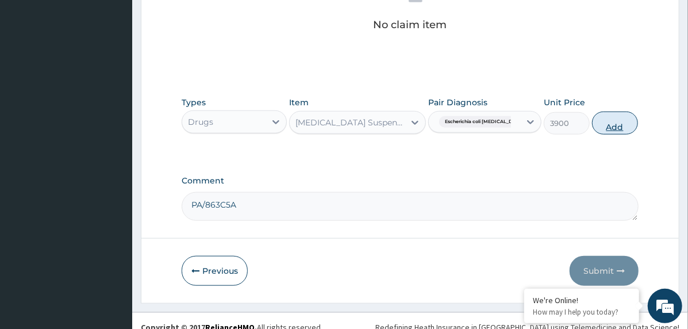
click at [596, 124] on button "Add" at bounding box center [615, 123] width 46 height 23
type input "0"
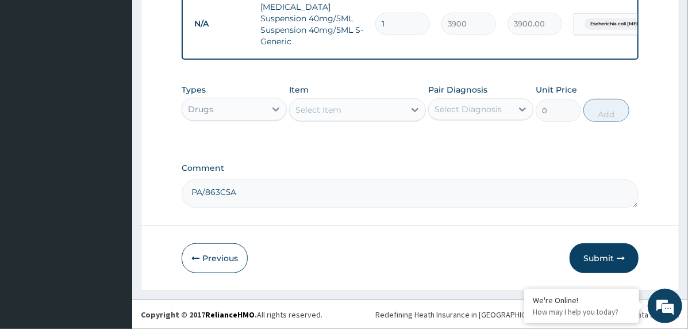
scroll to position [459, 0]
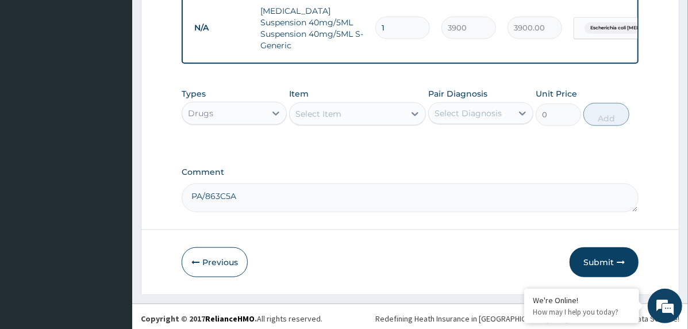
click at [376, 21] on input "1" at bounding box center [402, 28] width 55 height 22
type input "2"
type input "7800.00"
type input "2"
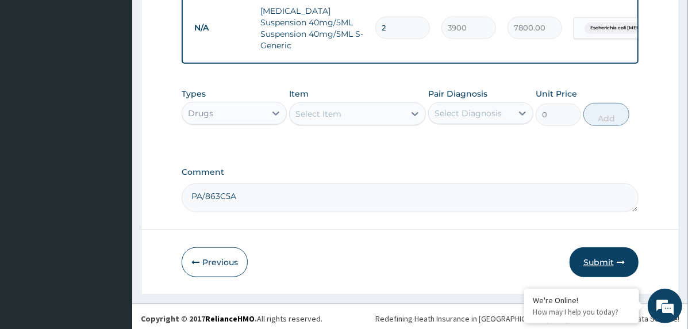
click at [597, 264] on button "Submit" at bounding box center [604, 262] width 69 height 30
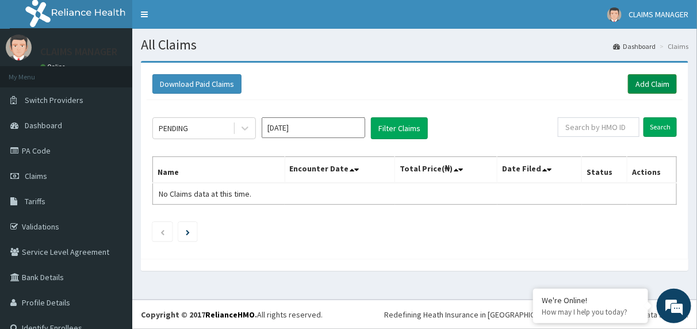
click at [628, 82] on link "Add Claim" at bounding box center [652, 84] width 49 height 20
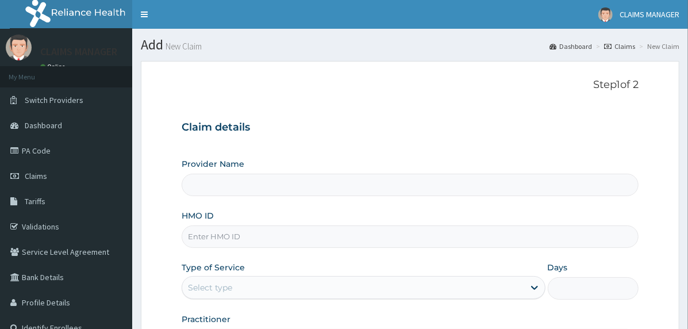
click at [346, 231] on input "HMO ID" at bounding box center [410, 236] width 457 height 22
paste input "JAR/10009/D"
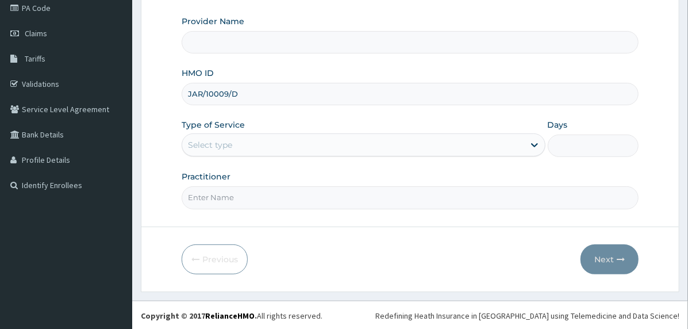
type input "JAR/10009/D"
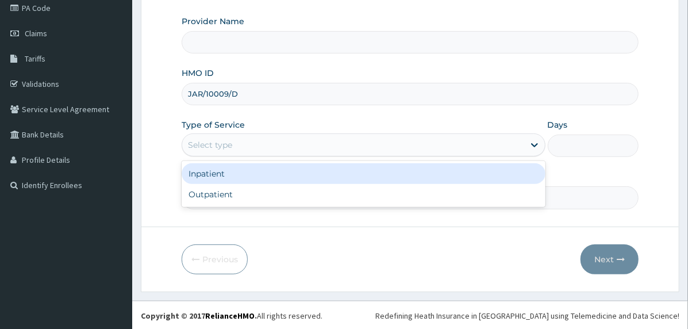
click at [260, 147] on div "Select type" at bounding box center [353, 145] width 342 height 18
type input "The Limi Children's Hospital"
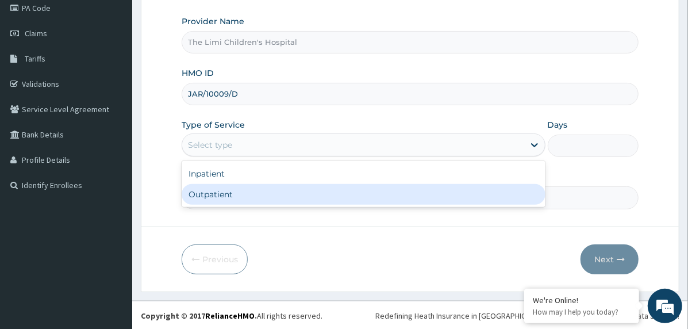
click at [259, 187] on div "Outpatient" at bounding box center [364, 194] width 364 height 21
type input "1"
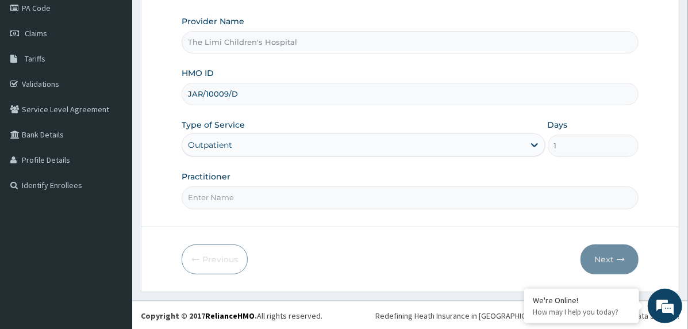
click at [280, 197] on input "Practitioner" at bounding box center [410, 197] width 457 height 22
type input "doctor"
click at [609, 247] on button "Next" at bounding box center [610, 259] width 58 height 30
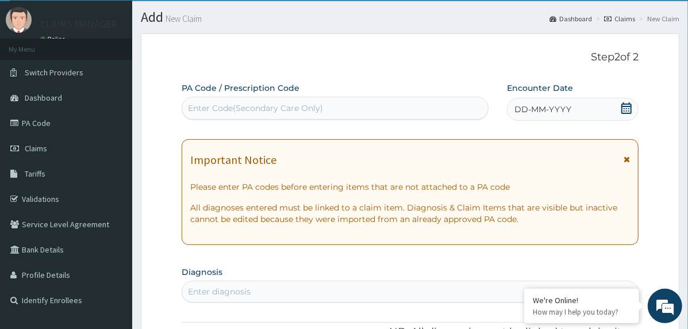
scroll to position [0, 0]
click at [626, 110] on icon at bounding box center [626, 107] width 10 height 11
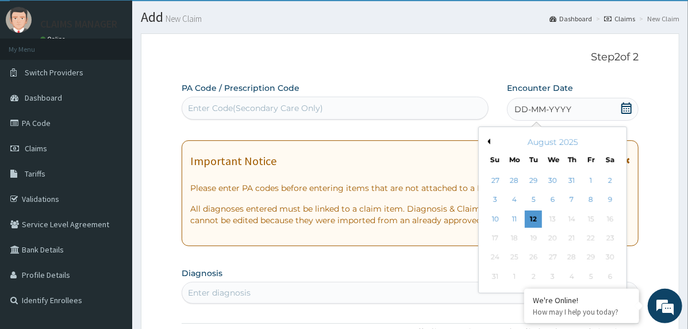
click at [489, 141] on button "Previous Month" at bounding box center [488, 142] width 6 height 6
click at [609, 181] on div "5" at bounding box center [610, 180] width 17 height 17
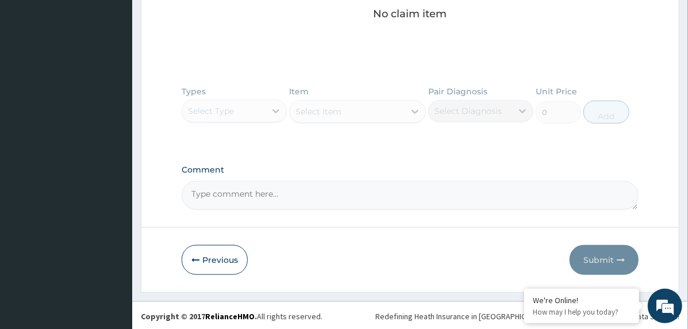
scroll to position [496, 0]
click at [312, 199] on textarea "Comment" at bounding box center [410, 195] width 457 height 29
paste textarea "PA/3AF6C7"
type textarea "PA/3AF6C7"
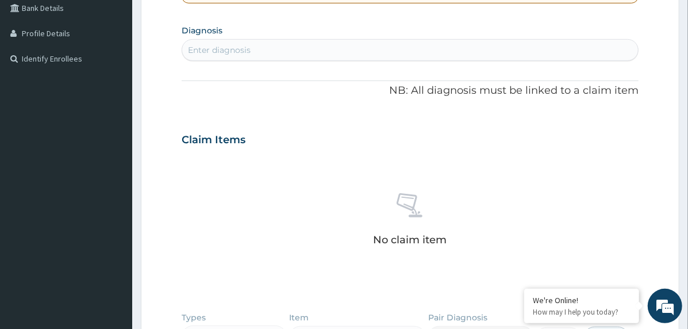
scroll to position [266, 0]
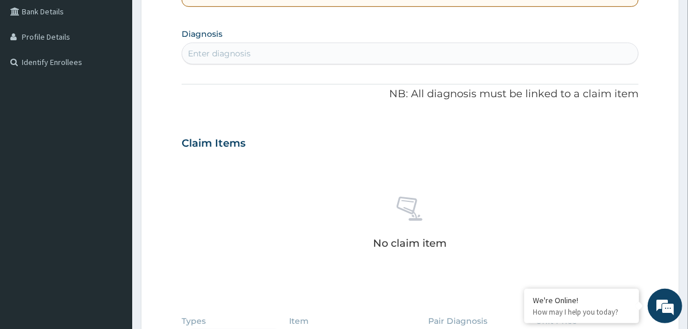
click at [271, 56] on div "Enter diagnosis" at bounding box center [410, 53] width 456 height 18
type input "allergic urt"
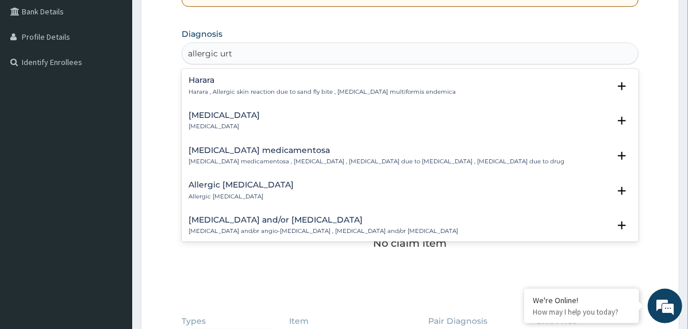
click at [234, 117] on h4 "Allergic urticaria" at bounding box center [224, 115] width 71 height 9
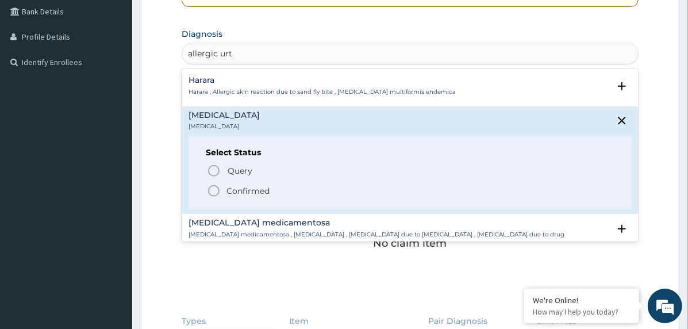
click at [217, 190] on icon "status option filled" at bounding box center [214, 191] width 14 height 14
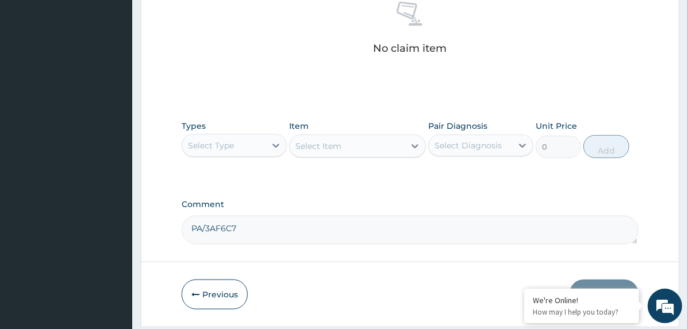
scroll to position [496, 0]
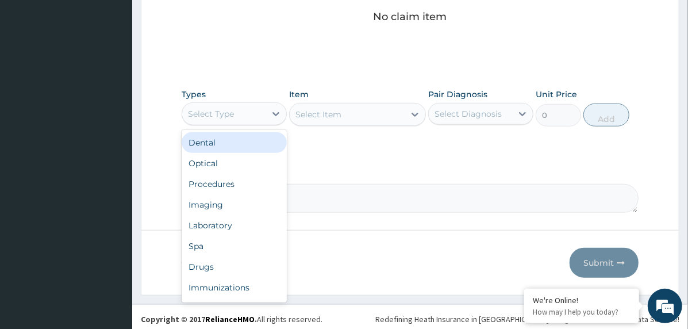
click at [250, 110] on div "Select Type" at bounding box center [223, 114] width 83 height 18
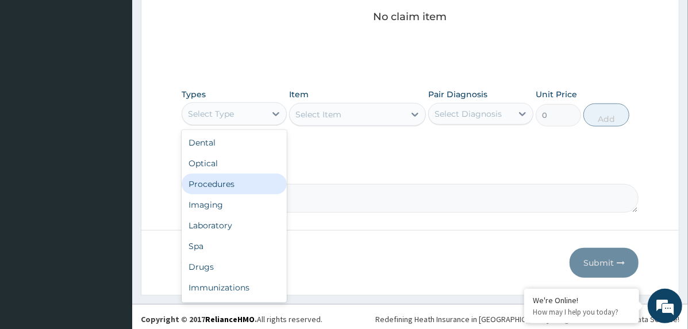
click at [251, 187] on div "Procedures" at bounding box center [234, 184] width 105 height 21
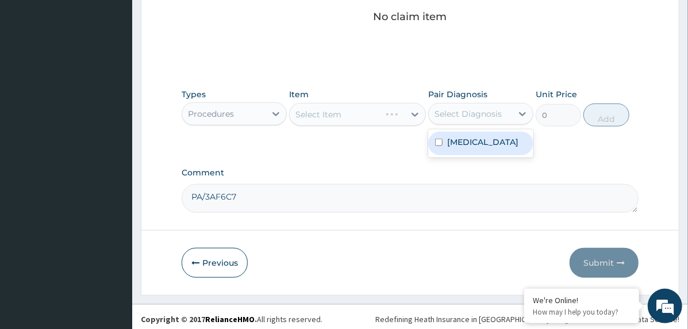
drag, startPoint x: 453, startPoint y: 117, endPoint x: 466, endPoint y: 146, distance: 31.9
click at [454, 117] on div "Select Diagnosis" at bounding box center [468, 113] width 67 height 11
click at [466, 149] on div "Allergic urticaria" at bounding box center [480, 144] width 105 height 24
checkbox input "true"
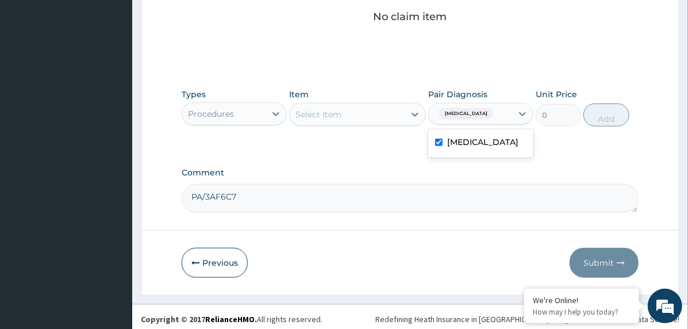
click at [383, 118] on div "Select Item" at bounding box center [347, 114] width 115 height 18
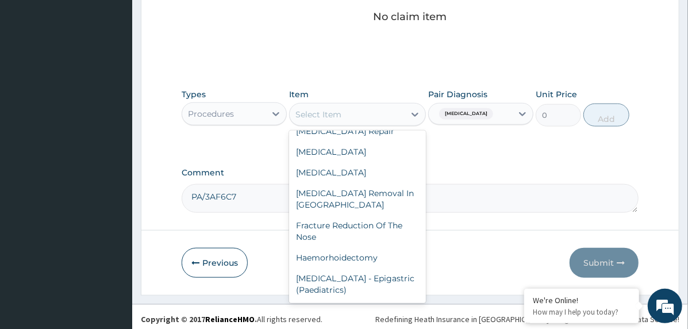
scroll to position [8505, 0]
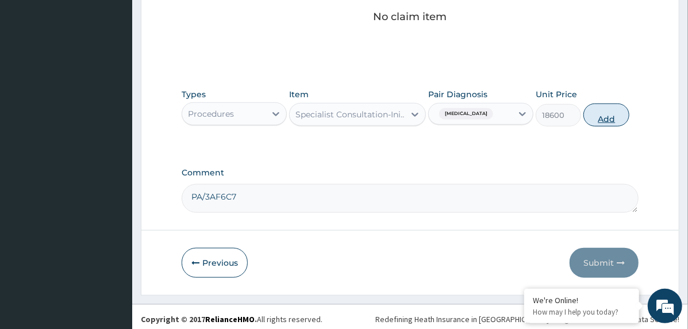
click at [608, 120] on button "Add" at bounding box center [607, 114] width 46 height 23
type input "0"
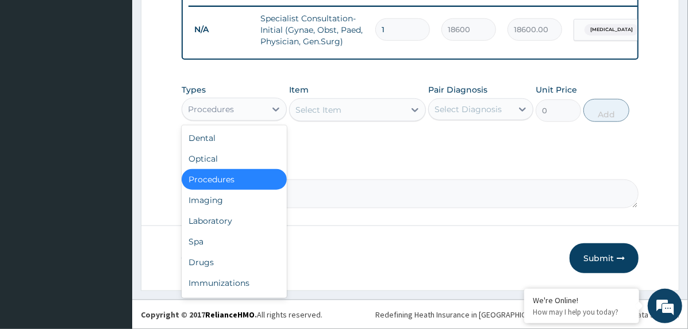
click at [253, 111] on div "Procedures" at bounding box center [223, 109] width 83 height 18
click at [228, 264] on div "Drugs" at bounding box center [234, 262] width 105 height 21
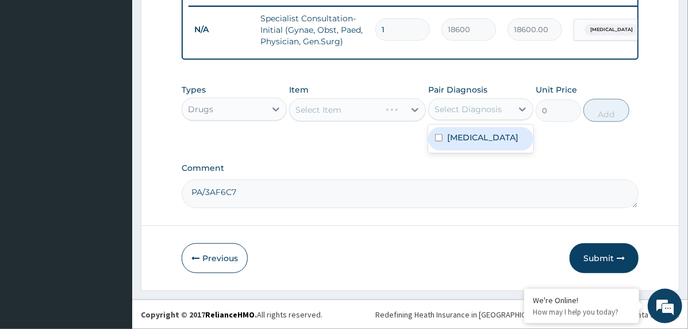
click at [467, 109] on div "Select Diagnosis" at bounding box center [468, 108] width 67 height 11
click at [486, 141] on label "Allergic urticaria" at bounding box center [482, 137] width 71 height 11
checkbox input "true"
click at [381, 104] on div "Select Item" at bounding box center [347, 110] width 115 height 18
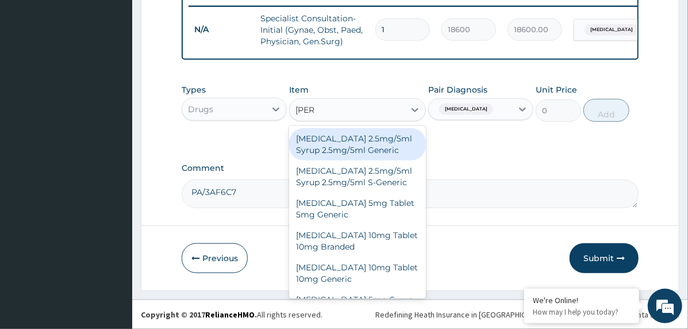
type input "lorat"
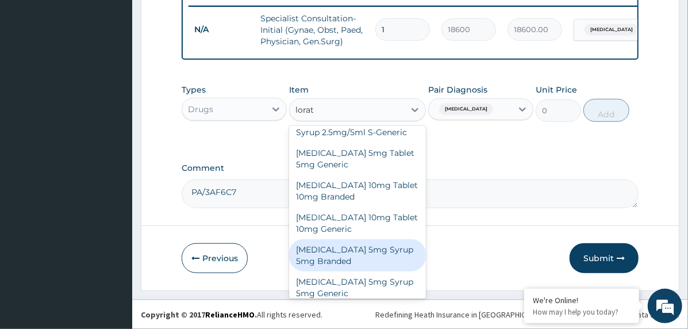
scroll to position [57, 0]
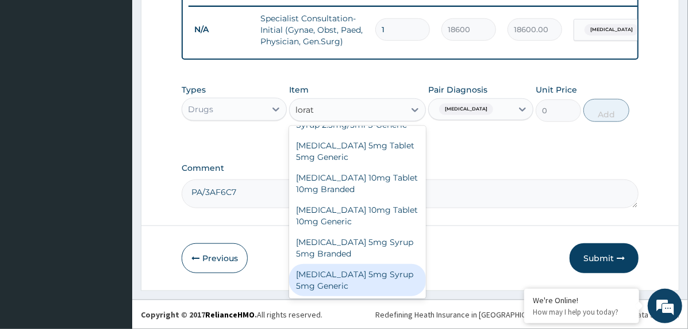
click at [356, 272] on div "[MEDICAL_DATA] 5mg Syrup 5mg Generic" at bounding box center [357, 280] width 137 height 32
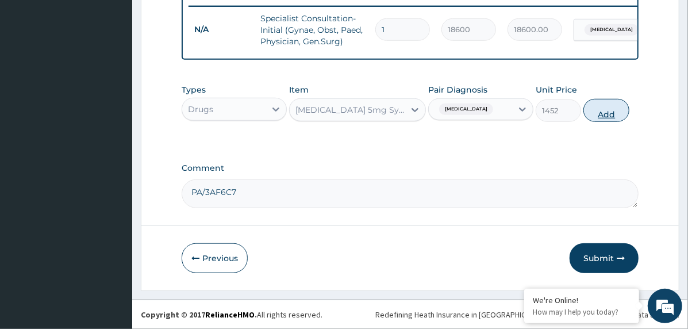
click at [605, 112] on button "Add" at bounding box center [607, 110] width 46 height 23
type input "0"
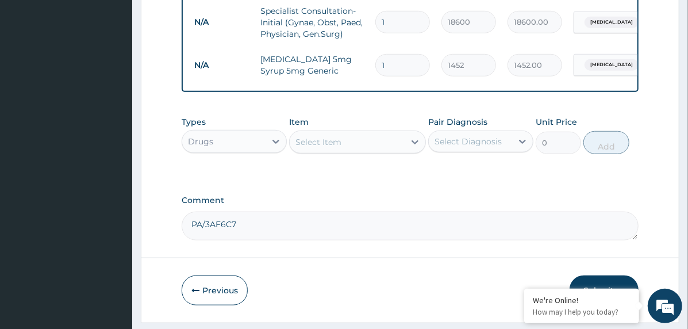
click at [366, 147] on div "Select Item" at bounding box center [347, 142] width 115 height 18
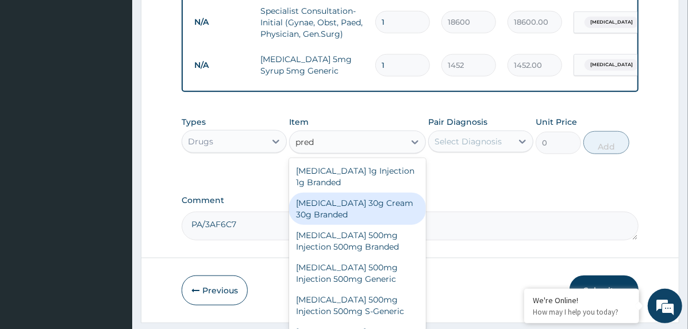
type input "predn"
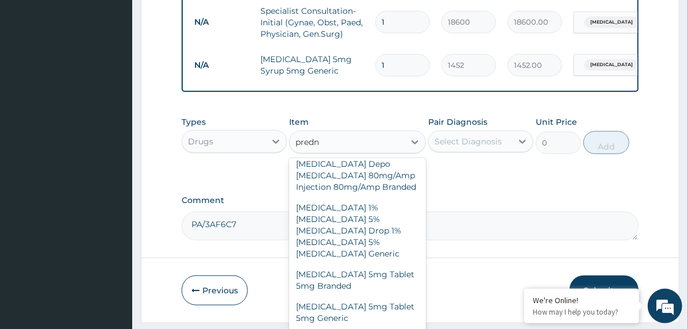
scroll to position [222, 0]
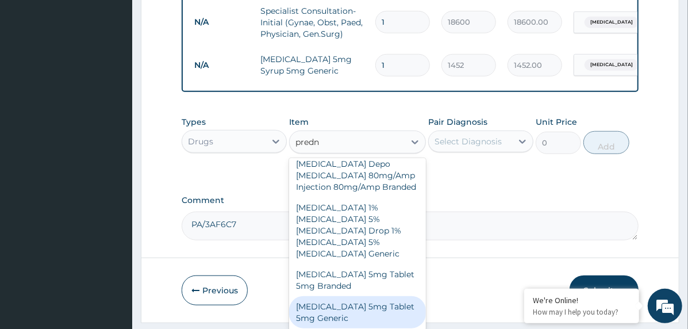
click at [357, 319] on div "[MEDICAL_DATA] 5mg Tablet 5mg Generic" at bounding box center [357, 312] width 137 height 32
type input "88.2"
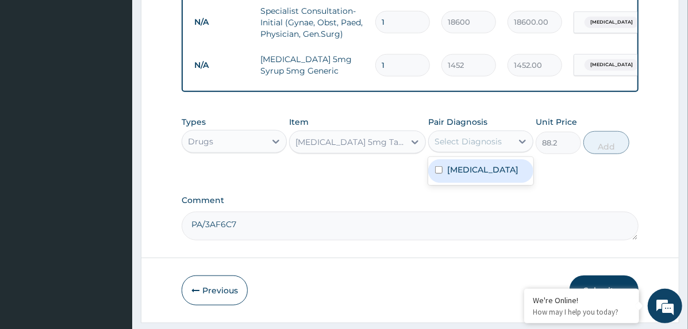
click at [460, 151] on div "Select Diagnosis" at bounding box center [470, 141] width 83 height 18
drag, startPoint x: 488, startPoint y: 181, endPoint x: 547, endPoint y: 164, distance: 62.1
click at [488, 175] on label "Allergic urticaria" at bounding box center [482, 169] width 71 height 11
checkbox input "true"
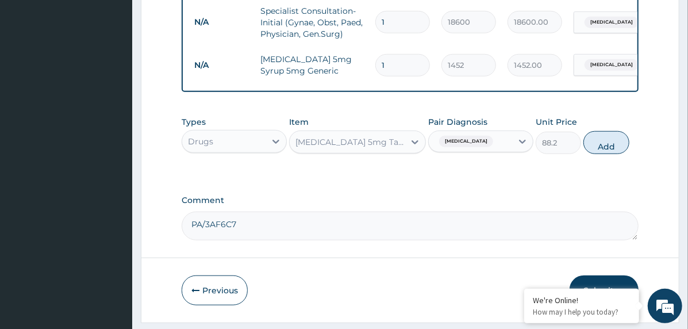
drag, startPoint x: 596, startPoint y: 149, endPoint x: 561, endPoint y: 190, distance: 53.4
click at [596, 150] on button "Add" at bounding box center [607, 142] width 46 height 23
type input "0"
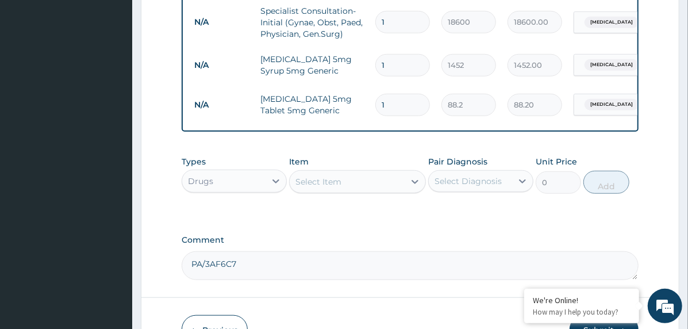
type input "0.00"
type input "5"
type input "441.00"
type input "5"
click at [371, 186] on div "Select Item" at bounding box center [347, 181] width 115 height 18
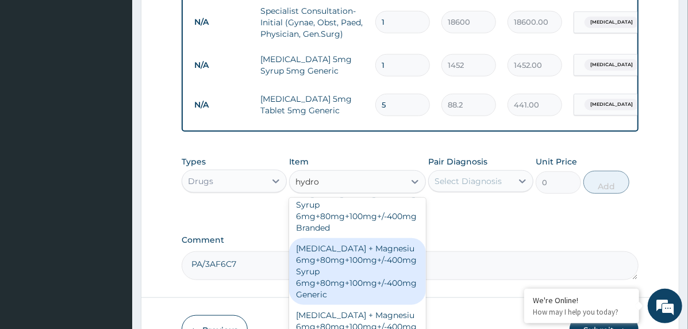
scroll to position [115, 0]
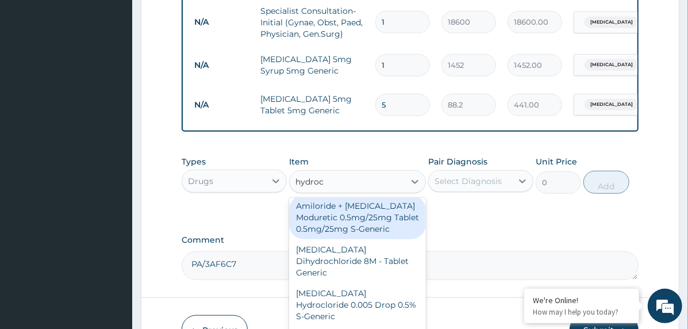
type input "hydroco"
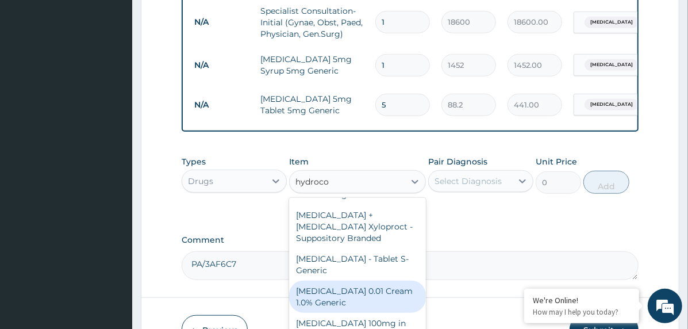
drag, startPoint x: 373, startPoint y: 284, endPoint x: 381, endPoint y: 283, distance: 8.1
click at [371, 285] on div "[MEDICAL_DATA] 0.01 Cream 1.0% Generic" at bounding box center [357, 297] width 137 height 32
type input "1085"
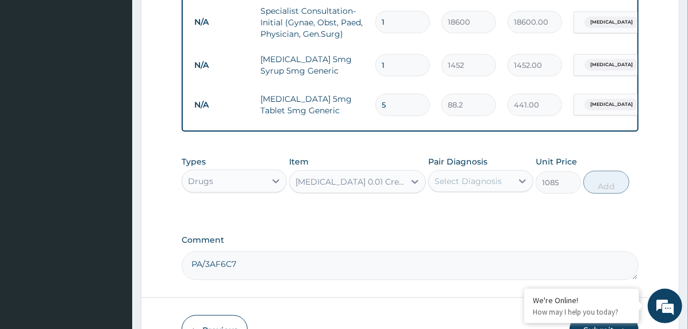
click at [495, 183] on div "Select Diagnosis" at bounding box center [468, 180] width 67 height 11
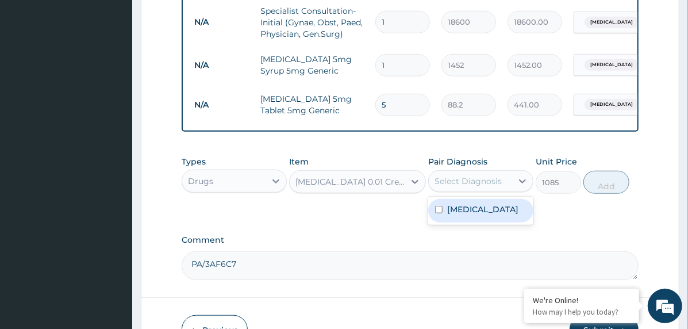
click at [500, 215] on label "Allergic urticaria" at bounding box center [482, 209] width 71 height 11
checkbox input "true"
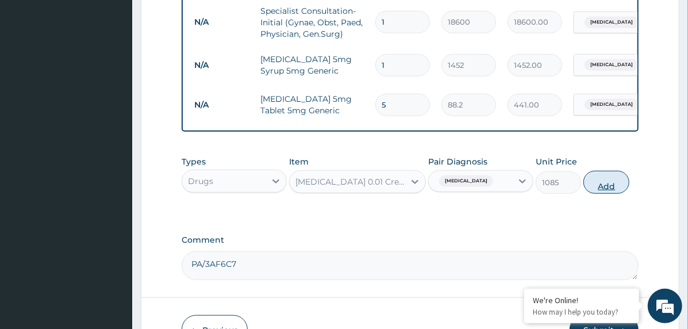
click at [620, 183] on button "Add" at bounding box center [607, 182] width 46 height 23
type input "0"
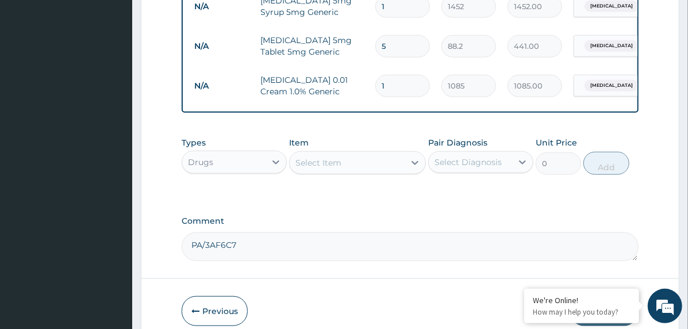
scroll to position [580, 0]
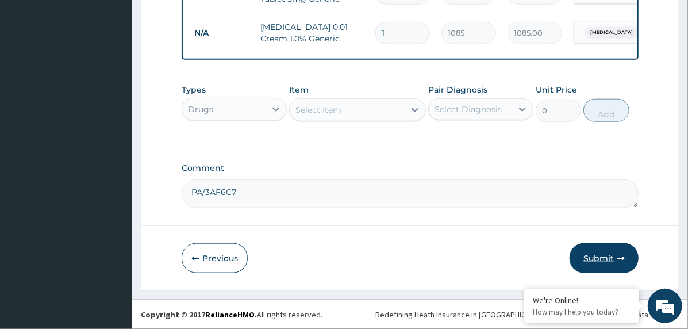
click at [605, 259] on button "Submit" at bounding box center [604, 258] width 69 height 30
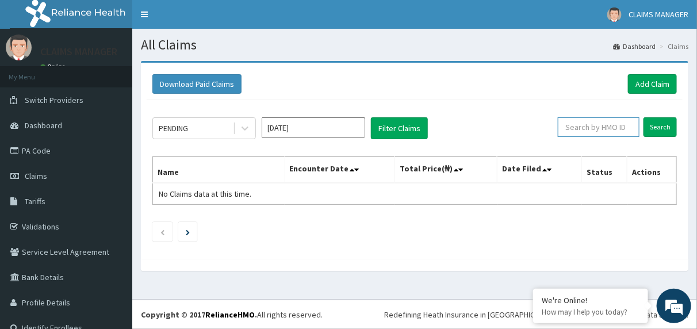
click at [596, 128] on input "text" at bounding box center [599, 127] width 82 height 20
paste input "JAR/10009/D"
type input "JAR/10009/D"
click at [649, 125] on input "Search" at bounding box center [659, 127] width 33 height 20
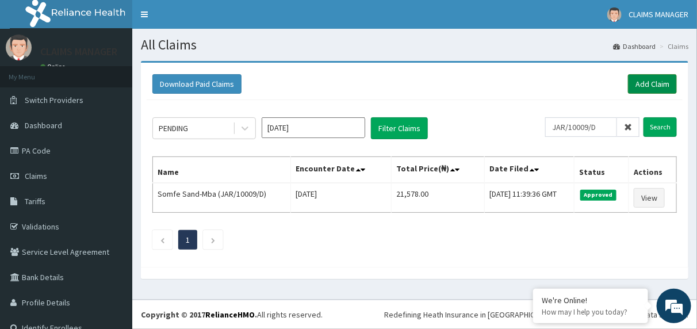
click at [650, 82] on link "Add Claim" at bounding box center [652, 84] width 49 height 20
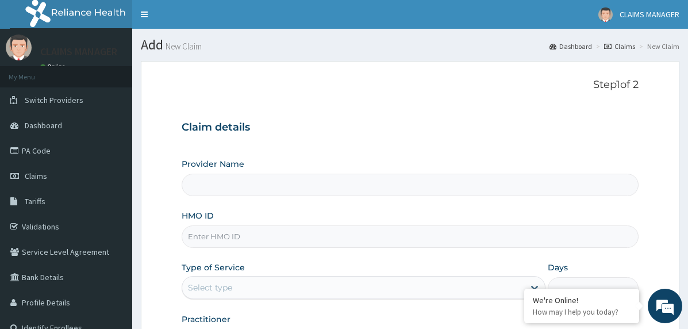
type input "The Limi Children's Hospital"
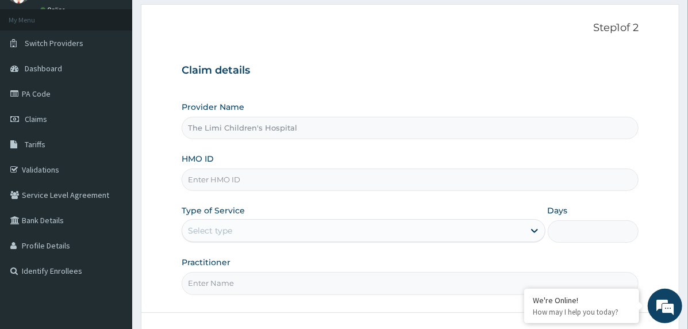
scroll to position [57, 0]
click at [231, 179] on input "HMO ID" at bounding box center [410, 179] width 457 height 22
paste input "NGL/10014/C"
type input "NGL/10014/C"
click at [266, 233] on div "Select type" at bounding box center [353, 230] width 342 height 18
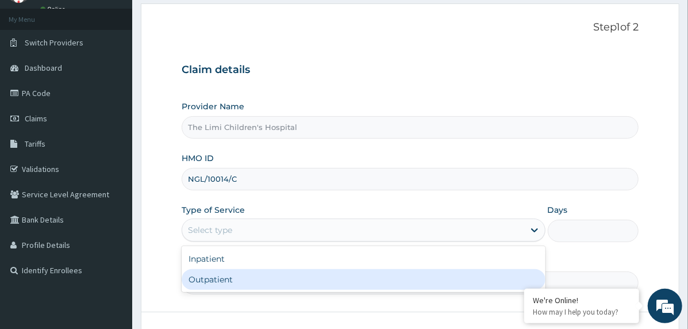
drag, startPoint x: 265, startPoint y: 270, endPoint x: 271, endPoint y: 269, distance: 5.8
click at [265, 270] on div "Outpatient" at bounding box center [364, 279] width 364 height 21
type input "1"
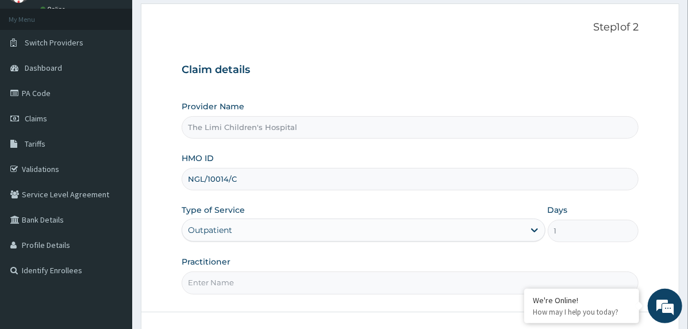
click at [278, 276] on input "Practitioner" at bounding box center [410, 282] width 457 height 22
type input "doctor"
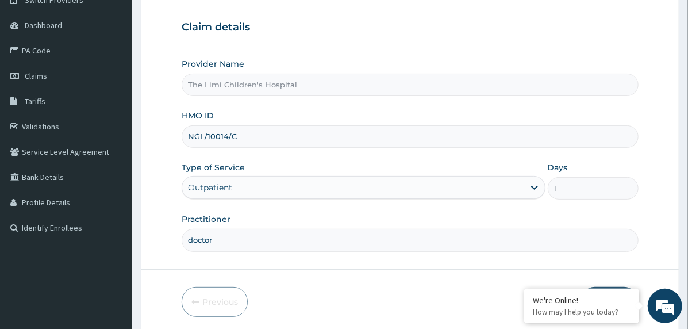
scroll to position [143, 0]
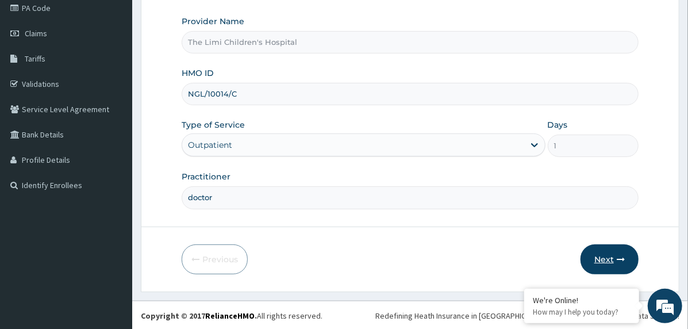
click at [588, 256] on button "Next" at bounding box center [610, 259] width 58 height 30
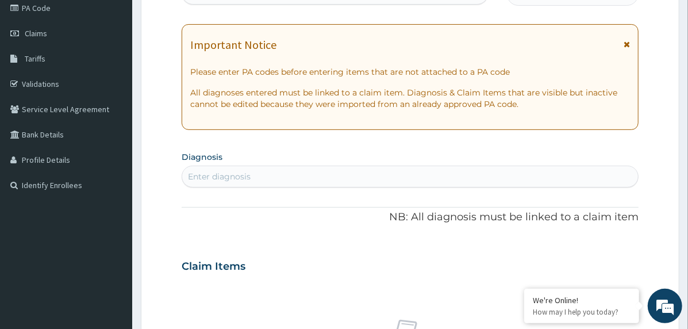
click at [307, 179] on div "Enter diagnosis" at bounding box center [410, 176] width 456 height 18
type input "falc"
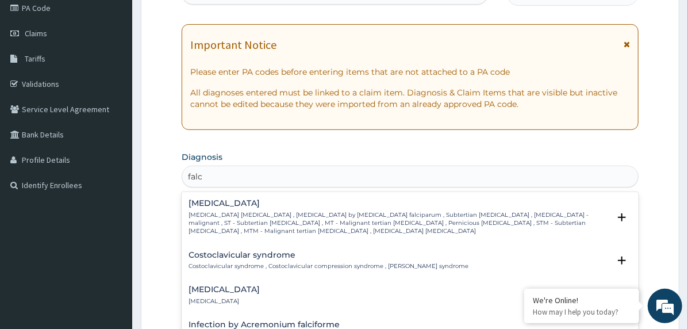
click at [218, 212] on p "[MEDICAL_DATA] [MEDICAL_DATA] , [MEDICAL_DATA] by [MEDICAL_DATA] falciparum , S…" at bounding box center [399, 223] width 421 height 25
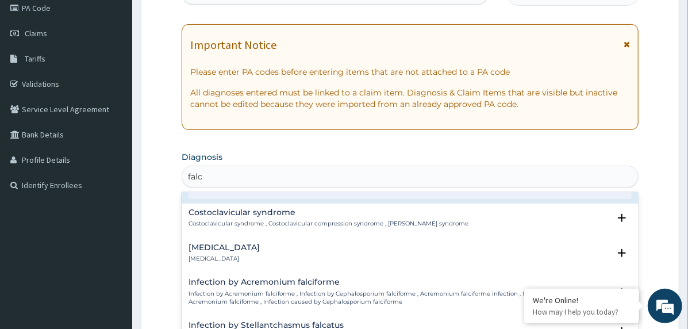
scroll to position [57, 0]
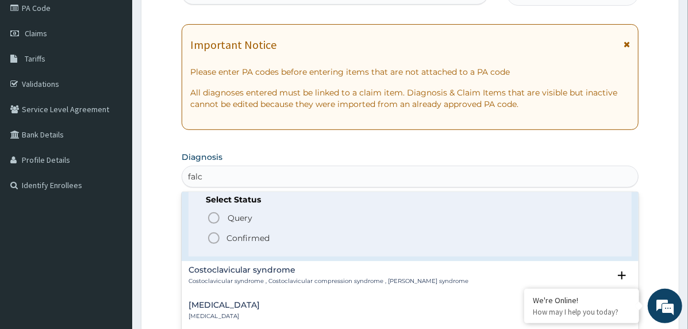
click at [244, 231] on span "Confirmed" at bounding box center [411, 238] width 408 height 14
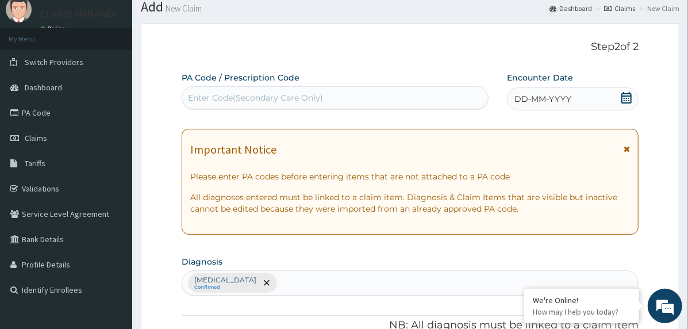
scroll to position [28, 0]
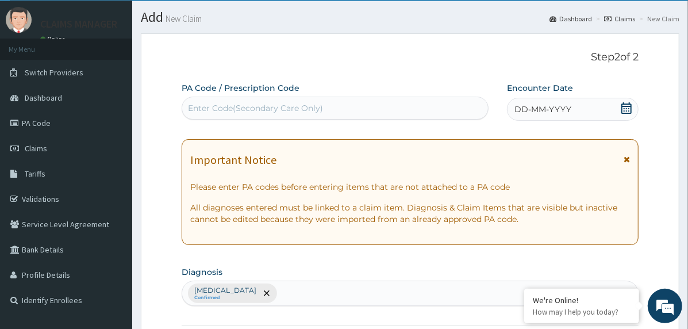
click at [630, 106] on icon at bounding box center [626, 107] width 10 height 11
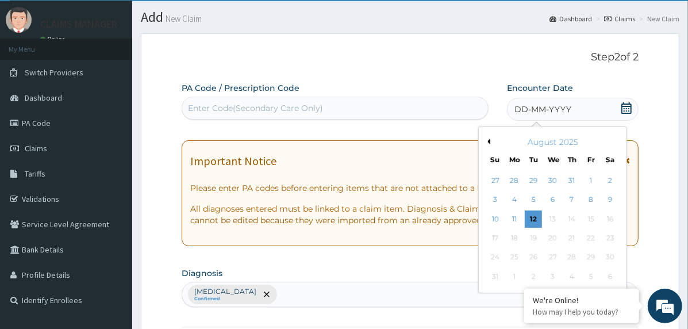
click at [487, 142] on button "Previous Month" at bounding box center [488, 142] width 6 height 6
click at [532, 197] on div "8" at bounding box center [533, 199] width 17 height 17
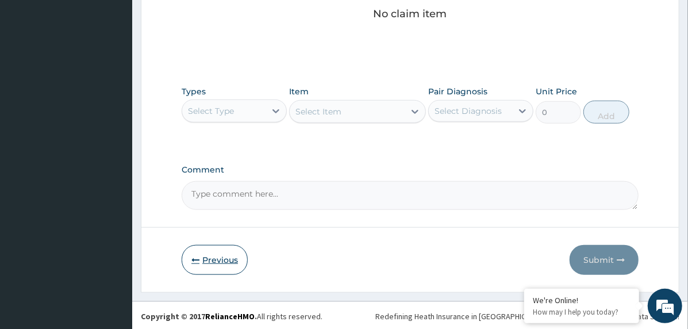
drag, startPoint x: 232, startPoint y: 264, endPoint x: 236, endPoint y: 256, distance: 8.5
click at [232, 264] on button "Previous" at bounding box center [215, 260] width 66 height 30
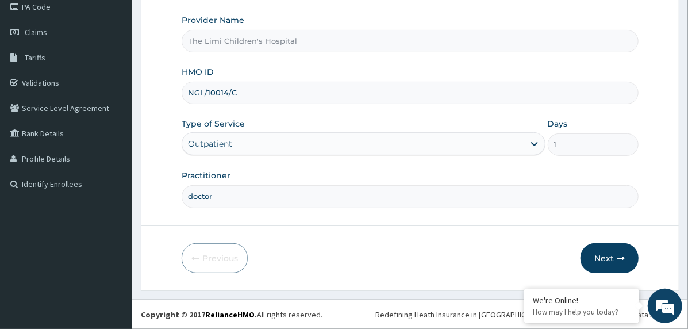
scroll to position [143, 0]
click at [224, 144] on div "Outpatient" at bounding box center [210, 144] width 44 height 11
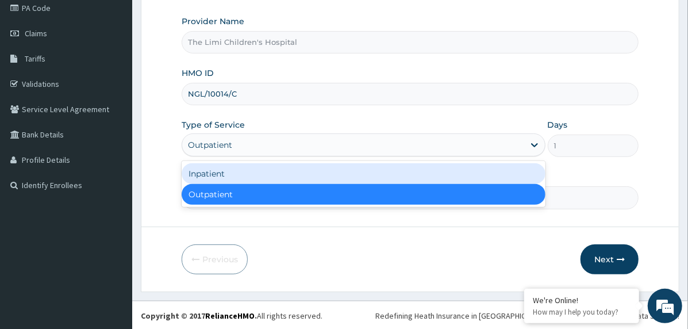
click at [231, 171] on div "Inpatient" at bounding box center [364, 173] width 364 height 21
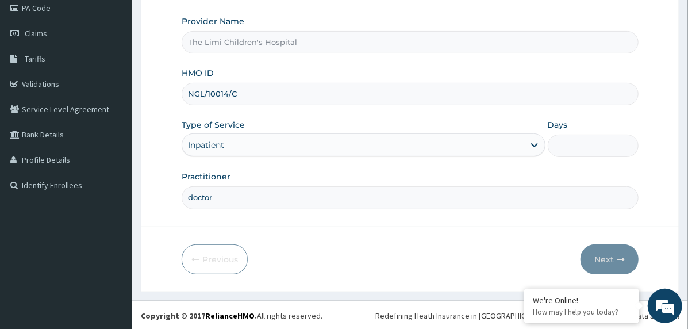
click at [576, 145] on input "Days" at bounding box center [593, 146] width 91 height 22
type input "2"
click at [611, 253] on button "Next" at bounding box center [610, 259] width 58 height 30
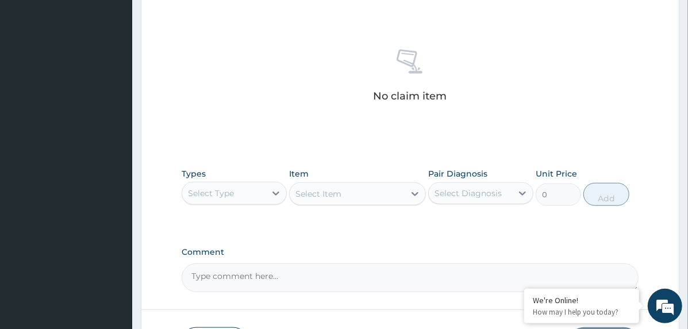
scroll to position [488, 0]
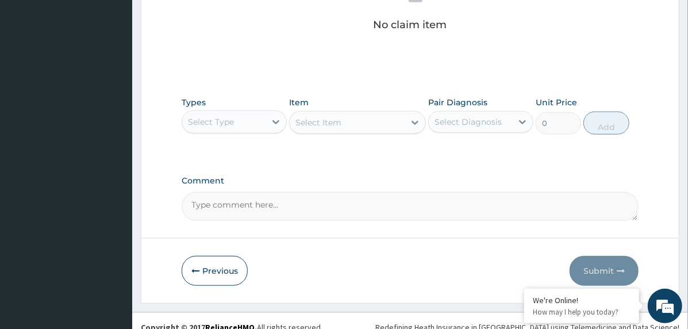
click at [301, 209] on textarea "Comment" at bounding box center [410, 206] width 457 height 29
paste textarea "PA/68D049"
click at [251, 202] on textarea "PA/68D049" at bounding box center [410, 206] width 457 height 29
paste textarea "PA/160248"
type textarea "PA/68D049, PA/160248"
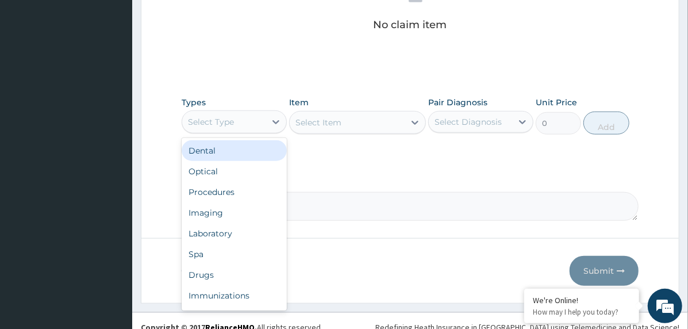
click at [254, 119] on div "Select Type" at bounding box center [223, 122] width 83 height 18
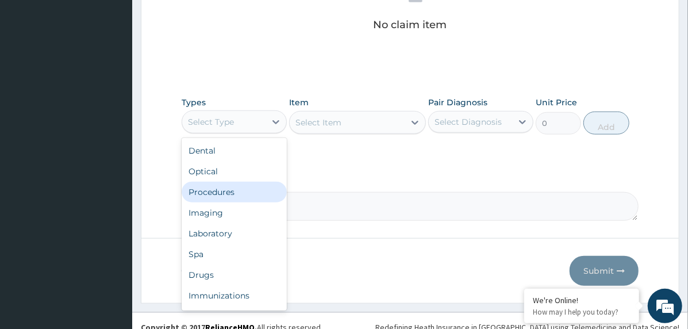
click at [247, 190] on div "Procedures" at bounding box center [234, 192] width 105 height 21
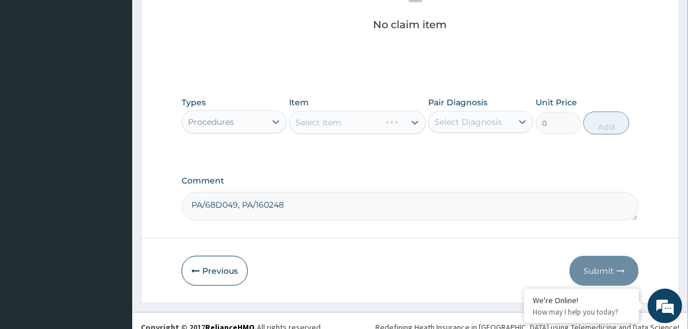
click at [471, 111] on div "Select Diagnosis" at bounding box center [480, 122] width 105 height 22
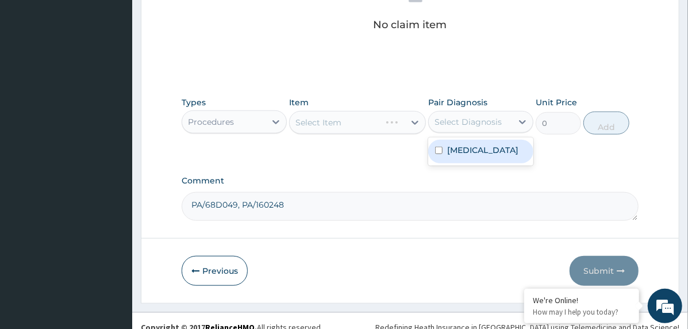
click at [484, 148] on label "Falciparum malaria" at bounding box center [482, 149] width 71 height 11
checkbox input "true"
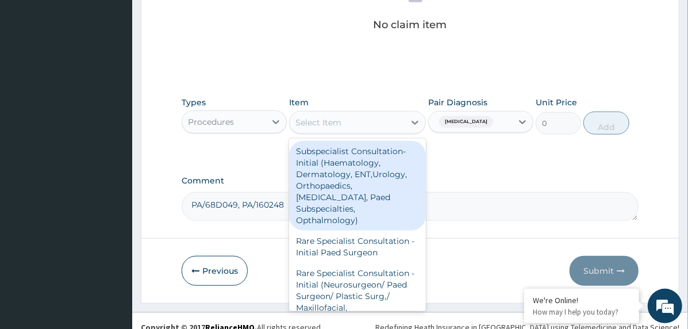
click at [404, 129] on div "Select Item" at bounding box center [347, 122] width 115 height 18
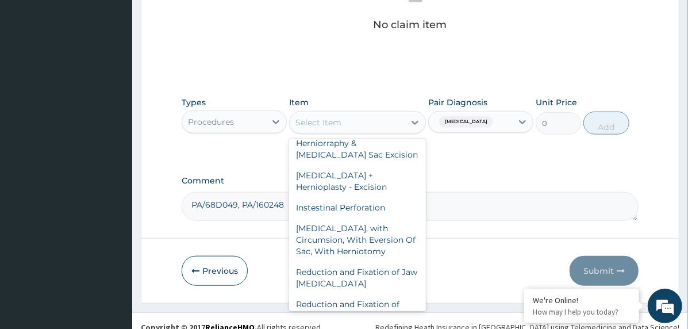
scroll to position [8505, 0]
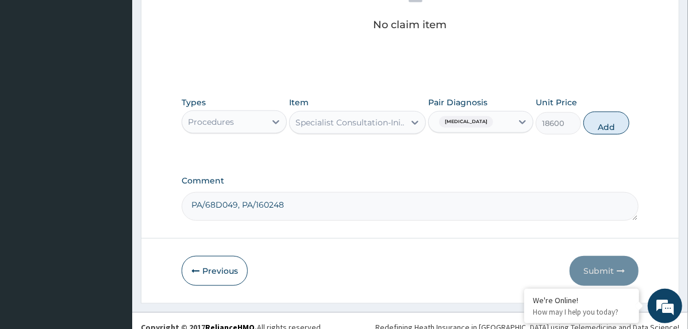
drag, startPoint x: 596, startPoint y: 124, endPoint x: 571, endPoint y: 155, distance: 40.0
click at [596, 124] on button "Add" at bounding box center [607, 123] width 46 height 23
type input "0"
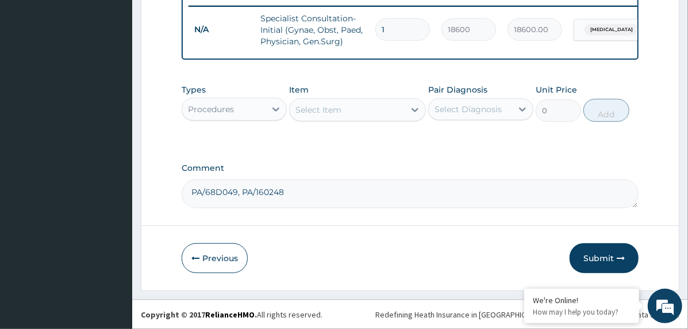
click at [239, 109] on div "Procedures" at bounding box center [223, 109] width 83 height 18
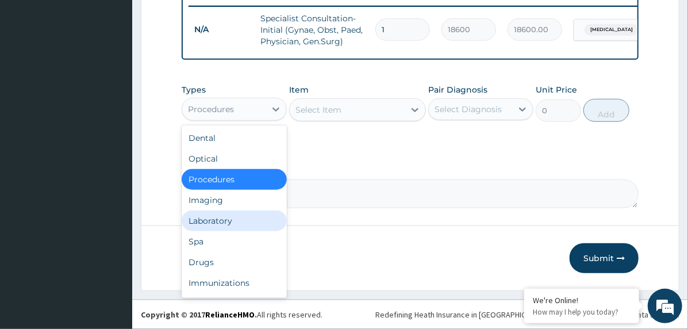
click at [253, 222] on div "Laboratory" at bounding box center [234, 220] width 105 height 21
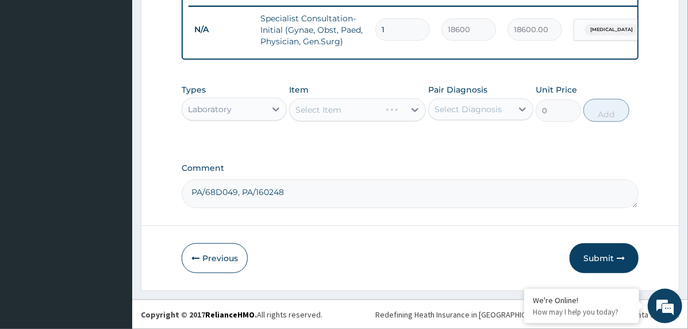
click at [466, 103] on div "Select Diagnosis" at bounding box center [468, 108] width 67 height 11
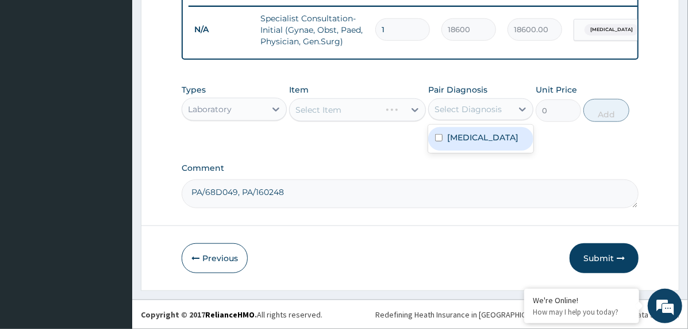
click at [478, 139] on label "Falciparum malaria" at bounding box center [482, 137] width 71 height 11
checkbox input "true"
click at [398, 110] on div "Select Item" at bounding box center [347, 110] width 115 height 18
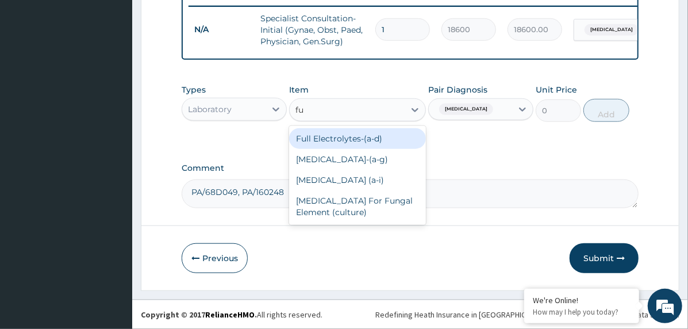
type input "ful"
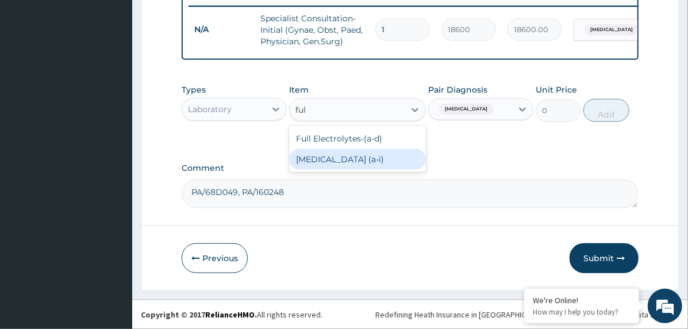
click at [390, 159] on div "Full Blood Count (a‐i)" at bounding box center [357, 159] width 137 height 21
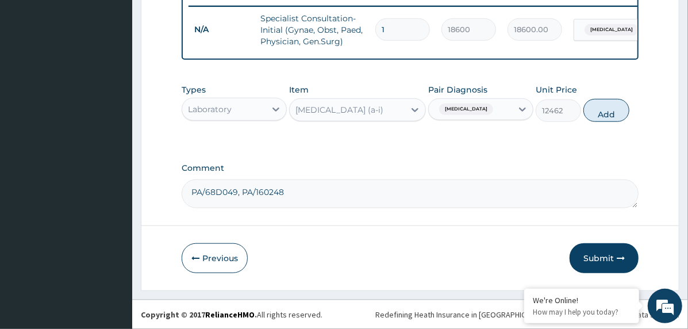
drag, startPoint x: 592, startPoint y: 116, endPoint x: 579, endPoint y: 125, distance: 15.6
click at [593, 116] on button "Add" at bounding box center [607, 110] width 46 height 23
type input "0"
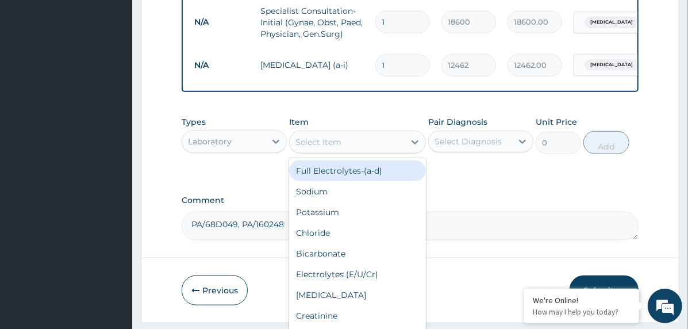
click at [380, 147] on div "Select Item" at bounding box center [347, 142] width 115 height 18
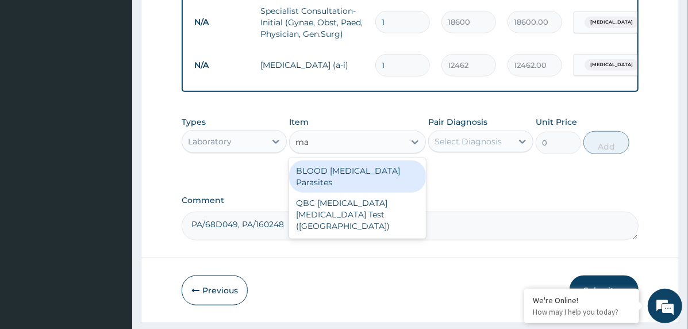
type input "mal"
click at [377, 171] on div "BLOOD Malaria Parasites" at bounding box center [357, 176] width 137 height 32
type input "3255"
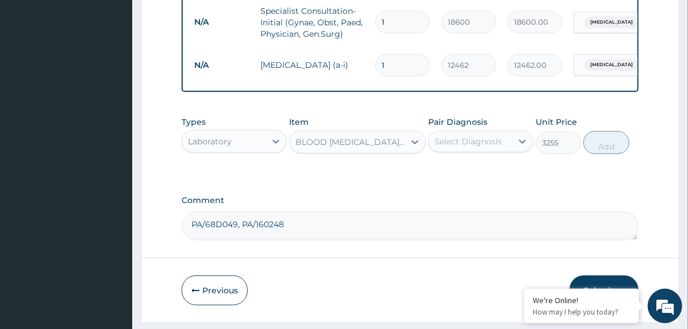
click at [451, 147] on div "Select Diagnosis" at bounding box center [468, 141] width 67 height 11
click at [468, 175] on label "Falciparum malaria" at bounding box center [482, 169] width 71 height 11
checkbox input "true"
click at [606, 154] on button "Add" at bounding box center [607, 142] width 46 height 23
type input "0"
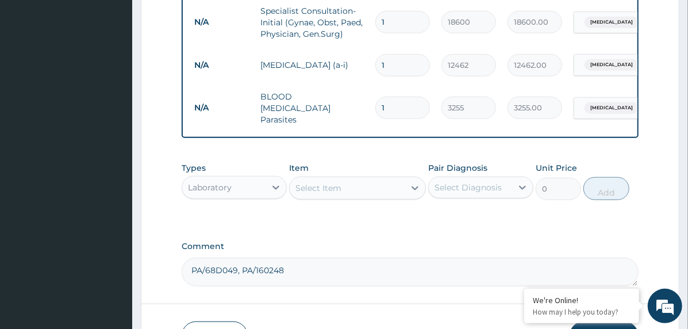
click at [328, 190] on div "Select Item" at bounding box center [319, 187] width 46 height 11
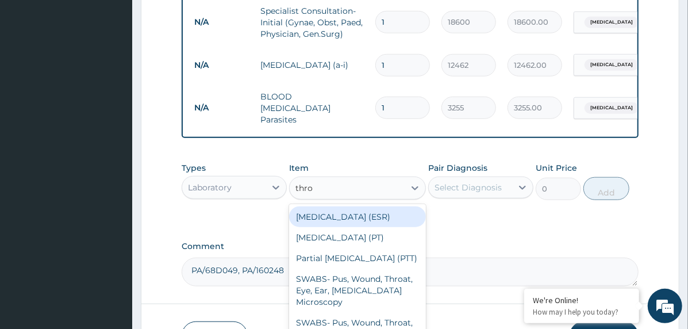
type input "throa"
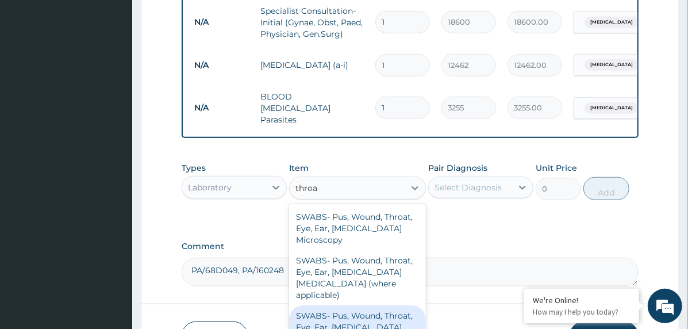
click at [346, 305] on div "SWABS‐ Pus, Wound, Throat, Eye, Ear, Urethra Culture & Sensitivity" at bounding box center [357, 327] width 137 height 44
type input "10556"
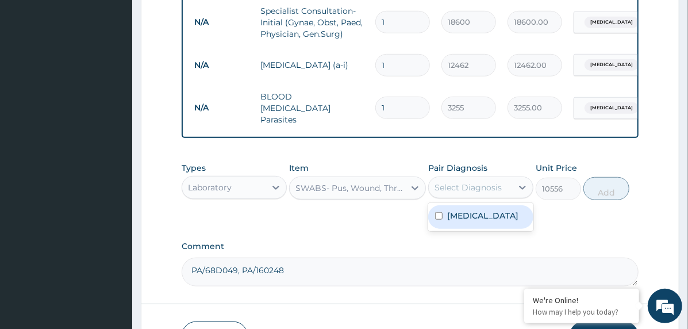
click at [464, 193] on div "Select Diagnosis" at bounding box center [468, 187] width 67 height 11
click at [483, 225] on div "Falciparum malaria" at bounding box center [480, 217] width 105 height 24
checkbox input "true"
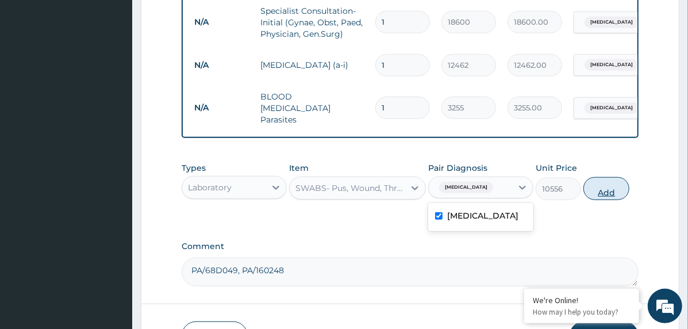
click at [601, 192] on button "Add" at bounding box center [607, 188] width 46 height 23
type input "0"
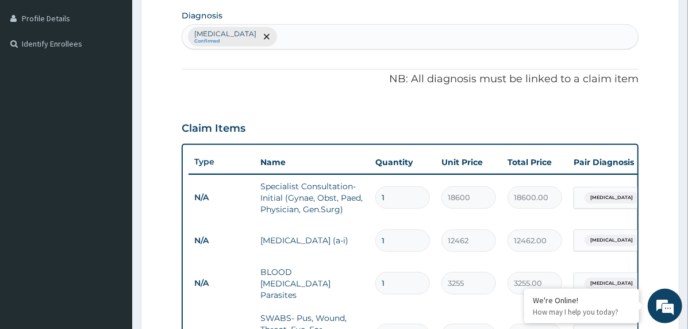
scroll to position [182, 0]
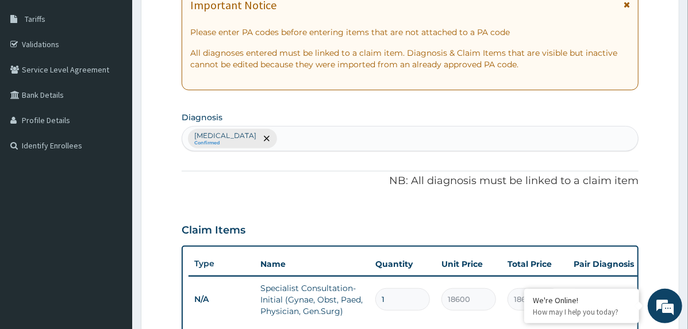
click at [369, 139] on div "Falciparum malaria Confirmed" at bounding box center [410, 138] width 456 height 24
type input "tonsil"
click at [315, 139] on div "Falciparum malaria Confirmed" at bounding box center [410, 138] width 456 height 24
type input "upper res"
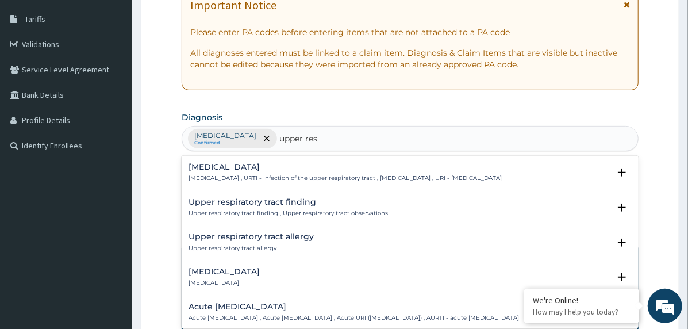
click at [224, 310] on h4 "Acute upper respiratory infection" at bounding box center [354, 306] width 331 height 9
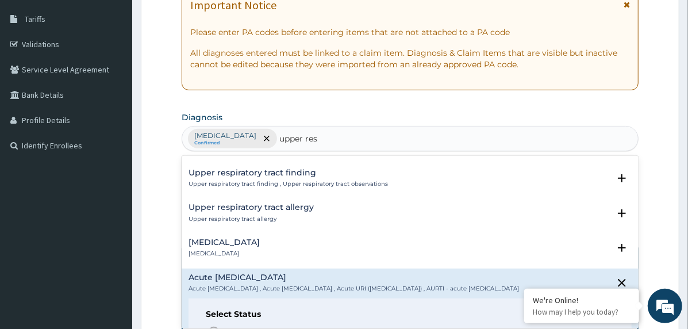
scroll to position [57, 0]
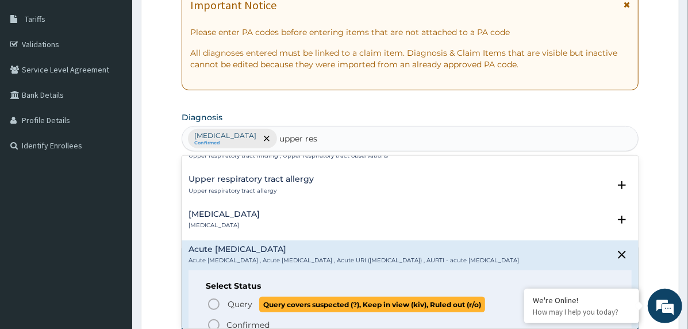
click at [229, 307] on span "Query" at bounding box center [240, 303] width 25 height 11
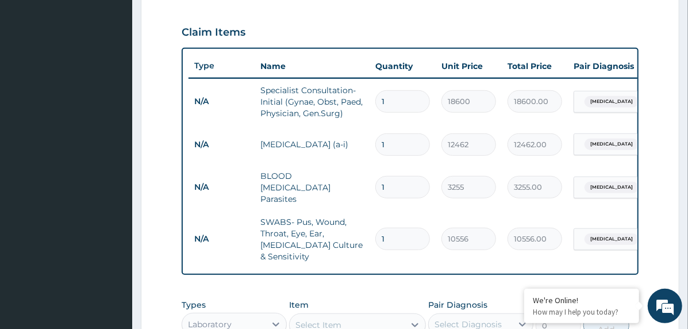
scroll to position [412, 0]
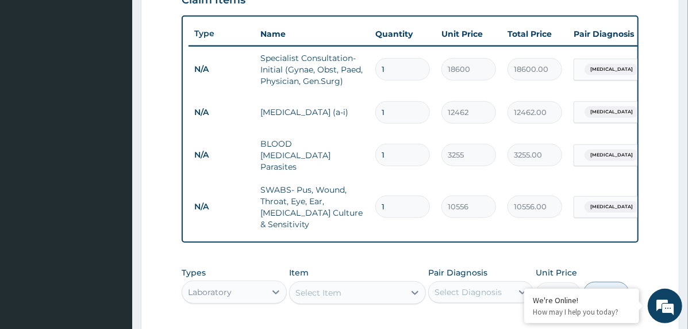
click at [597, 194] on tr "N/A SWABS‐ Pus, Wound, Throat, Eye, Ear, Urethra Culture & Sensitivity 1 10556 …" at bounding box center [470, 206] width 563 height 57
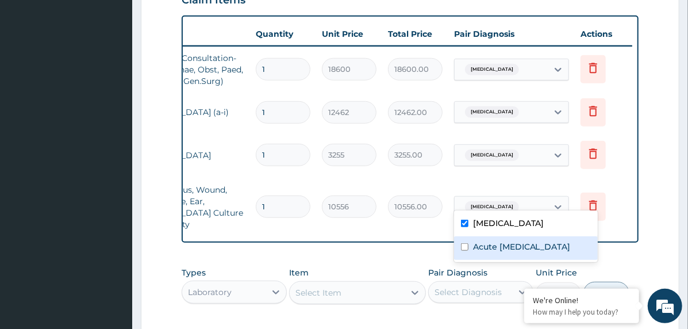
click at [494, 251] on label "Acute upper respiratory infection" at bounding box center [522, 246] width 98 height 11
checkbox input "true"
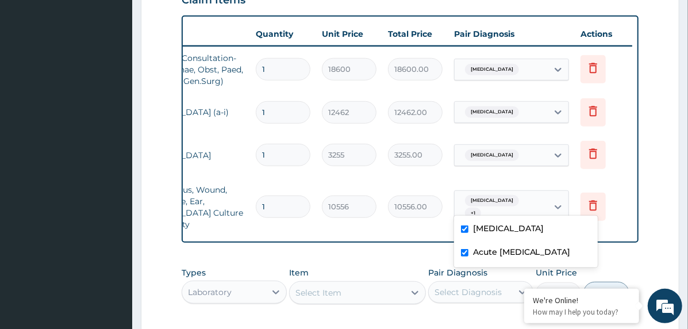
click at [491, 229] on label "Falciparum malaria" at bounding box center [508, 227] width 71 height 11
checkbox input "false"
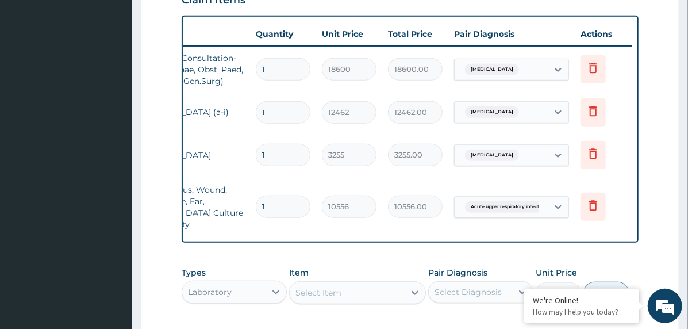
click at [391, 247] on div "PA Code / Prescription Code Enter Code(Secondary Care Only) Encounter Date 08-0…" at bounding box center [410, 44] width 457 height 693
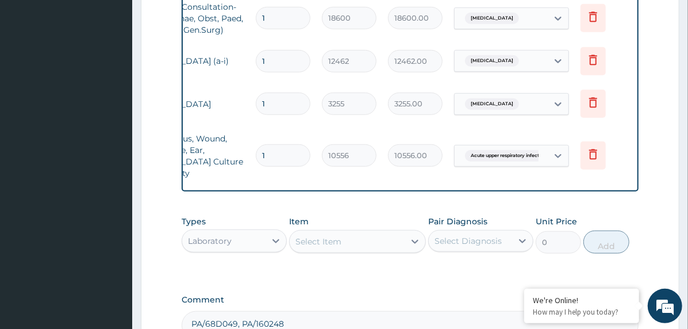
scroll to position [527, 0]
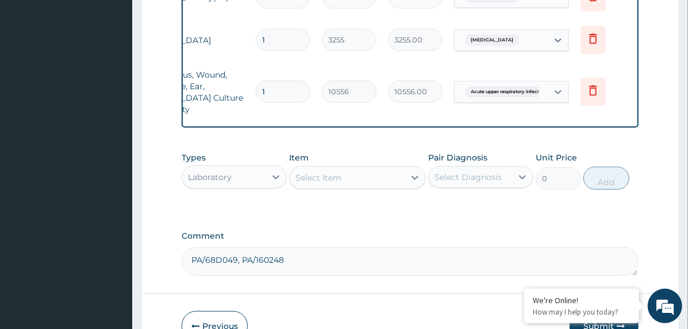
click at [252, 172] on div "Laboratory" at bounding box center [223, 177] width 83 height 18
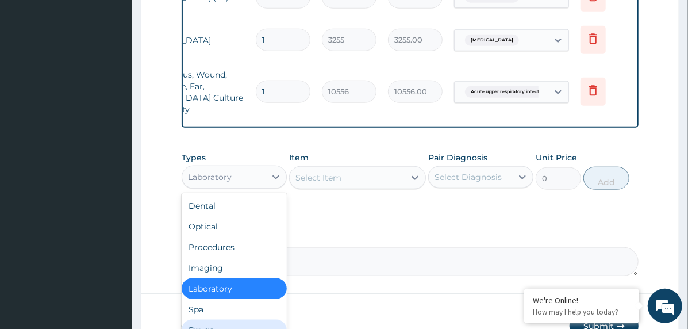
click at [208, 320] on div "Drugs" at bounding box center [234, 330] width 105 height 21
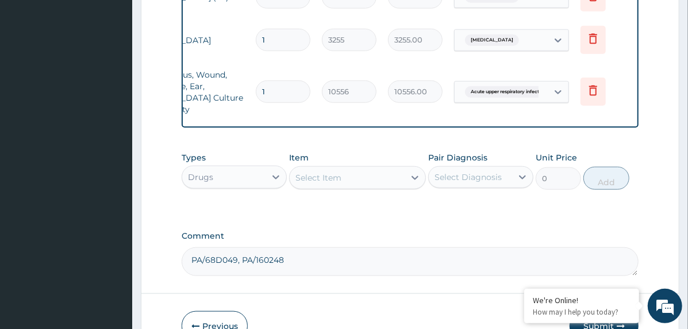
click at [366, 168] on div "Select Item" at bounding box center [347, 177] width 115 height 18
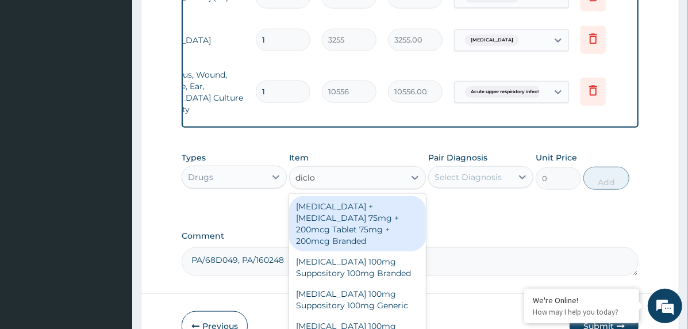
type input "diclof"
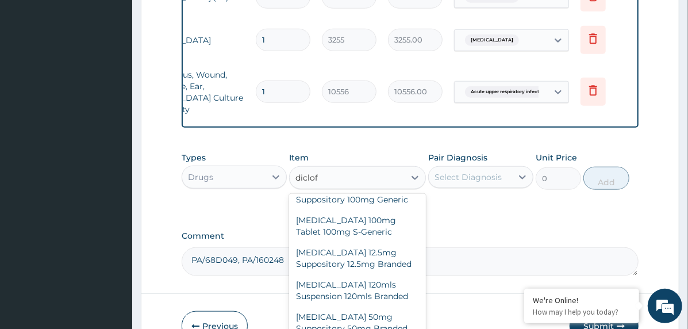
scroll to position [115, 0]
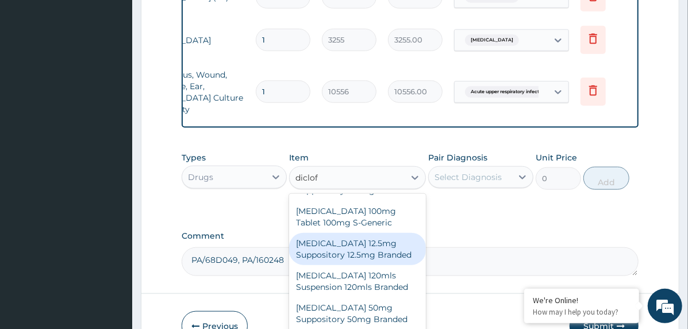
click at [368, 240] on div "Diclofenac 12.5mg Suppository 12.5mg Branded" at bounding box center [357, 249] width 137 height 32
type input "840"
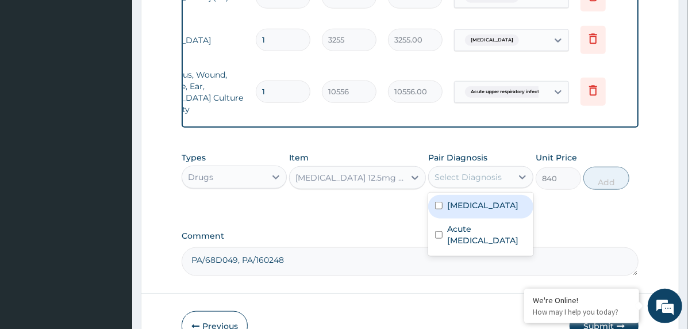
click at [501, 173] on div "Select Diagnosis" at bounding box center [470, 177] width 83 height 18
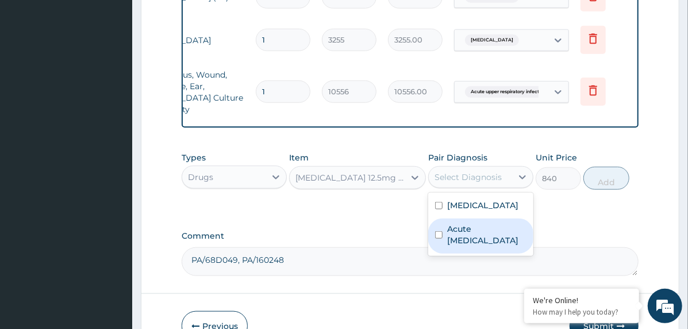
click at [490, 223] on label "Acute upper respiratory infection" at bounding box center [486, 234] width 79 height 23
checkbox input "true"
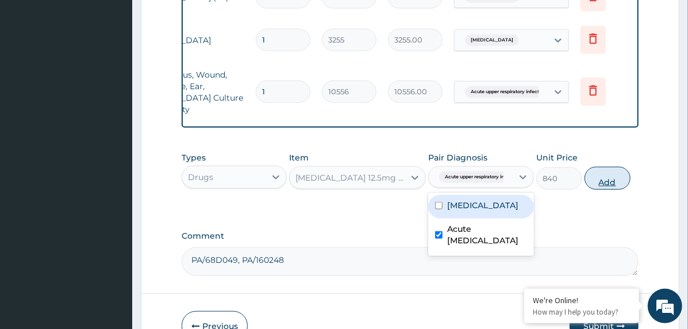
click at [614, 167] on button "Add" at bounding box center [608, 178] width 46 height 23
type input "0"
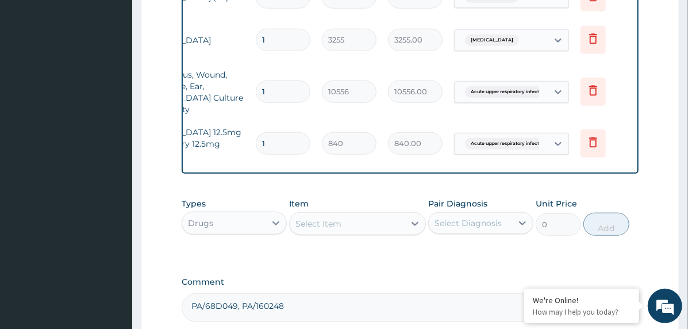
type input "0.00"
type input "2"
type input "1680.00"
type input "2"
click at [362, 214] on div "Select Item" at bounding box center [347, 223] width 115 height 18
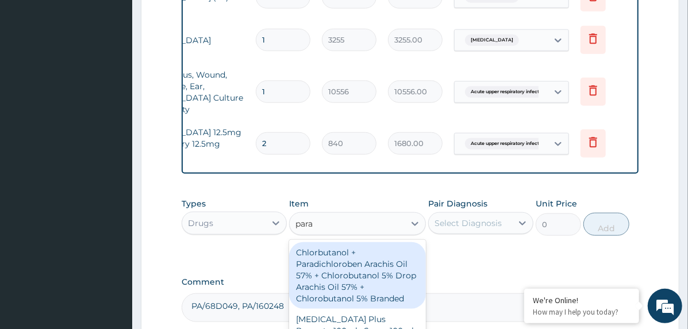
type input "parac"
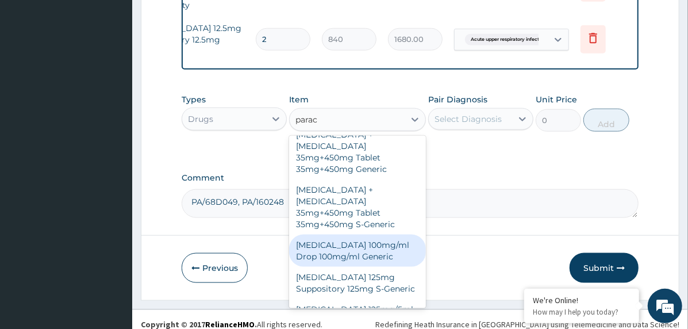
scroll to position [345, 0]
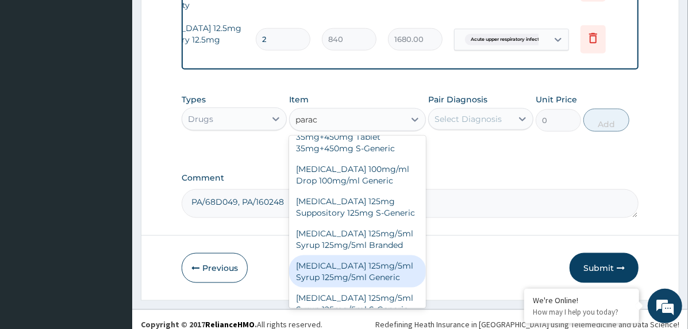
click at [373, 255] on div "Paracetamol 125mg/5ml Syrup 125mg/5ml Generic" at bounding box center [357, 271] width 137 height 32
type input "600"
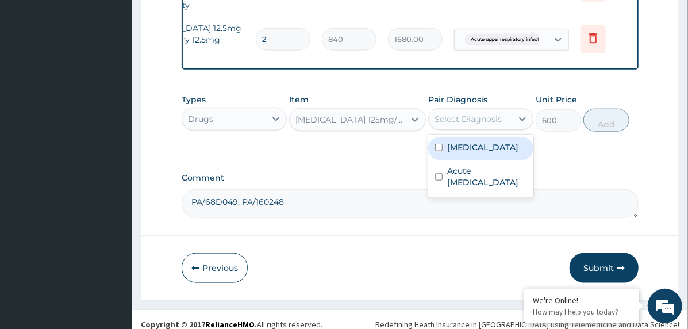
click at [496, 113] on div "Select Diagnosis" at bounding box center [468, 118] width 67 height 11
drag, startPoint x: 499, startPoint y: 136, endPoint x: 513, endPoint y: 136, distance: 14.4
click at [499, 141] on label "Falciparum malaria" at bounding box center [482, 146] width 71 height 11
checkbox input "true"
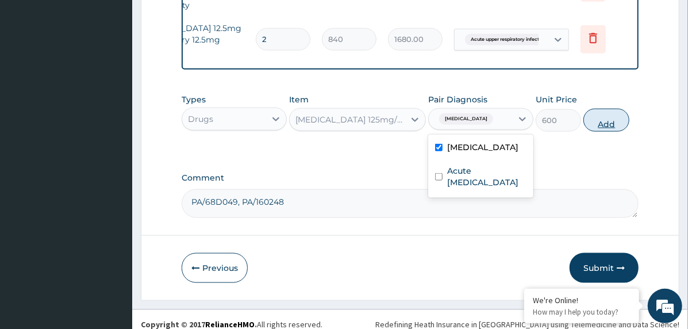
click at [605, 109] on button "Add" at bounding box center [607, 120] width 46 height 23
type input "0"
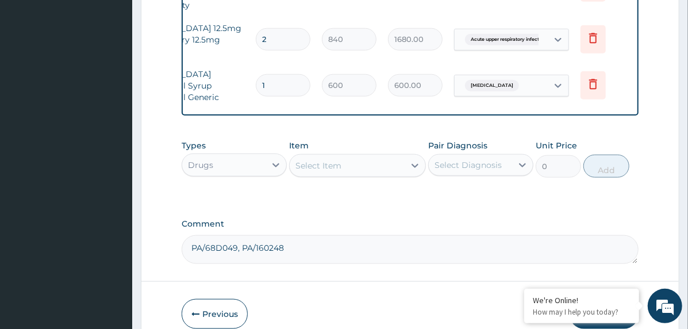
type input "0.00"
type input "2"
type input "1200.00"
type input "2"
click at [351, 156] on div "Select Item" at bounding box center [347, 165] width 115 height 18
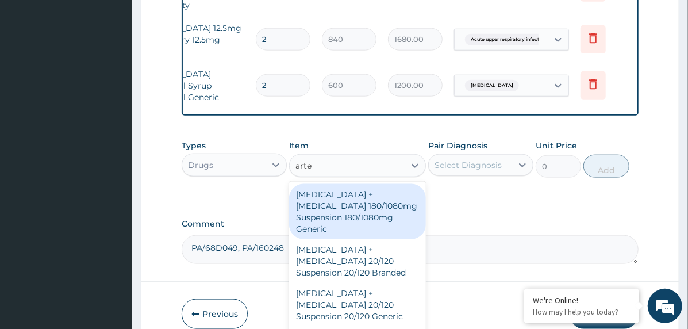
type input "artes"
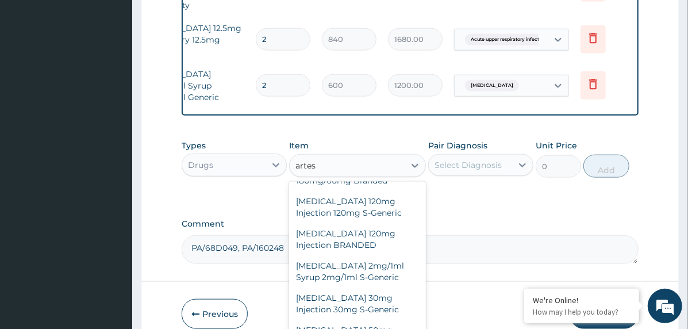
type input "2040"
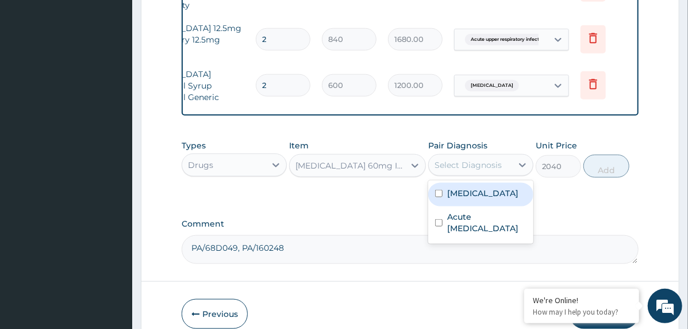
click at [502, 156] on div "Select Diagnosis" at bounding box center [470, 165] width 83 height 18
click at [495, 187] on label "Falciparum malaria" at bounding box center [482, 192] width 71 height 11
checkbox input "true"
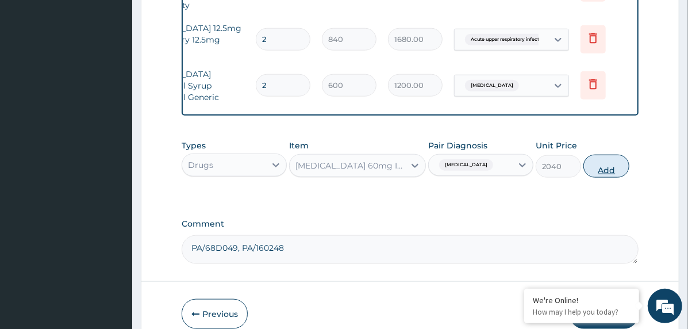
click at [606, 158] on button "Add" at bounding box center [607, 166] width 46 height 23
type input "0"
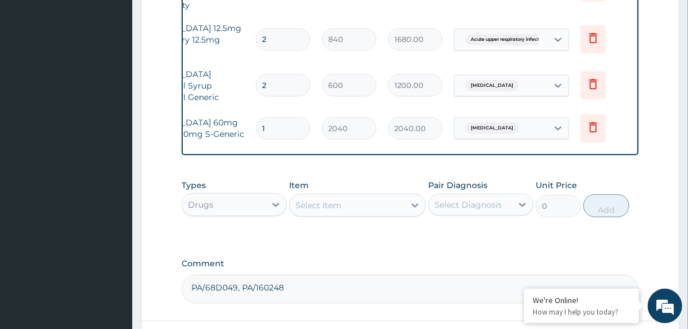
type input "0.00"
type input "3"
type input "6120.00"
type input "3"
click at [347, 196] on div "Select Item" at bounding box center [347, 205] width 115 height 18
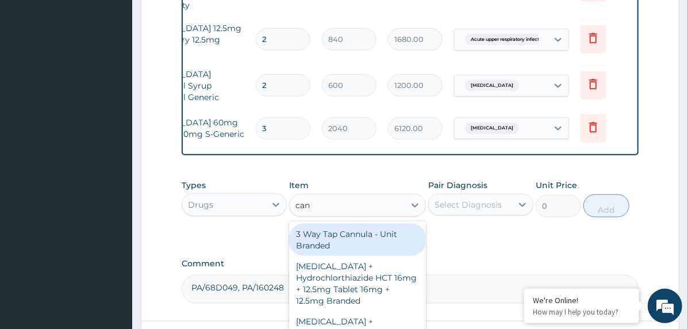
type input "cann"
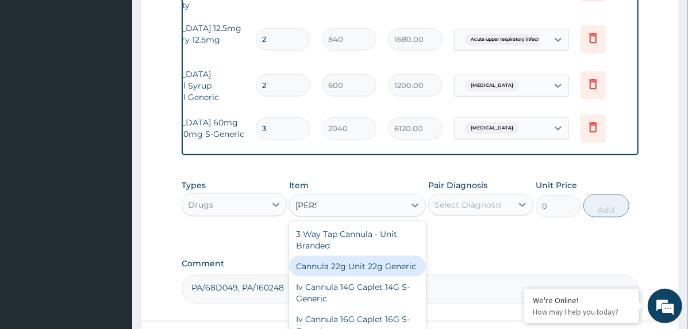
click at [347, 256] on div "Cannula 22g Unit 22g Generic" at bounding box center [357, 266] width 137 height 21
type input "240"
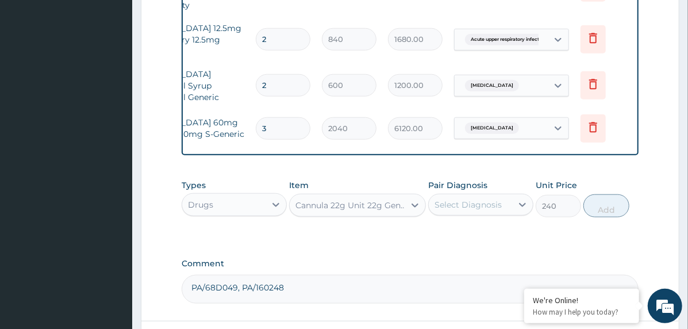
click at [474, 199] on div "Select Diagnosis" at bounding box center [468, 204] width 67 height 11
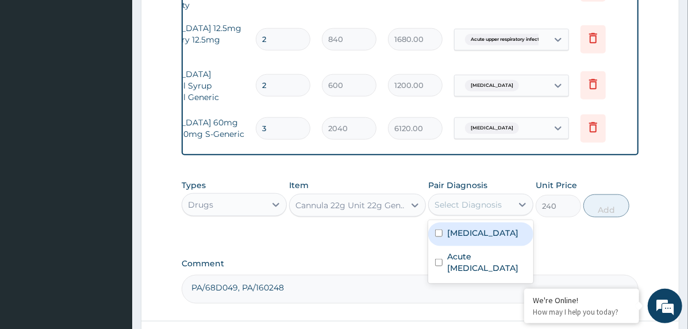
drag, startPoint x: 478, startPoint y: 217, endPoint x: 482, endPoint y: 237, distance: 20.0
click at [478, 227] on label "Falciparum malaria" at bounding box center [482, 232] width 71 height 11
checkbox input "true"
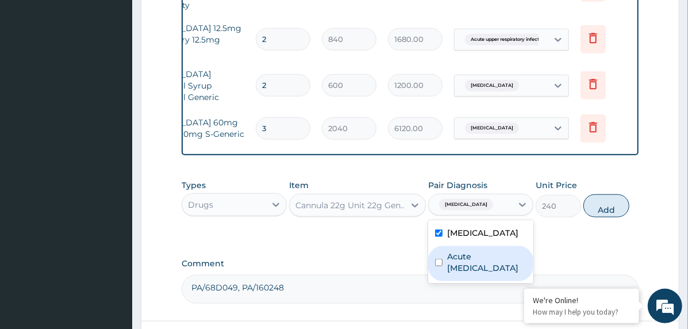
drag, startPoint x: 482, startPoint y: 245, endPoint x: 547, endPoint y: 225, distance: 68.0
click at [482, 251] on label "Acute upper respiratory infection" at bounding box center [486, 262] width 79 height 23
checkbox input "true"
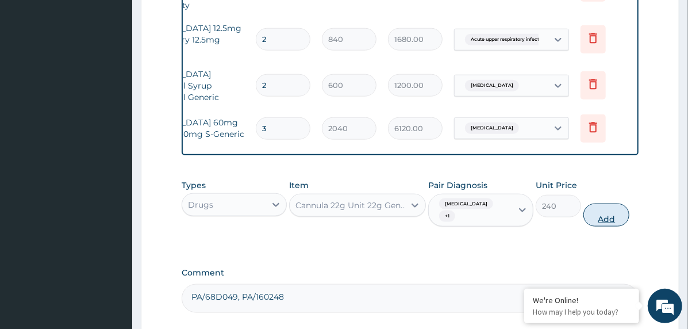
click at [595, 204] on button "Add" at bounding box center [607, 215] width 46 height 23
type input "0"
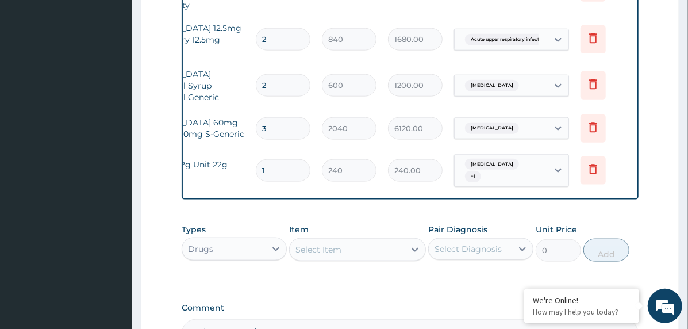
click at [261, 159] on input "1" at bounding box center [283, 170] width 55 height 22
type input "2"
type input "480.00"
type input "2"
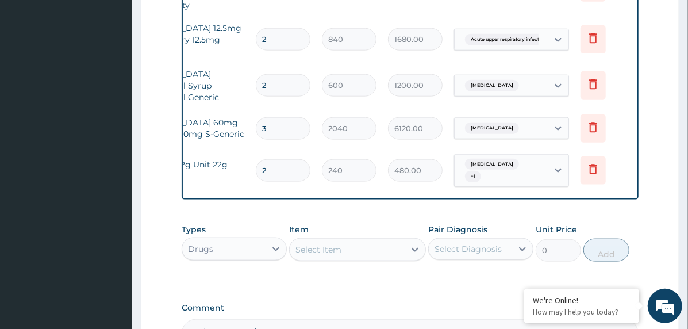
click at [325, 244] on div "Select Item" at bounding box center [319, 249] width 46 height 11
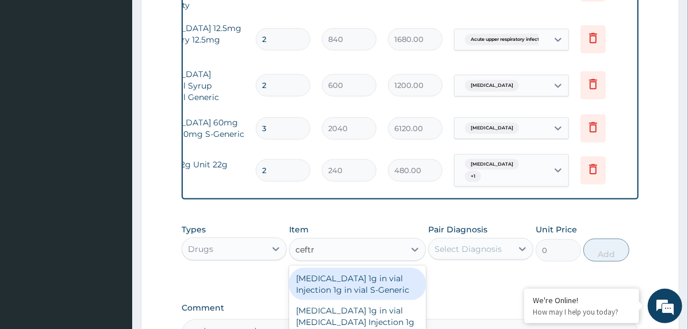
type input "ceftri"
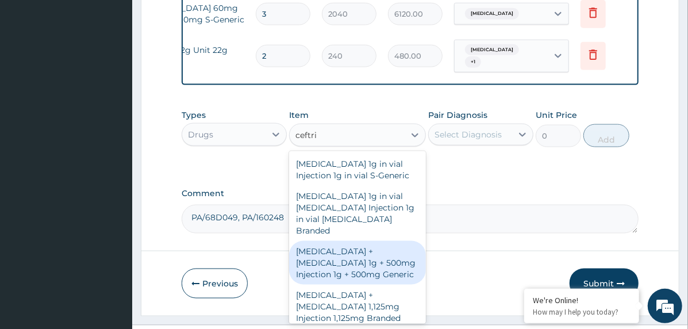
scroll to position [746, 0]
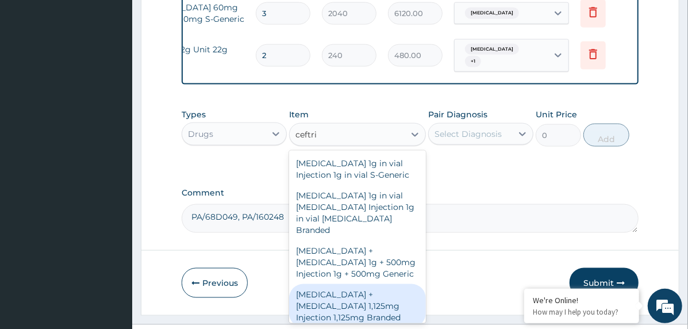
click at [361, 284] on div "Ceftriaxone +Tazobactam 1,125mg Injection 1,125mg Branded" at bounding box center [357, 306] width 137 height 44
type input "4620"
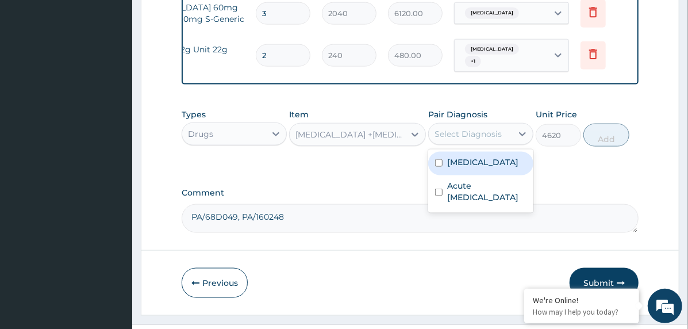
click at [481, 128] on div "Select Diagnosis" at bounding box center [468, 133] width 67 height 11
click at [493, 156] on label "Falciparum malaria" at bounding box center [482, 161] width 71 height 11
checkbox input "true"
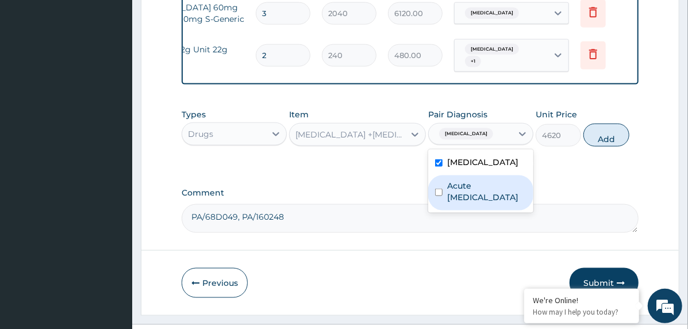
click at [493, 180] on label "Acute upper respiratory infection" at bounding box center [486, 191] width 79 height 23
checkbox input "true"
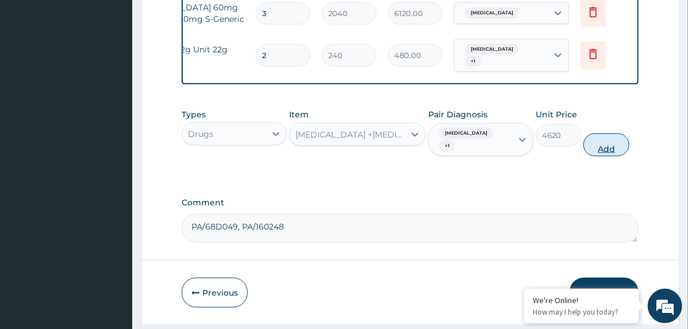
click at [596, 133] on button "Add" at bounding box center [607, 144] width 46 height 23
type input "0"
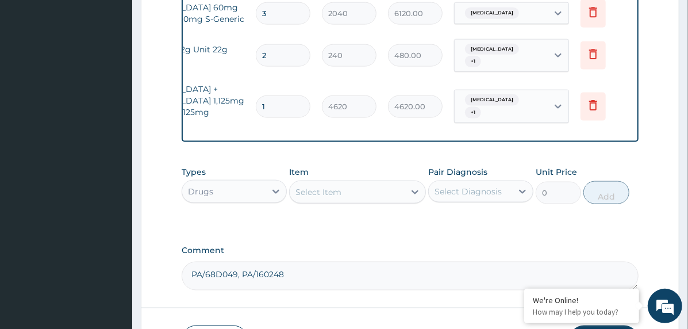
click at [260, 95] on input "1" at bounding box center [283, 106] width 55 height 22
type input "4"
type input "18480.00"
type input "4"
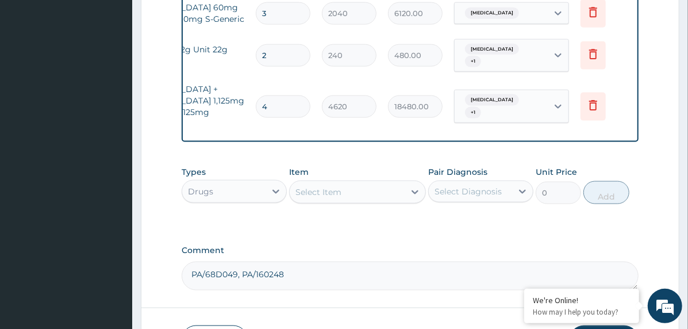
click at [348, 183] on div "Select Item" at bounding box center [347, 192] width 115 height 18
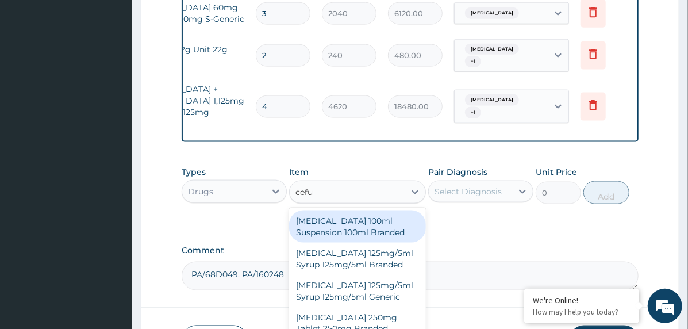
type input "cefur"
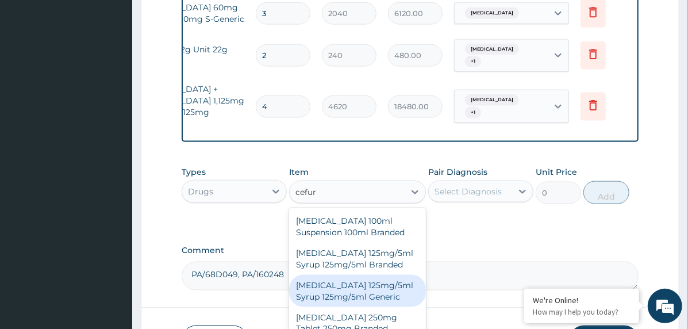
click at [355, 275] on div "Cefuroxime 125mg/5ml Syrup 125mg/5ml Generic" at bounding box center [357, 291] width 137 height 32
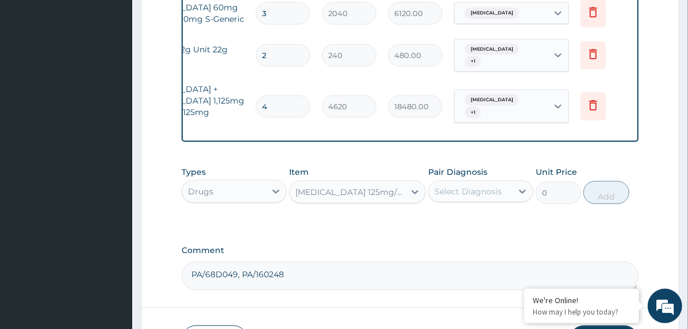
type input "554.8"
click at [469, 186] on div "Select Diagnosis" at bounding box center [468, 191] width 67 height 11
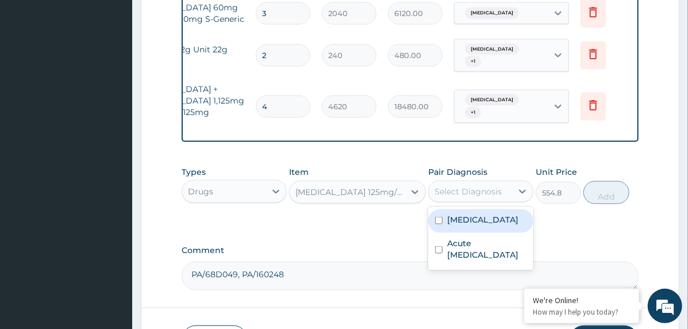
click at [474, 214] on label "Falciparum malaria" at bounding box center [482, 219] width 71 height 11
checkbox input "true"
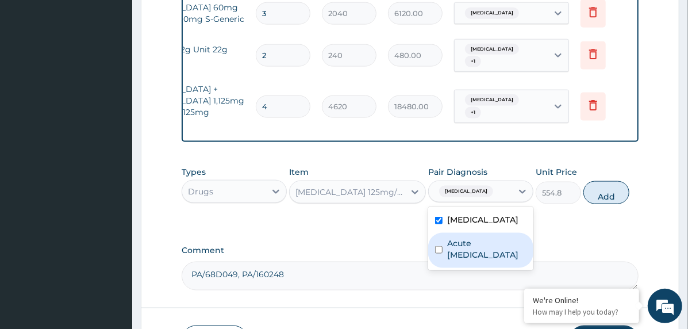
click at [473, 237] on label "Acute upper respiratory infection" at bounding box center [486, 248] width 79 height 23
checkbox input "true"
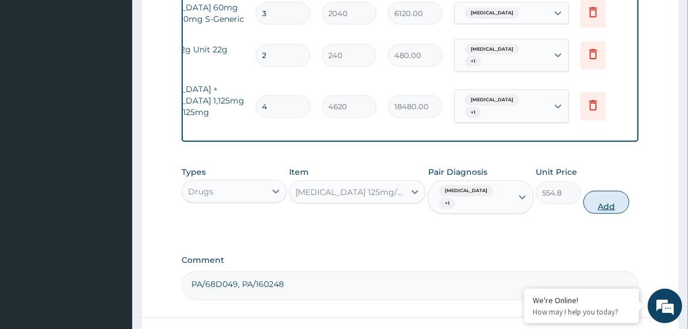
click at [594, 191] on button "Add" at bounding box center [607, 202] width 46 height 23
type input "0"
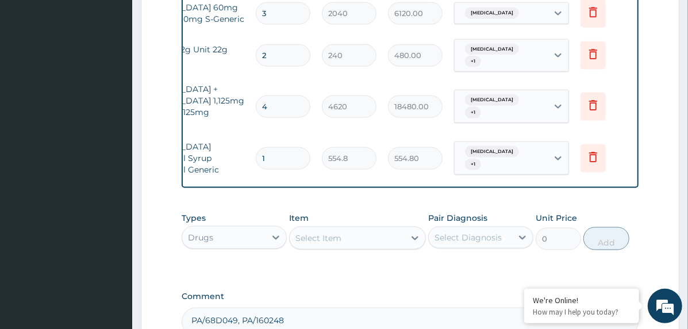
click at [337, 232] on div "Select Item" at bounding box center [319, 237] width 46 height 11
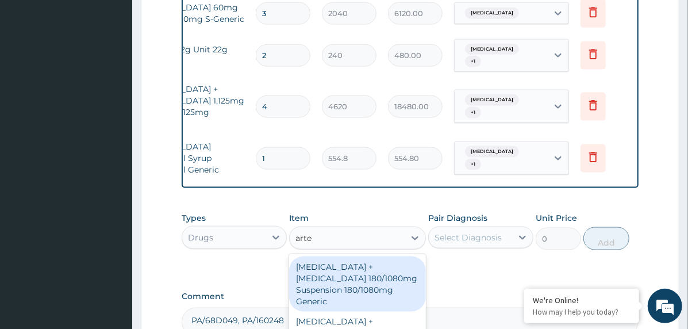
type input "artem"
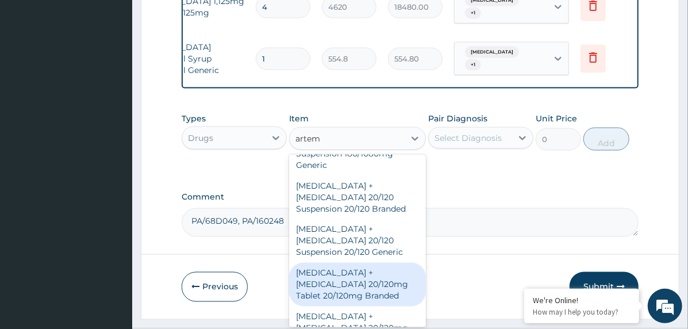
scroll to position [57, 0]
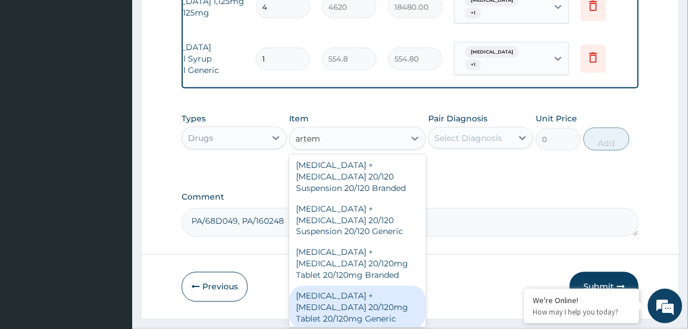
drag, startPoint x: 366, startPoint y: 263, endPoint x: 388, endPoint y: 256, distance: 23.3
click at [365, 286] on div "Artemether + Lumefantrine 20/120mg Tablet 20/120mg Generic" at bounding box center [357, 308] width 137 height 44
type input "78"
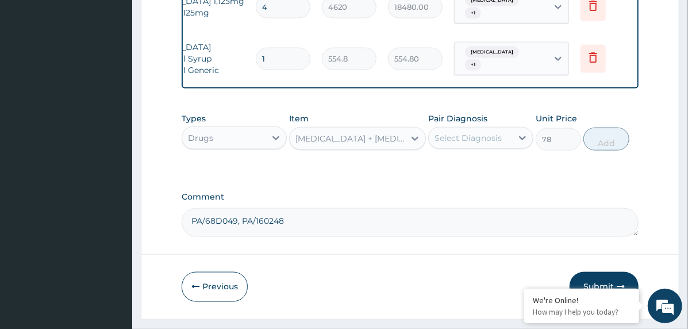
click at [459, 132] on div "Select Diagnosis" at bounding box center [468, 137] width 67 height 11
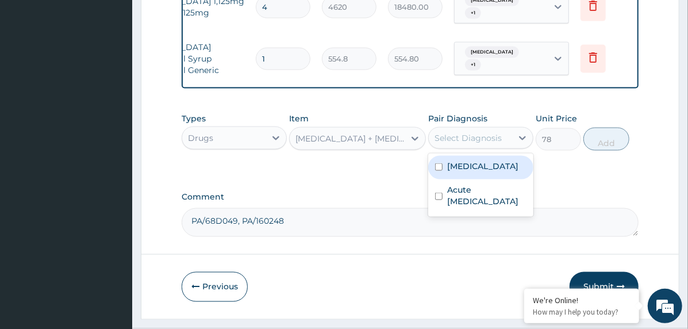
click at [463, 160] on label "Falciparum malaria" at bounding box center [482, 165] width 71 height 11
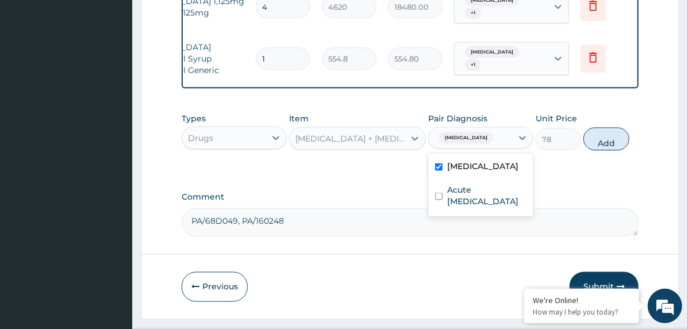
checkbox input "true"
click at [601, 128] on button "Add" at bounding box center [607, 139] width 46 height 23
type input "0"
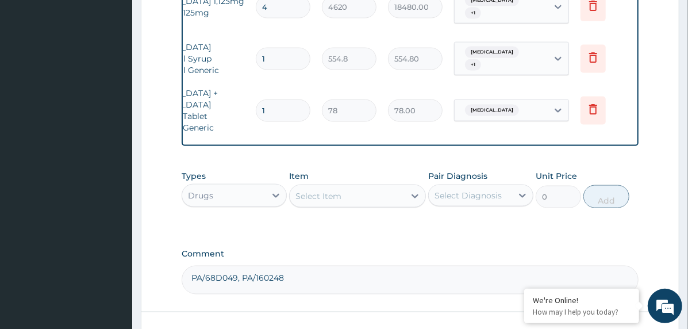
type input "0.00"
type input "6"
type input "468.00"
type input "6"
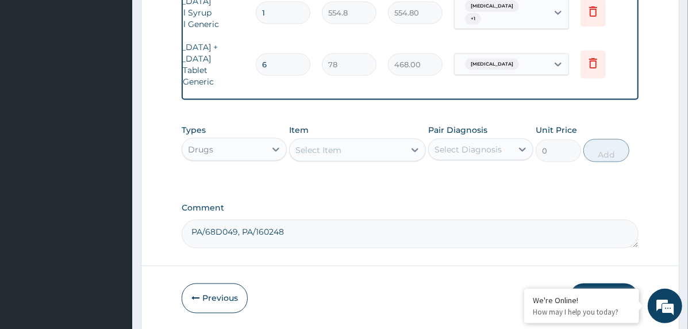
click at [587, 283] on button "Submit" at bounding box center [604, 298] width 69 height 30
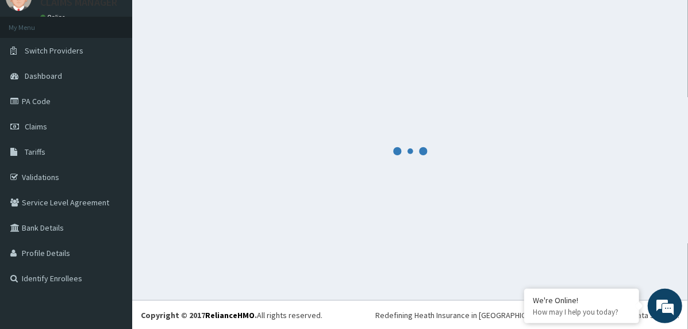
scroll to position [892, 0]
